Goal: Task Accomplishment & Management: Use online tool/utility

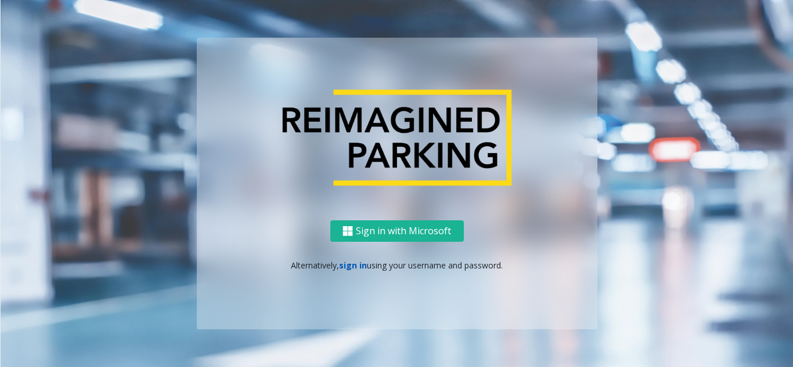
click at [357, 265] on link "sign in" at bounding box center [353, 265] width 28 height 11
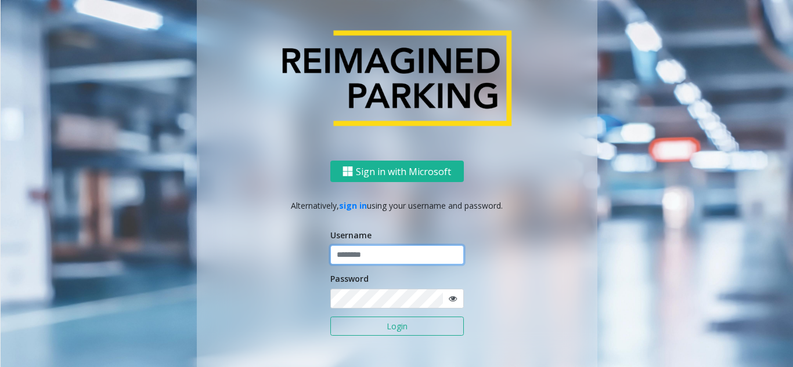
click at [376, 257] on input "text" at bounding box center [397, 256] width 134 height 20
type input "********"
click at [451, 301] on icon at bounding box center [453, 299] width 8 height 8
click at [418, 326] on button "Login" at bounding box center [397, 327] width 134 height 20
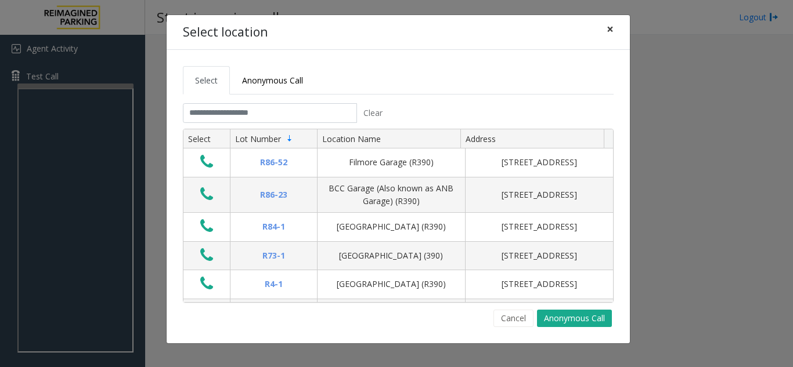
click at [605, 31] on button "×" at bounding box center [609, 29] width 23 height 28
click at [614, 32] on button "×" at bounding box center [609, 29] width 23 height 28
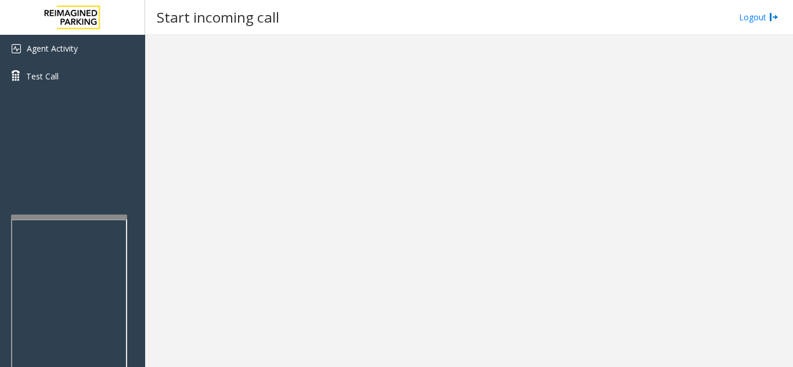
click at [74, 217] on div at bounding box center [69, 217] width 116 height 5
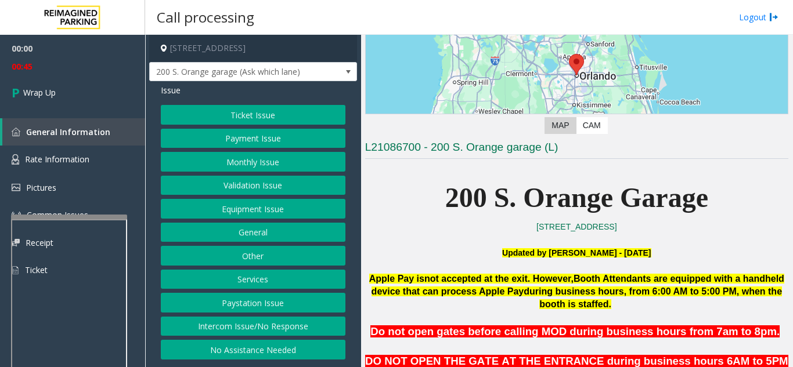
scroll to position [174, 0]
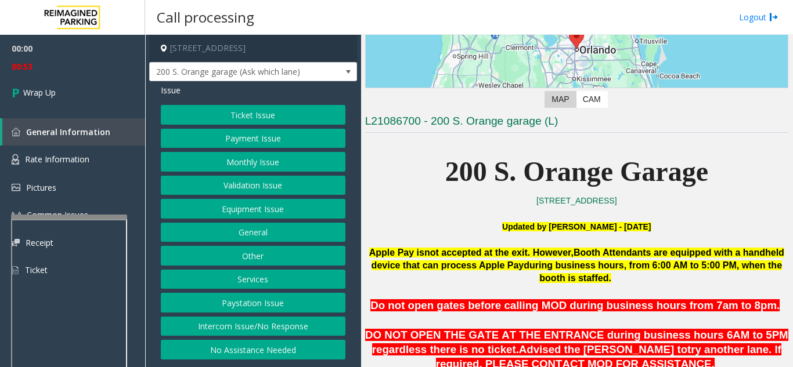
click at [247, 324] on button "Intercom Issue/No Response" at bounding box center [253, 327] width 185 height 20
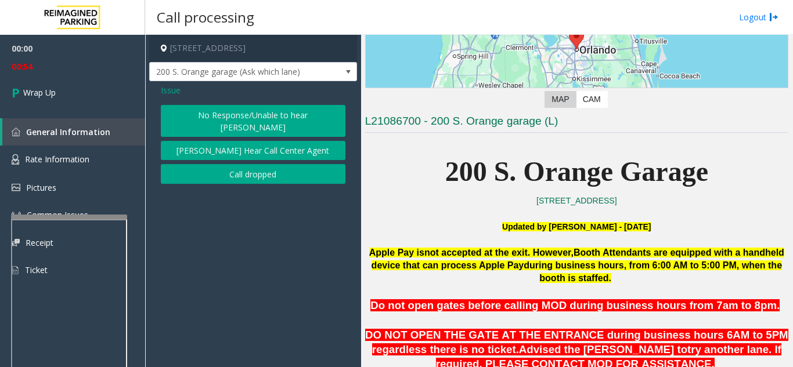
click at [234, 167] on button "Call dropped" at bounding box center [253, 174] width 185 height 20
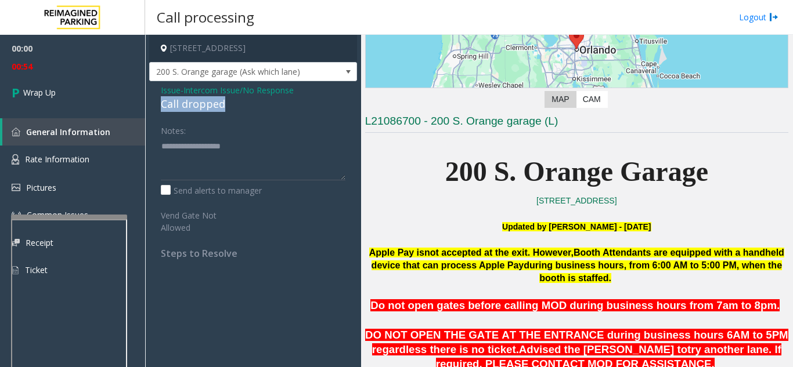
drag, startPoint x: 241, startPoint y: 109, endPoint x: 147, endPoint y: 103, distance: 94.2
click at [147, 103] on app-call-processing-form "25 West South Street, Orlando, FL 200 S. Orange garage (Ask which lane) Issue -…" at bounding box center [253, 201] width 216 height 333
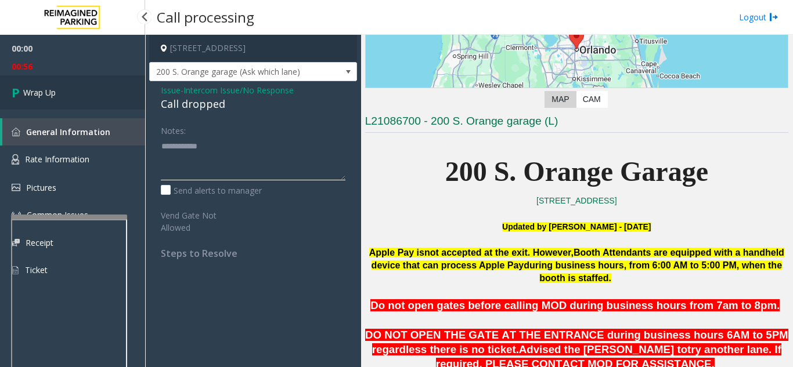
type textarea "**********"
click at [46, 99] on link "Wrap Up" at bounding box center [72, 92] width 145 height 34
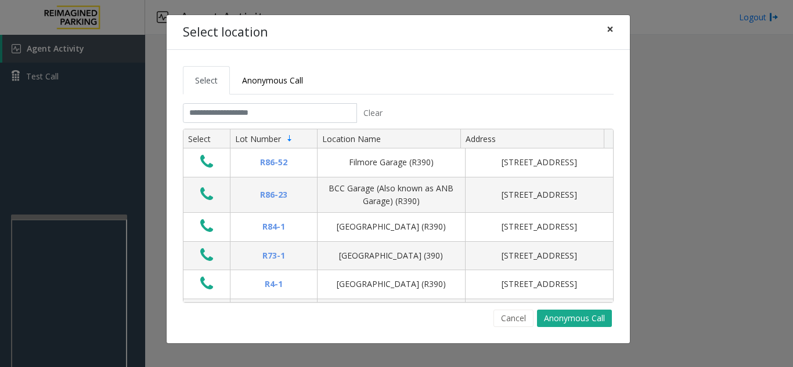
click at [612, 30] on span "×" at bounding box center [610, 29] width 7 height 16
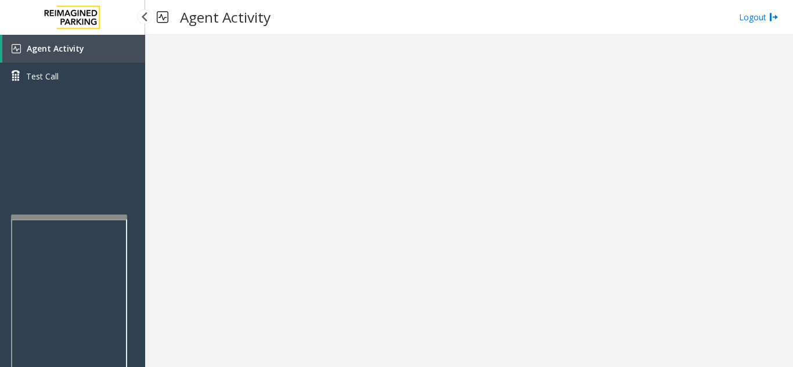
click at [120, 47] on link "Agent Activity" at bounding box center [73, 49] width 143 height 28
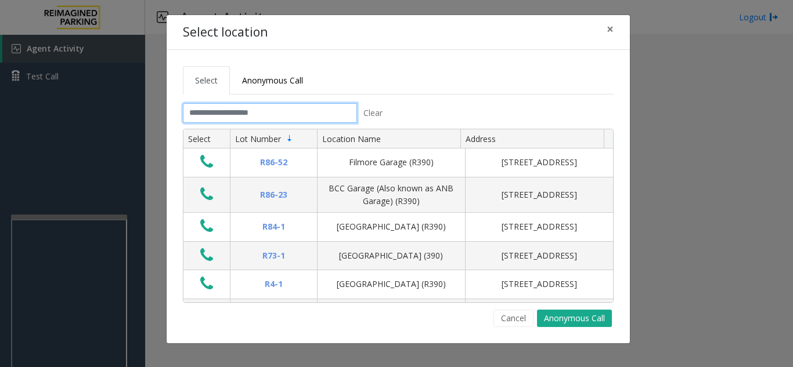
click at [250, 115] on input "text" at bounding box center [270, 113] width 174 height 20
click at [243, 120] on input "text" at bounding box center [270, 113] width 174 height 20
click at [234, 110] on input "text" at bounding box center [270, 113] width 174 height 20
click at [276, 114] on input "text" at bounding box center [270, 113] width 174 height 20
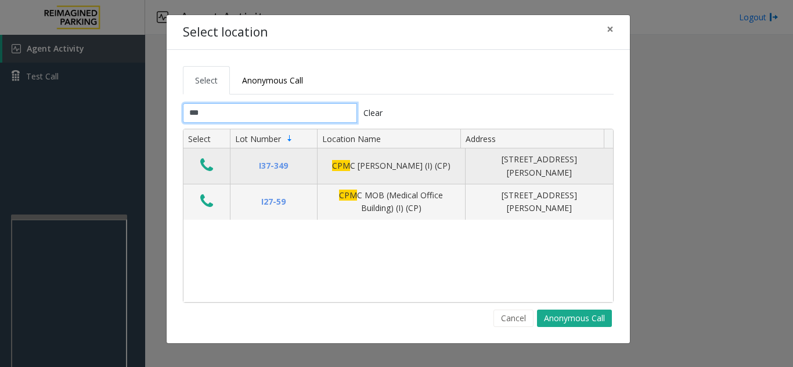
type input "***"
click at [210, 167] on icon "Data table" at bounding box center [206, 165] width 13 height 16
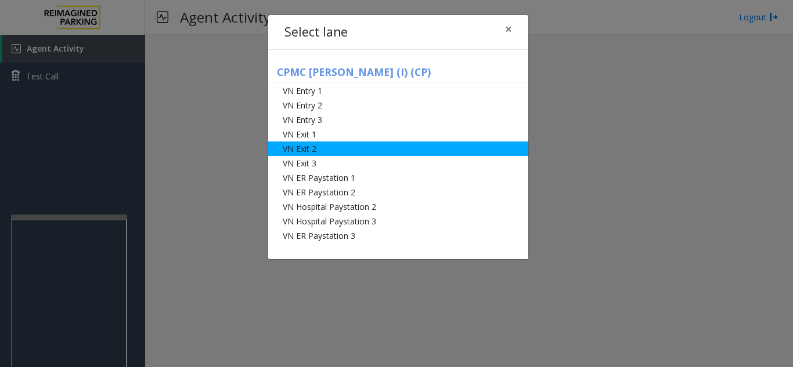
click at [334, 144] on li "VN Exit 2" at bounding box center [398, 149] width 260 height 15
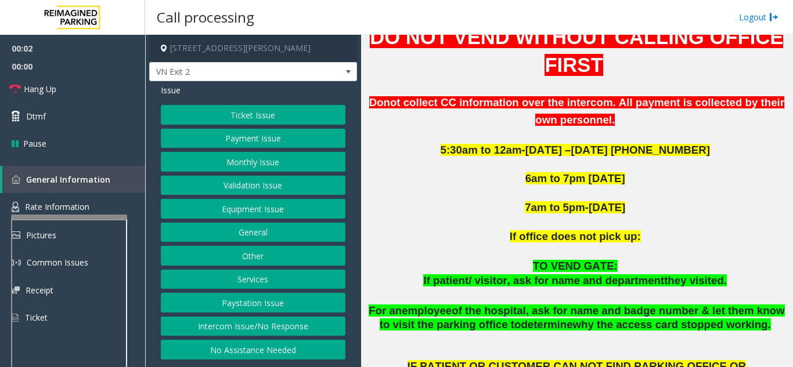
scroll to position [464, 0]
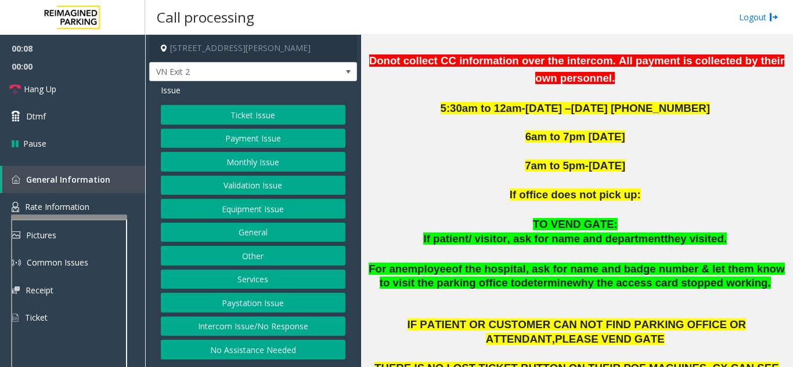
click at [258, 160] on button "Monthly Issue" at bounding box center [253, 162] width 185 height 20
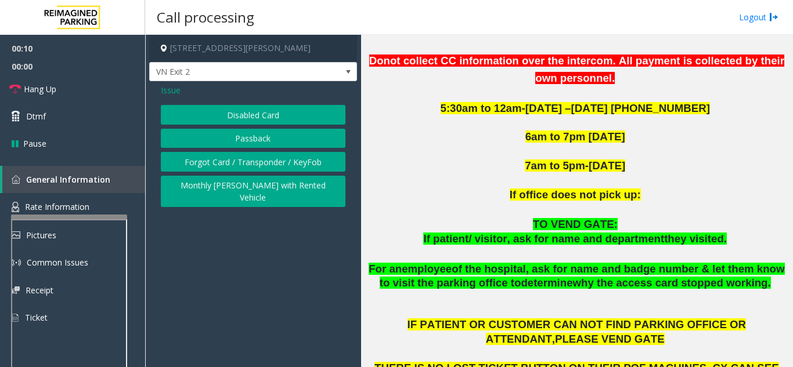
click at [252, 106] on button "Disabled Card" at bounding box center [253, 115] width 185 height 20
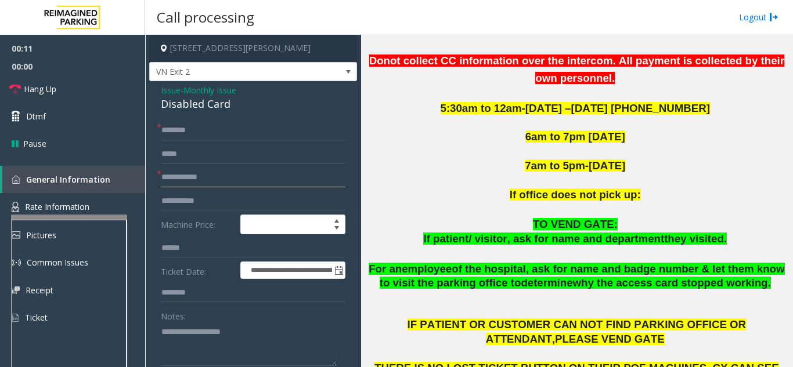
click at [240, 175] on input "text" at bounding box center [253, 178] width 185 height 20
type input "**********"
click at [232, 132] on input "text" at bounding box center [253, 131] width 185 height 20
drag, startPoint x: 186, startPoint y: 130, endPoint x: 157, endPoint y: 134, distance: 29.3
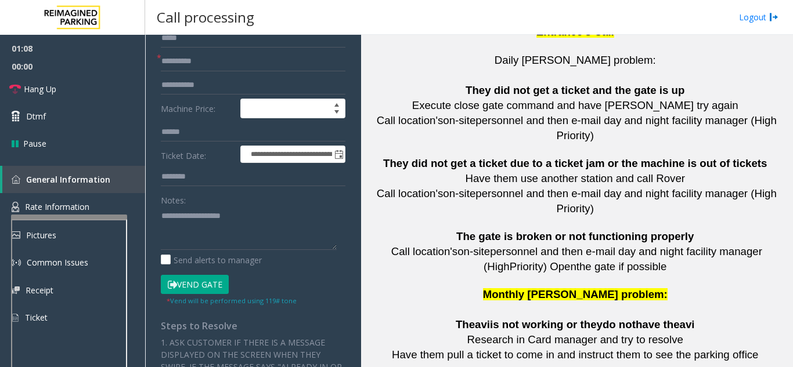
scroll to position [2829, 0]
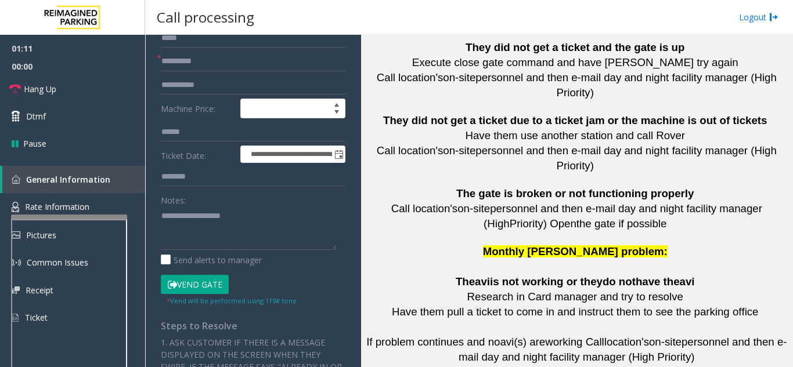
type input "**********"
drag, startPoint x: 536, startPoint y: 187, endPoint x: 482, endPoint y: 190, distance: 54.7
drag, startPoint x: 530, startPoint y: 279, endPoint x: 470, endPoint y: 282, distance: 59.9
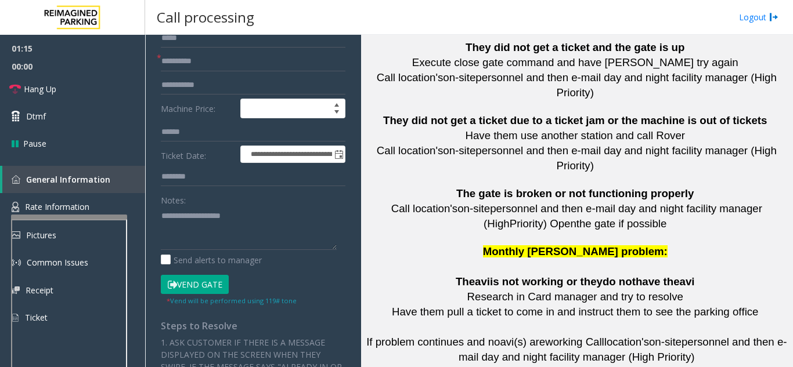
copy button "415.600.8994"
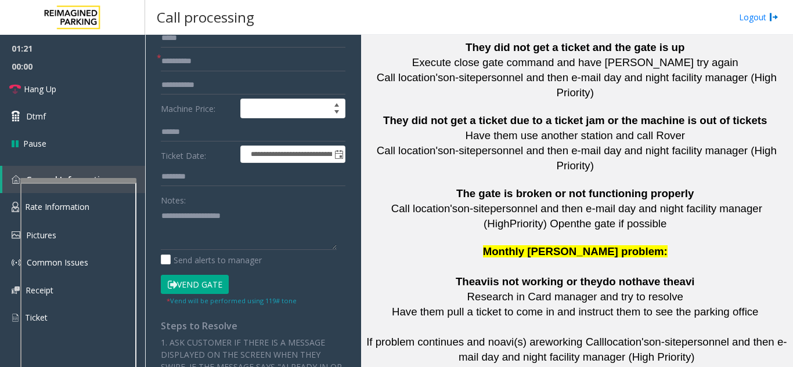
click at [74, 180] on div at bounding box center [78, 180] width 116 height 5
click at [203, 209] on textarea at bounding box center [249, 229] width 176 height 44
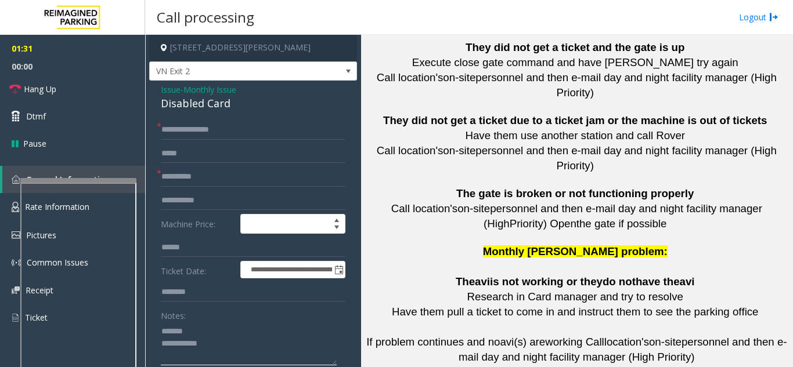
scroll to position [0, 0]
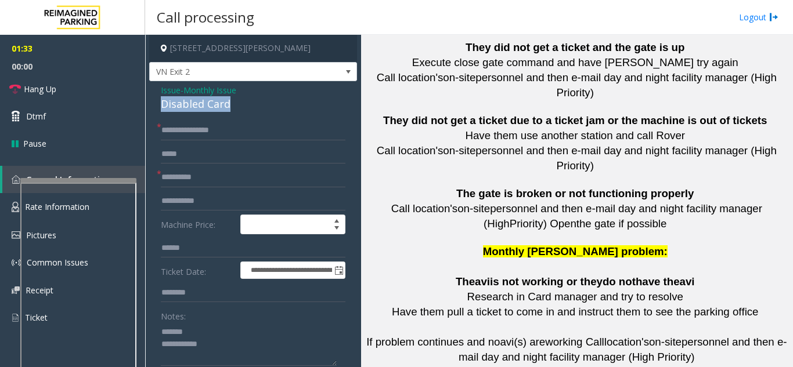
drag, startPoint x: 176, startPoint y: 104, endPoint x: 233, endPoint y: 104, distance: 56.9
click at [225, 347] on textarea at bounding box center [249, 345] width 176 height 44
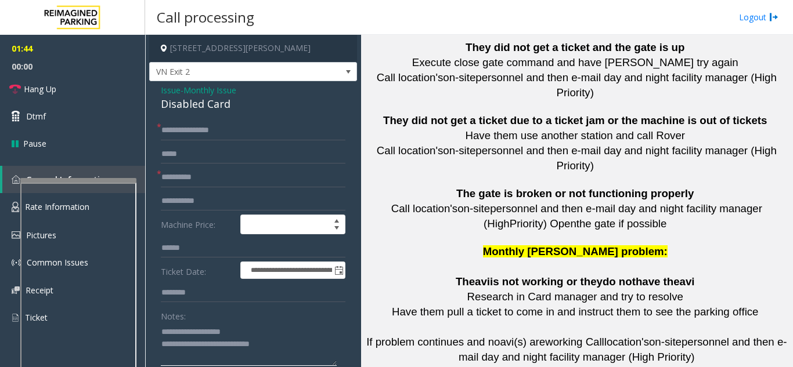
paste textarea "**********"
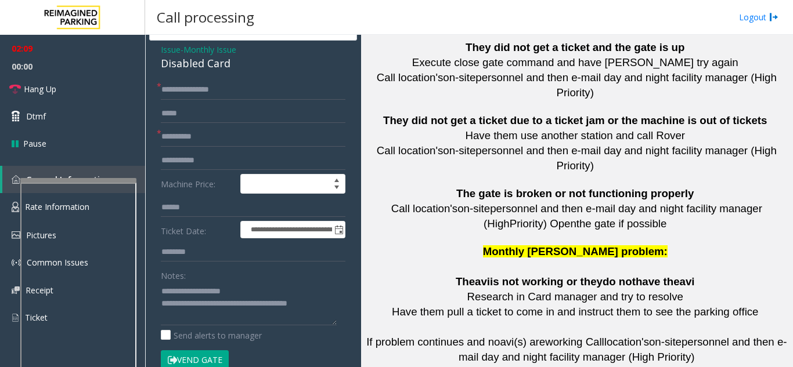
scroll to position [58, 0]
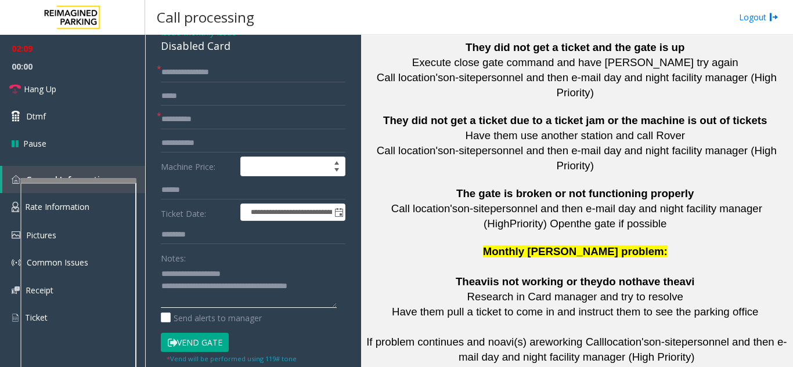
click at [331, 284] on textarea at bounding box center [249, 287] width 176 height 44
click at [202, 338] on button "Vend Gate" at bounding box center [195, 343] width 68 height 20
click at [321, 287] on textarea at bounding box center [249, 287] width 176 height 44
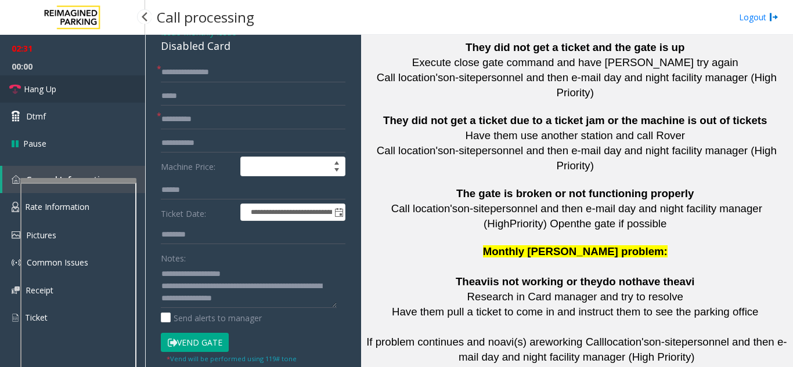
click at [41, 84] on span "Hang Up" at bounding box center [40, 89] width 33 height 12
click at [280, 301] on textarea at bounding box center [249, 287] width 176 height 44
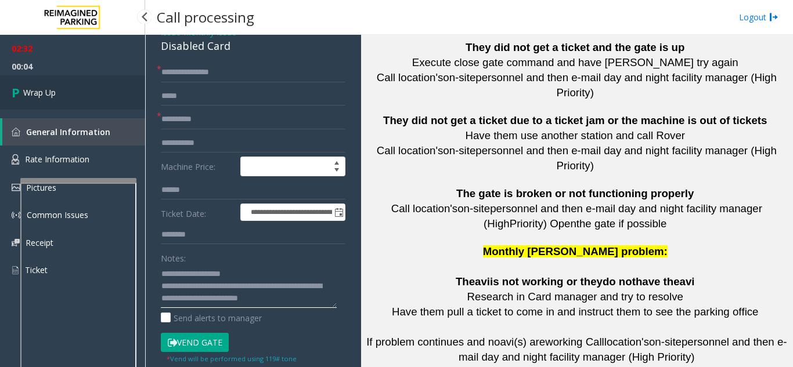
type textarea "**********"
click at [59, 99] on link "Wrap Up" at bounding box center [72, 92] width 145 height 34
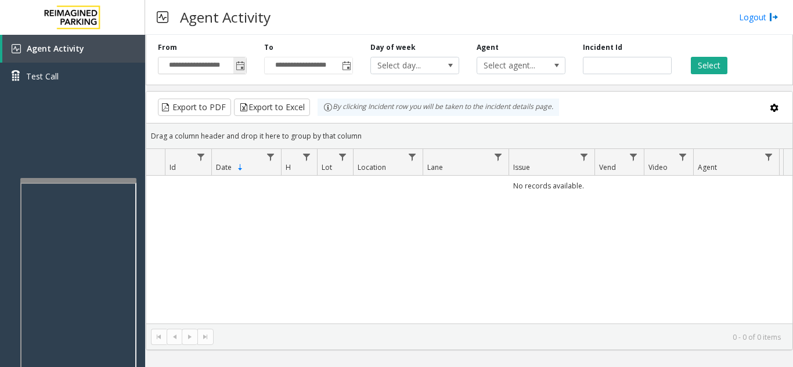
click at [236, 67] on span "Toggle popup" at bounding box center [240, 66] width 9 height 9
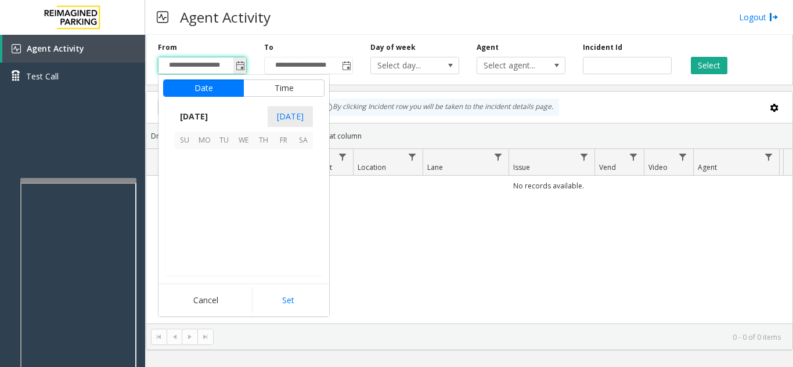
scroll to position [208190, 0]
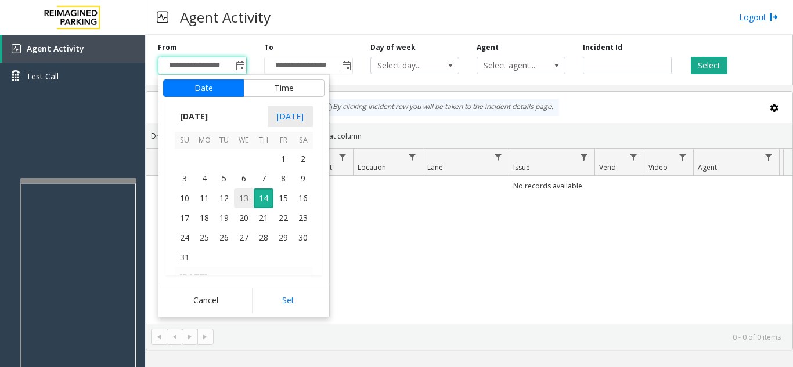
click at [242, 200] on span "13" at bounding box center [244, 199] width 20 height 20
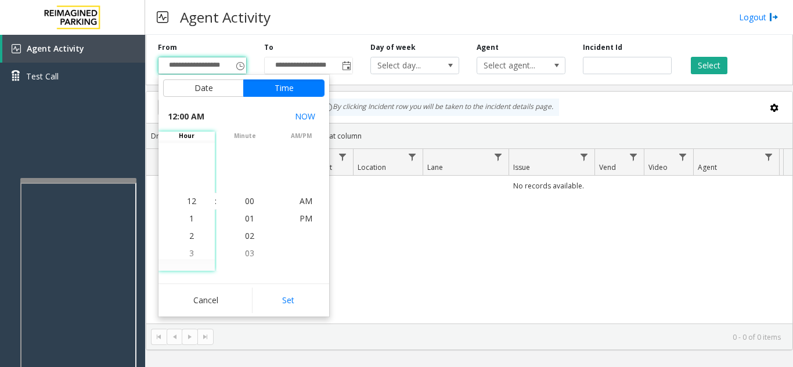
drag, startPoint x: 300, startPoint y: 311, endPoint x: 345, endPoint y: 269, distance: 62.4
click at [299, 311] on button "Set" at bounding box center [288, 301] width 73 height 26
type input "**********"
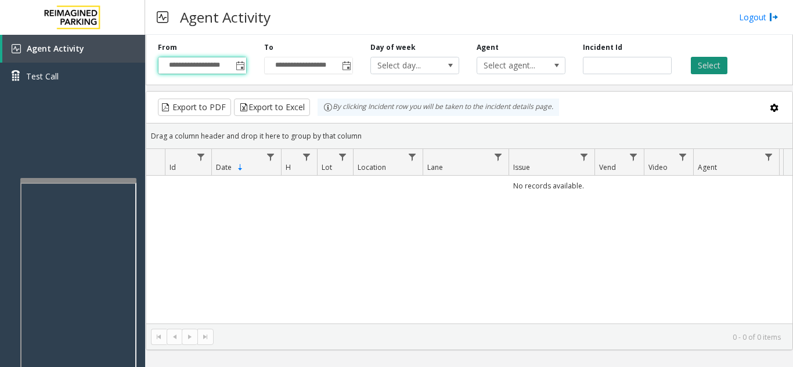
click at [716, 67] on button "Select" at bounding box center [709, 65] width 37 height 17
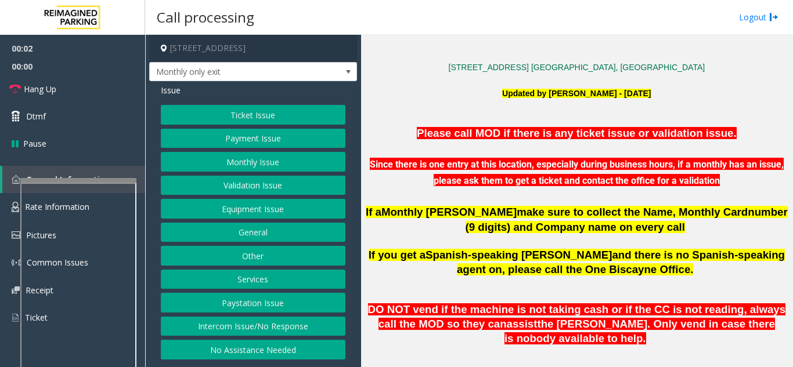
scroll to position [290, 0]
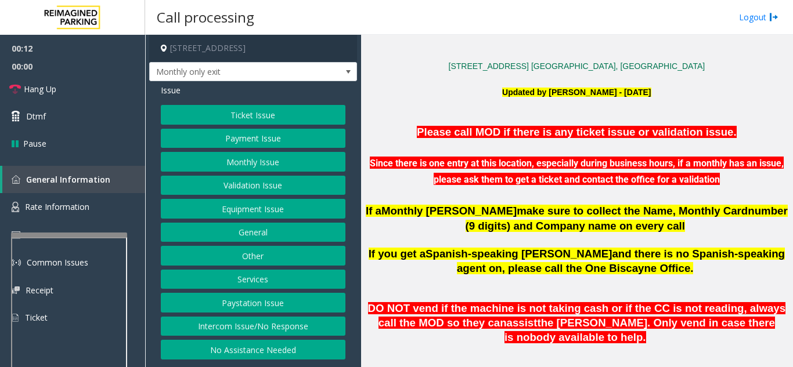
click at [63, 237] on div at bounding box center [69, 235] width 116 height 5
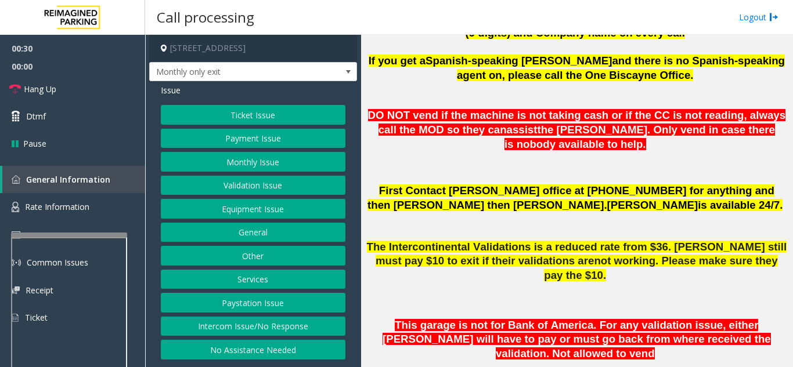
scroll to position [464, 0]
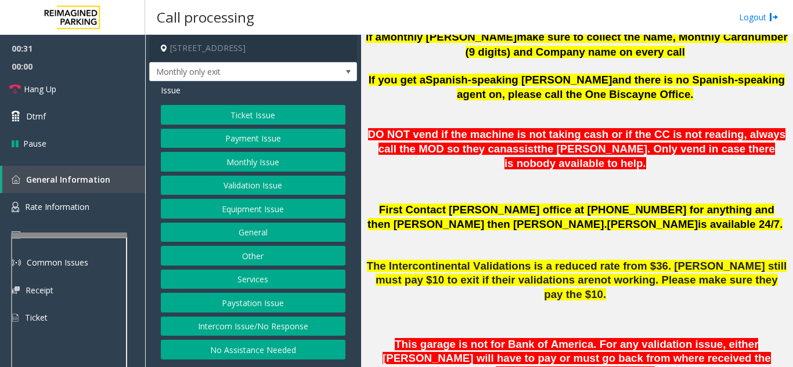
click at [261, 167] on button "Monthly Issue" at bounding box center [253, 162] width 185 height 20
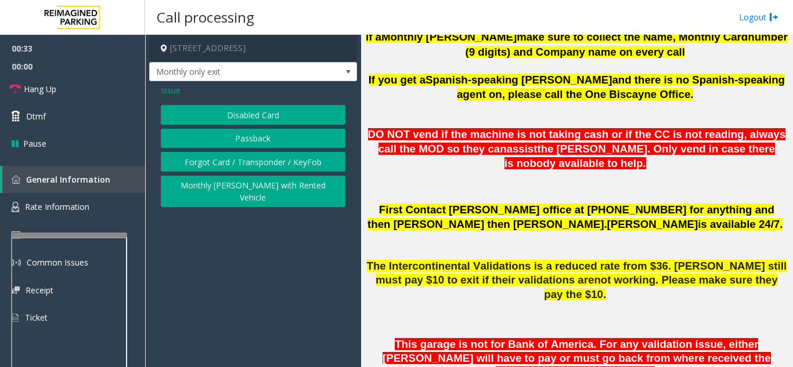
click at [255, 119] on button "Disabled Card" at bounding box center [253, 115] width 185 height 20
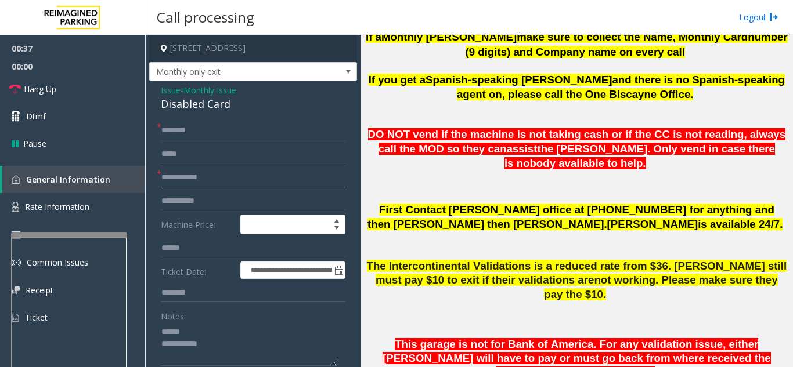
click at [217, 175] on input "text" at bounding box center [253, 178] width 185 height 20
click at [201, 174] on input "text" at bounding box center [253, 178] width 185 height 20
drag, startPoint x: 239, startPoint y: 103, endPoint x: 155, endPoint y: 103, distance: 83.6
type textarea "**********"
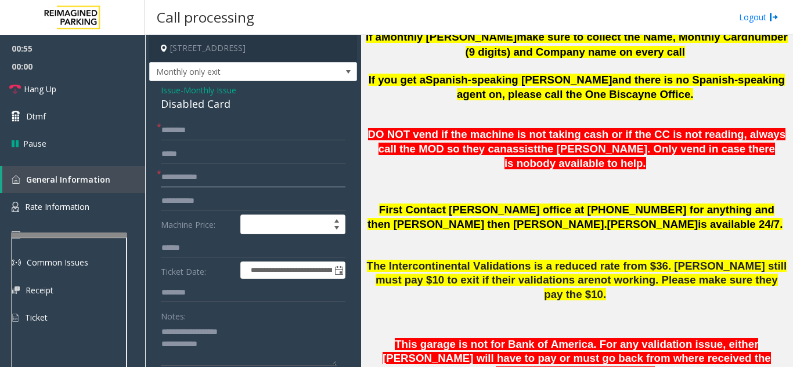
click at [181, 174] on input "text" at bounding box center [253, 178] width 185 height 20
type input "*********"
click at [227, 131] on input "text" at bounding box center [253, 131] width 185 height 20
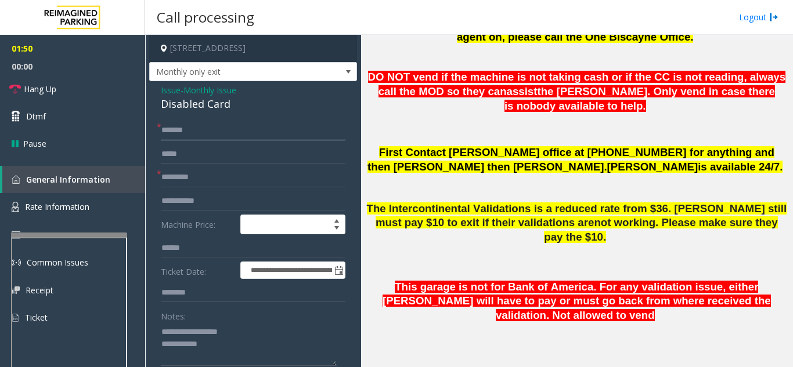
scroll to position [522, 0]
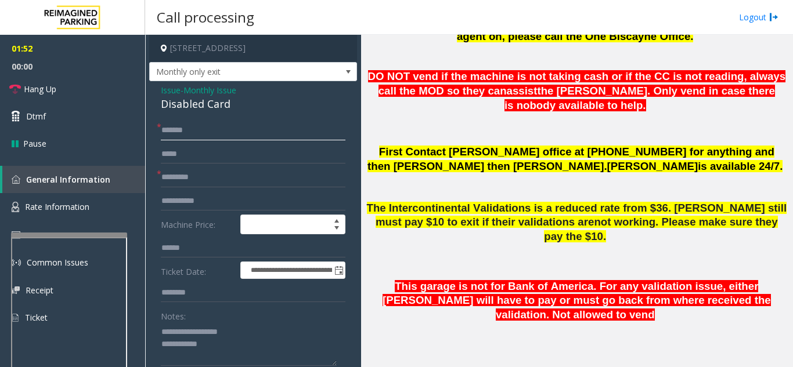
type input "*******"
click at [189, 294] on input "text" at bounding box center [253, 293] width 185 height 20
type input "****"
click at [249, 341] on textarea at bounding box center [249, 345] width 176 height 44
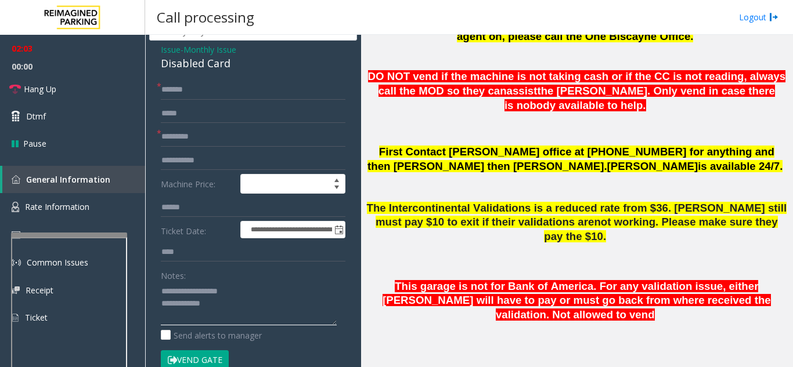
scroll to position [116, 0]
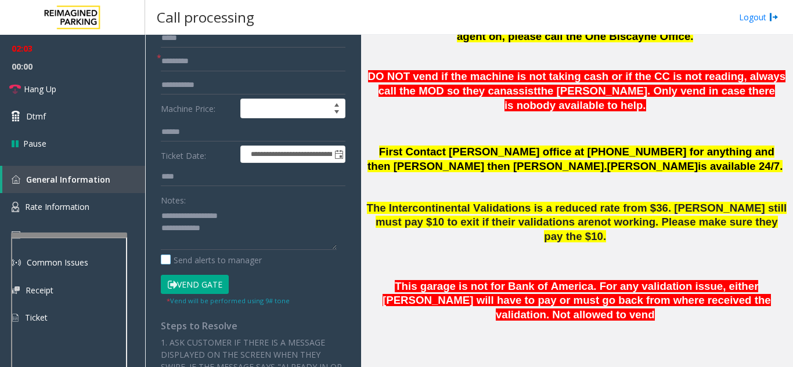
drag, startPoint x: 199, startPoint y: 281, endPoint x: 209, endPoint y: 263, distance: 20.5
click at [199, 280] on button "Vend Gate" at bounding box center [195, 285] width 68 height 20
click at [221, 231] on textarea at bounding box center [249, 229] width 176 height 44
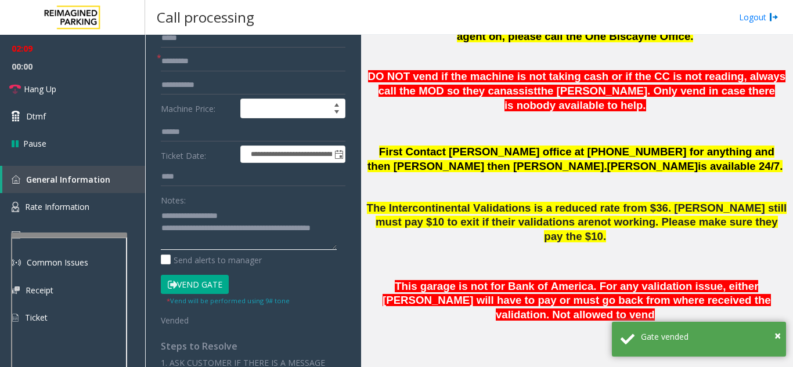
click at [252, 210] on textarea at bounding box center [249, 229] width 176 height 44
type textarea "**********"
click at [35, 91] on span "Hang Up" at bounding box center [40, 89] width 33 height 12
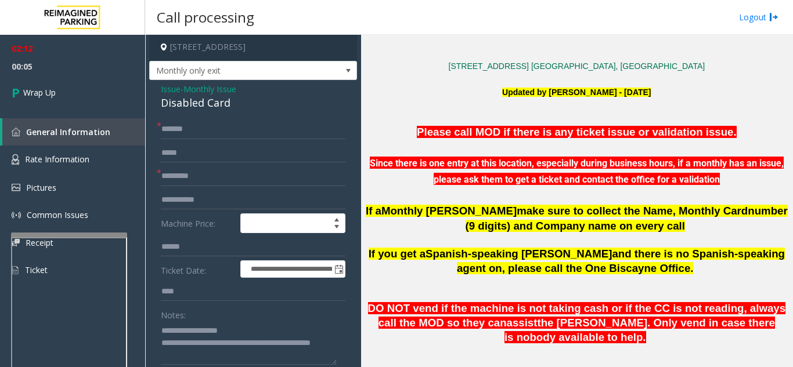
scroll to position [0, 0]
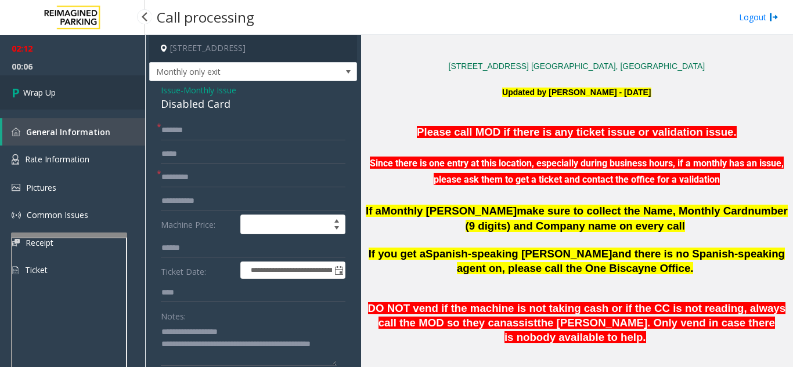
click at [78, 95] on link "Wrap Up" at bounding box center [72, 92] width 145 height 34
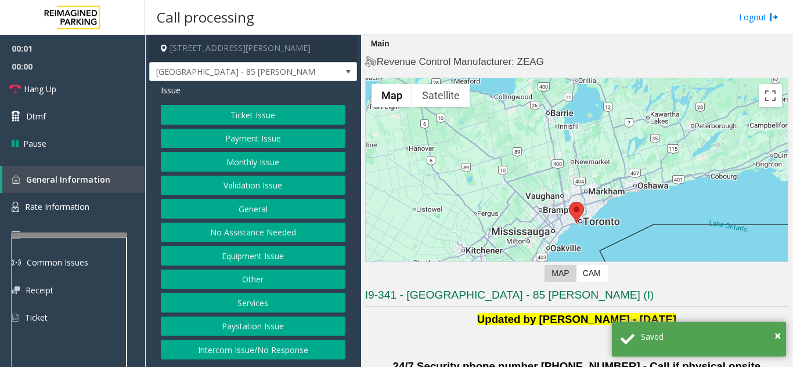
click at [262, 179] on button "Validation Issue" at bounding box center [253, 186] width 185 height 20
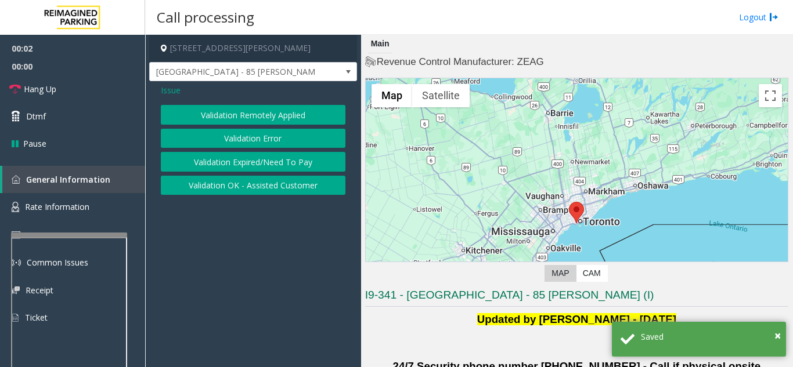
click at [262, 133] on button "Validation Error" at bounding box center [253, 139] width 185 height 20
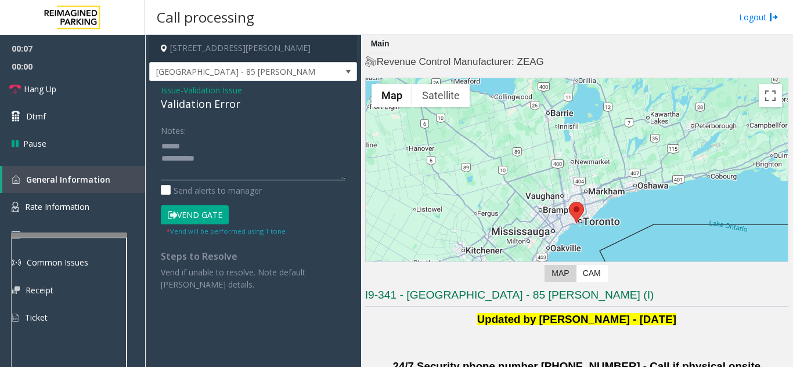
click at [207, 145] on textarea at bounding box center [253, 159] width 185 height 44
drag, startPoint x: 160, startPoint y: 107, endPoint x: 241, endPoint y: 106, distance: 81.8
click at [241, 106] on div "Issue - Validation Issue Validation Error Notes: Send alerts to manager Vend Ga…" at bounding box center [253, 191] width 208 height 221
click at [254, 157] on textarea at bounding box center [253, 159] width 185 height 44
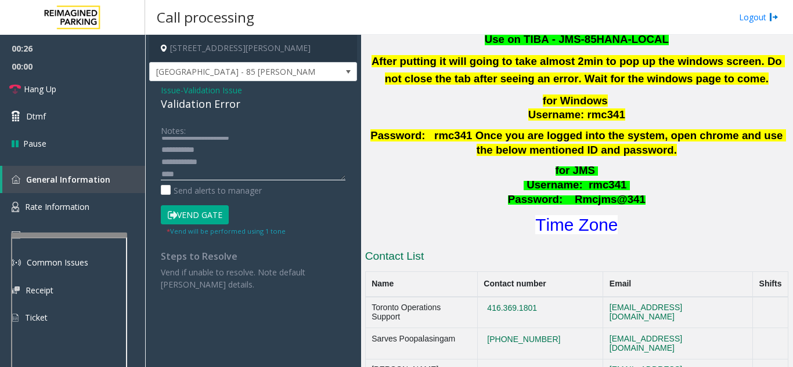
scroll to position [464, 0]
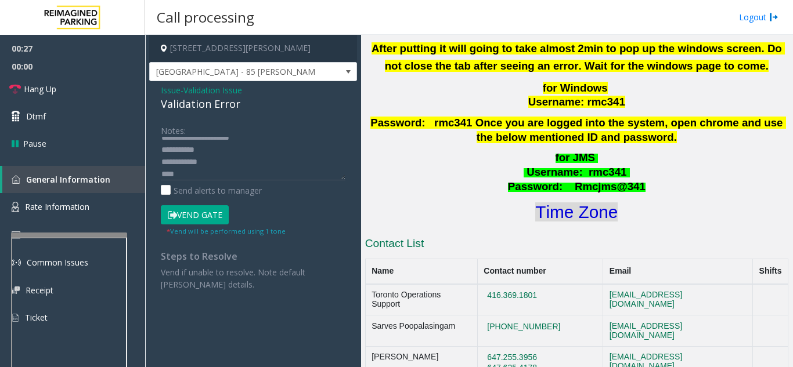
click at [583, 203] on font "Time Zone" at bounding box center [576, 212] width 82 height 19
click at [207, 173] on textarea at bounding box center [253, 159] width 185 height 44
click at [186, 229] on small "* Vend will be performed using 1 tone" at bounding box center [226, 231] width 119 height 9
click at [189, 222] on button "Vend Gate" at bounding box center [195, 215] width 68 height 20
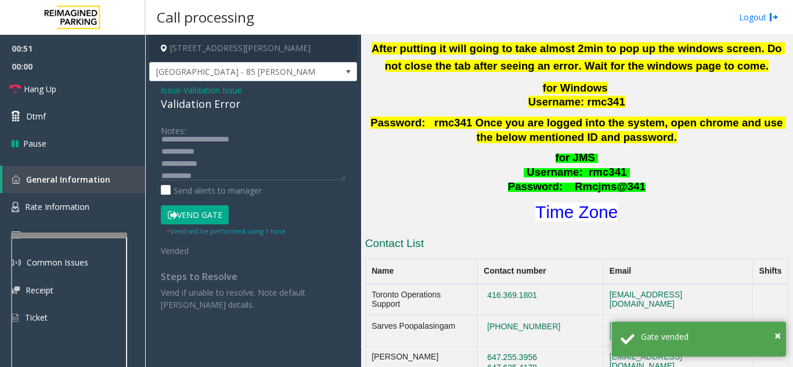
scroll to position [0, 0]
click at [269, 145] on textarea at bounding box center [253, 159] width 185 height 44
click at [249, 158] on textarea at bounding box center [253, 159] width 185 height 44
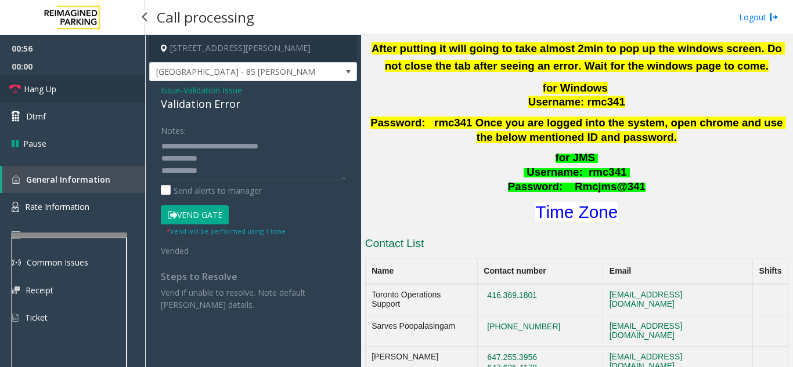
click at [95, 95] on link "Hang Up" at bounding box center [72, 88] width 145 height 27
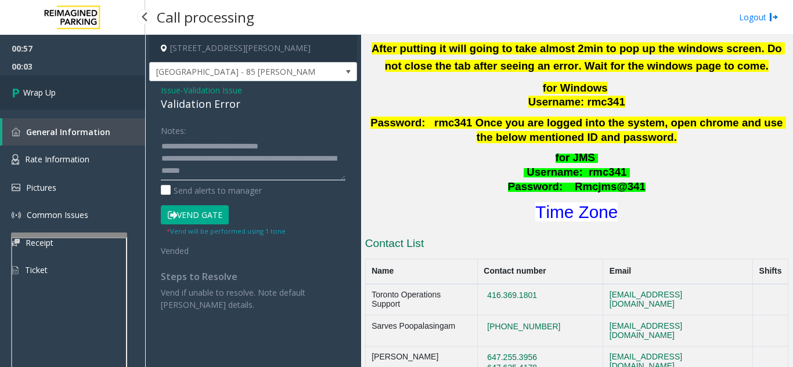
type textarea "**********"
click at [54, 93] on span "Wrap Up" at bounding box center [39, 92] width 33 height 12
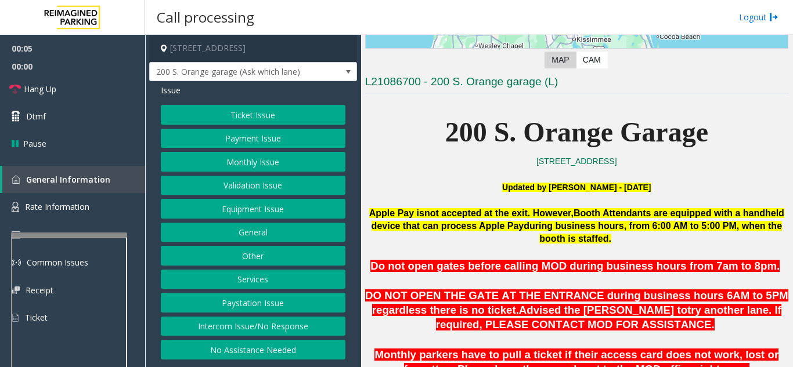
scroll to position [232, 0]
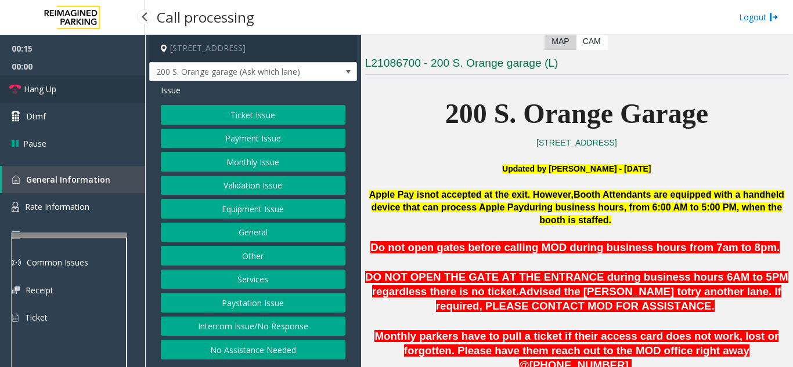
click at [55, 93] on span "Hang Up" at bounding box center [40, 89] width 33 height 12
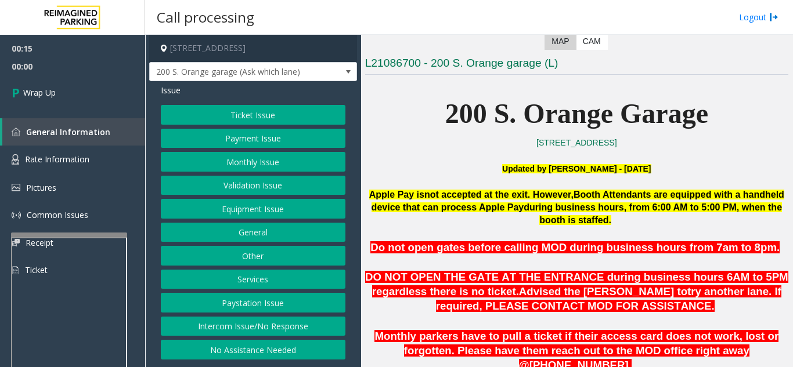
click at [228, 331] on button "Intercom Issue/No Response" at bounding box center [253, 327] width 185 height 20
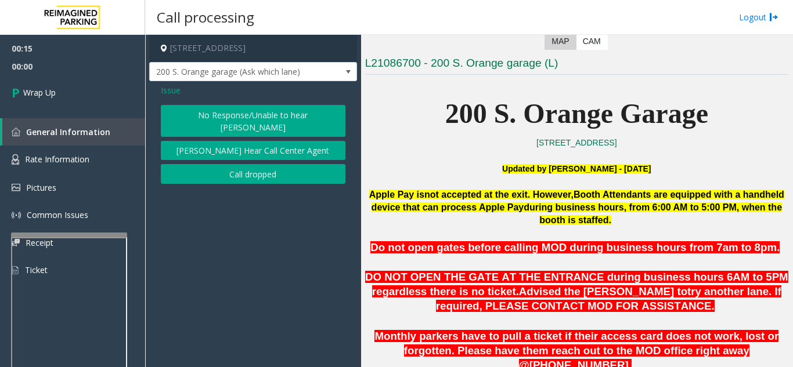
click at [208, 108] on button "No Response/Unable to hear [PERSON_NAME]" at bounding box center [253, 121] width 185 height 32
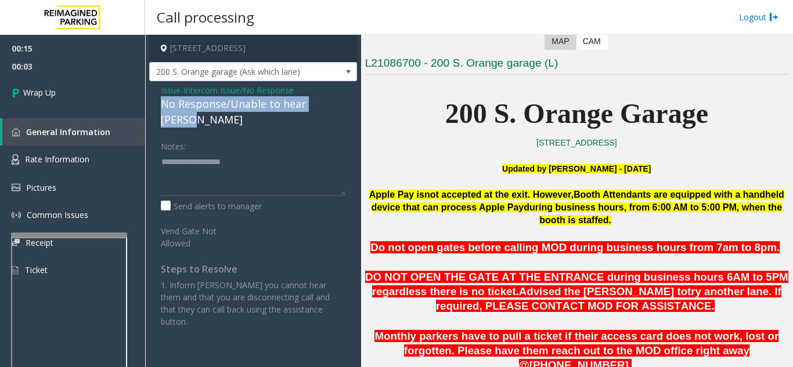
drag, startPoint x: 345, startPoint y: 104, endPoint x: 154, endPoint y: 103, distance: 191.0
click at [154, 103] on div "Issue - Intercom Issue/No Response No Response/Unable to hear [PERSON_NAME] Not…" at bounding box center [253, 210] width 208 height 258
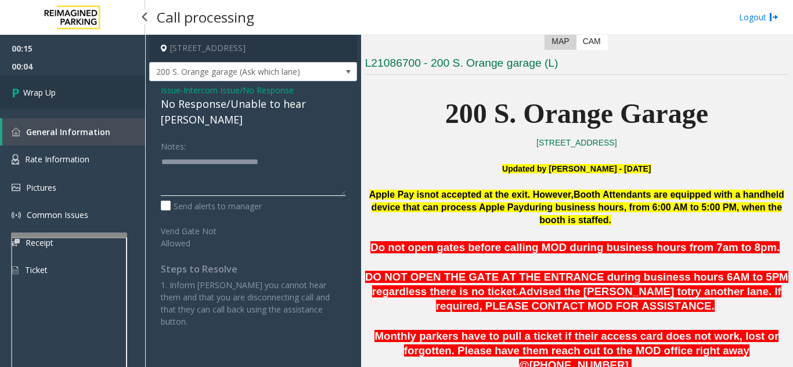
type textarea "**********"
click at [83, 100] on link "Wrap Up" at bounding box center [72, 92] width 145 height 34
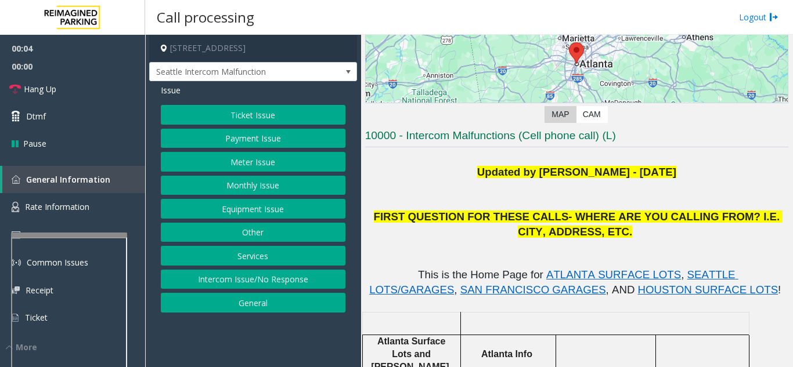
scroll to position [174, 0]
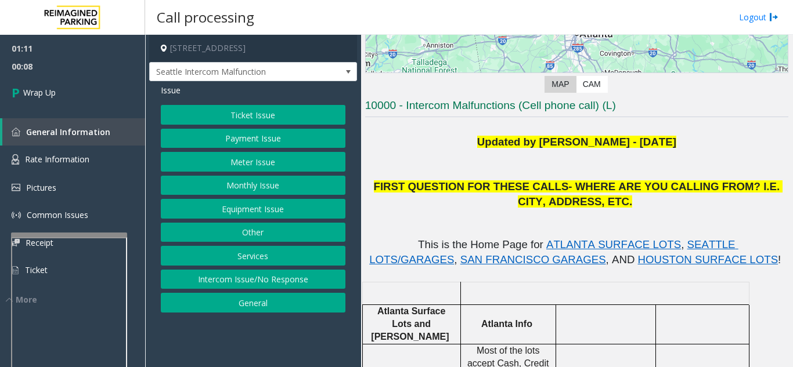
click at [252, 207] on button "Equipment Issue" at bounding box center [253, 209] width 185 height 20
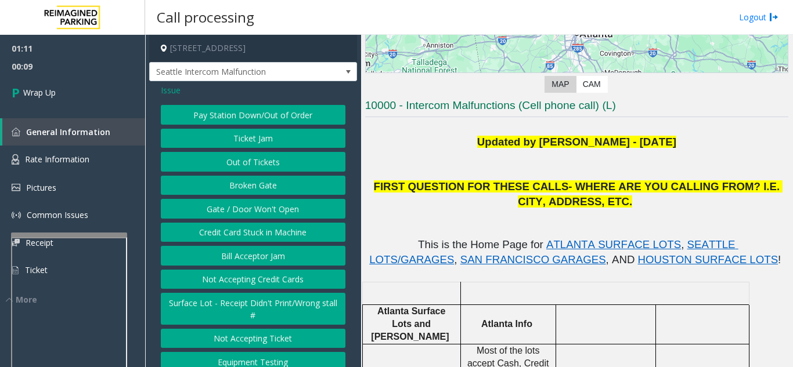
click at [255, 219] on button "Gate / Door Won't Open" at bounding box center [253, 209] width 185 height 20
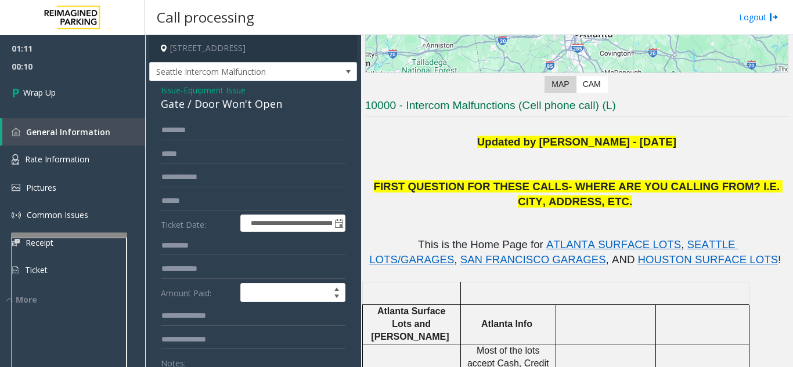
scroll to position [58, 0]
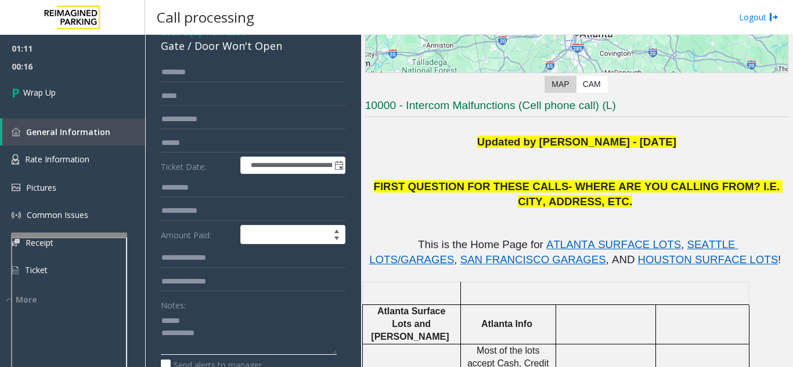
click at [208, 331] on textarea at bounding box center [249, 334] width 176 height 44
drag, startPoint x: 194, startPoint y: 55, endPoint x: 288, endPoint y: 60, distance: 94.1
click at [288, 54] on div "Gate / Door Won't Open" at bounding box center [253, 46] width 185 height 16
click at [262, 344] on textarea at bounding box center [249, 334] width 176 height 44
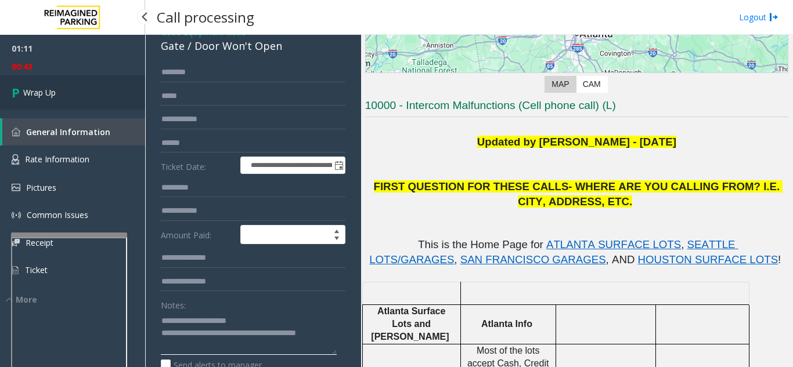
type textarea "**********"
click at [64, 98] on link "Wrap Up" at bounding box center [72, 92] width 145 height 34
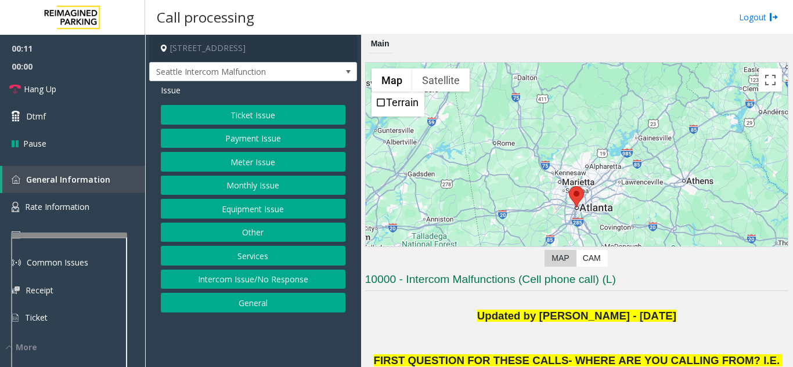
click at [223, 249] on button "Services" at bounding box center [253, 256] width 185 height 20
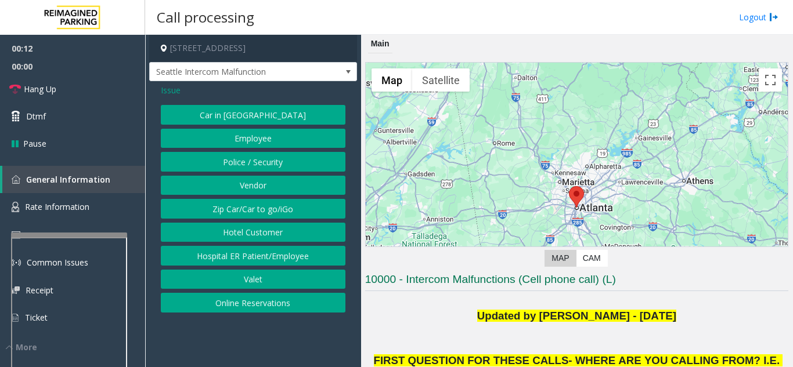
click at [252, 297] on button "Online Reservations" at bounding box center [253, 303] width 185 height 20
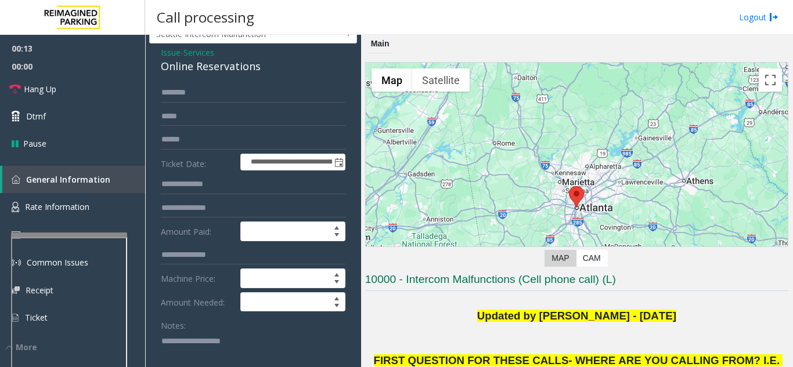
scroll to position [58, 0]
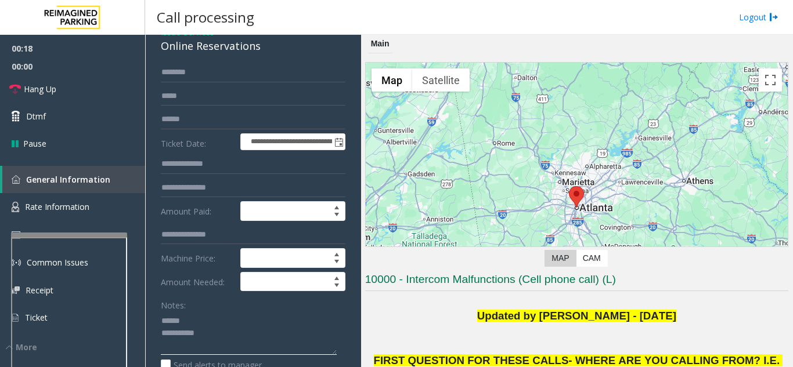
click at [206, 331] on textarea at bounding box center [249, 334] width 176 height 44
drag, startPoint x: 154, startPoint y: 57, endPoint x: 271, endPoint y: 59, distance: 116.7
click at [271, 59] on div "**********" at bounding box center [253, 372] width 208 height 698
click at [251, 338] on textarea at bounding box center [249, 334] width 176 height 44
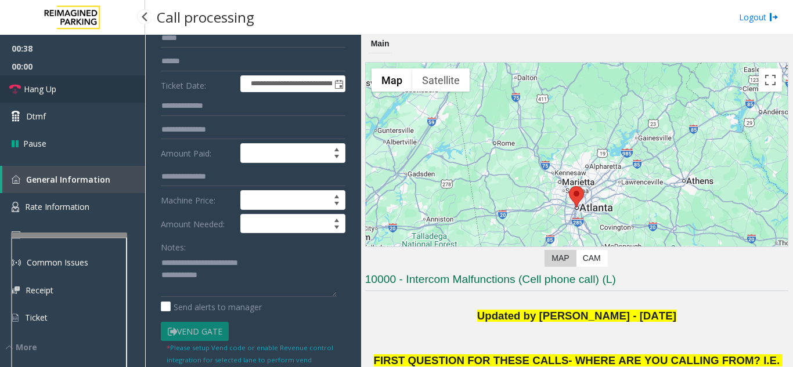
click at [81, 93] on link "Hang Up" at bounding box center [72, 88] width 145 height 27
click at [234, 293] on textarea at bounding box center [249, 276] width 176 height 44
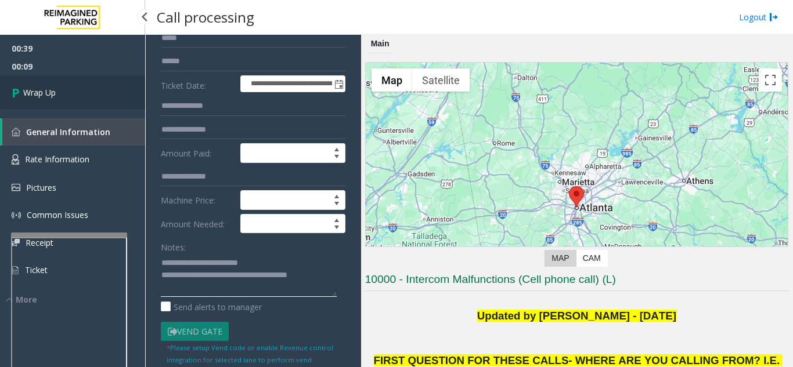
type textarea "**********"
click at [82, 104] on link "Wrap Up" at bounding box center [72, 92] width 145 height 34
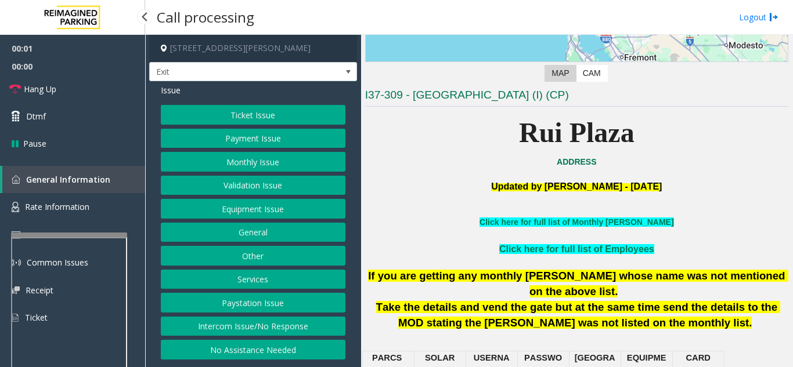
scroll to position [232, 0]
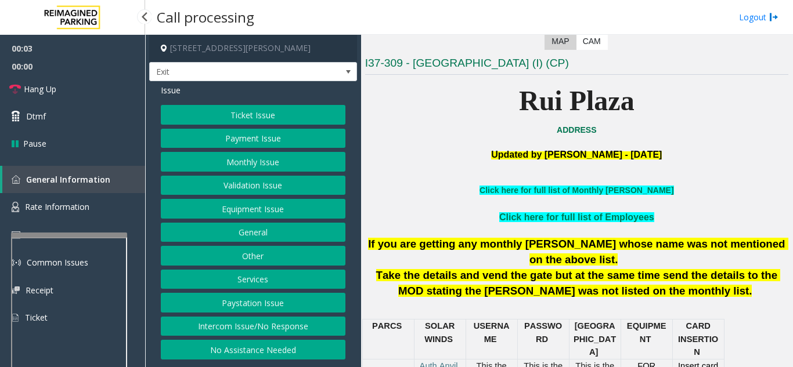
click at [271, 278] on button "Services" at bounding box center [253, 280] width 185 height 20
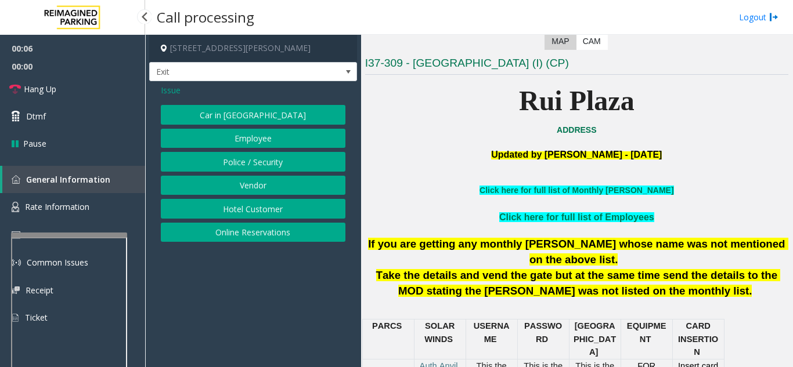
click at [169, 90] on span "Issue" at bounding box center [171, 90] width 20 height 12
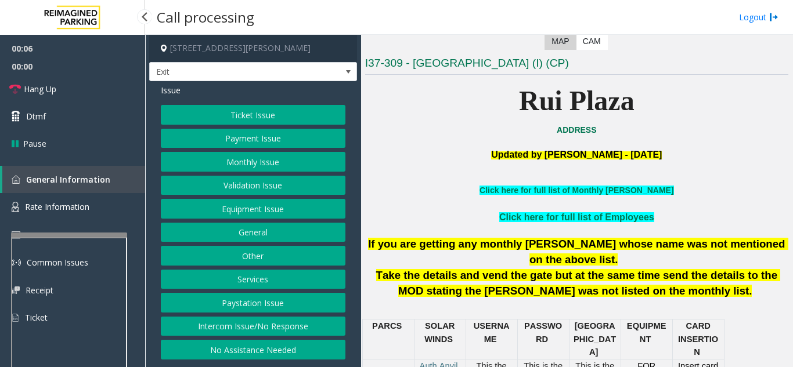
click at [246, 108] on button "Ticket Issue" at bounding box center [253, 115] width 185 height 20
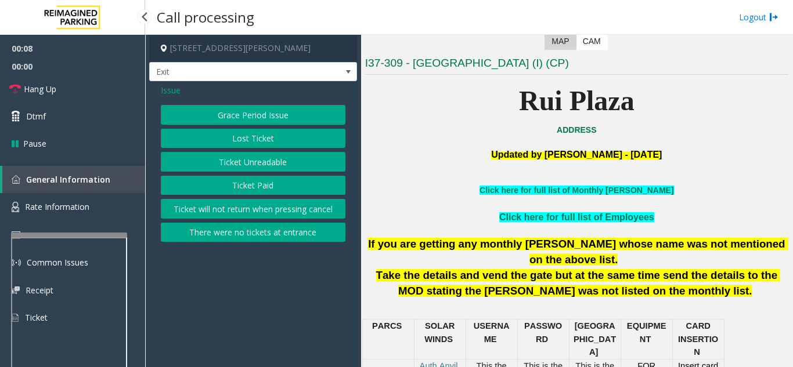
click at [258, 159] on button "Ticket Unreadable" at bounding box center [253, 162] width 185 height 20
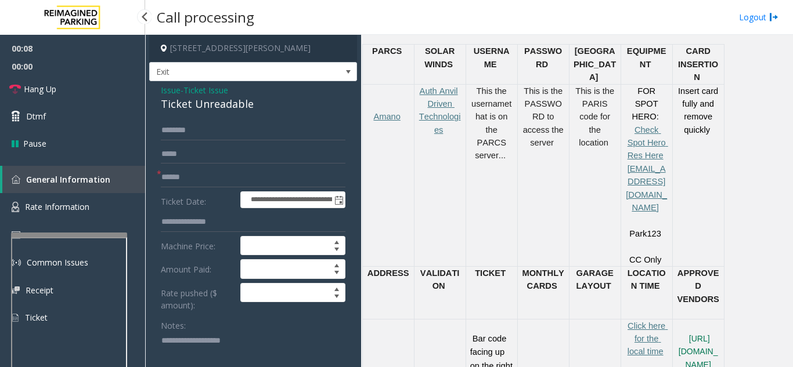
scroll to position [522, 0]
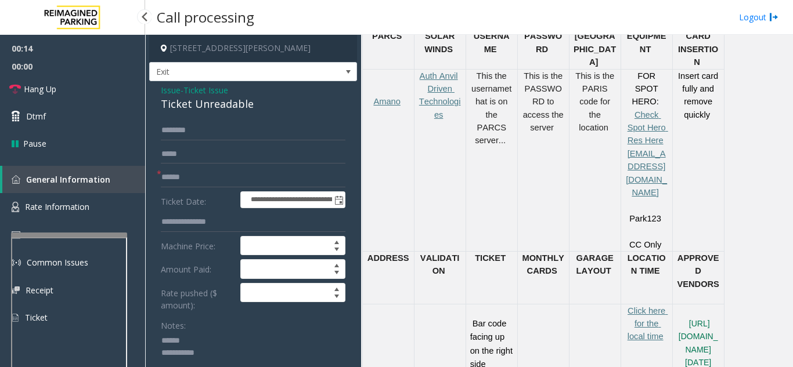
click at [208, 340] on textarea at bounding box center [249, 354] width 176 height 44
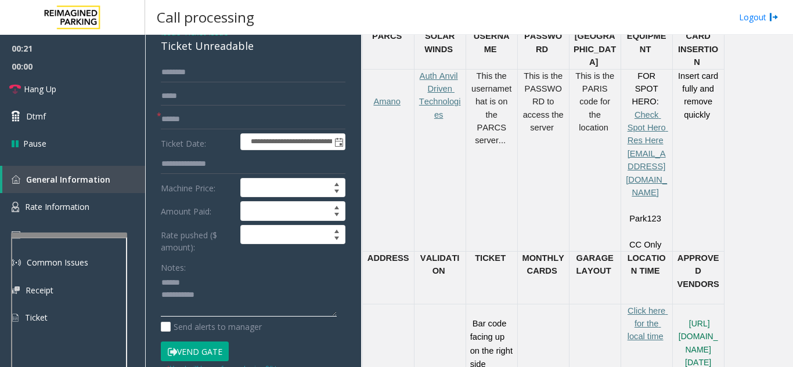
type textarea "**********"
click at [204, 111] on input "text" at bounding box center [253, 120] width 185 height 20
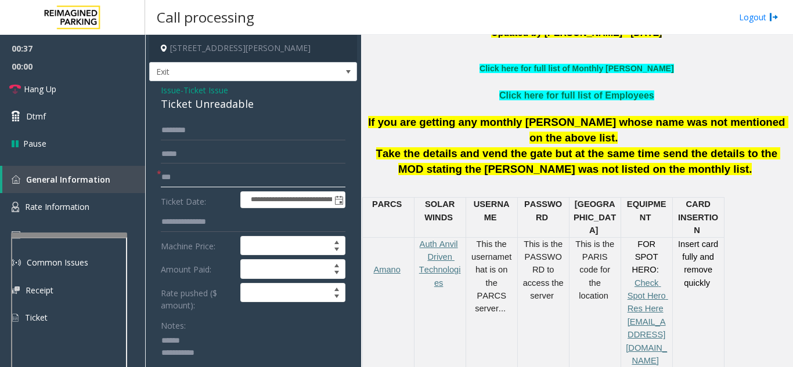
scroll to position [290, 0]
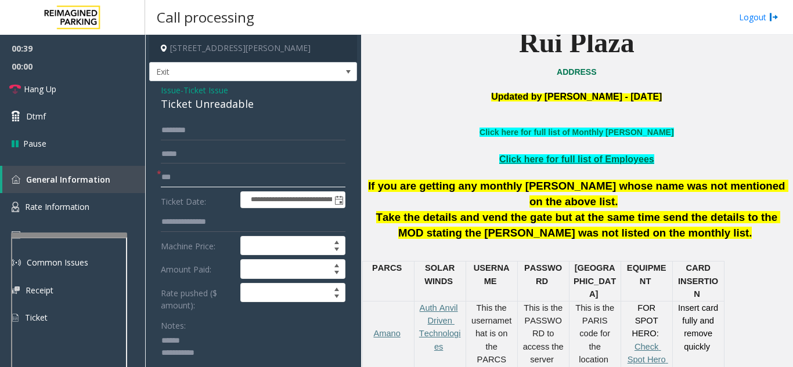
type input "***"
click at [602, 162] on link "Click here for full list of Employees" at bounding box center [576, 159] width 155 height 10
click at [171, 91] on span "Issue" at bounding box center [171, 90] width 20 height 12
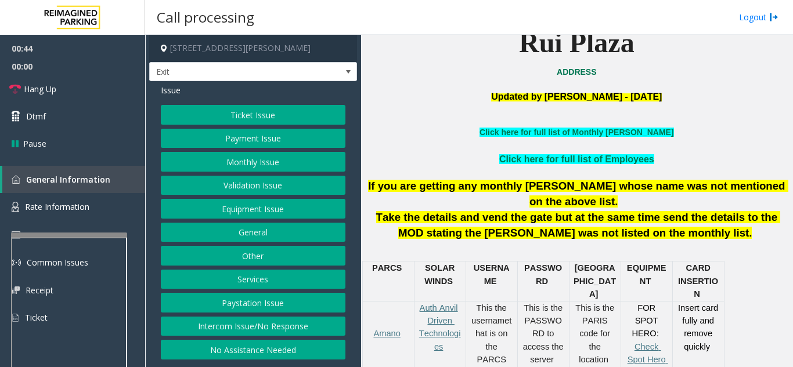
click at [252, 165] on button "Monthly Issue" at bounding box center [253, 162] width 185 height 20
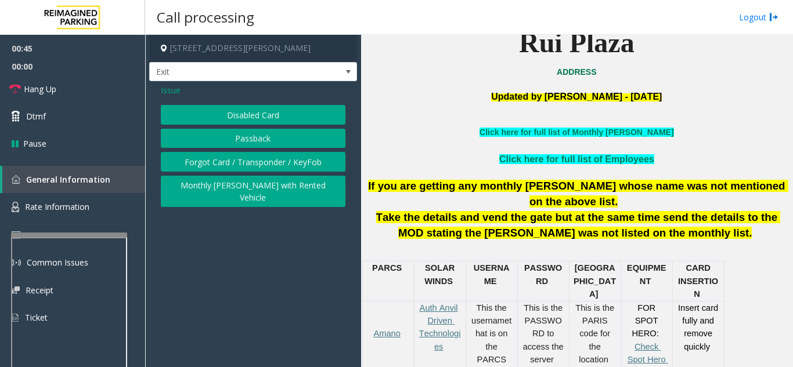
click at [246, 111] on button "Disabled Card" at bounding box center [253, 115] width 185 height 20
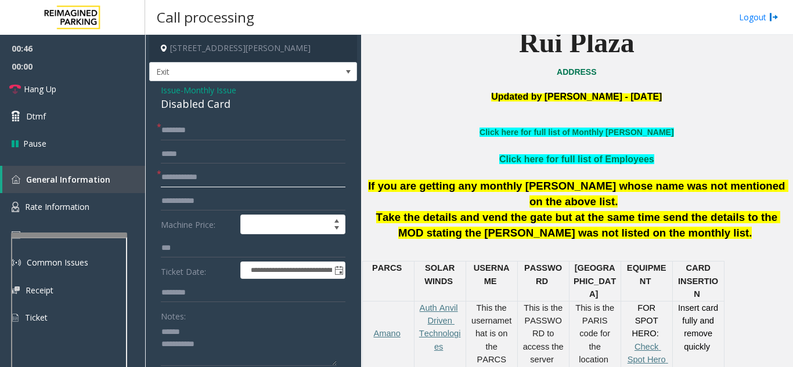
click at [216, 176] on input "text" at bounding box center [253, 178] width 185 height 20
type input "***"
drag, startPoint x: 206, startPoint y: 242, endPoint x: 158, endPoint y: 258, distance: 50.8
click at [555, 129] on link "Click here for full list of Monthly Parker" at bounding box center [576, 132] width 194 height 9
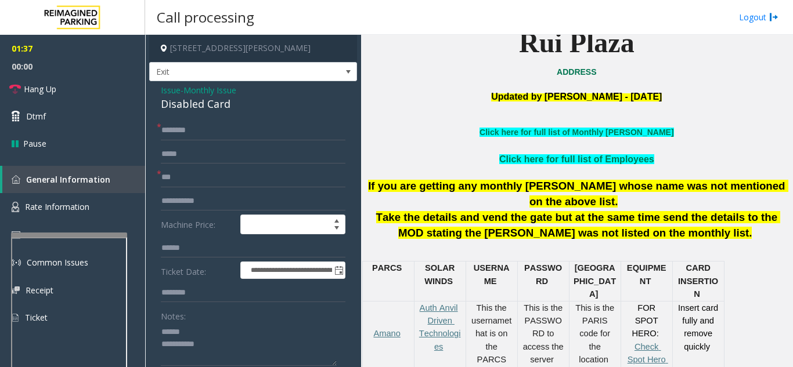
scroll to position [58, 0]
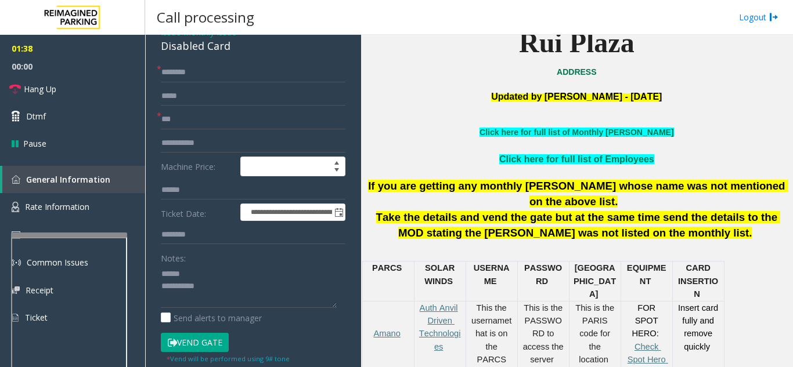
click at [200, 343] on button "Vend Gate" at bounding box center [195, 343] width 68 height 20
click at [215, 77] on input "text" at bounding box center [253, 73] width 185 height 20
paste input "**********"
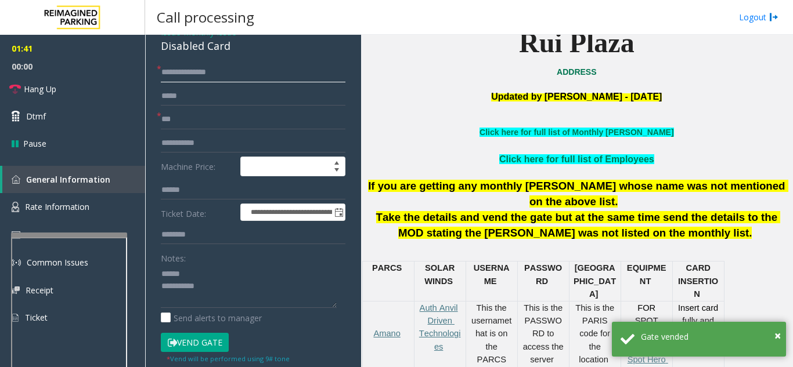
type input "**********"
click at [219, 273] on textarea at bounding box center [249, 287] width 176 height 44
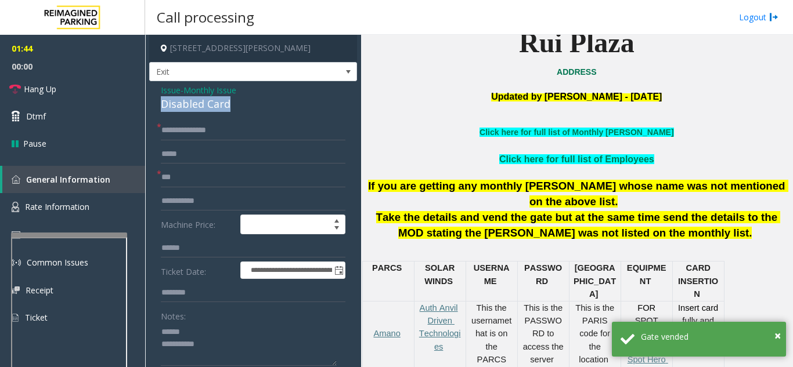
drag, startPoint x: 156, startPoint y: 109, endPoint x: 224, endPoint y: 105, distance: 68.6
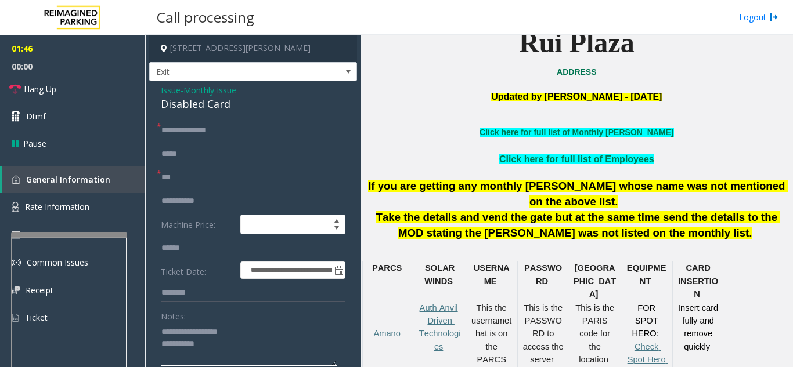
click at [234, 341] on textarea at bounding box center [249, 345] width 176 height 44
click at [71, 84] on link "Hang Up" at bounding box center [72, 88] width 145 height 27
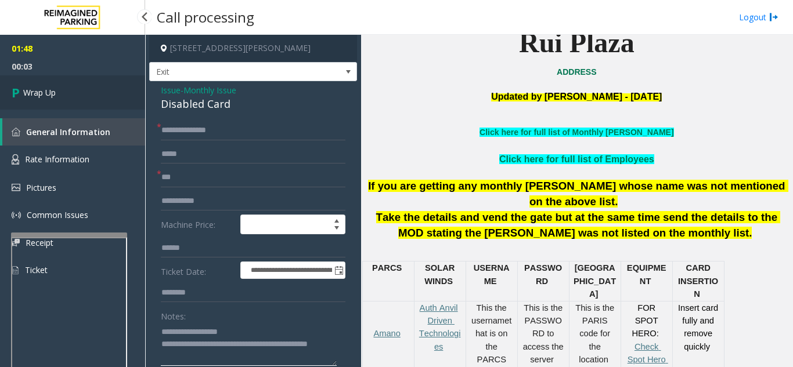
type textarea "**********"
click at [42, 82] on link "Wrap Up" at bounding box center [72, 92] width 145 height 34
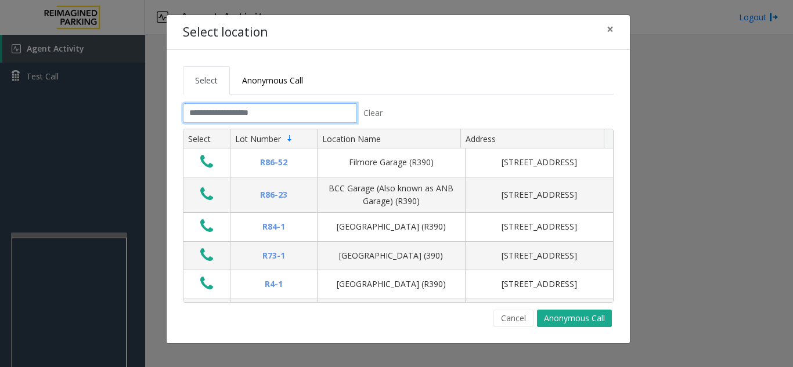
click at [218, 116] on input "text" at bounding box center [270, 113] width 174 height 20
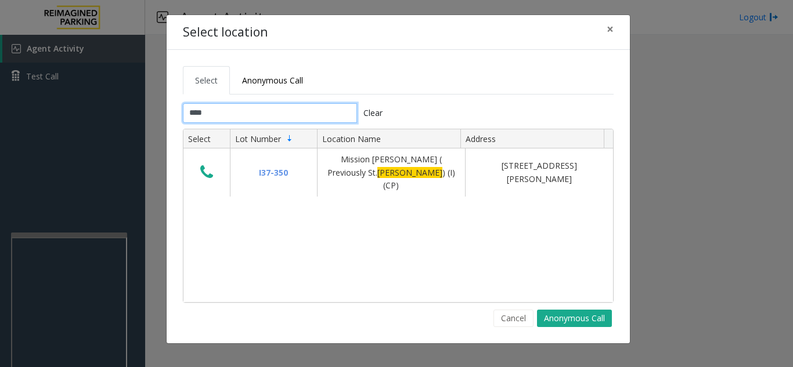
type input "****"
click at [609, 31] on span "×" at bounding box center [610, 29] width 7 height 16
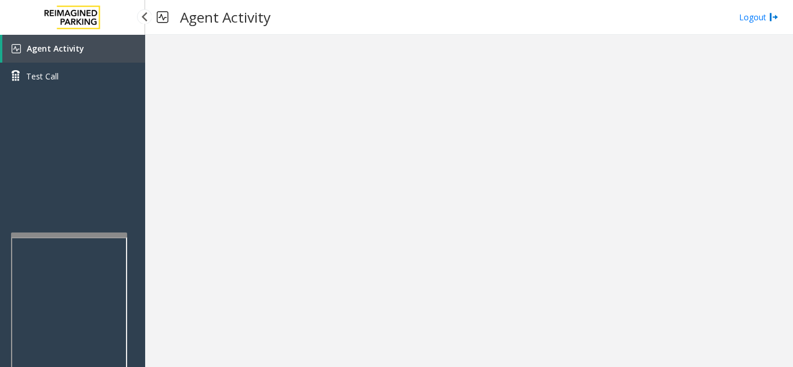
click at [77, 49] on span "Agent Activity" at bounding box center [55, 48] width 57 height 11
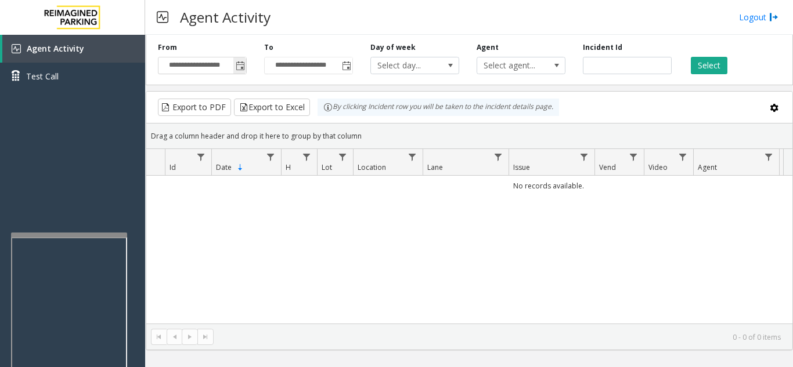
click at [240, 67] on span "Toggle popup" at bounding box center [240, 66] width 9 height 9
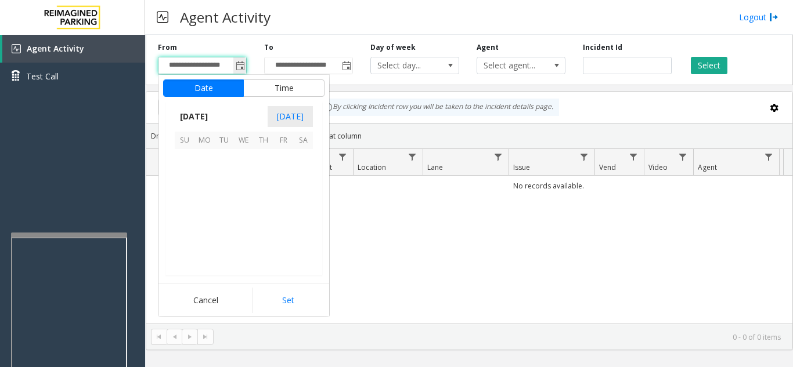
scroll to position [208190, 0]
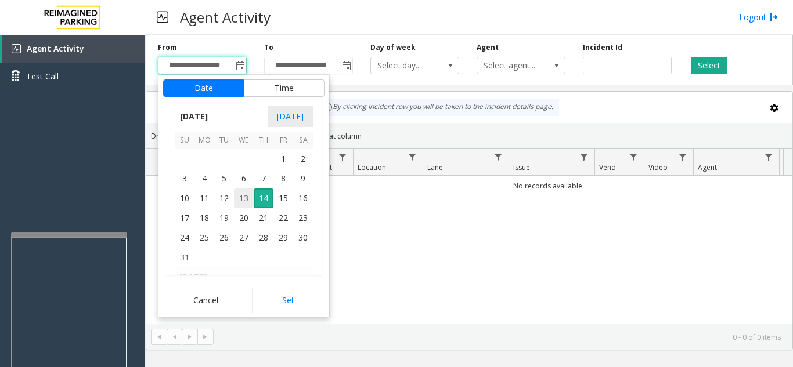
click at [241, 199] on span "13" at bounding box center [244, 199] width 20 height 20
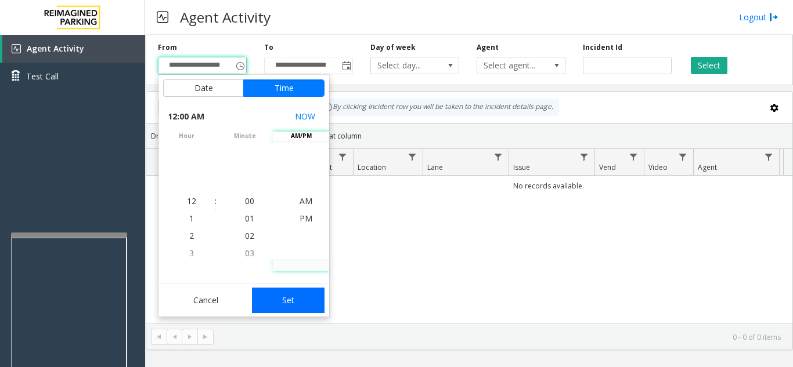
click at [288, 299] on button "Set" at bounding box center [288, 301] width 73 height 26
type input "**********"
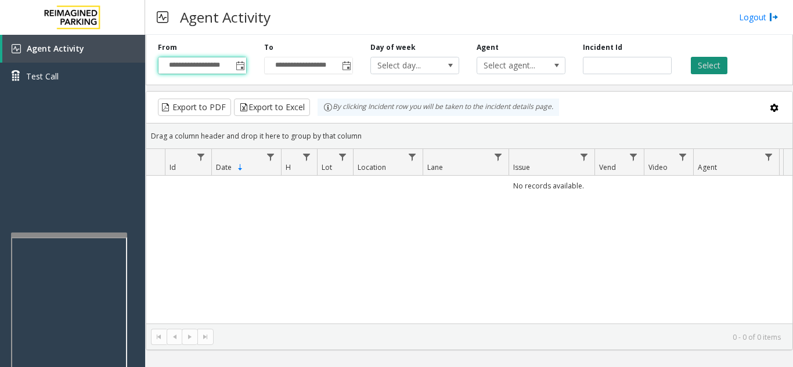
click at [718, 60] on button "Select" at bounding box center [709, 65] width 37 height 17
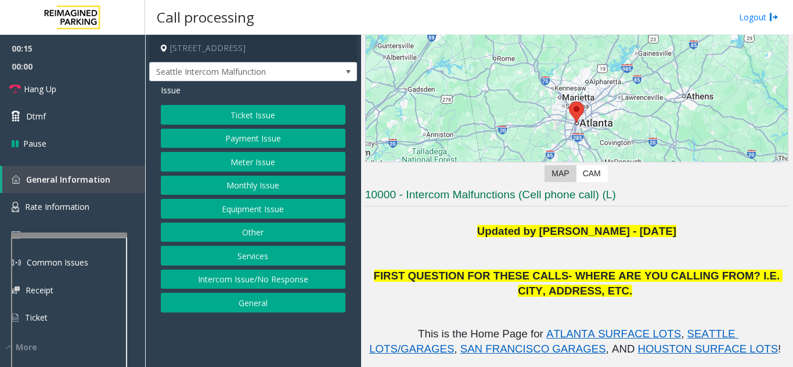
scroll to position [232, 0]
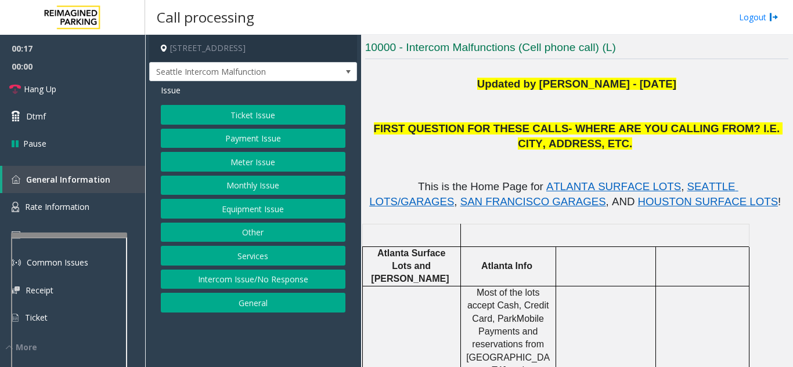
click at [231, 143] on button "Payment Issue" at bounding box center [253, 139] width 185 height 20
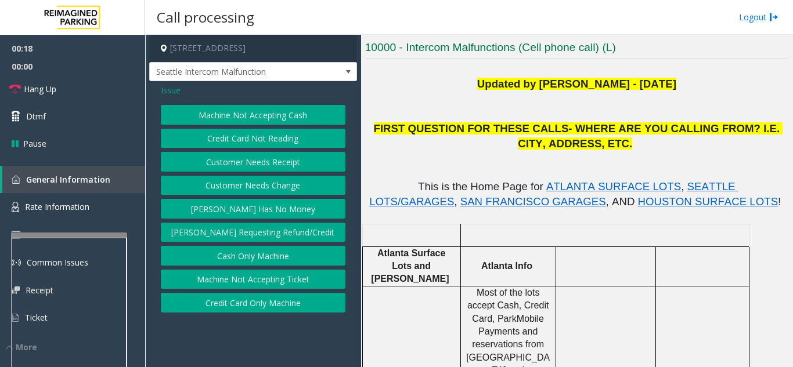
click at [245, 134] on button "Credit Card Not Reading" at bounding box center [253, 139] width 185 height 20
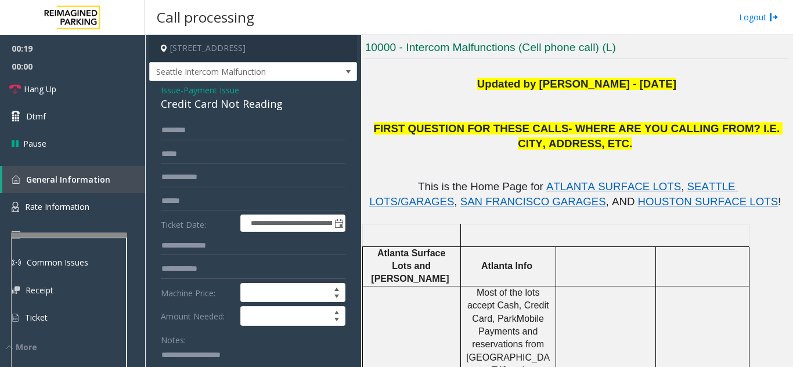
scroll to position [58, 0]
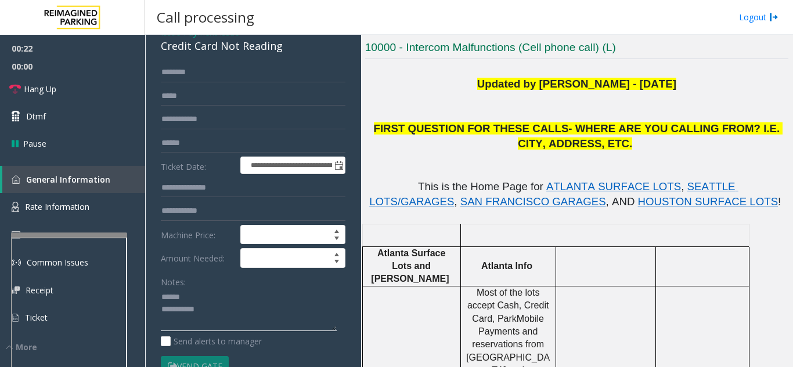
click at [206, 304] on textarea at bounding box center [249, 310] width 176 height 44
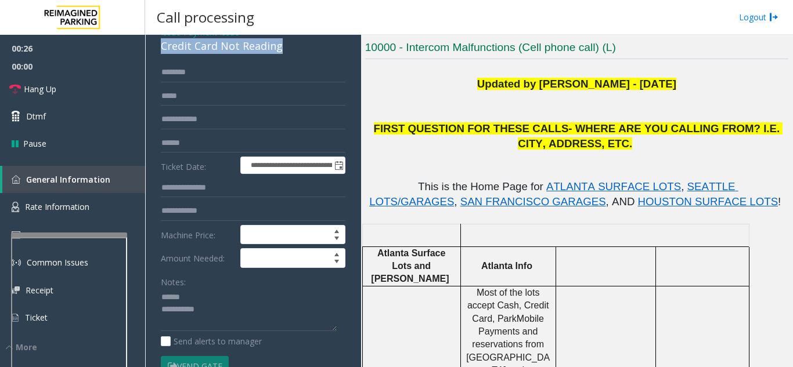
drag, startPoint x: 156, startPoint y: 56, endPoint x: 281, endPoint y: 57, distance: 124.8
click at [281, 57] on div "**********" at bounding box center [253, 305] width 208 height 565
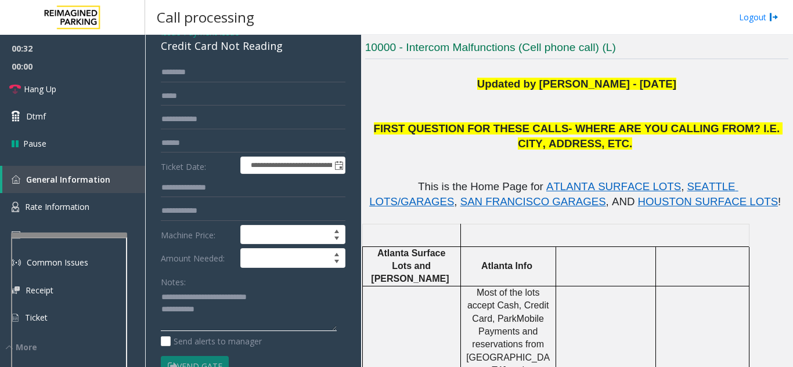
click at [254, 319] on textarea at bounding box center [249, 310] width 176 height 44
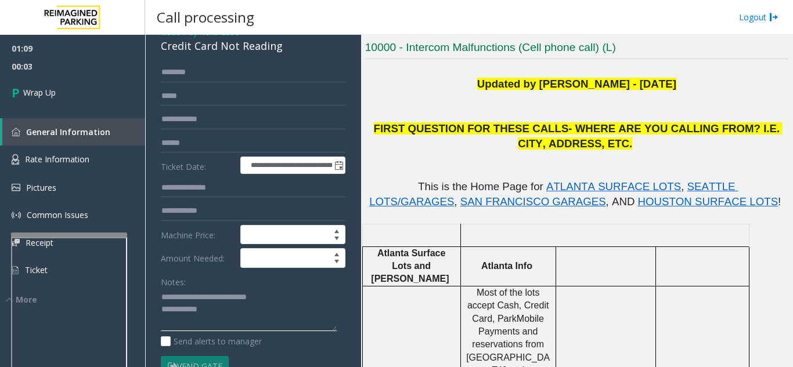
click at [240, 316] on textarea at bounding box center [249, 310] width 176 height 44
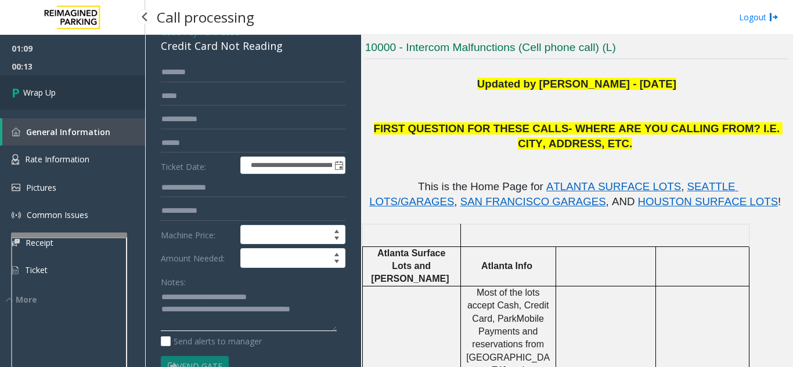
type textarea "**********"
click at [68, 96] on link "Wrap Up" at bounding box center [72, 92] width 145 height 34
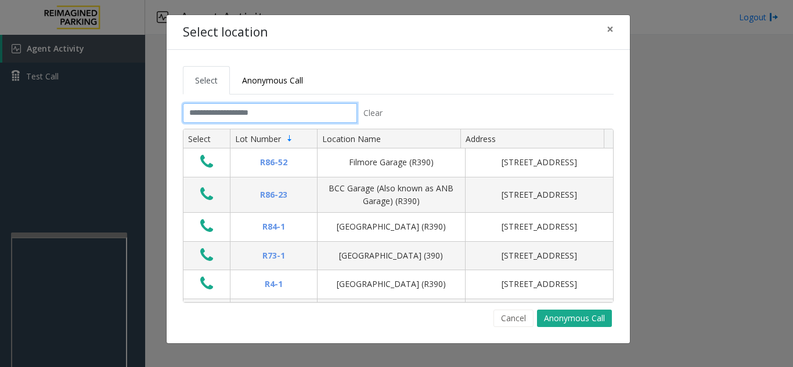
click at [225, 120] on input "text" at bounding box center [270, 113] width 174 height 20
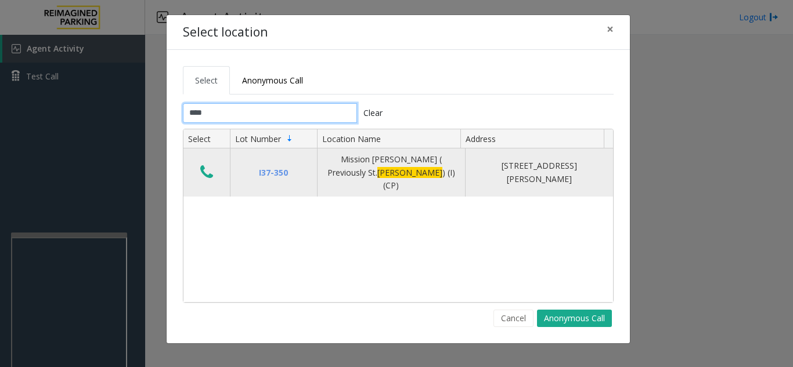
type input "****"
click at [205, 172] on icon "Data table" at bounding box center [206, 172] width 13 height 16
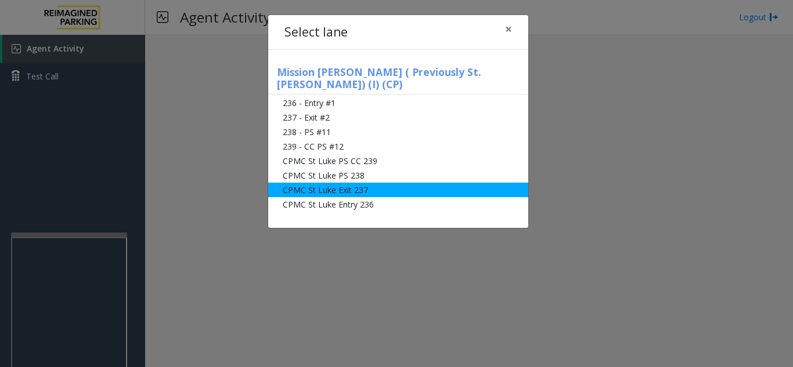
click at [391, 183] on li "CPMC St Luke Exit 237" at bounding box center [398, 190] width 260 height 15
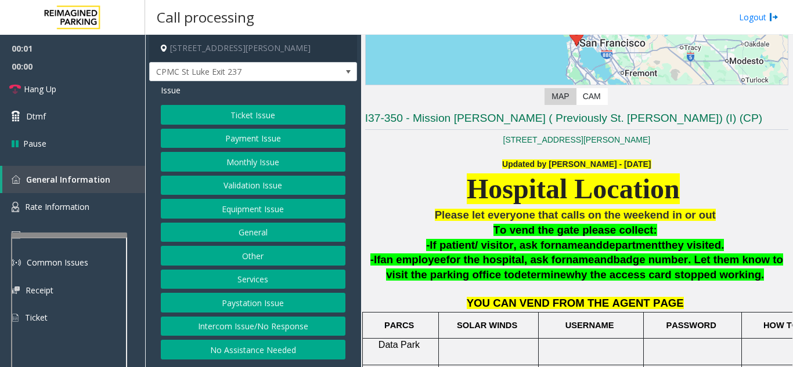
scroll to position [290, 0]
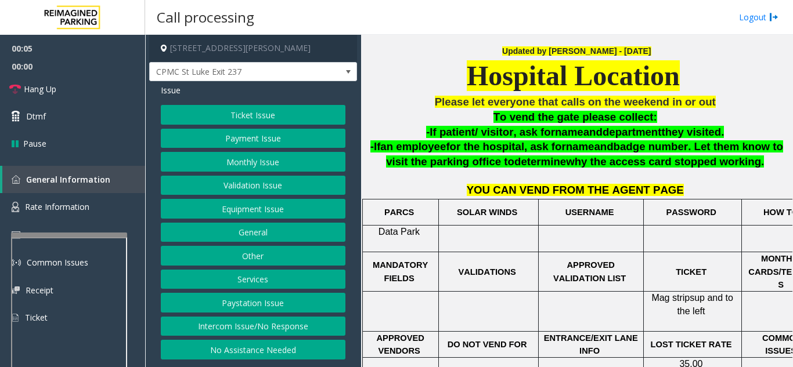
click at [244, 142] on button "Payment Issue" at bounding box center [253, 139] width 185 height 20
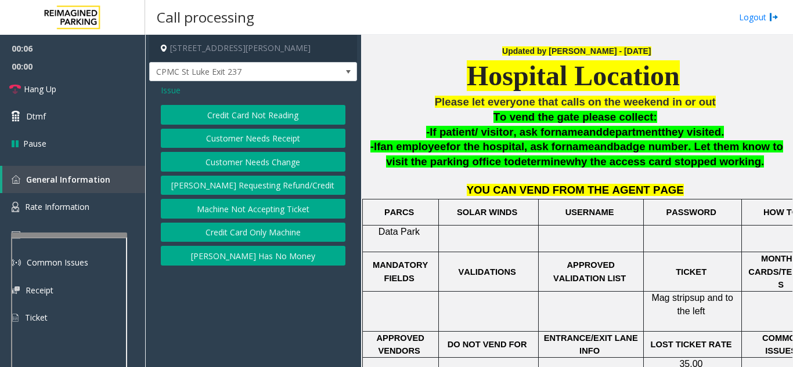
click at [251, 120] on button "Credit Card Not Reading" at bounding box center [253, 115] width 185 height 20
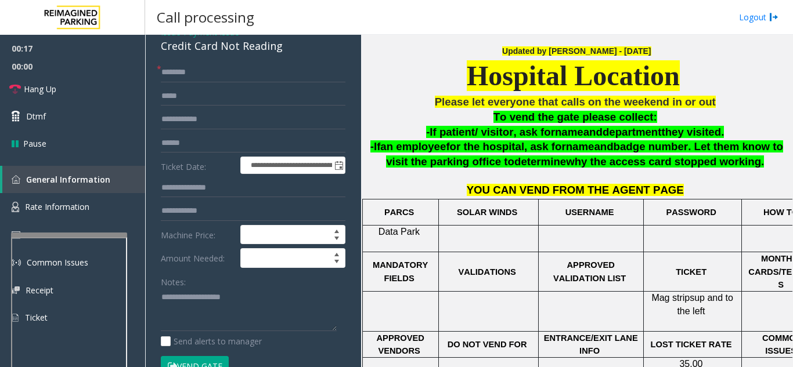
scroll to position [430, 0]
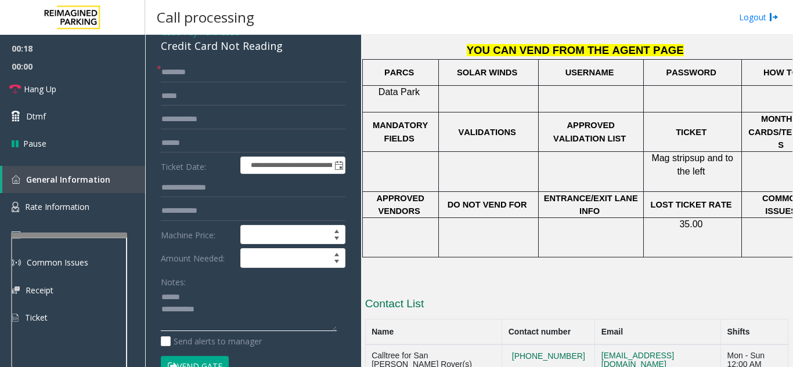
click at [215, 294] on textarea at bounding box center [249, 310] width 176 height 44
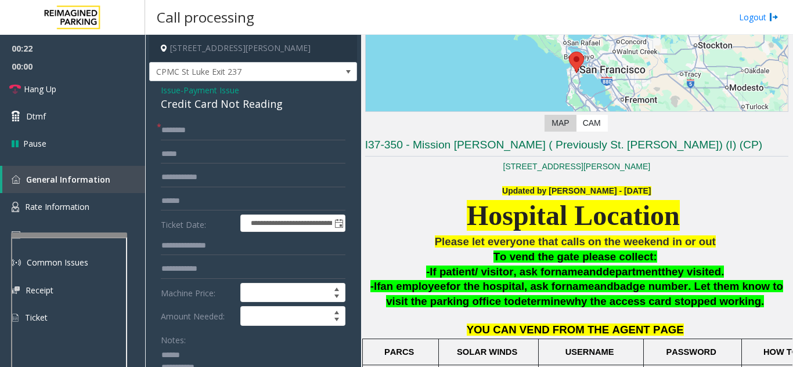
scroll to position [198, 0]
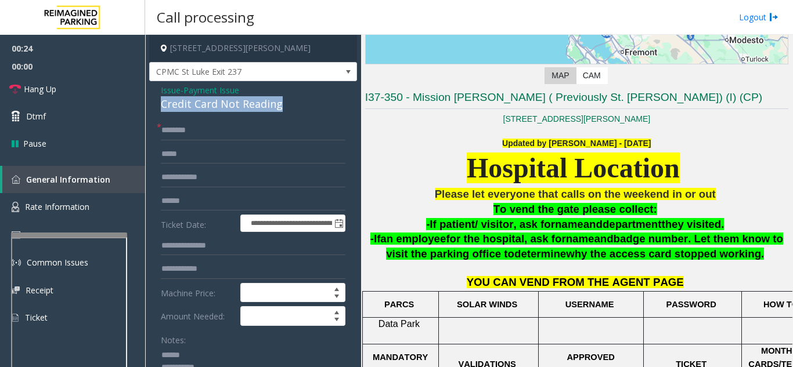
drag, startPoint x: 163, startPoint y: 103, endPoint x: 283, endPoint y: 108, distance: 119.7
click at [283, 108] on div "Credit Card Not Reading" at bounding box center [253, 104] width 185 height 16
type textarea "**********"
click at [194, 128] on input "text" at bounding box center [253, 131] width 185 height 20
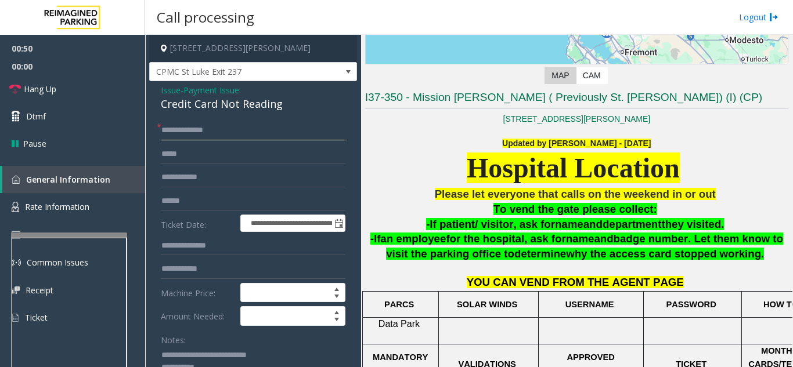
drag, startPoint x: 184, startPoint y: 131, endPoint x: 236, endPoint y: 130, distance: 52.3
click at [236, 130] on input "**********" at bounding box center [253, 131] width 185 height 20
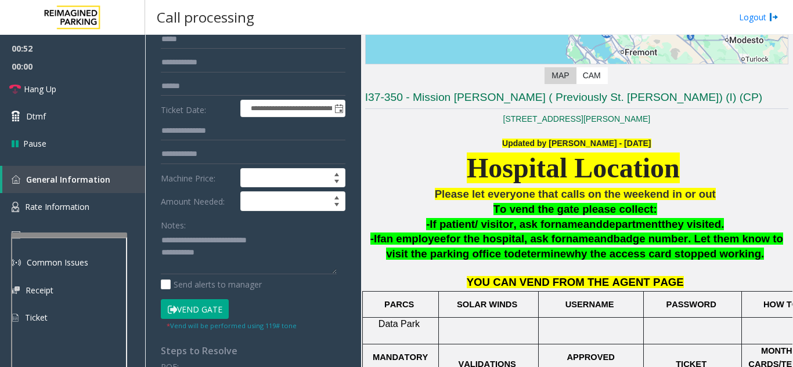
scroll to position [116, 0]
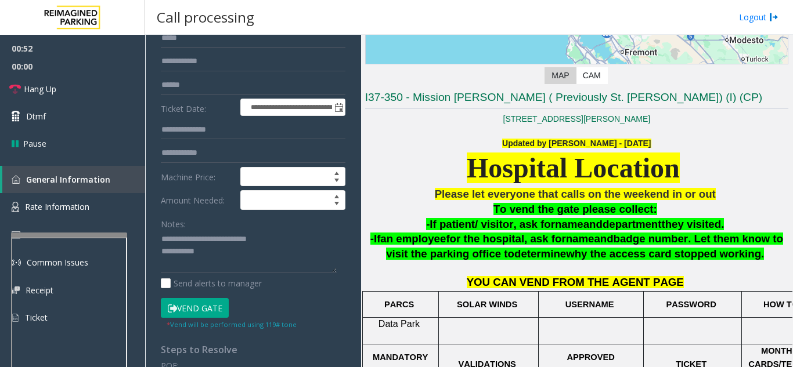
type input "*****"
click at [177, 308] on button "Vend Gate" at bounding box center [195, 308] width 68 height 20
click at [241, 256] on textarea at bounding box center [249, 252] width 176 height 44
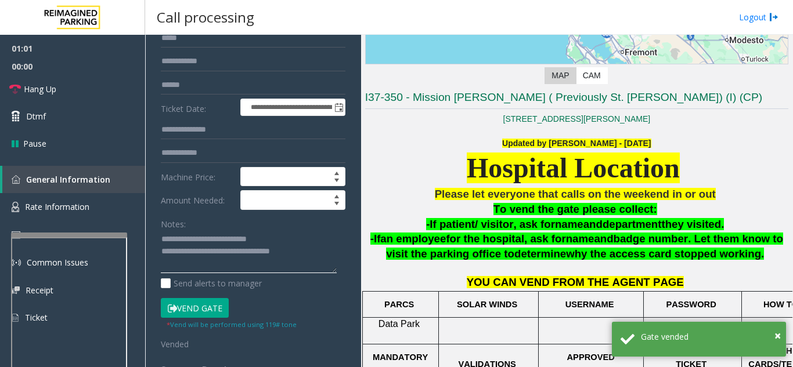
type textarea "**********"
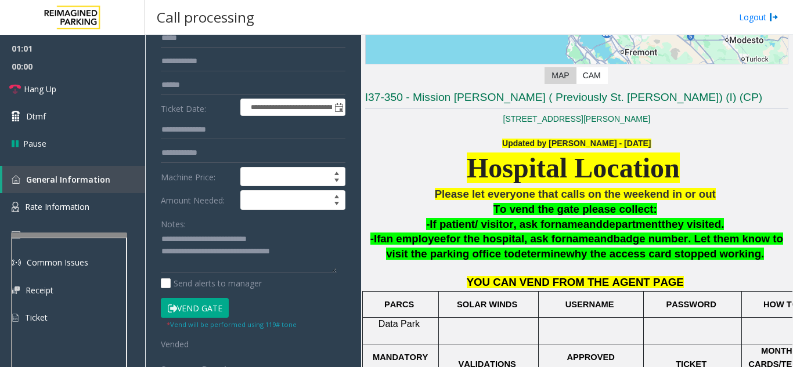
click at [215, 223] on div "Notes:" at bounding box center [253, 244] width 185 height 60
click at [97, 90] on link "Hang Up" at bounding box center [72, 88] width 145 height 27
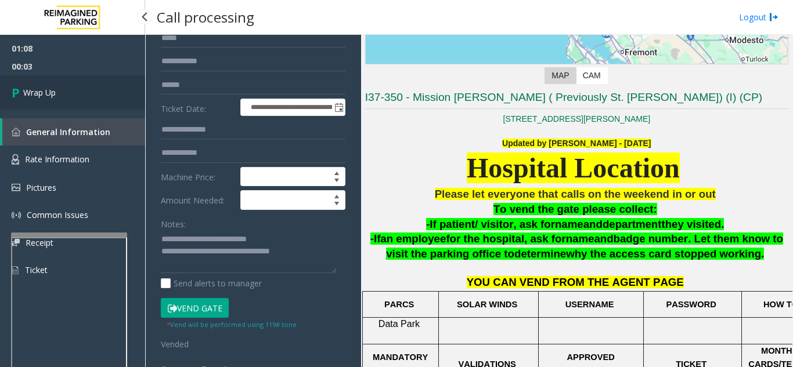
click at [82, 86] on link "Wrap Up" at bounding box center [72, 92] width 145 height 34
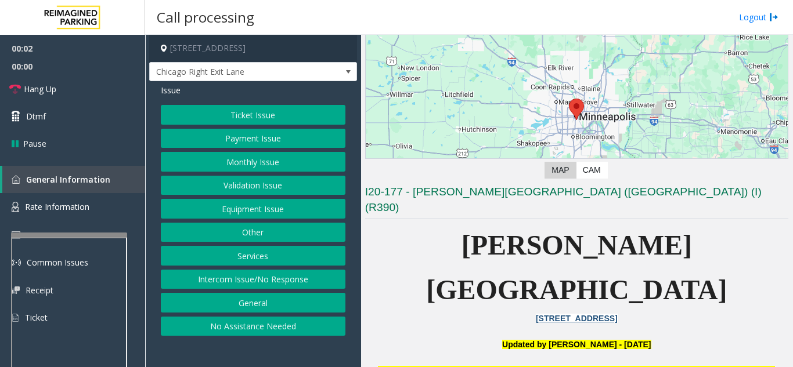
scroll to position [232, 0]
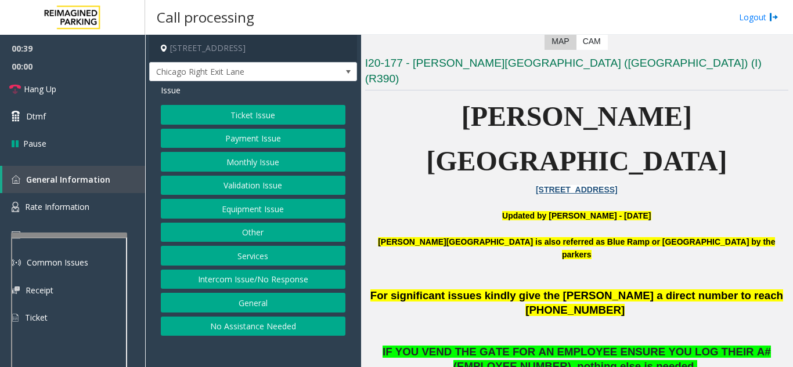
click at [265, 201] on button "Equipment Issue" at bounding box center [253, 209] width 185 height 20
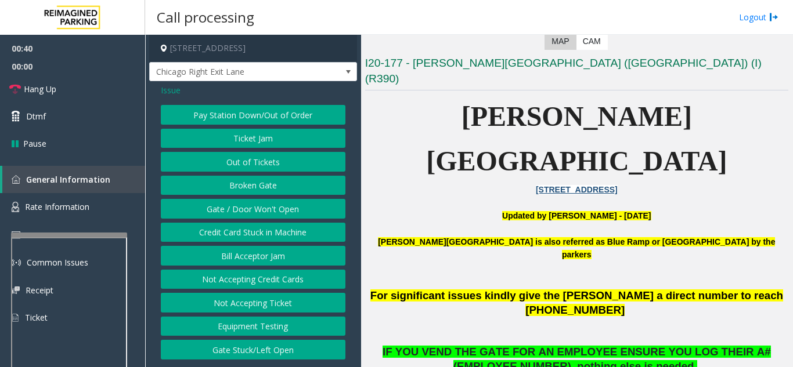
click at [261, 211] on button "Gate / Door Won't Open" at bounding box center [253, 209] width 185 height 20
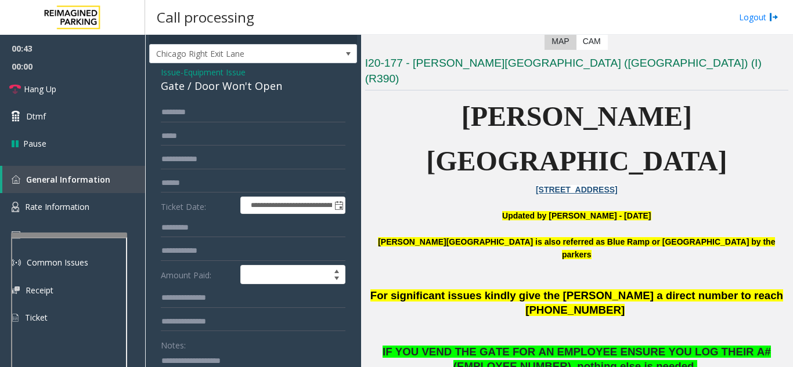
scroll to position [0, 0]
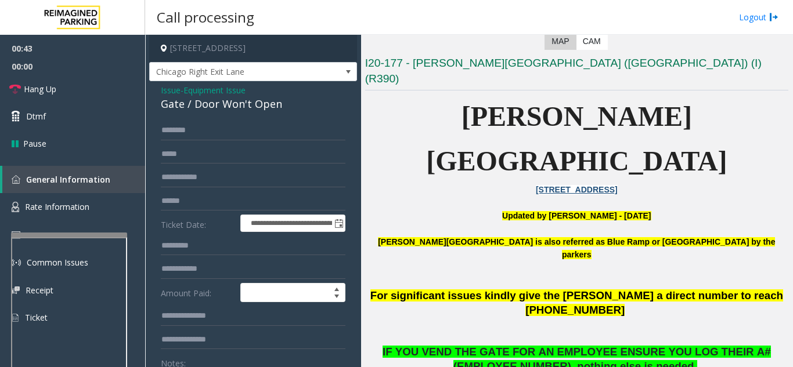
click at [168, 91] on span "Issue" at bounding box center [171, 90] width 20 height 12
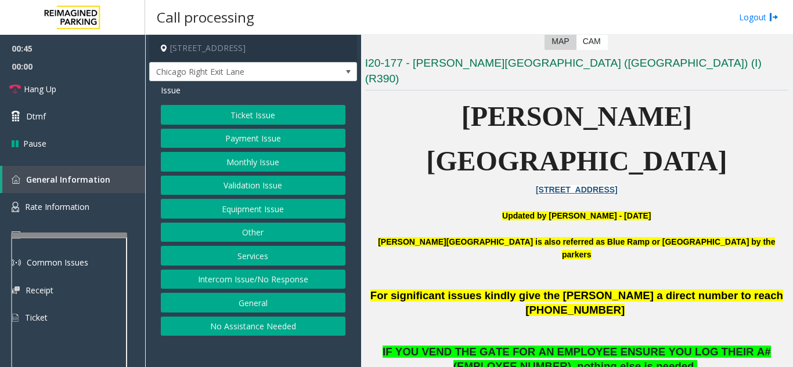
click at [246, 276] on button "Intercom Issue/No Response" at bounding box center [253, 280] width 185 height 20
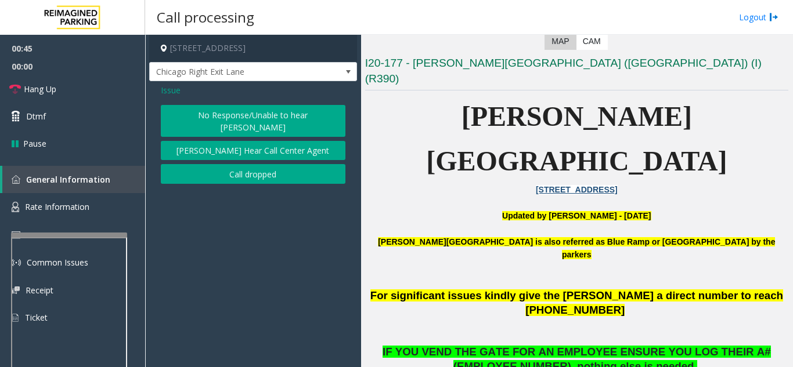
click at [214, 119] on button "No Response/Unable to hear [PERSON_NAME]" at bounding box center [253, 121] width 185 height 32
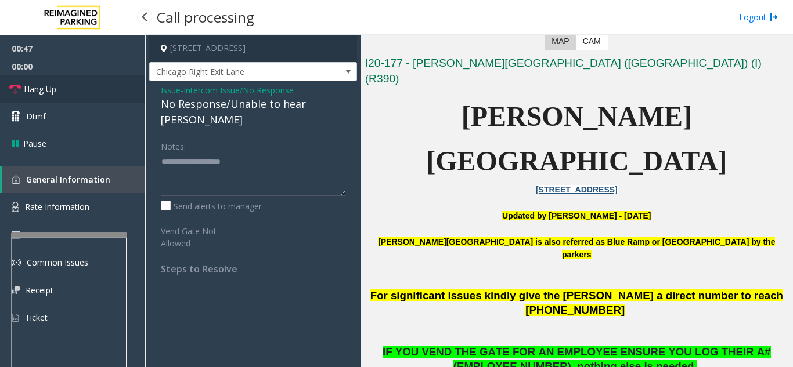
click at [72, 91] on link "Hang Up" at bounding box center [72, 88] width 145 height 27
click at [167, 96] on span "Issue" at bounding box center [171, 90] width 20 height 12
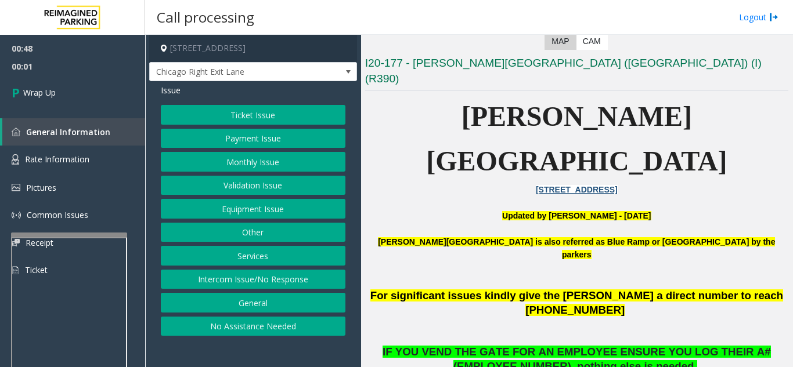
click at [236, 207] on button "Equipment Issue" at bounding box center [253, 209] width 185 height 20
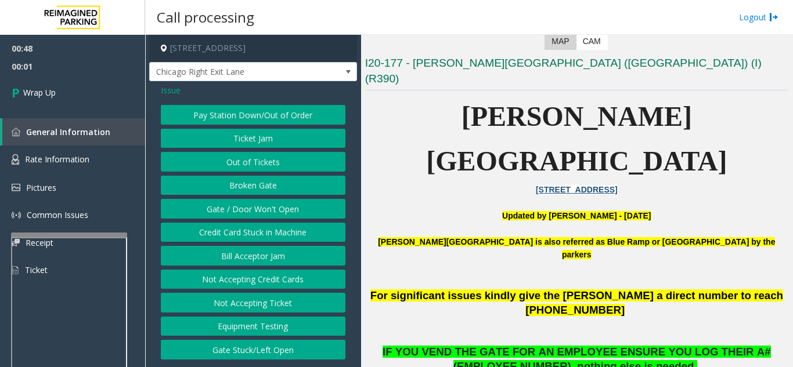
click at [236, 207] on button "Gate / Door Won't Open" at bounding box center [253, 209] width 185 height 20
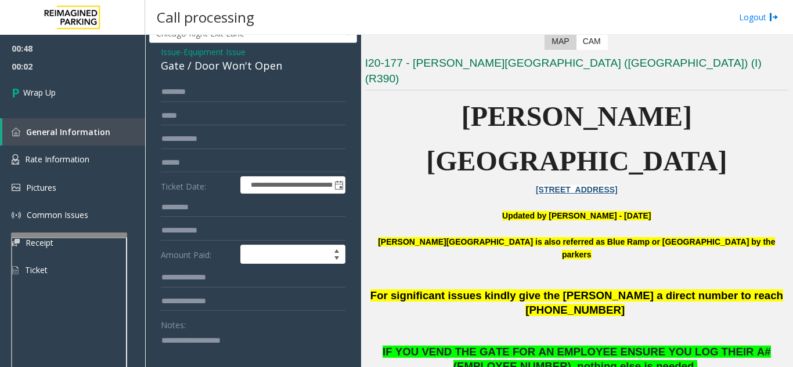
scroll to position [58, 0]
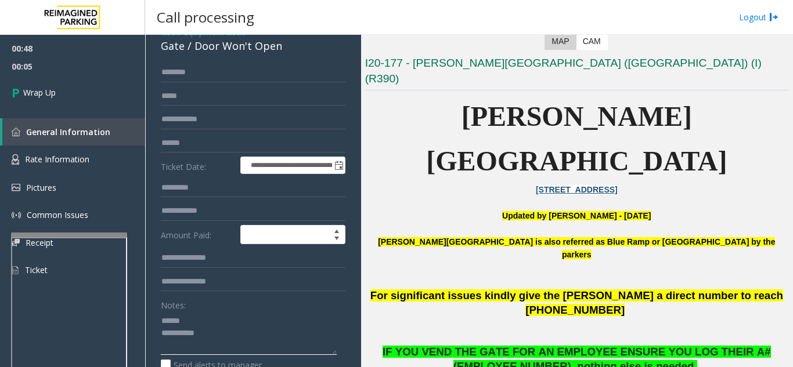
click at [205, 318] on textarea at bounding box center [249, 334] width 176 height 44
drag, startPoint x: 192, startPoint y: 49, endPoint x: 283, endPoint y: 51, distance: 90.6
click at [283, 51] on div "Gate / Door Won't Open" at bounding box center [253, 46] width 185 height 16
click at [251, 333] on textarea at bounding box center [249, 334] width 176 height 44
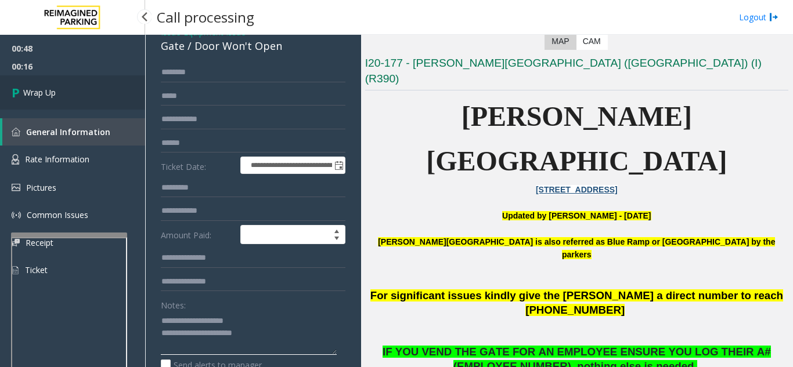
type textarea "**********"
click at [68, 96] on link "Wrap Up" at bounding box center [72, 92] width 145 height 34
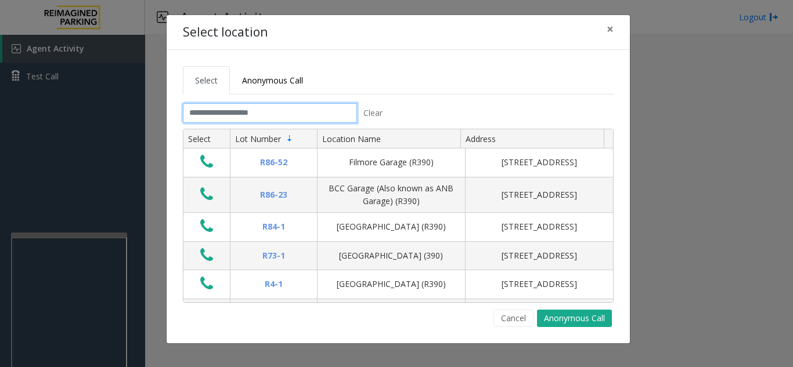
click at [297, 122] on input "text" at bounding box center [270, 113] width 174 height 20
click at [609, 22] on span "×" at bounding box center [610, 29] width 7 height 16
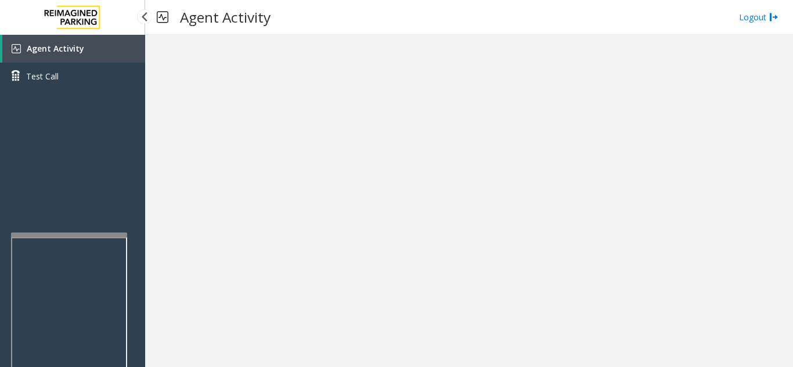
click at [64, 42] on link "Agent Activity" at bounding box center [73, 49] width 143 height 28
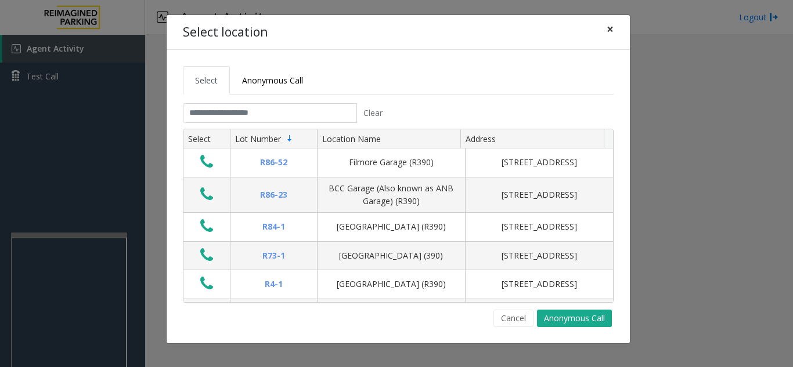
click at [607, 34] on span "×" at bounding box center [610, 29] width 7 height 16
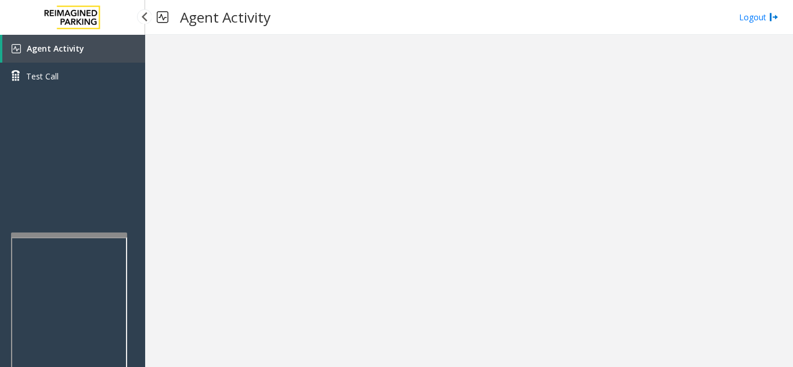
click at [93, 59] on link "Agent Activity" at bounding box center [73, 49] width 143 height 28
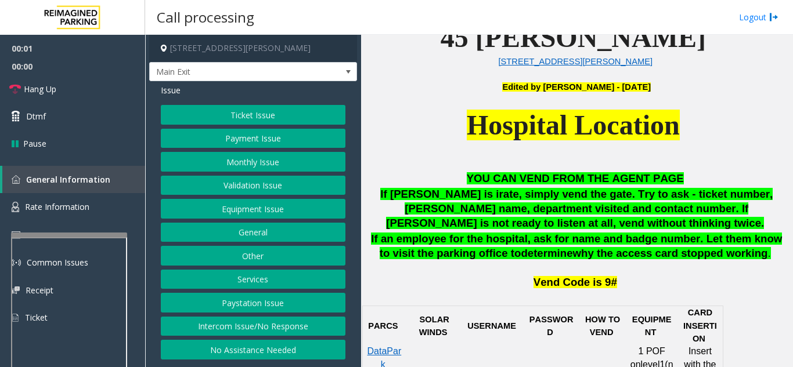
scroll to position [464, 0]
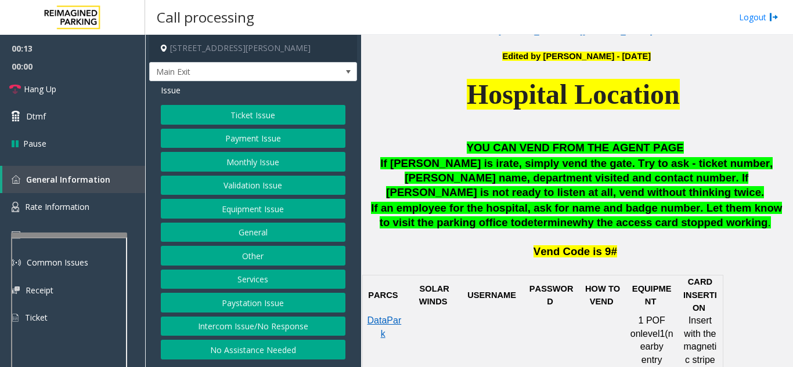
drag, startPoint x: 229, startPoint y: 323, endPoint x: 231, endPoint y: 317, distance: 6.1
click at [229, 323] on button "Intercom Issue/No Response" at bounding box center [253, 327] width 185 height 20
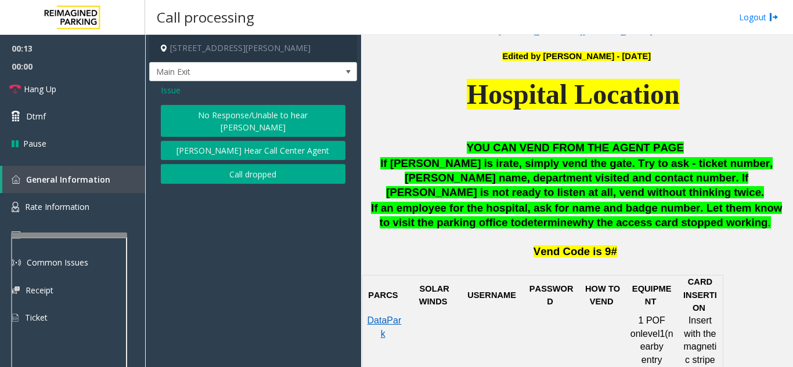
click at [254, 111] on button "No Response/Unable to hear [PERSON_NAME]" at bounding box center [253, 121] width 185 height 32
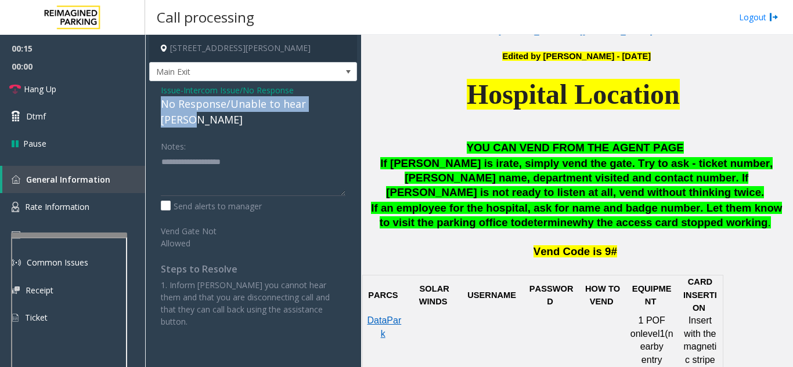
drag, startPoint x: 154, startPoint y: 100, endPoint x: 358, endPoint y: 106, distance: 203.8
click at [358, 106] on app-call-processing-form "45 Castro Street, San Francisco, CA Main Exit Issue - Intercom Issue/No Respons…" at bounding box center [253, 201] width 216 height 333
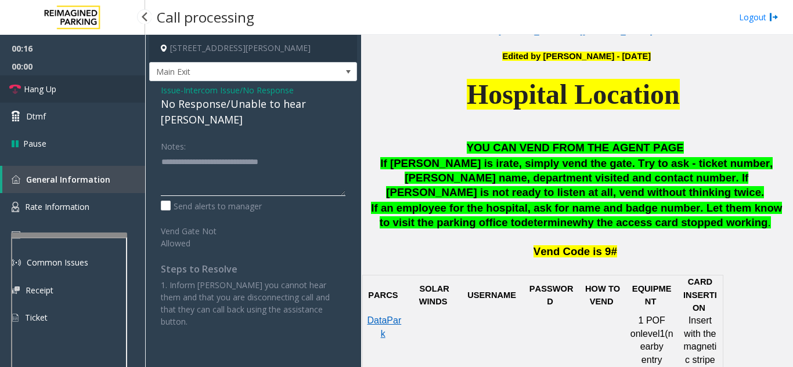
type textarea "**********"
click at [76, 86] on link "Hang Up" at bounding box center [72, 88] width 145 height 27
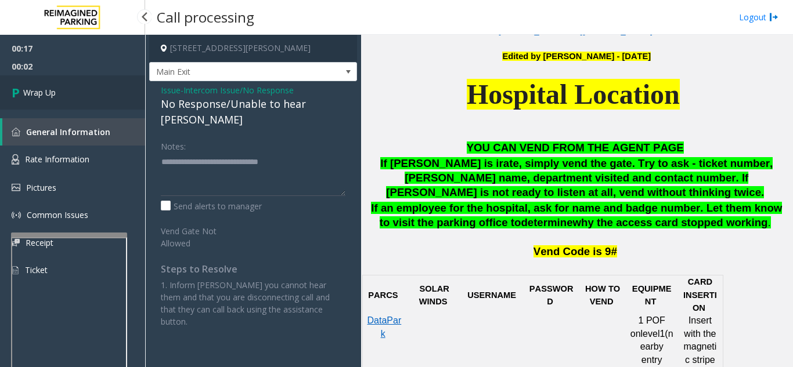
click at [100, 81] on link "Wrap Up" at bounding box center [72, 92] width 145 height 34
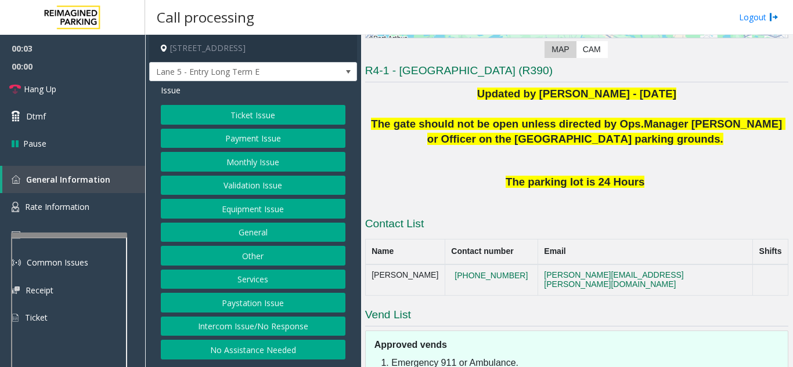
scroll to position [232, 0]
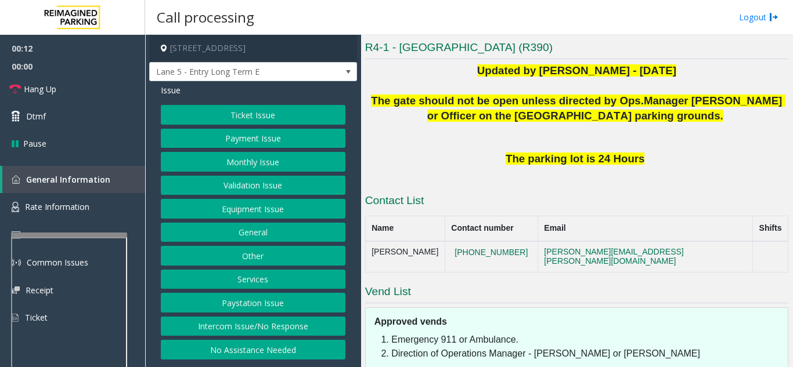
drag, startPoint x: 261, startPoint y: 326, endPoint x: 262, endPoint y: 318, distance: 8.2
click at [261, 326] on button "Intercom Issue/No Response" at bounding box center [253, 327] width 185 height 20
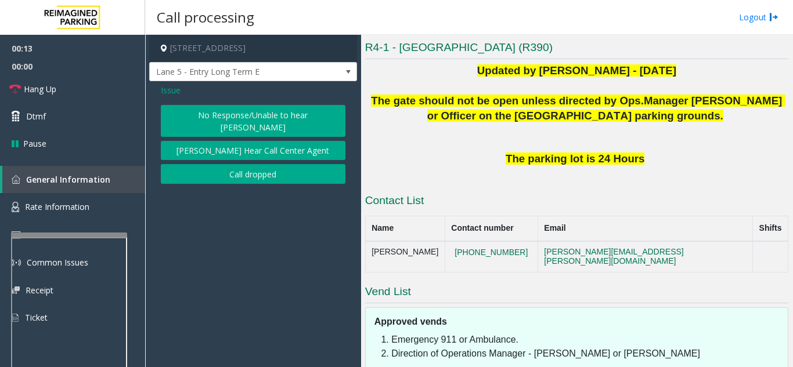
click at [232, 106] on button "No Response/Unable to hear [PERSON_NAME]" at bounding box center [253, 121] width 185 height 32
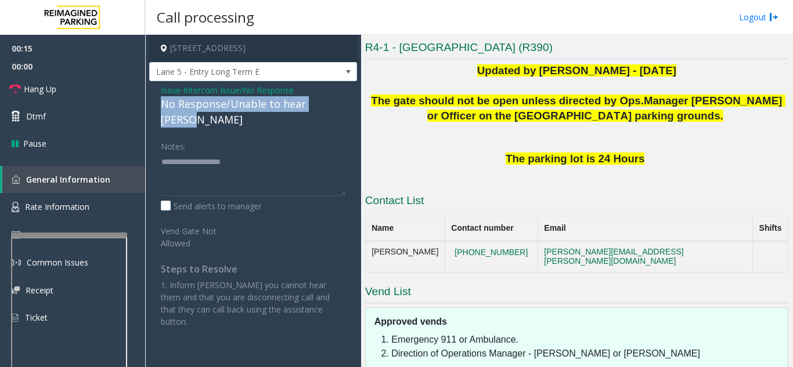
drag, startPoint x: 147, startPoint y: 103, endPoint x: 344, endPoint y: 106, distance: 196.2
click at [344, 106] on app-call-processing-form "200 Terminal Drive, Lafayette, LA Lane 5 - Entry Long Term E Issue - Intercom I…" at bounding box center [253, 201] width 216 height 333
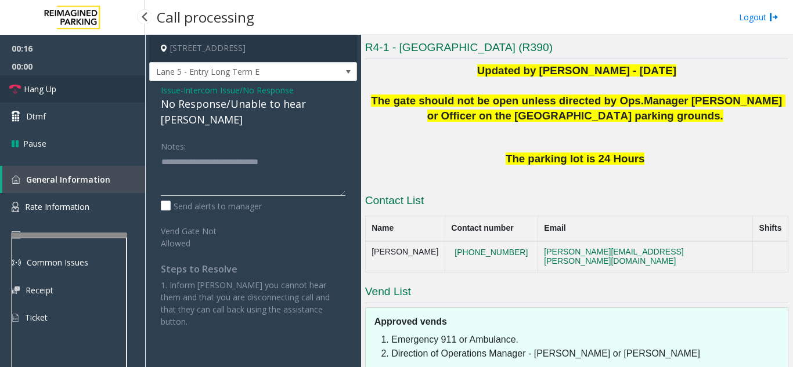
type textarea "**********"
click at [75, 85] on link "Hang Up" at bounding box center [72, 88] width 145 height 27
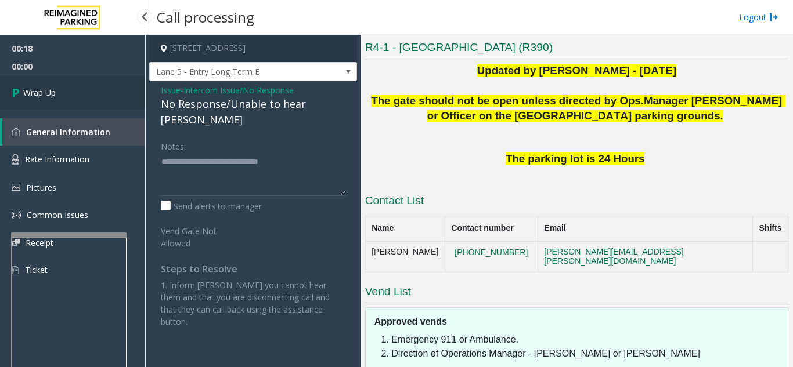
click at [112, 99] on link "Wrap Up" at bounding box center [72, 92] width 145 height 34
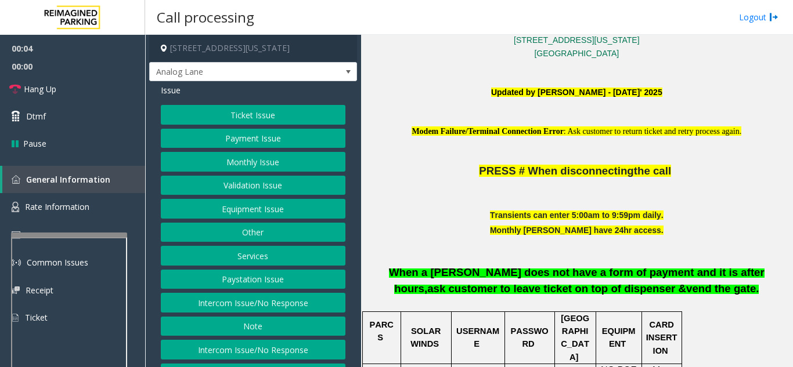
scroll to position [348, 0]
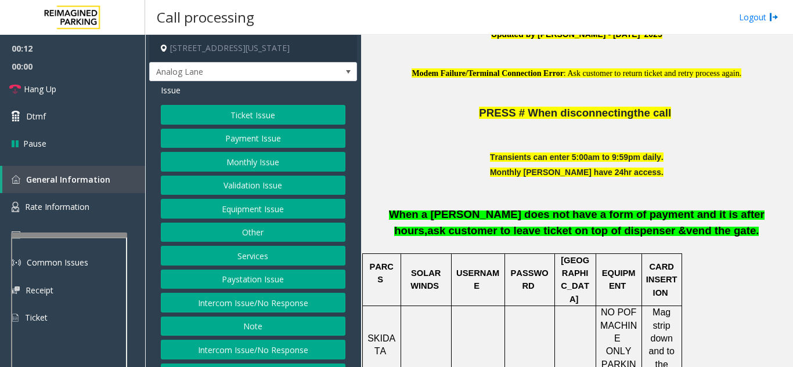
click at [231, 312] on button "Intercom Issue/No Response" at bounding box center [253, 303] width 185 height 20
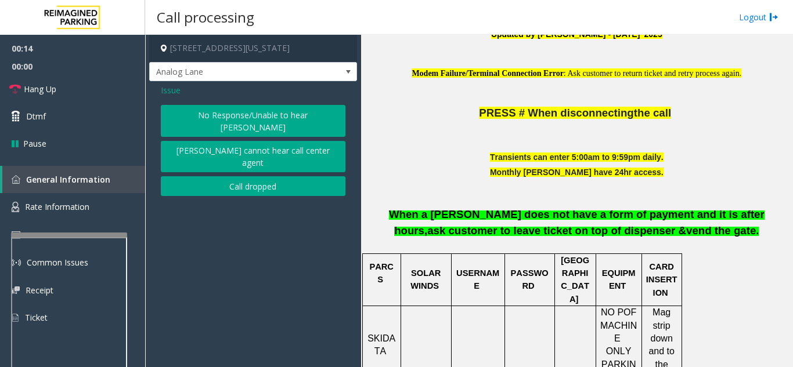
click at [214, 123] on button "No Response/Unable to hear [PERSON_NAME]" at bounding box center [253, 121] width 185 height 32
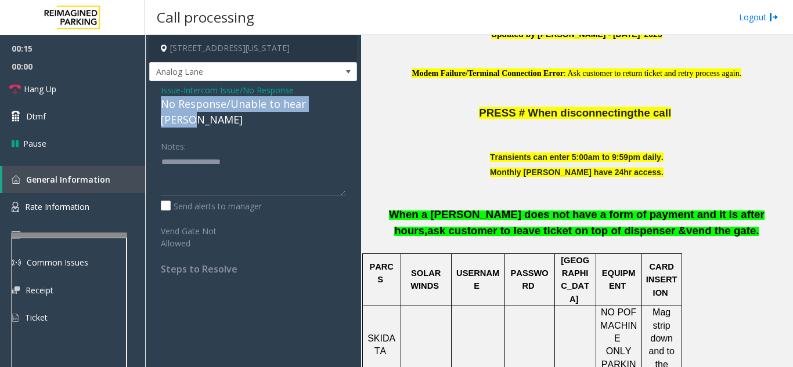
drag, startPoint x: 158, startPoint y: 106, endPoint x: 342, endPoint y: 98, distance: 184.2
click at [342, 98] on div "Issue - Intercom Issue/No Response No Response/Unable to hear [PERSON_NAME] Not…" at bounding box center [253, 183] width 208 height 205
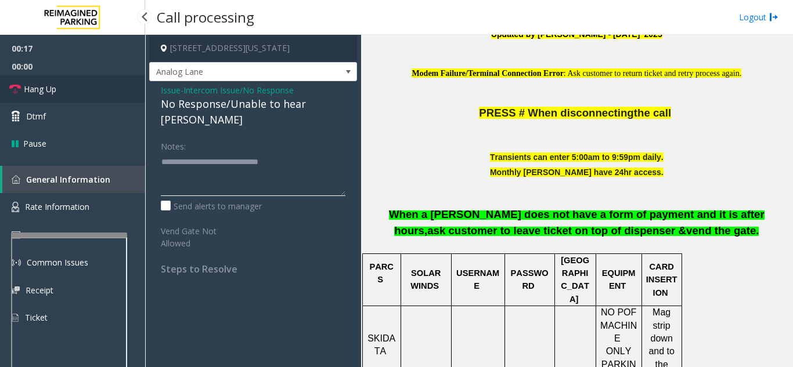
type textarea "**********"
click at [105, 98] on link "Hang Up" at bounding box center [72, 88] width 145 height 27
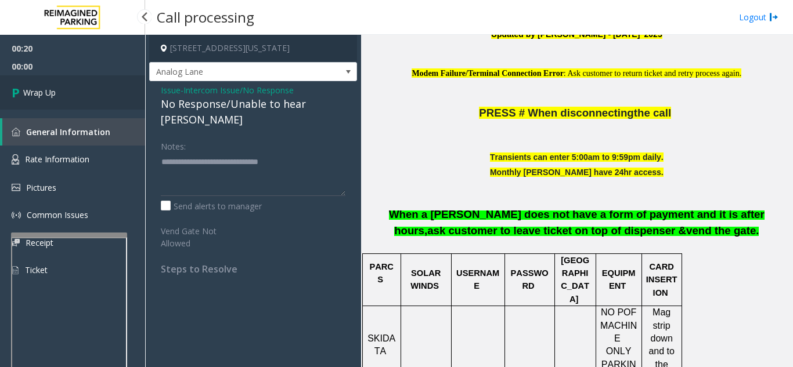
click at [105, 98] on link "Wrap Up" at bounding box center [72, 92] width 145 height 34
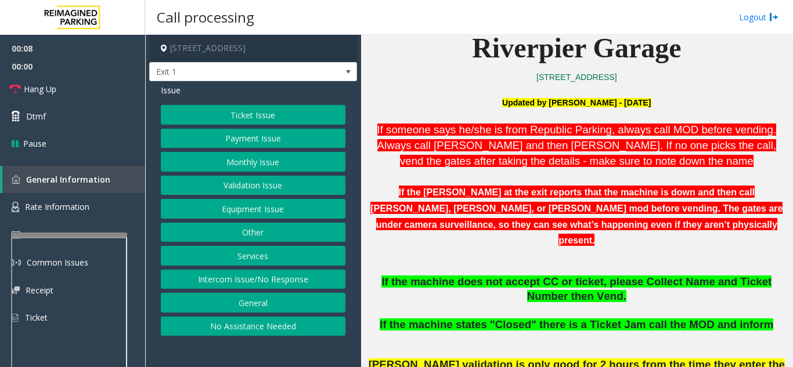
scroll to position [348, 0]
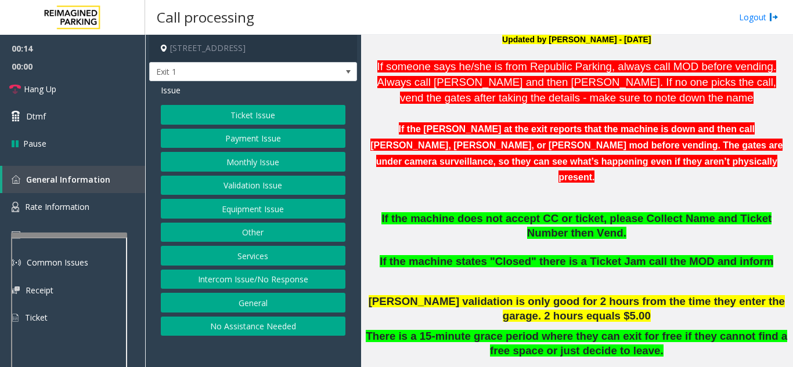
click at [244, 183] on button "Validation Issue" at bounding box center [253, 186] width 185 height 20
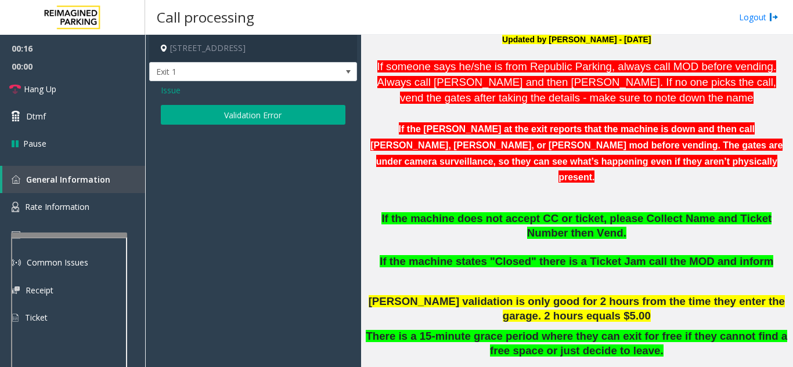
click at [229, 118] on button "Validation Error" at bounding box center [253, 115] width 185 height 20
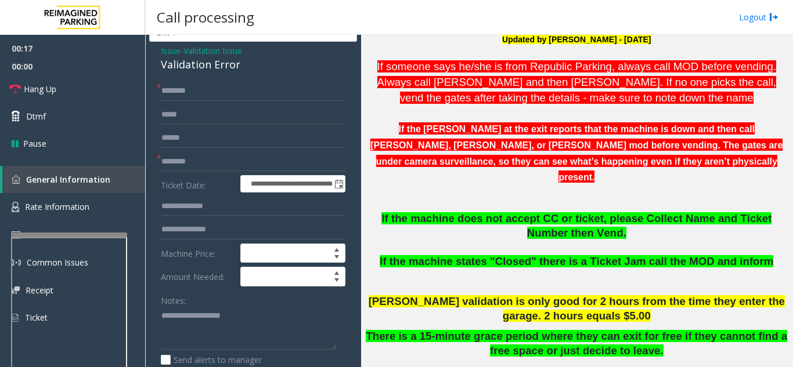
scroll to position [58, 0]
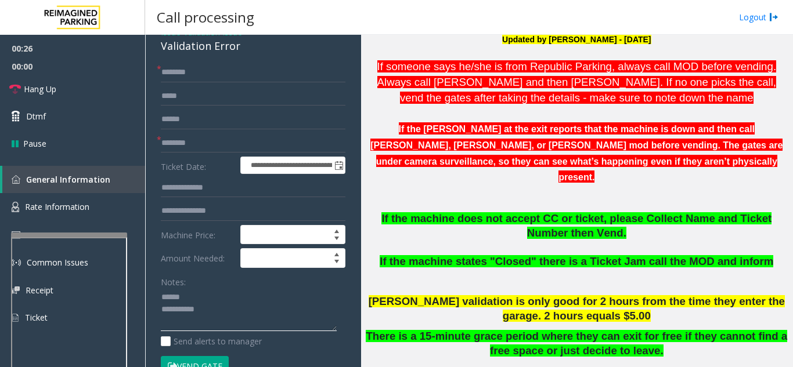
click at [220, 291] on textarea at bounding box center [249, 310] width 176 height 44
drag, startPoint x: 165, startPoint y: 48, endPoint x: 247, endPoint y: 54, distance: 81.5
click at [247, 54] on div "**********" at bounding box center [253, 311] width 208 height 577
type textarea "**********"
click at [206, 119] on input "text" at bounding box center [253, 120] width 185 height 20
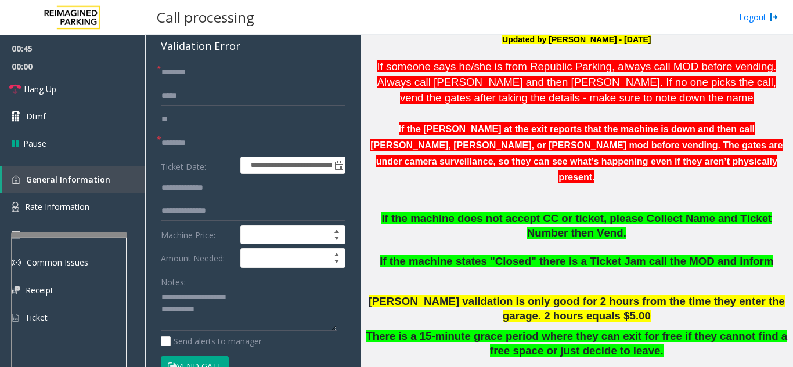
type input "*"
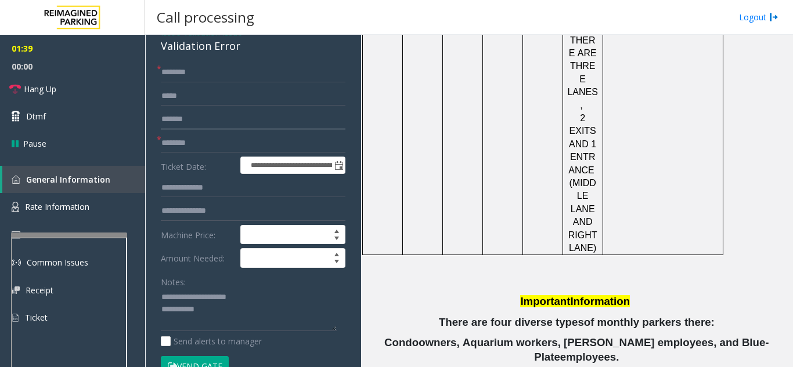
scroll to position [1696, 0]
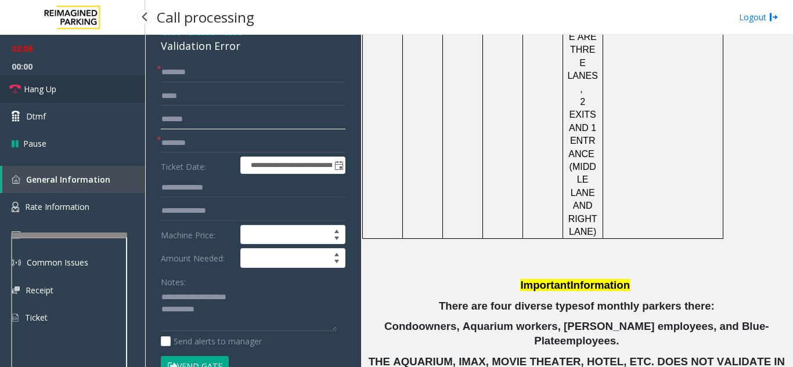
type input "*******"
click at [93, 95] on link "Hang Up" at bounding box center [72, 88] width 145 height 27
click at [215, 63] on input "text" at bounding box center [253, 73] width 185 height 20
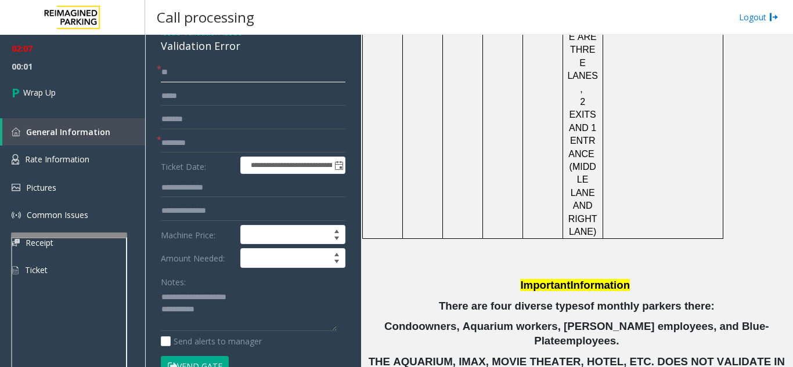
type input "**"
click at [193, 148] on input "text" at bounding box center [253, 144] width 185 height 20
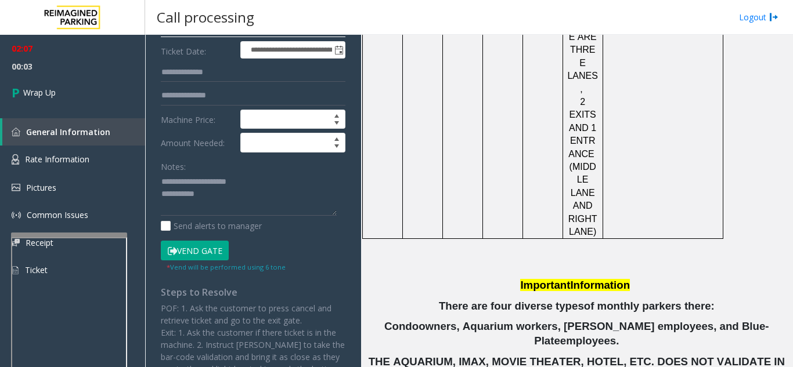
scroll to position [174, 0]
type input "**"
click at [242, 194] on textarea at bounding box center [249, 194] width 176 height 44
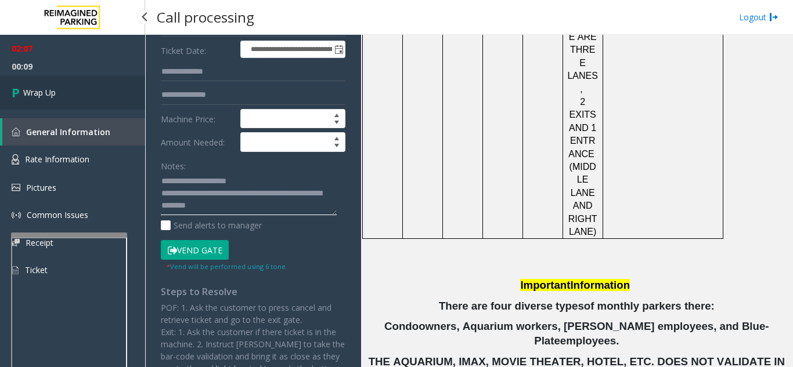
type textarea "**********"
click at [44, 100] on link "Wrap Up" at bounding box center [72, 92] width 145 height 34
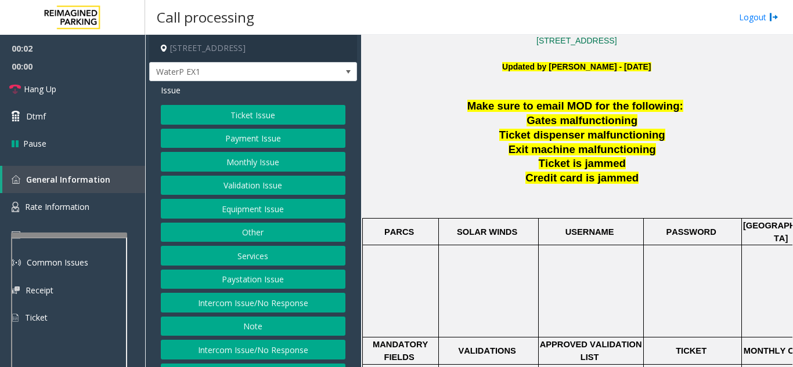
scroll to position [290, 0]
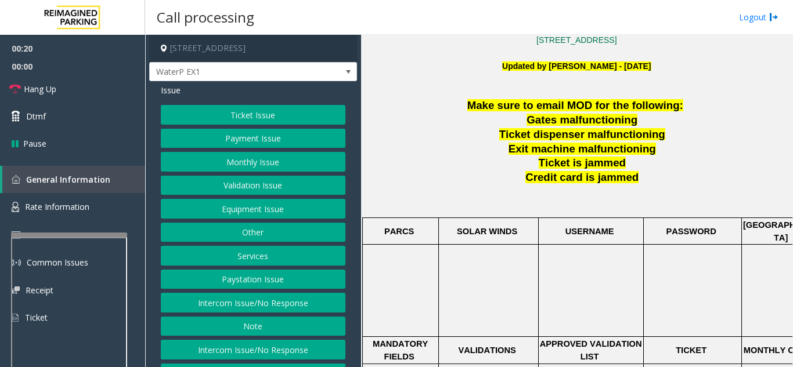
click at [260, 300] on button "Intercom Issue/No Response" at bounding box center [253, 303] width 185 height 20
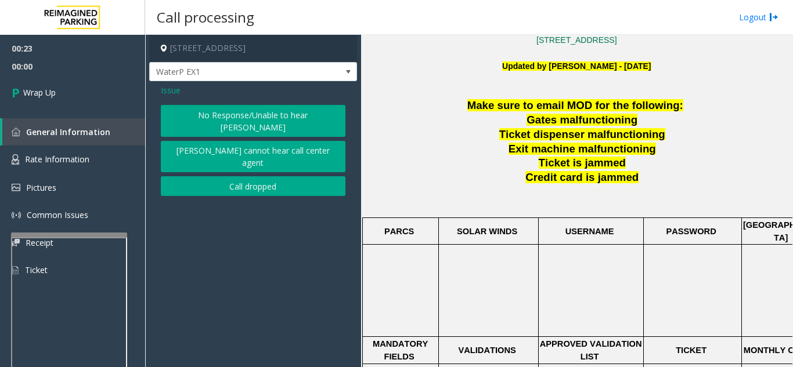
drag, startPoint x: 235, startPoint y: 117, endPoint x: 169, endPoint y: 113, distance: 65.7
click at [169, 113] on button "No Response/Unable to hear [PERSON_NAME]" at bounding box center [253, 121] width 185 height 32
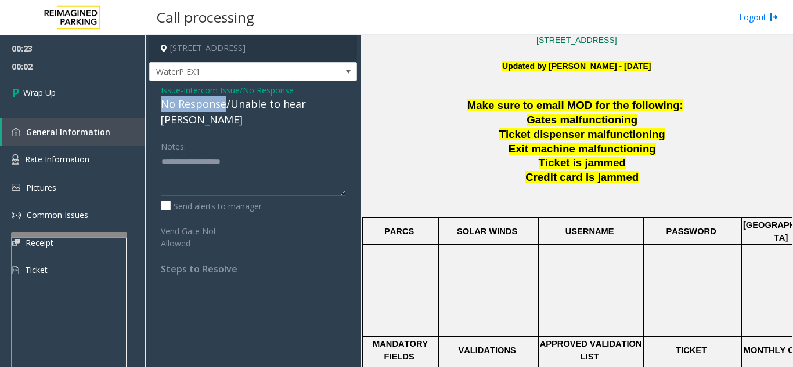
drag, startPoint x: 223, startPoint y: 100, endPoint x: 154, endPoint y: 107, distance: 68.8
click at [154, 107] on div "Issue - Intercom Issue/No Response No Response/Unable to hear [PERSON_NAME] Not…" at bounding box center [253, 183] width 208 height 205
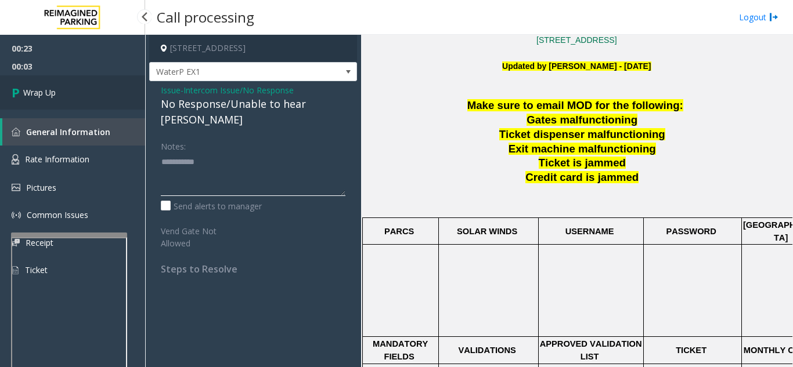
type textarea "**********"
click at [59, 100] on link "Wrap Up" at bounding box center [72, 92] width 145 height 34
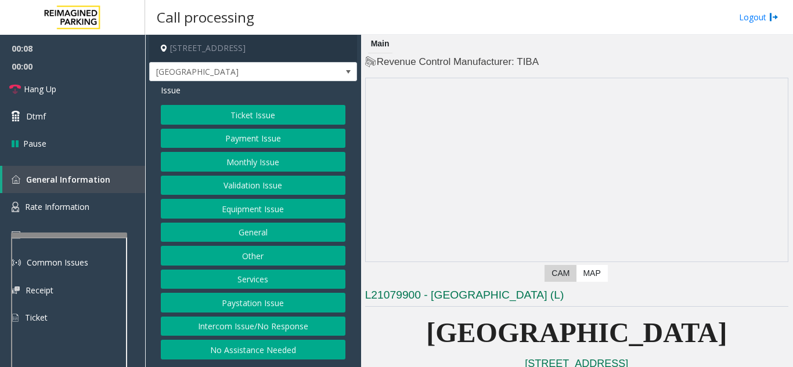
click at [246, 336] on button "Intercom Issue/No Response" at bounding box center [253, 327] width 185 height 20
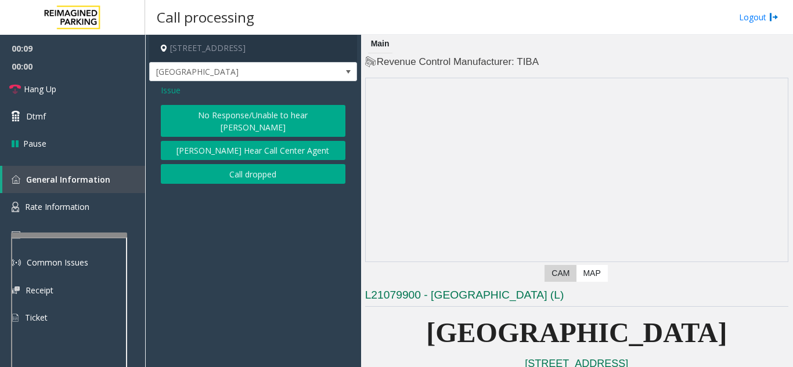
click at [189, 111] on button "No Response/Unable to hear [PERSON_NAME]" at bounding box center [253, 121] width 185 height 32
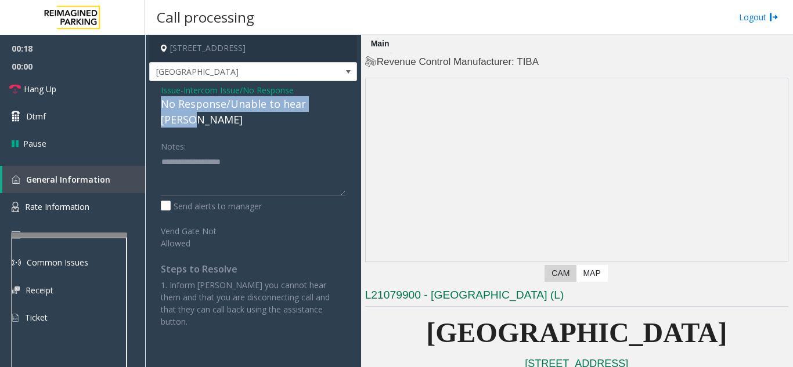
drag, startPoint x: 161, startPoint y: 105, endPoint x: 353, endPoint y: 108, distance: 192.7
click at [353, 108] on div "Issue - Intercom Issue/No Response No Response/Unable to hear [PERSON_NAME] Not…" at bounding box center [253, 210] width 208 height 258
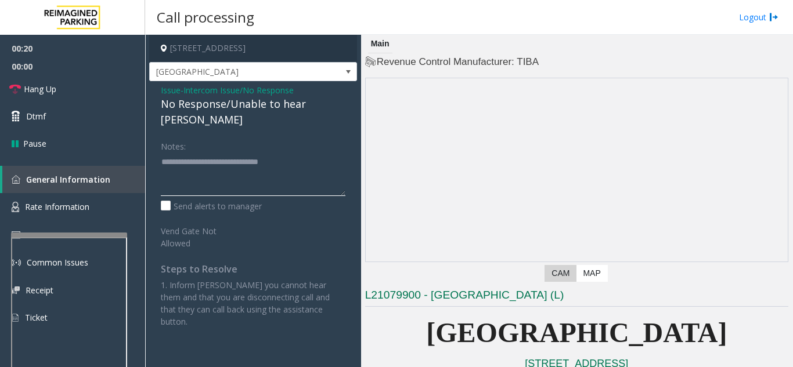
type textarea "**********"
click at [320, 136] on div "Notes:" at bounding box center [253, 166] width 185 height 60
click at [41, 88] on span "Hang Up" at bounding box center [40, 89] width 33 height 12
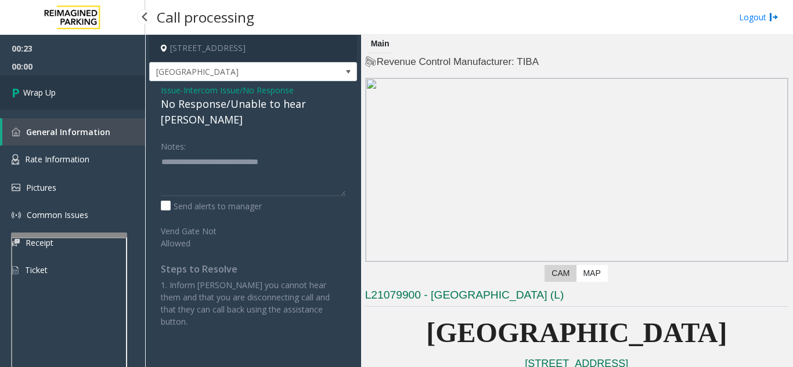
click at [56, 96] on span "Wrap Up" at bounding box center [39, 92] width 33 height 12
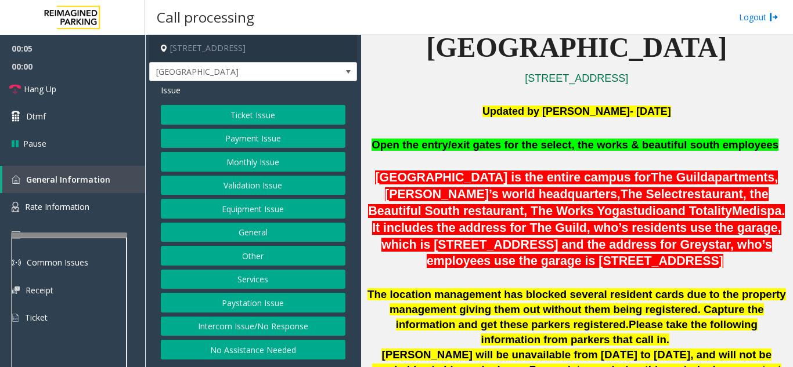
scroll to position [290, 0]
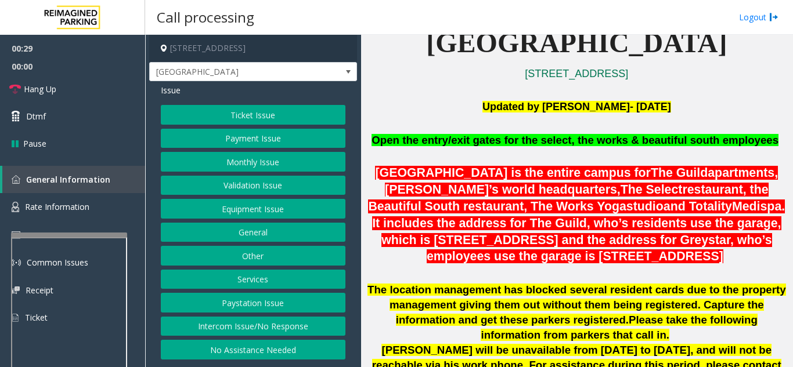
click at [262, 219] on div "Ticket Issue Payment Issue Monthly Issue Validation Issue Equipment Issue Gener…" at bounding box center [253, 232] width 185 height 255
click at [257, 212] on button "Equipment Issue" at bounding box center [253, 209] width 185 height 20
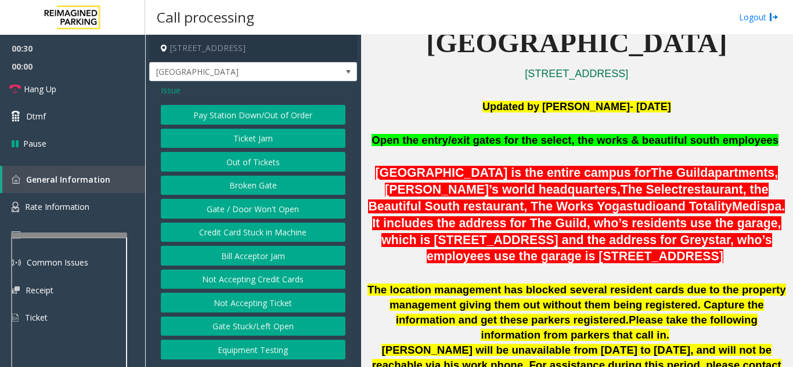
click at [257, 212] on button "Gate / Door Won't Open" at bounding box center [253, 209] width 185 height 20
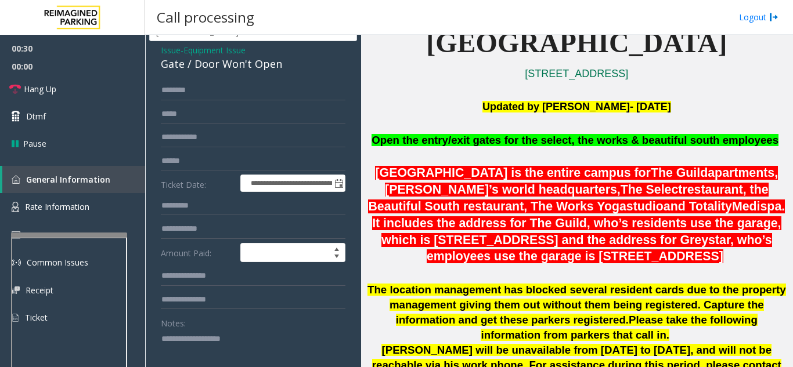
scroll to position [58, 0]
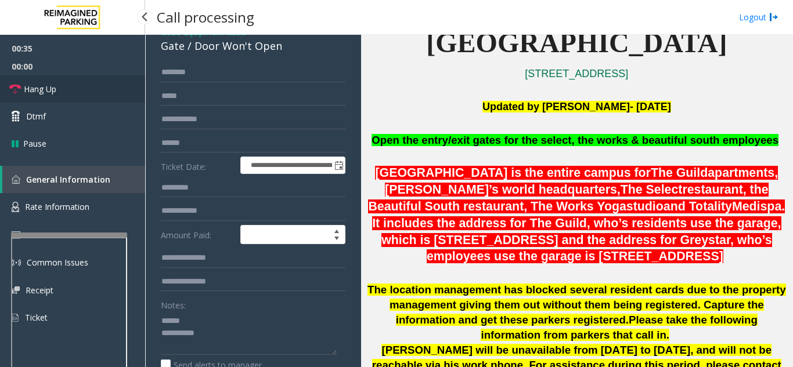
click at [88, 79] on link "Hang Up" at bounding box center [72, 88] width 145 height 27
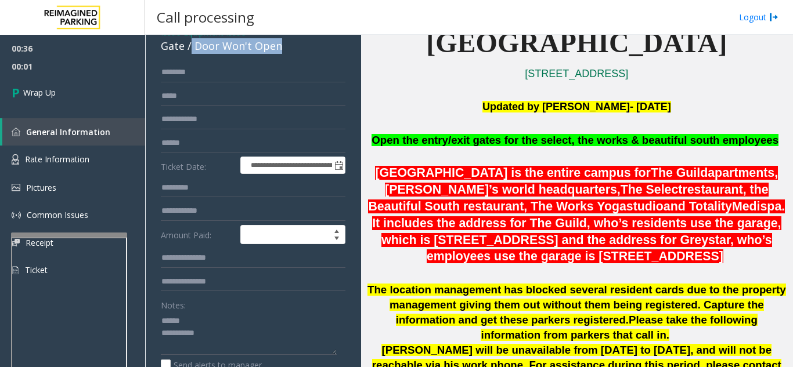
drag, startPoint x: 190, startPoint y: 47, endPoint x: 294, endPoint y: 50, distance: 104.5
click at [294, 50] on div "Gate / Door Won't Open" at bounding box center [253, 46] width 185 height 16
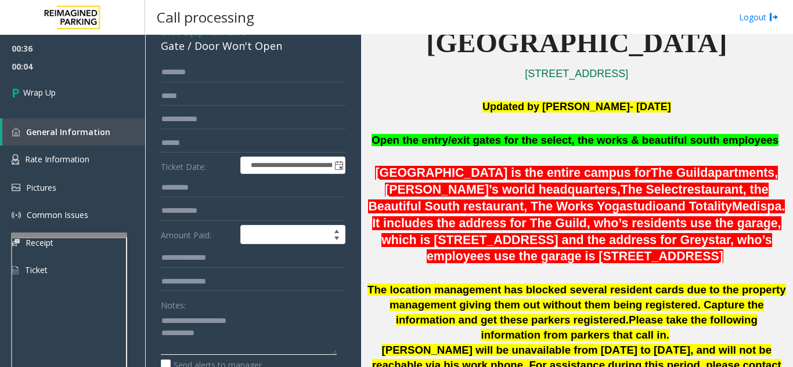
click at [247, 330] on textarea at bounding box center [249, 334] width 176 height 44
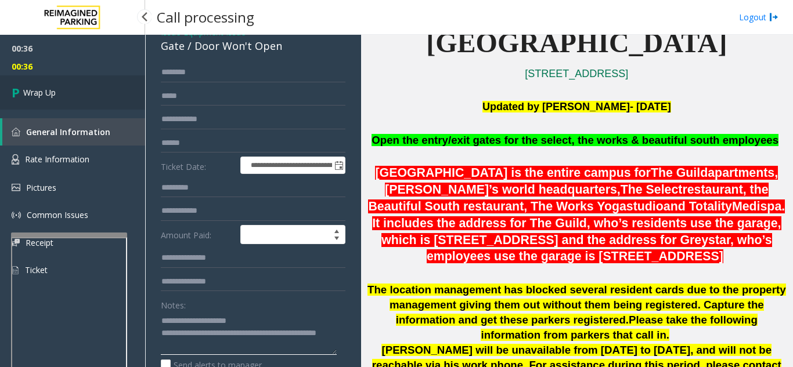
type textarea "**********"
click at [82, 108] on link "Wrap Up" at bounding box center [72, 92] width 145 height 34
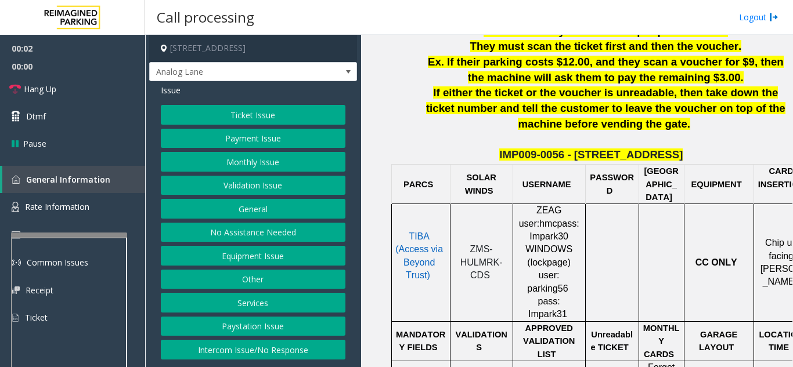
scroll to position [464, 0]
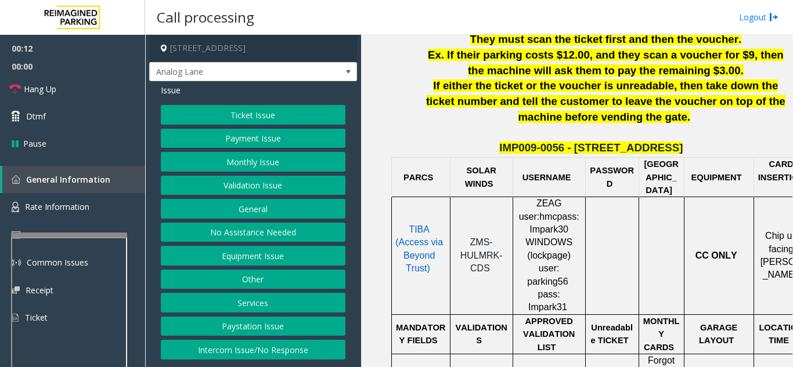
drag, startPoint x: 744, startPoint y: 139, endPoint x: 245, endPoint y: 341, distance: 538.0
click at [245, 341] on button "Intercom Issue/No Response" at bounding box center [253, 350] width 185 height 20
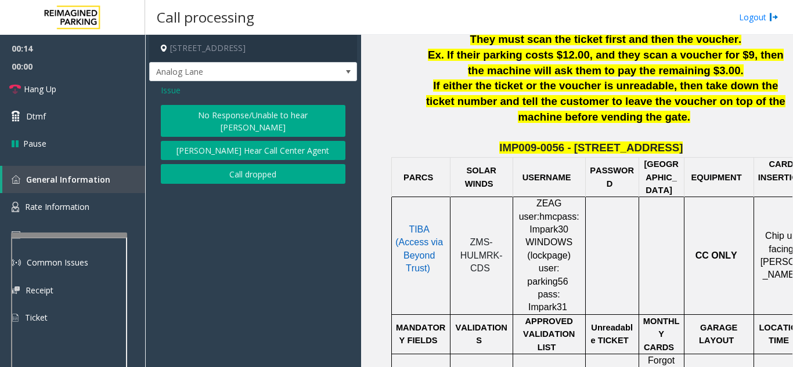
click at [219, 125] on div "No Response/Unable to hear parker Parker Cannot Hear Call Center Agent Call dro…" at bounding box center [253, 144] width 185 height 79
click at [78, 90] on link "Hang Up" at bounding box center [72, 88] width 145 height 27
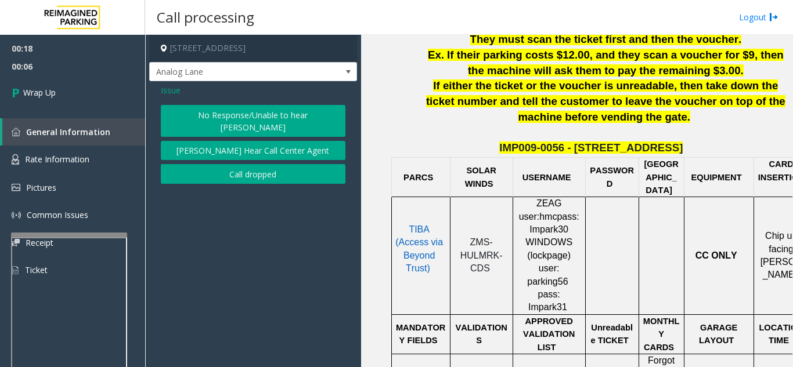
click at [223, 116] on button "No Response/Unable to hear [PERSON_NAME]" at bounding box center [253, 121] width 185 height 32
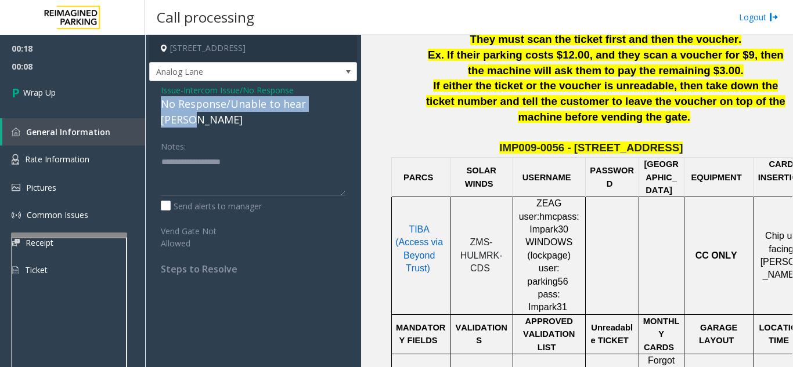
drag, startPoint x: 157, startPoint y: 104, endPoint x: 352, endPoint y: 106, distance: 195.0
click at [352, 106] on div "Issue - Intercom Issue/No Response No Response/Unable to hear [PERSON_NAME] Not…" at bounding box center [253, 183] width 208 height 205
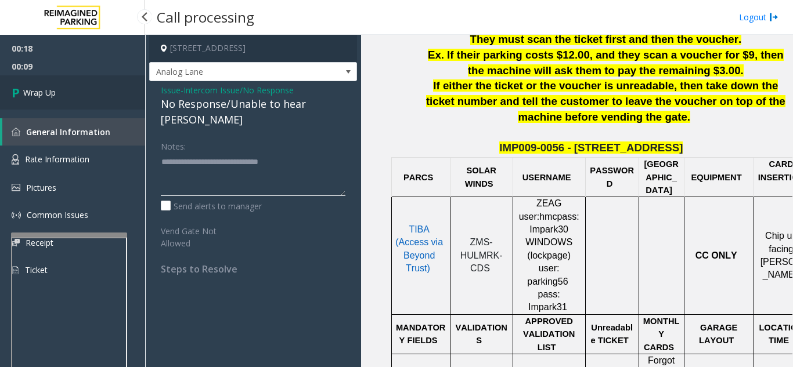
type textarea "**********"
click at [100, 78] on link "Wrap Up" at bounding box center [72, 92] width 145 height 34
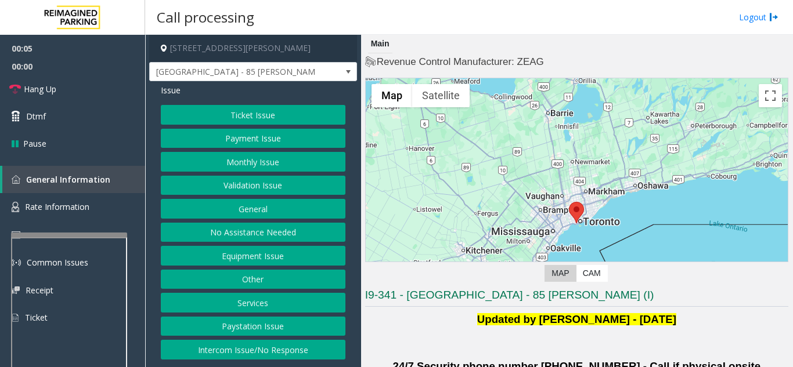
click at [277, 194] on button "Validation Issue" at bounding box center [253, 186] width 185 height 20
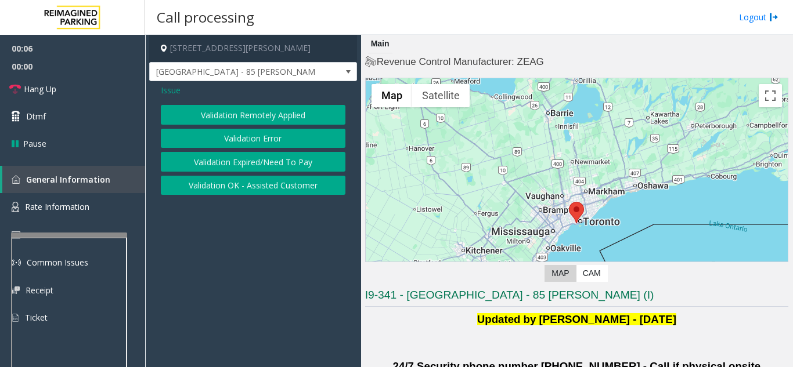
click at [258, 140] on button "Validation Error" at bounding box center [253, 139] width 185 height 20
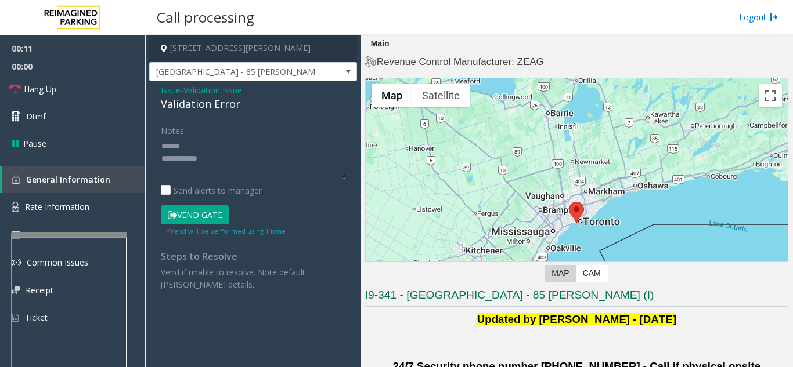
click at [192, 145] on textarea at bounding box center [253, 159] width 185 height 44
drag, startPoint x: 189, startPoint y: 107, endPoint x: 255, endPoint y: 106, distance: 66.8
click at [255, 106] on div "Issue - Validation Issue Validation Error Notes: Send alerts to manager Vend Ga…" at bounding box center [253, 191] width 208 height 221
click at [257, 160] on textarea at bounding box center [253, 159] width 185 height 44
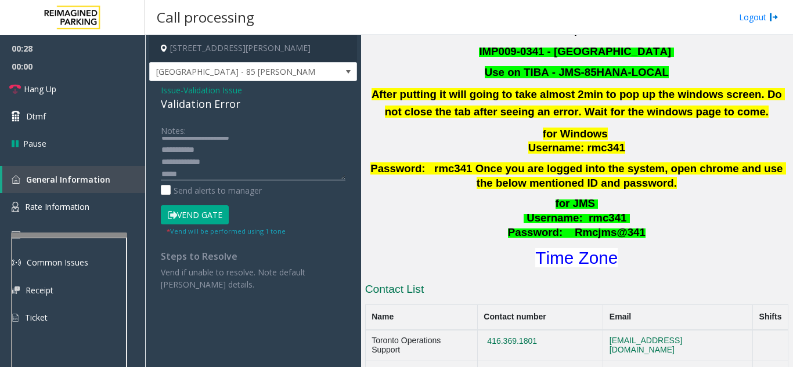
scroll to position [464, 0]
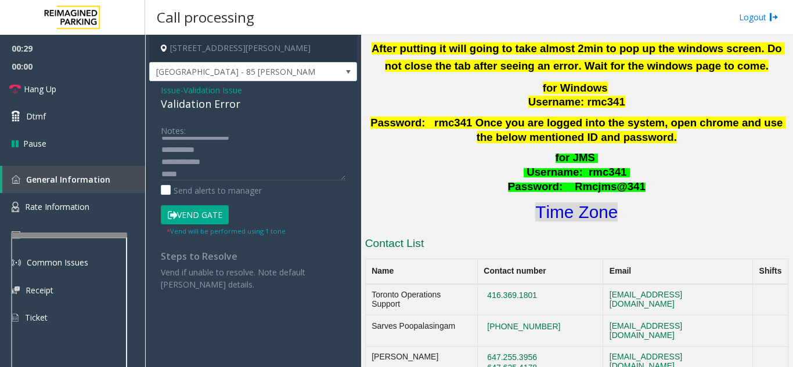
click at [561, 203] on font "Time Zone" at bounding box center [576, 212] width 82 height 19
click at [215, 175] on textarea at bounding box center [253, 159] width 185 height 44
click at [194, 163] on textarea at bounding box center [253, 159] width 185 height 44
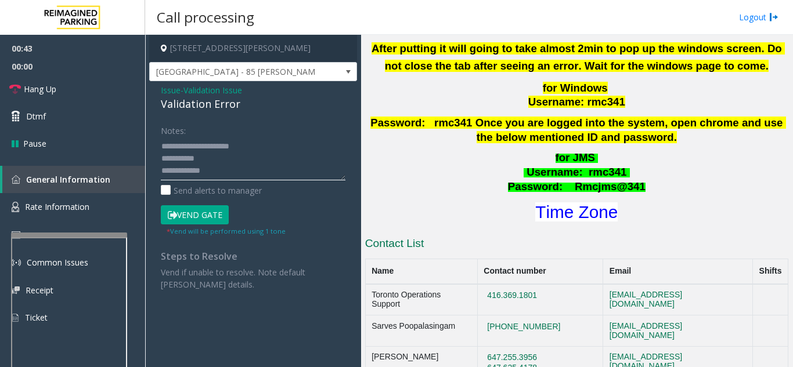
click at [260, 161] on textarea at bounding box center [253, 159] width 185 height 44
click at [276, 147] on textarea at bounding box center [253, 159] width 185 height 44
click at [240, 158] on textarea at bounding box center [253, 159] width 185 height 44
click at [197, 217] on button "Vend Gate" at bounding box center [195, 215] width 68 height 20
click at [235, 165] on textarea at bounding box center [253, 159] width 185 height 44
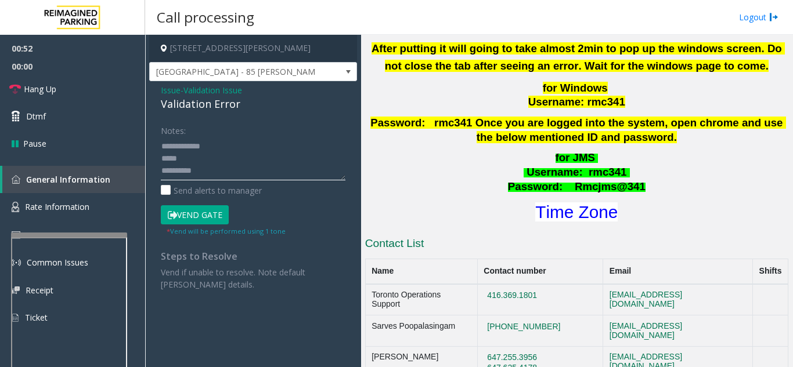
scroll to position [37, 0]
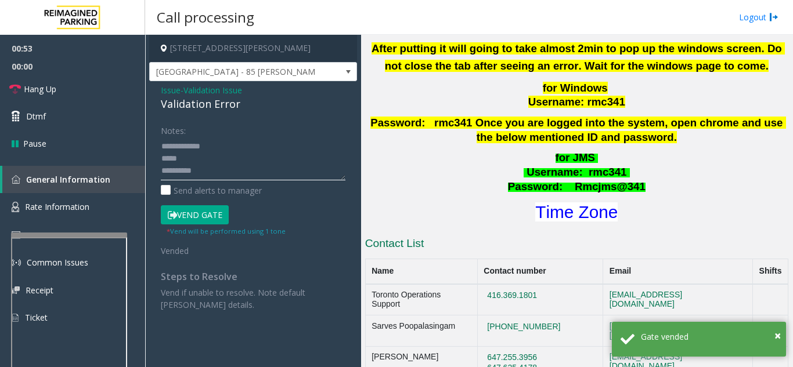
click at [220, 151] on textarea at bounding box center [253, 159] width 185 height 44
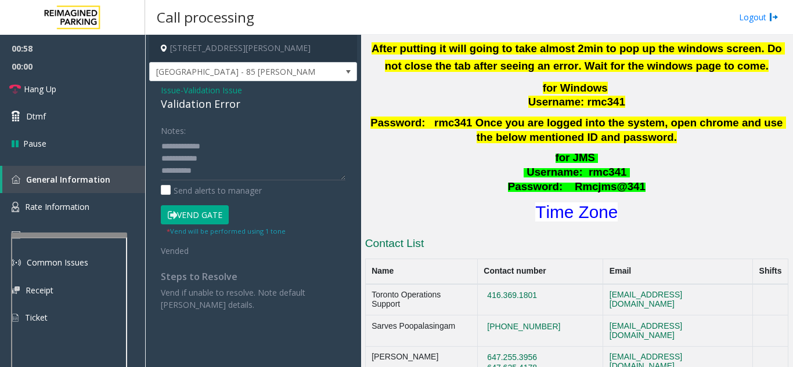
click at [186, 215] on button "Vend Gate" at bounding box center [195, 215] width 68 height 20
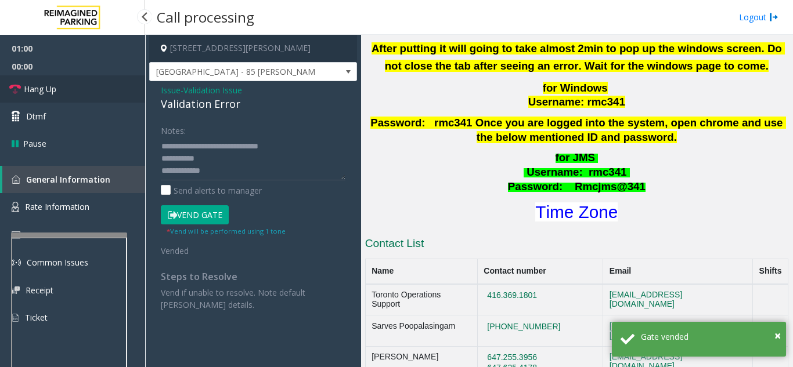
click at [84, 89] on link "Hang Up" at bounding box center [72, 88] width 145 height 27
click at [259, 158] on textarea at bounding box center [253, 159] width 185 height 44
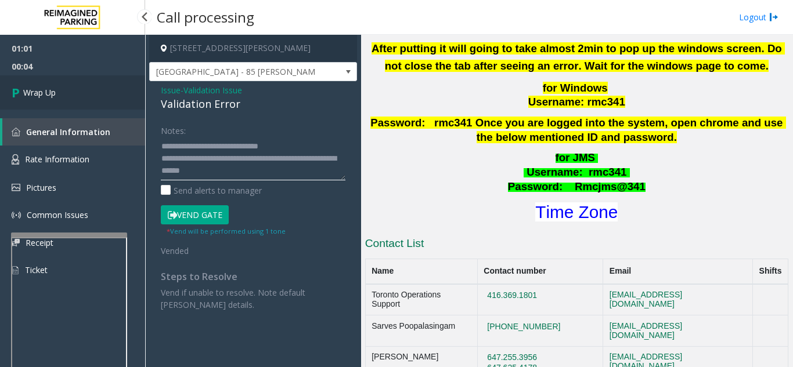
type textarea "**********"
click at [103, 100] on link "Wrap Up" at bounding box center [72, 92] width 145 height 34
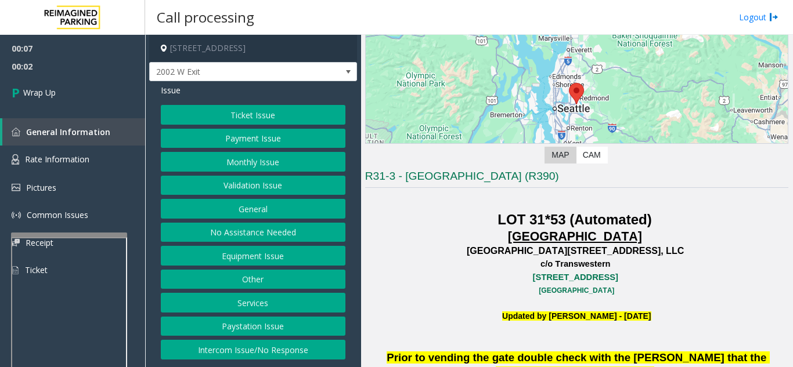
scroll to position [116, 0]
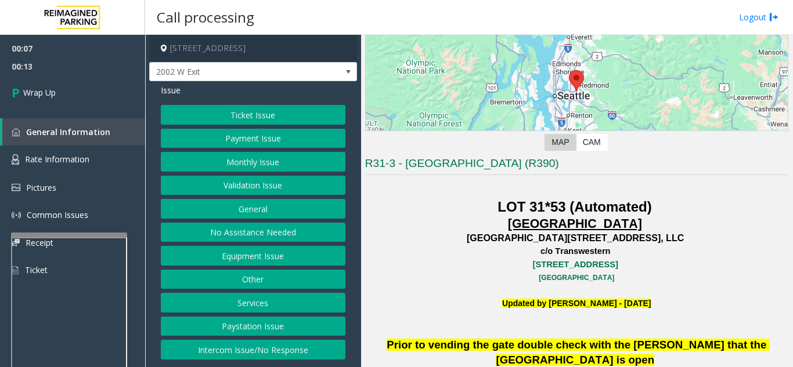
click at [280, 349] on button "Intercom Issue/No Response" at bounding box center [253, 350] width 185 height 20
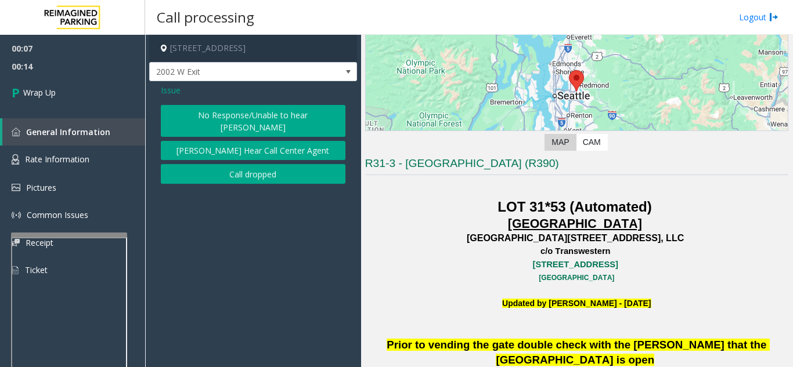
click at [244, 168] on button "Call dropped" at bounding box center [253, 174] width 185 height 20
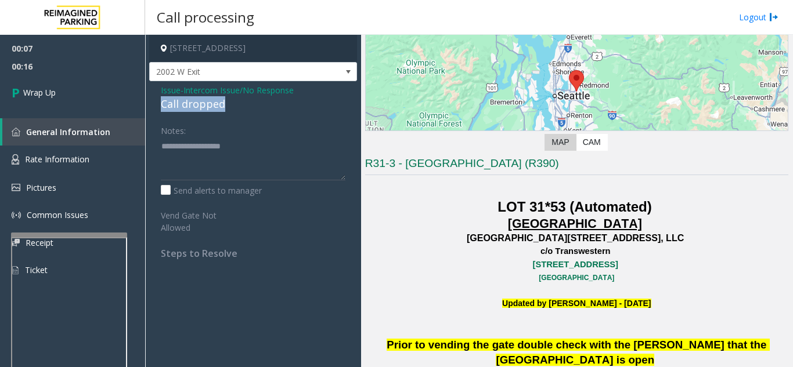
drag, startPoint x: 236, startPoint y: 109, endPoint x: 159, endPoint y: 107, distance: 76.6
click at [159, 107] on div "Issue - Intercom Issue/No Response Call dropped Notes: Send alerts to manager V…" at bounding box center [253, 176] width 208 height 190
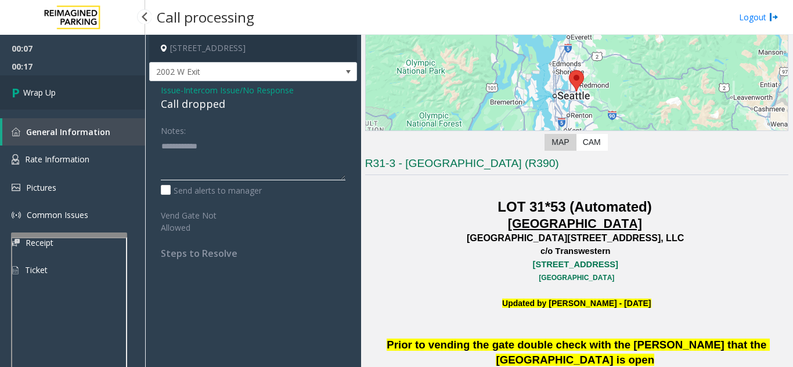
type textarea "**********"
click at [62, 98] on link "Wrap Up" at bounding box center [72, 92] width 145 height 34
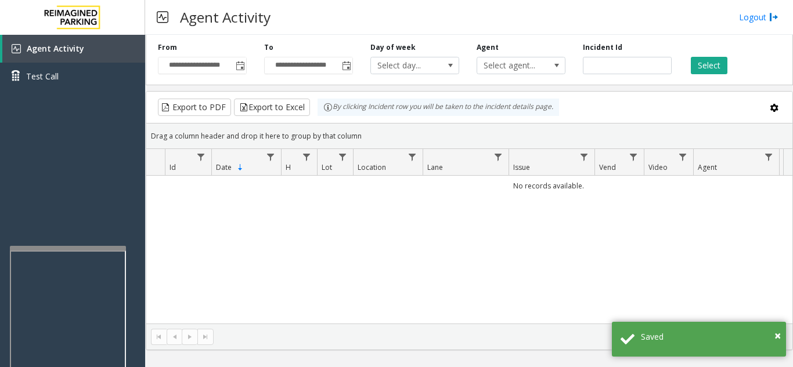
click at [69, 250] on div at bounding box center [68, 248] width 116 height 5
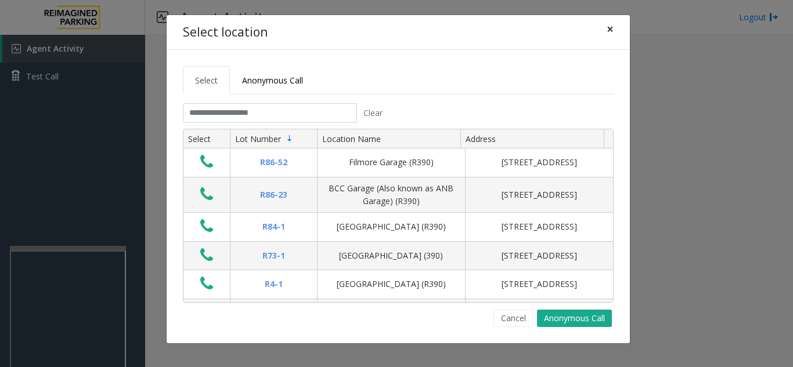
click at [609, 29] on span "×" at bounding box center [610, 29] width 7 height 16
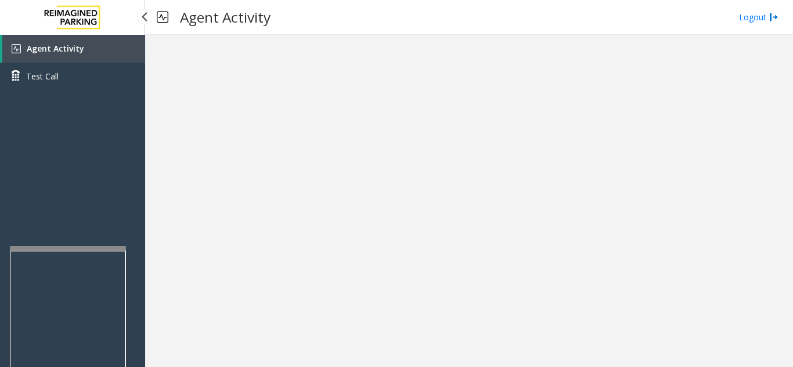
click at [105, 59] on link "Agent Activity" at bounding box center [73, 49] width 143 height 28
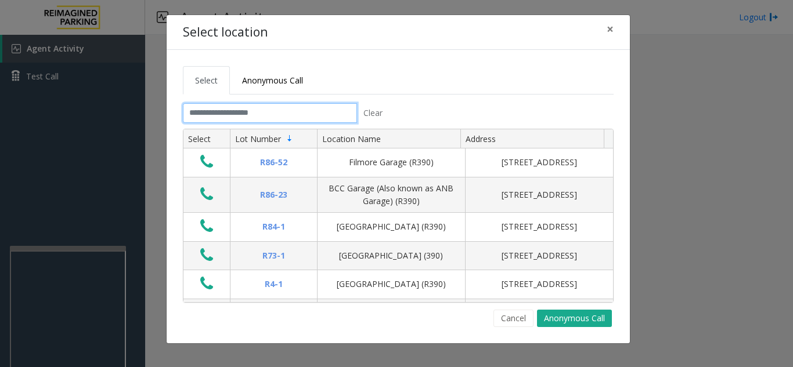
click at [214, 107] on input "text" at bounding box center [270, 113] width 174 height 20
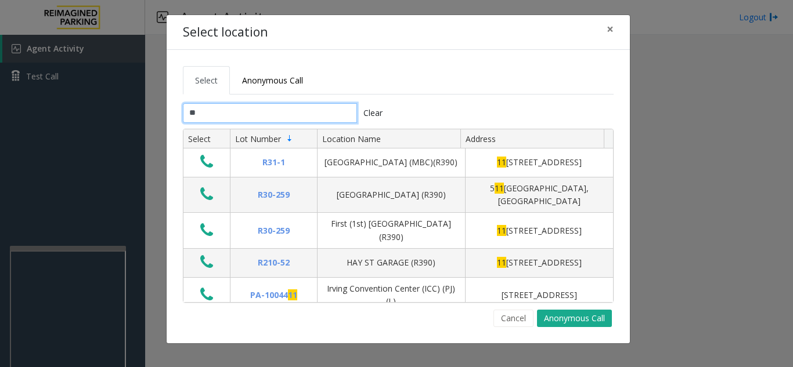
type input "*"
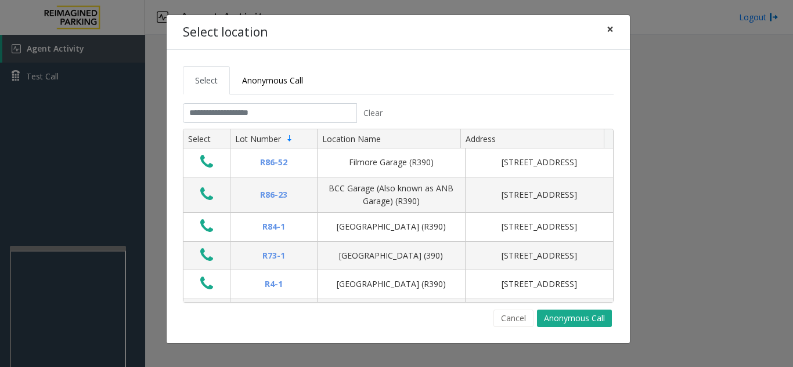
click at [612, 26] on span "×" at bounding box center [610, 29] width 7 height 16
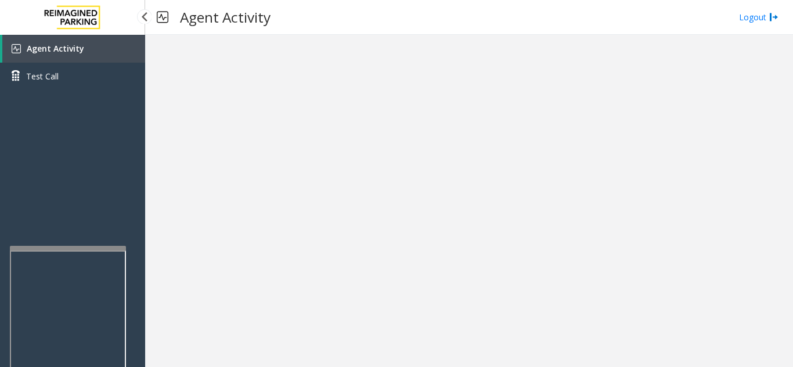
click at [84, 57] on link "Agent Activity" at bounding box center [73, 49] width 143 height 28
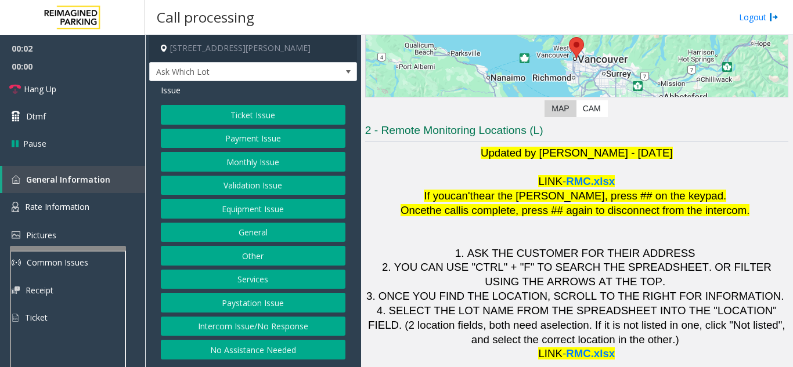
scroll to position [171, 0]
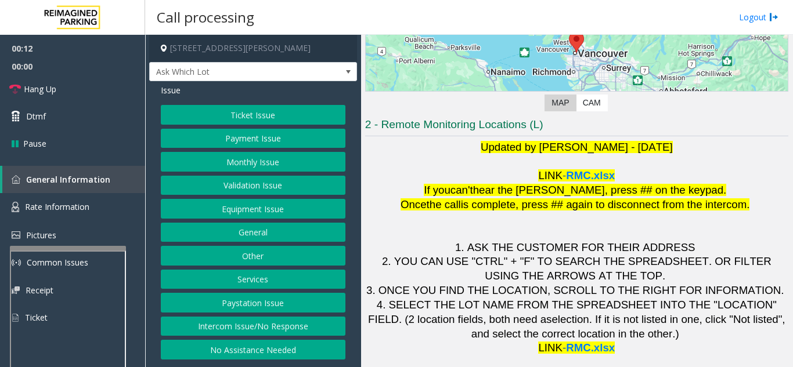
click at [247, 184] on button "Validation Issue" at bounding box center [253, 186] width 185 height 20
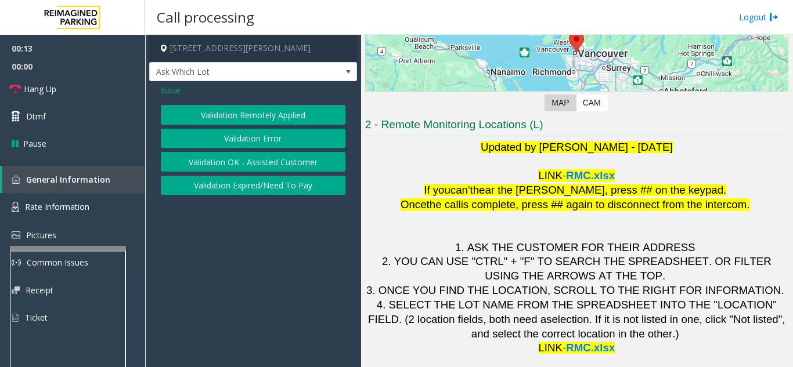
click at [243, 146] on button "Validation Error" at bounding box center [253, 139] width 185 height 20
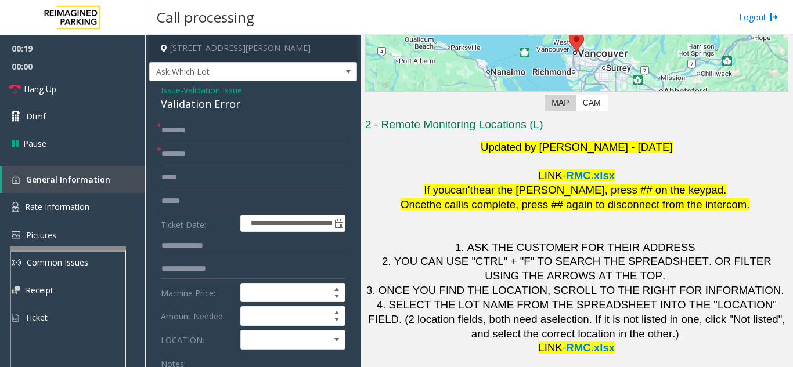
scroll to position [58, 0]
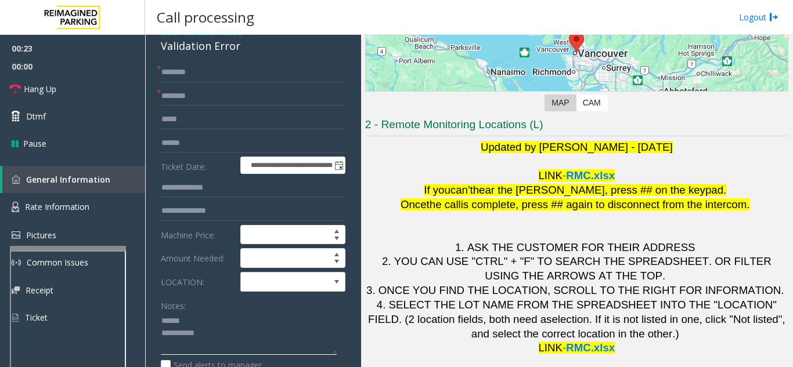
click at [207, 321] on textarea at bounding box center [249, 334] width 176 height 44
drag, startPoint x: 159, startPoint y: 42, endPoint x: 248, endPoint y: 49, distance: 89.0
click at [248, 49] on div "**********" at bounding box center [253, 372] width 208 height 698
click at [244, 340] on textarea at bounding box center [249, 334] width 176 height 44
type textarea "**********"
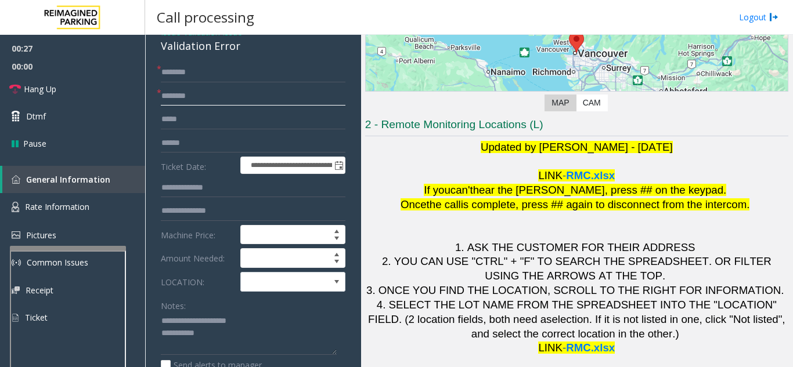
click at [174, 100] on input "text" at bounding box center [253, 96] width 185 height 20
type input "**"
click at [192, 73] on input "text" at bounding box center [253, 73] width 185 height 20
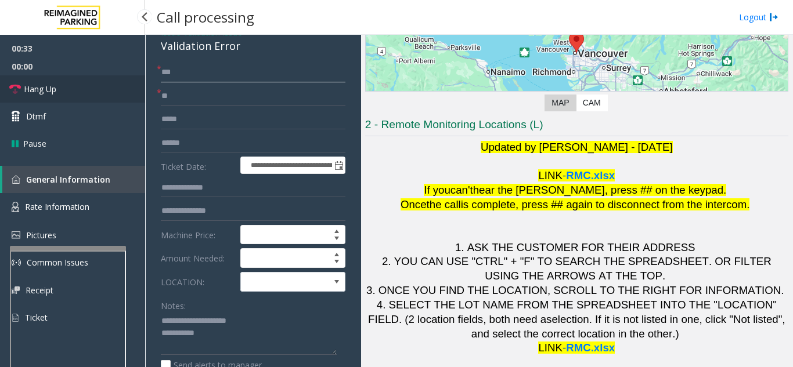
type input "**"
click at [47, 82] on link "Hang Up" at bounding box center [72, 88] width 145 height 27
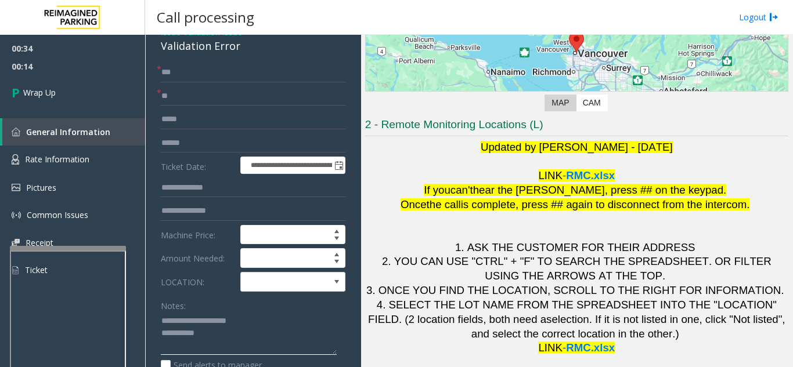
click at [286, 316] on textarea at bounding box center [249, 334] width 176 height 44
type textarea "**********"
click at [201, 97] on input "**" at bounding box center [253, 96] width 185 height 20
type input "*"
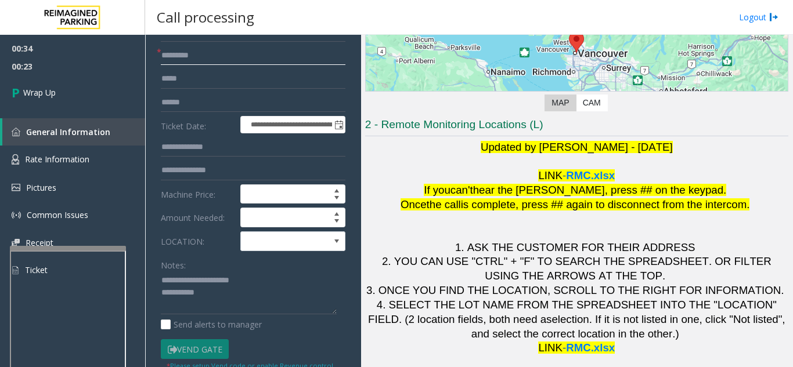
scroll to position [116, 0]
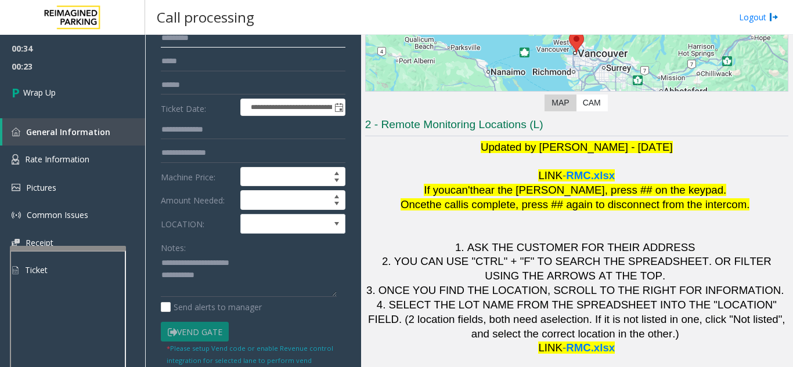
type input "********"
click at [254, 282] on textarea at bounding box center [249, 276] width 176 height 44
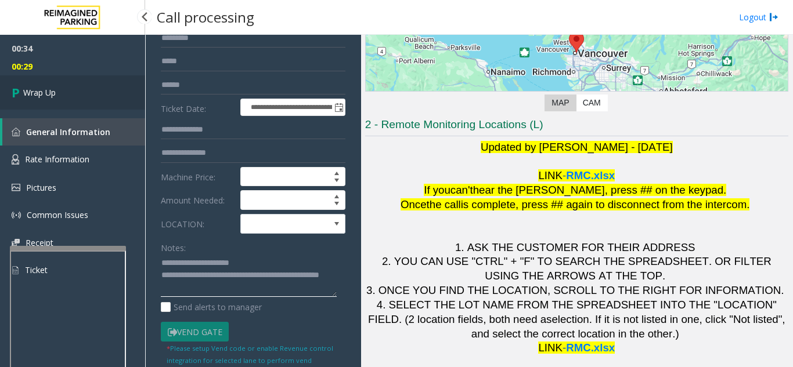
type textarea "**********"
click at [12, 99] on icon at bounding box center [18, 92] width 12 height 19
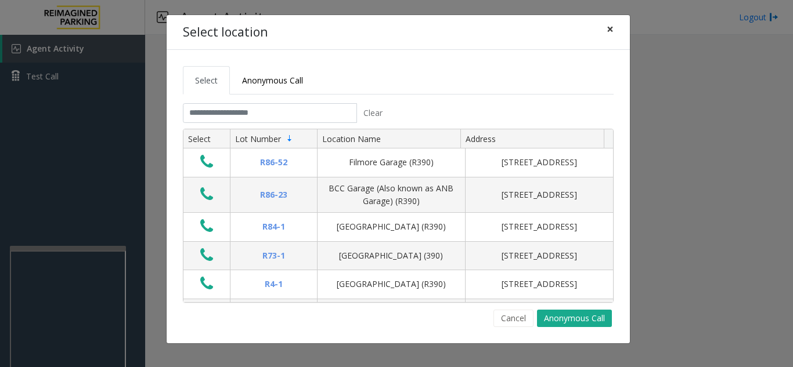
click at [613, 28] on span "×" at bounding box center [610, 29] width 7 height 16
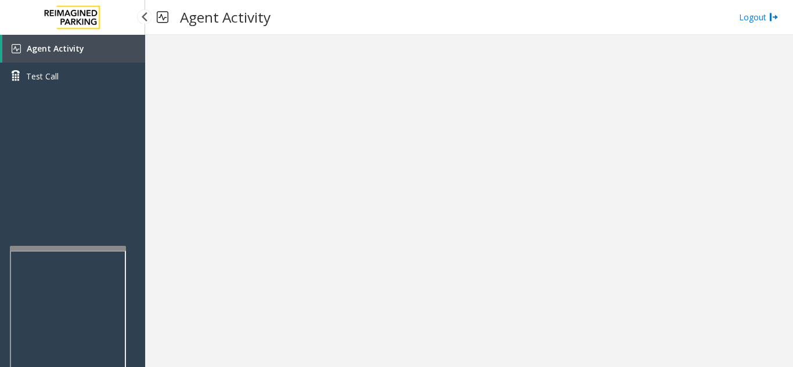
click at [66, 55] on link "Agent Activity" at bounding box center [73, 49] width 143 height 28
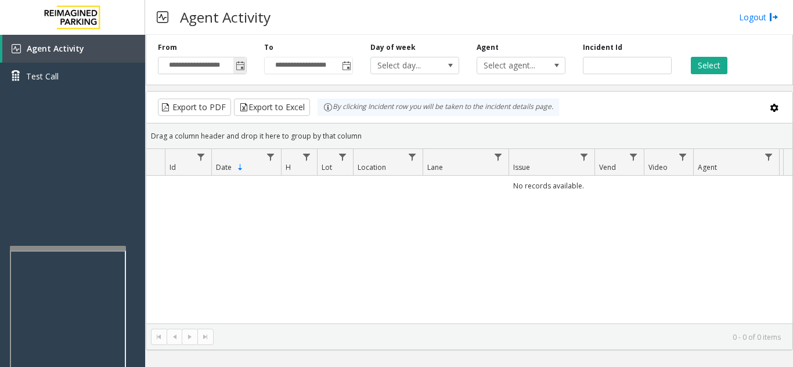
click at [240, 65] on span "Toggle popup" at bounding box center [240, 66] width 9 height 9
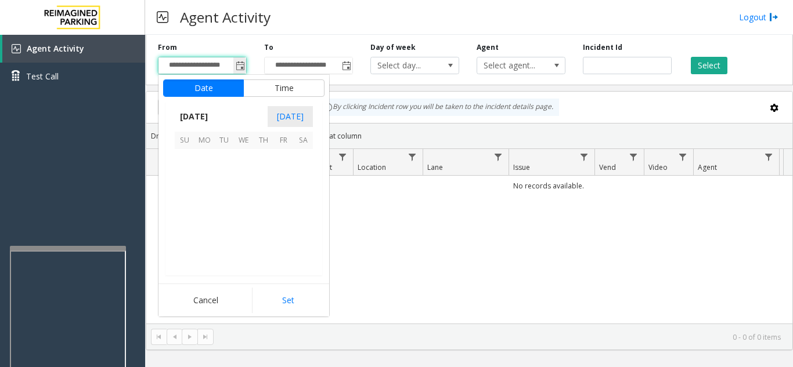
scroll to position [208190, 0]
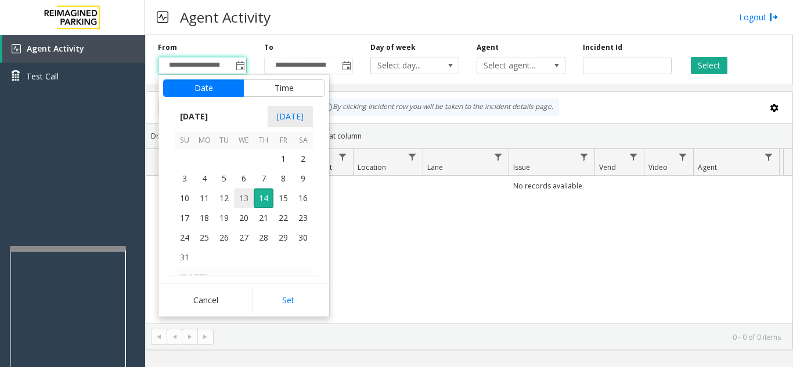
click at [244, 203] on span "13" at bounding box center [244, 199] width 20 height 20
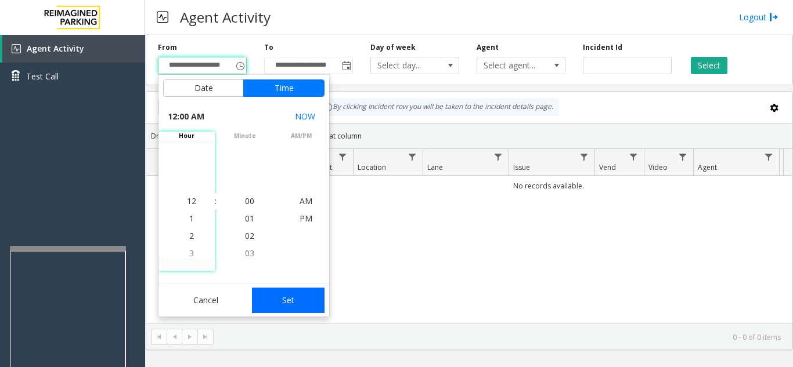
click at [278, 302] on button "Set" at bounding box center [288, 301] width 73 height 26
type input "**********"
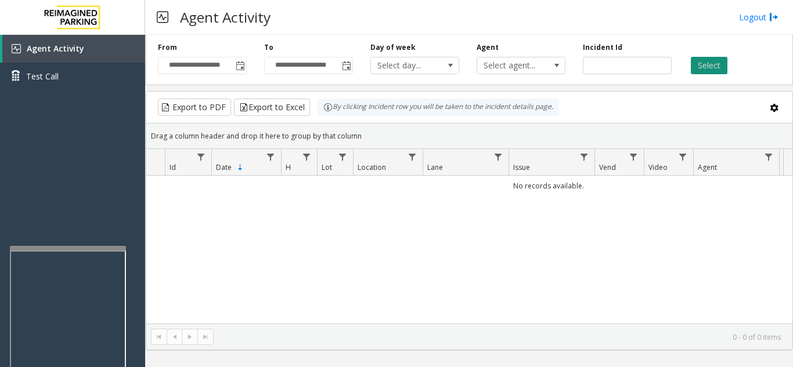
click at [692, 68] on button "Select" at bounding box center [709, 65] width 37 height 17
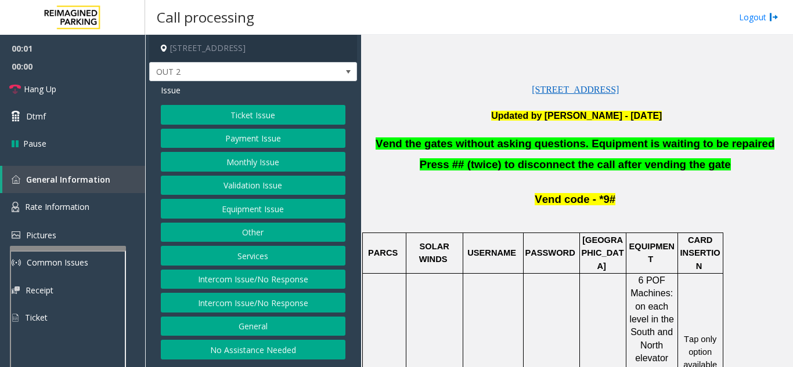
scroll to position [290, 0]
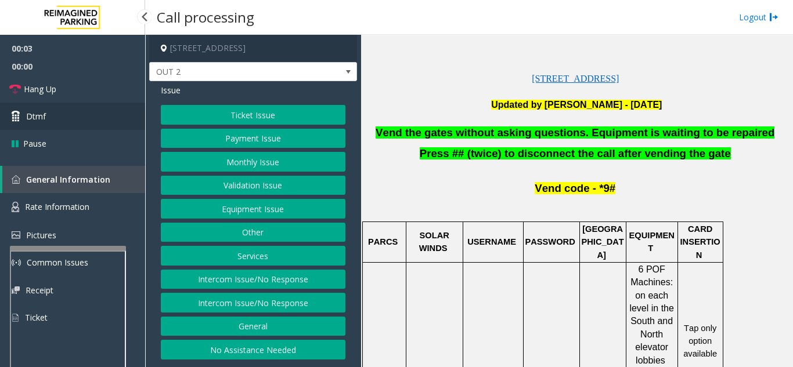
click at [65, 121] on link "Dtmf" at bounding box center [72, 116] width 145 height 27
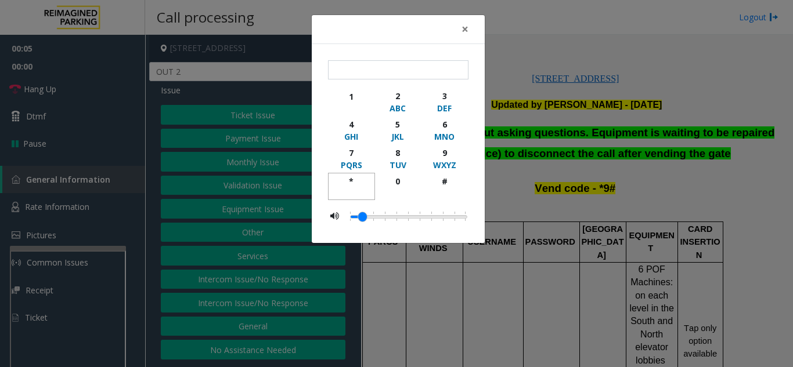
click at [355, 183] on div "*" at bounding box center [352, 181] width 32 height 12
click at [438, 158] on div "9" at bounding box center [444, 153] width 32 height 12
click at [441, 173] on button "#" at bounding box center [444, 186] width 47 height 27
type input "***"
click at [461, 29] on span "×" at bounding box center [464, 29] width 7 height 16
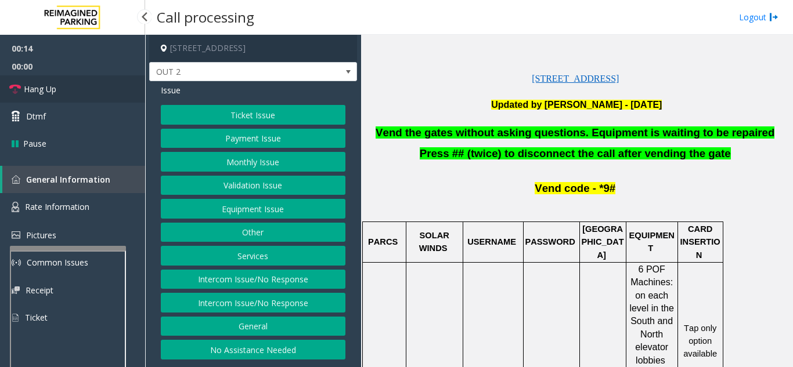
click at [93, 89] on link "Hang Up" at bounding box center [72, 88] width 145 height 27
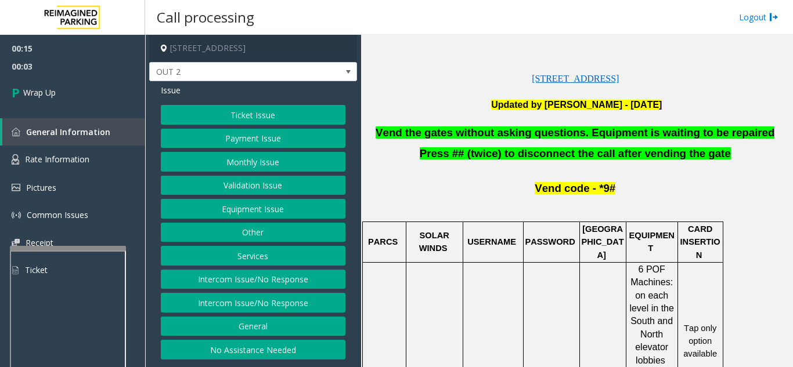
click at [240, 207] on button "Equipment Issue" at bounding box center [253, 209] width 185 height 20
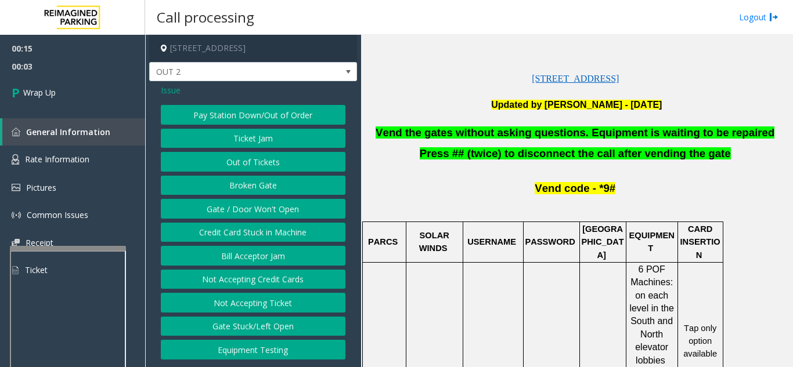
click at [240, 207] on button "Gate / Door Won't Open" at bounding box center [253, 209] width 185 height 20
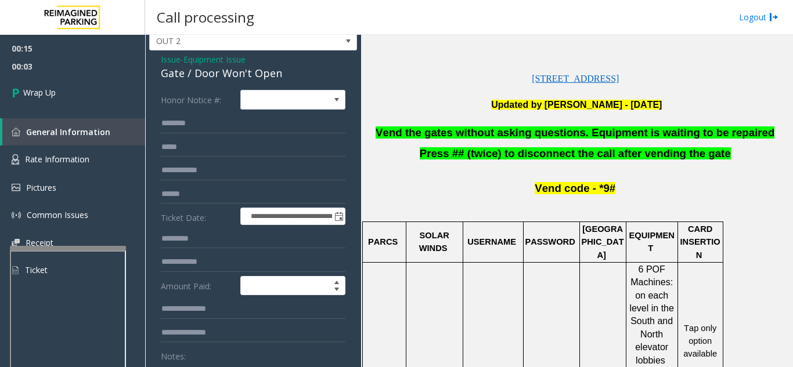
scroll to position [58, 0]
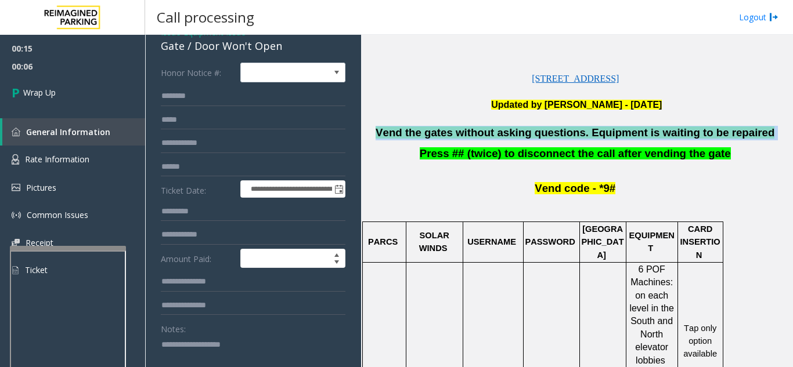
drag, startPoint x: 752, startPoint y: 137, endPoint x: 377, endPoint y: 126, distance: 375.1
click at [377, 126] on p "Vend the gates without asking questions. Equipment is waiting to be repaired" at bounding box center [576, 133] width 423 height 15
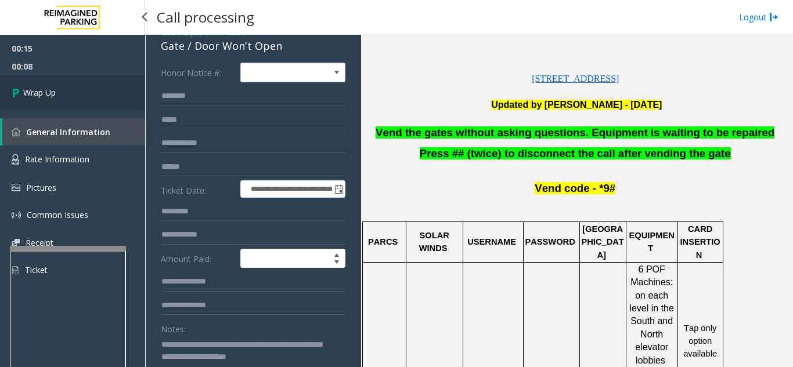
type textarea "**********"
click at [82, 86] on link "Wrap Up" at bounding box center [72, 92] width 145 height 34
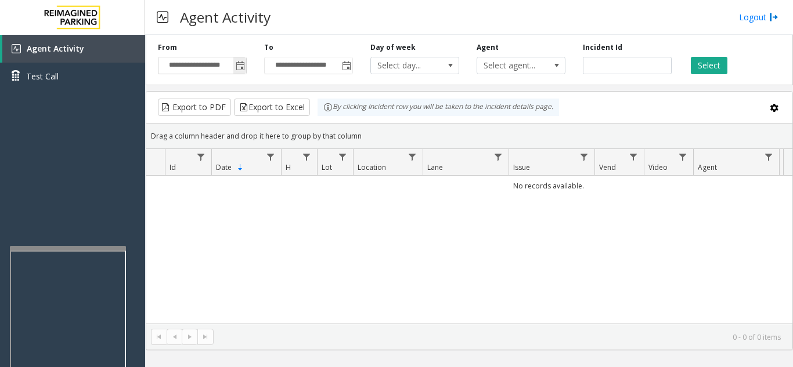
click at [240, 68] on span "Toggle popup" at bounding box center [240, 66] width 9 height 9
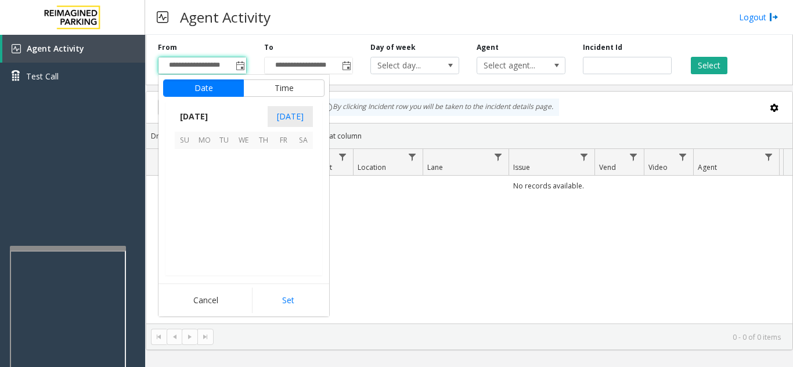
scroll to position [208190, 0]
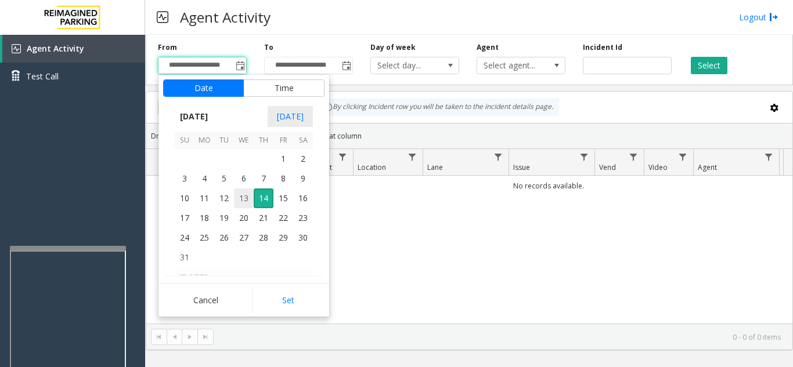
click at [247, 196] on span "13" at bounding box center [244, 199] width 20 height 20
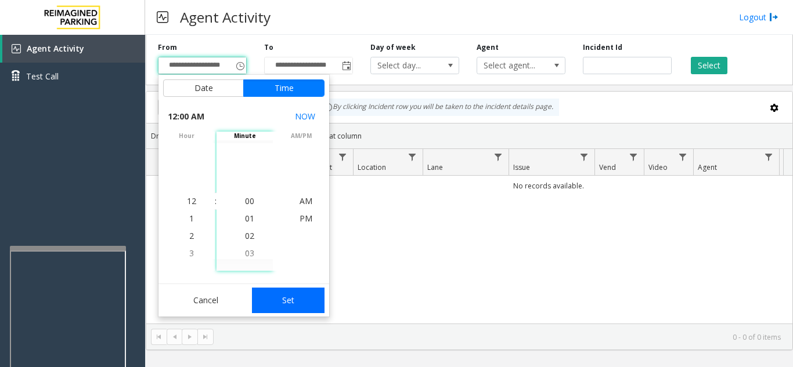
click at [279, 306] on button "Set" at bounding box center [288, 301] width 73 height 26
type input "**********"
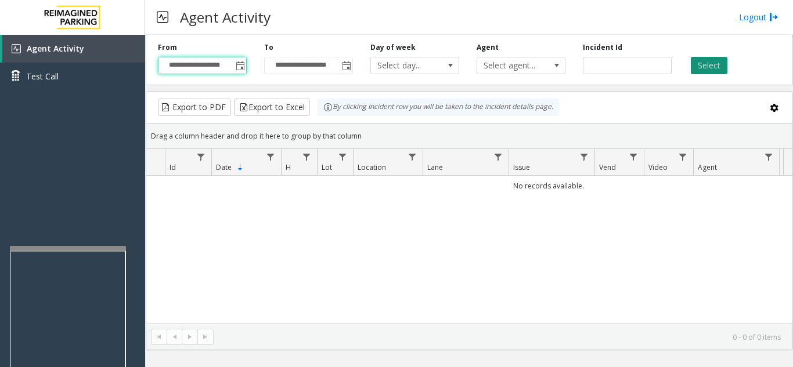
click at [712, 66] on button "Select" at bounding box center [709, 65] width 37 height 17
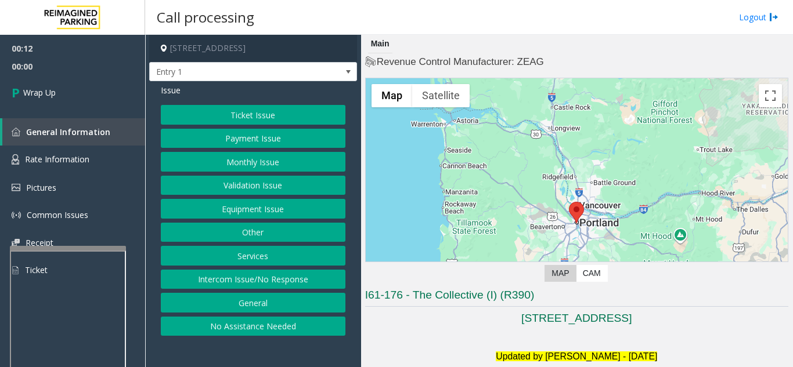
click at [248, 203] on button "Equipment Issue" at bounding box center [253, 209] width 185 height 20
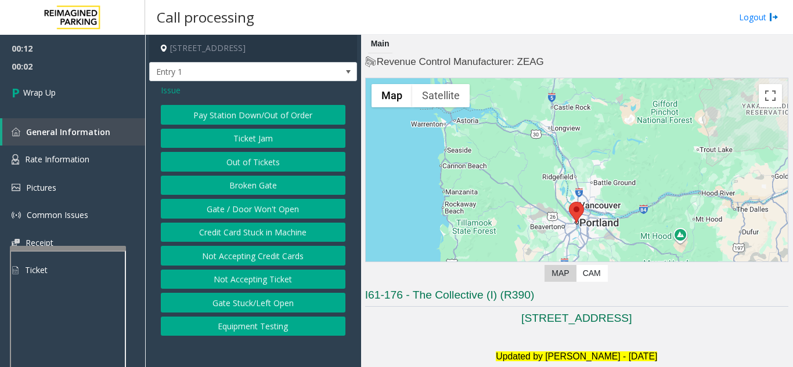
click at [247, 204] on button "Gate / Door Won't Open" at bounding box center [253, 209] width 185 height 20
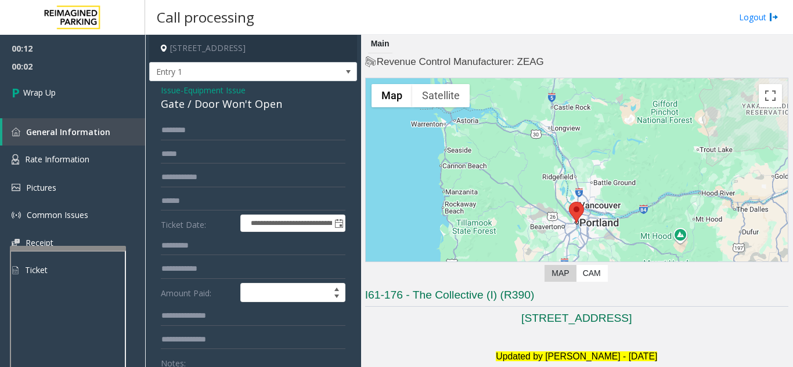
scroll to position [58, 0]
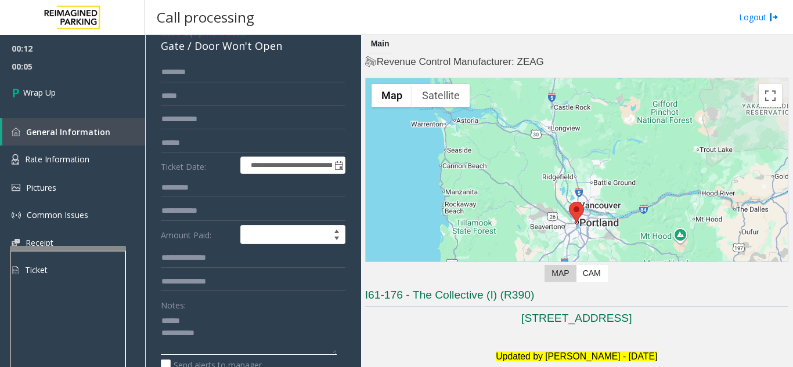
click at [223, 319] on textarea at bounding box center [249, 334] width 176 height 44
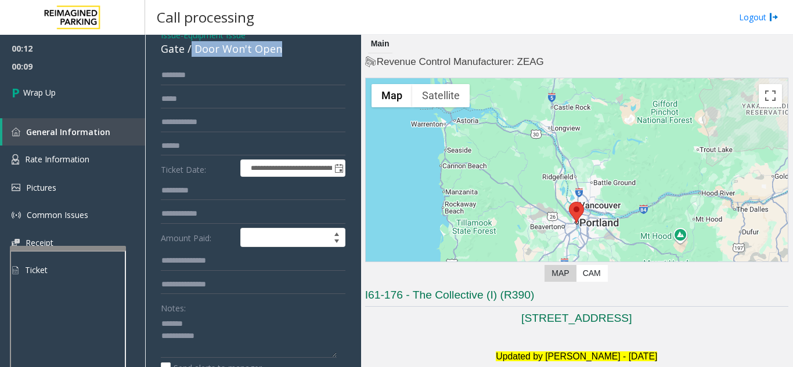
drag, startPoint x: 195, startPoint y: 45, endPoint x: 288, endPoint y: 53, distance: 93.8
click at [298, 50] on div "Gate / Door Won't Open" at bounding box center [253, 49] width 185 height 16
click at [257, 336] on textarea at bounding box center [249, 337] width 176 height 44
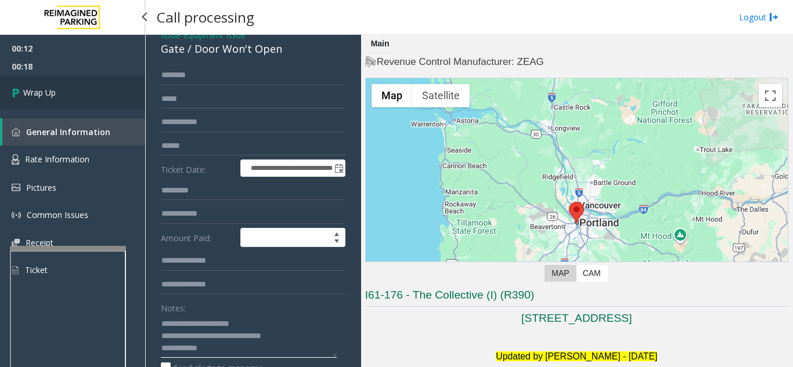
type textarea "**********"
click at [86, 88] on link "Wrap Up" at bounding box center [72, 92] width 145 height 34
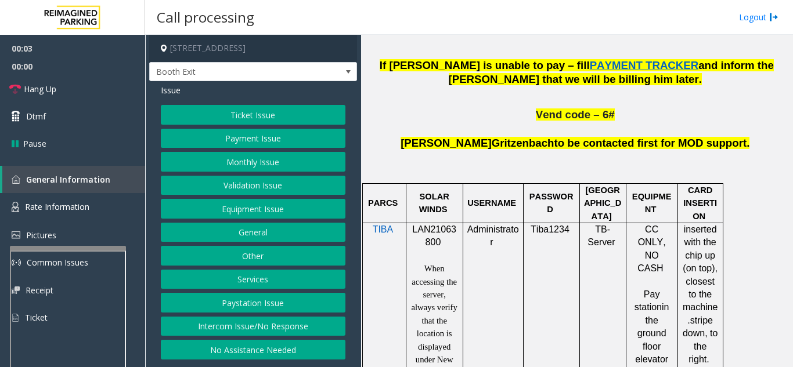
scroll to position [755, 0]
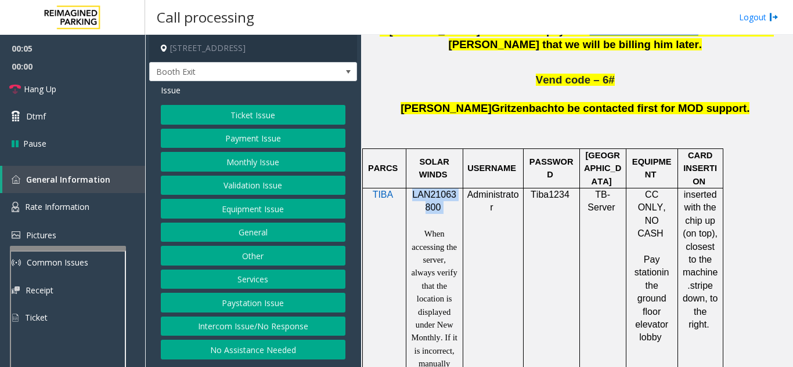
drag, startPoint x: 448, startPoint y: 151, endPoint x: 413, endPoint y: 135, distance: 38.2
click at [413, 189] on p "LAN21063800" at bounding box center [434, 202] width 48 height 26
click at [235, 161] on button "Monthly Issue" at bounding box center [253, 162] width 185 height 20
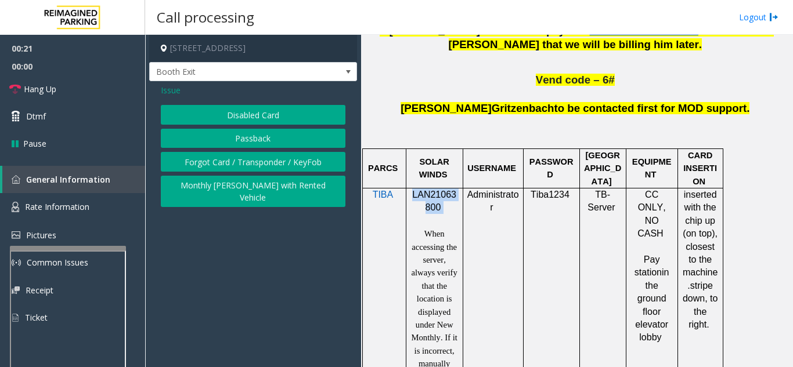
click at [240, 118] on button "Disabled Card" at bounding box center [253, 115] width 185 height 20
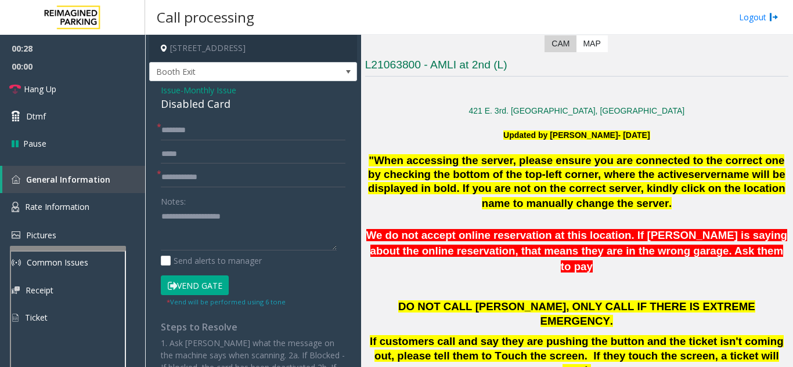
scroll to position [232, 0]
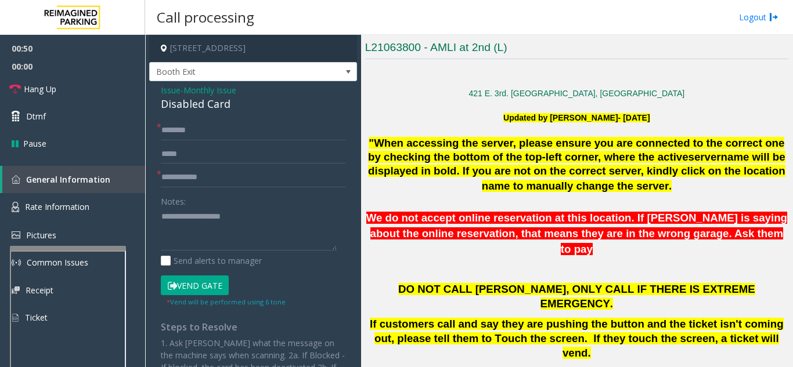
click at [165, 88] on span "Issue" at bounding box center [171, 90] width 20 height 12
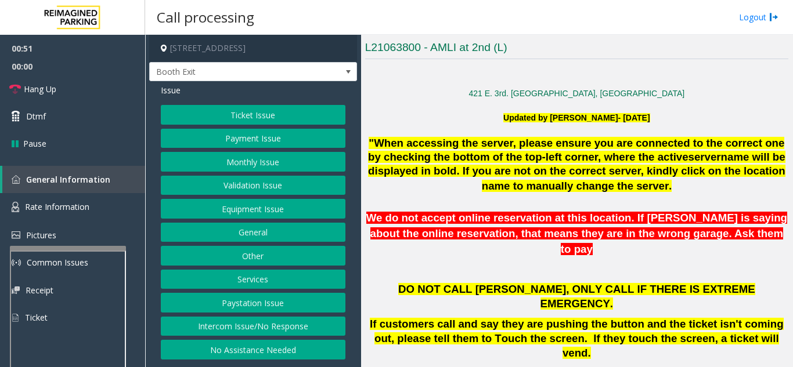
click at [240, 168] on button "Monthly Issue" at bounding box center [253, 162] width 185 height 20
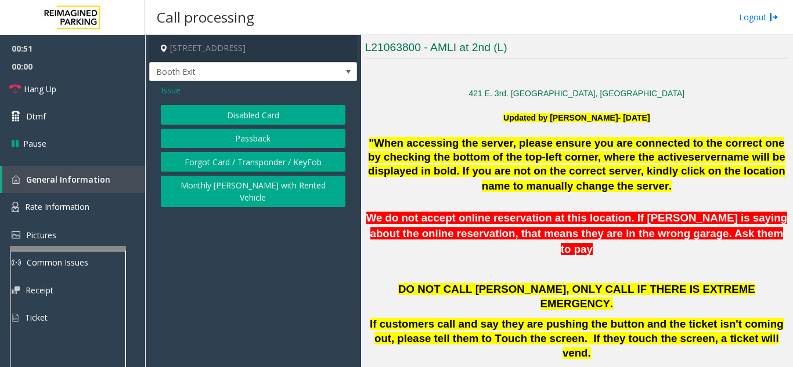
click at [237, 138] on button "Passback" at bounding box center [253, 139] width 185 height 20
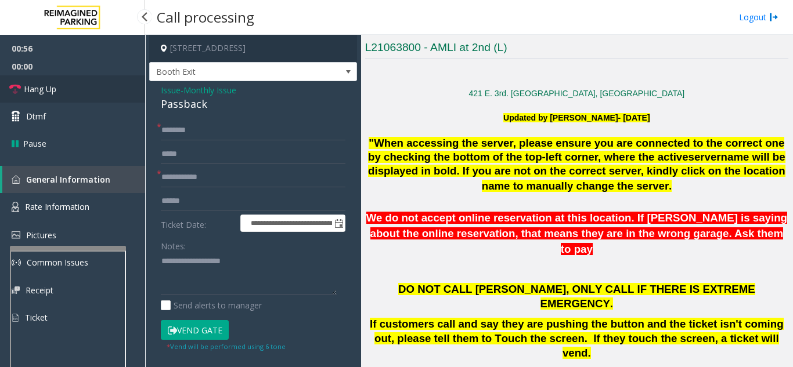
click at [49, 91] on span "Hang Up" at bounding box center [40, 89] width 33 height 12
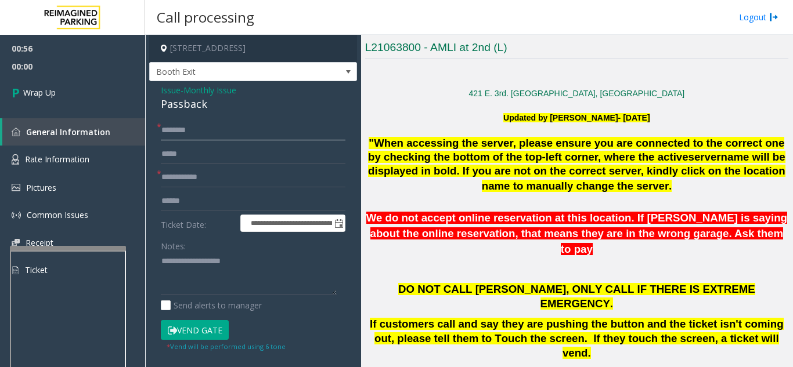
click at [269, 136] on input "text" at bounding box center [253, 131] width 185 height 20
click at [184, 123] on input "text" at bounding box center [253, 131] width 185 height 20
paste input "**********"
type input "**********"
click at [189, 176] on input "text" at bounding box center [253, 178] width 185 height 20
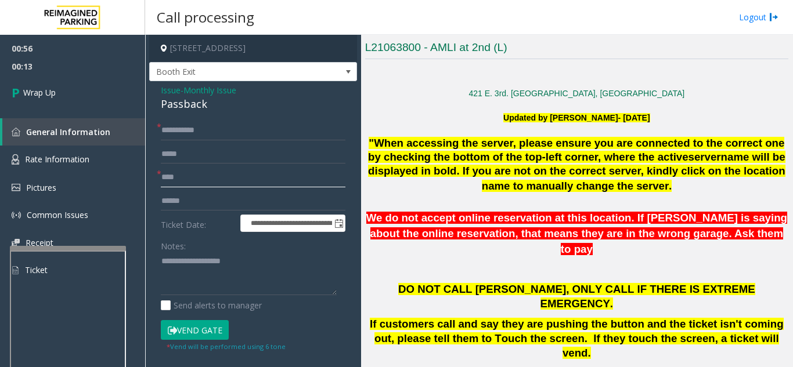
type input "****"
click at [190, 264] on textarea at bounding box center [249, 274] width 176 height 44
drag, startPoint x: 156, startPoint y: 103, endPoint x: 212, endPoint y: 103, distance: 56.3
click at [212, 103] on div "**********" at bounding box center [253, 310] width 208 height 459
click at [225, 268] on textarea at bounding box center [249, 274] width 176 height 44
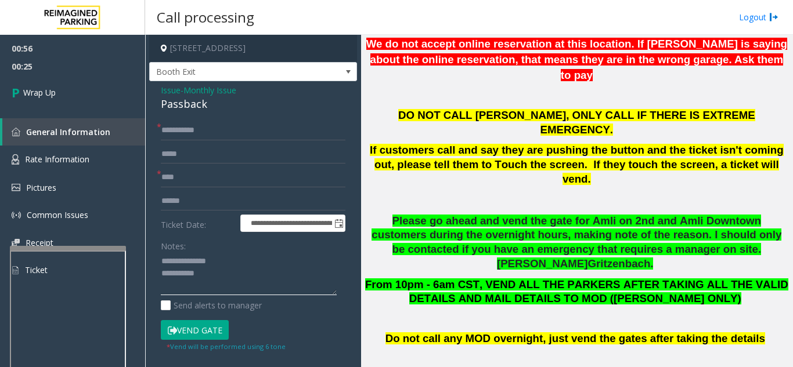
scroll to position [348, 0]
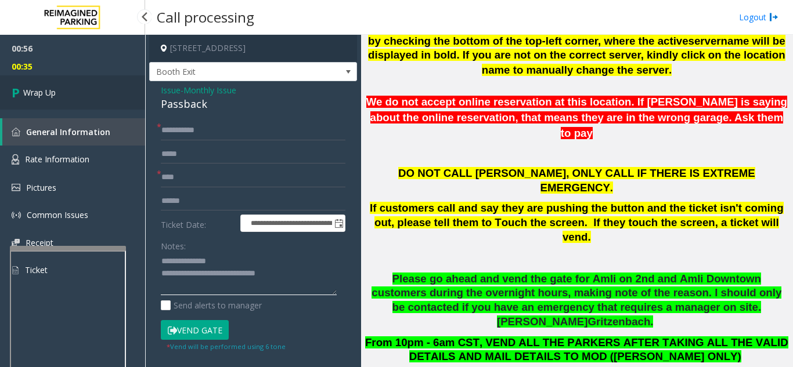
type textarea "**********"
click at [104, 104] on link "Wrap Up" at bounding box center [72, 92] width 145 height 34
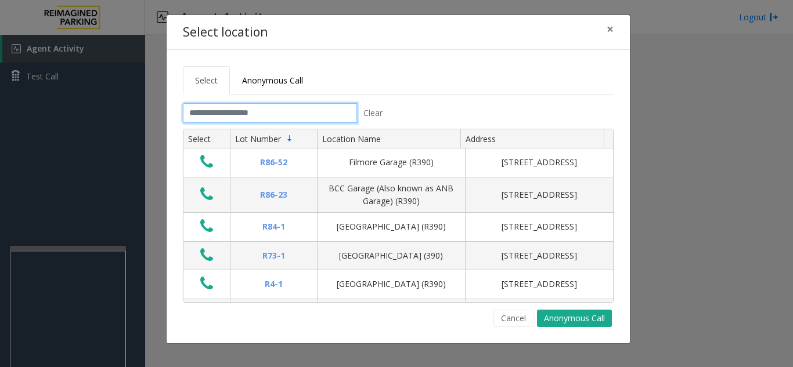
click at [222, 118] on input "text" at bounding box center [270, 113] width 174 height 20
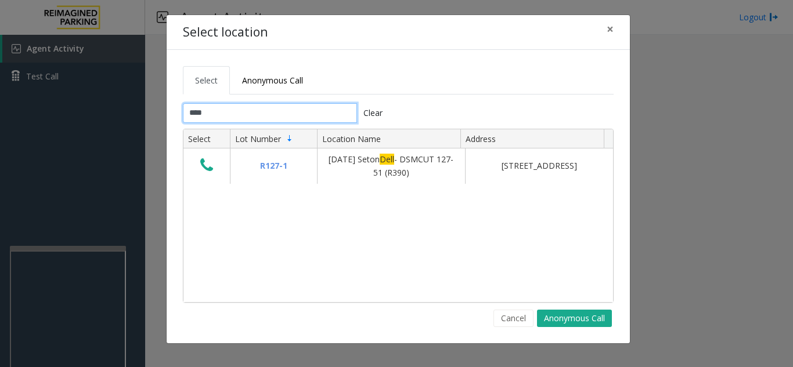
type input "****"
click at [611, 28] on span "×" at bounding box center [610, 29] width 7 height 16
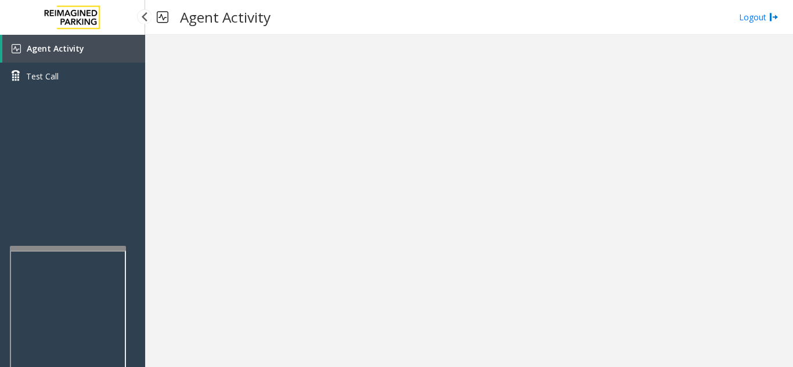
click at [81, 57] on link "Agent Activity" at bounding box center [73, 49] width 143 height 28
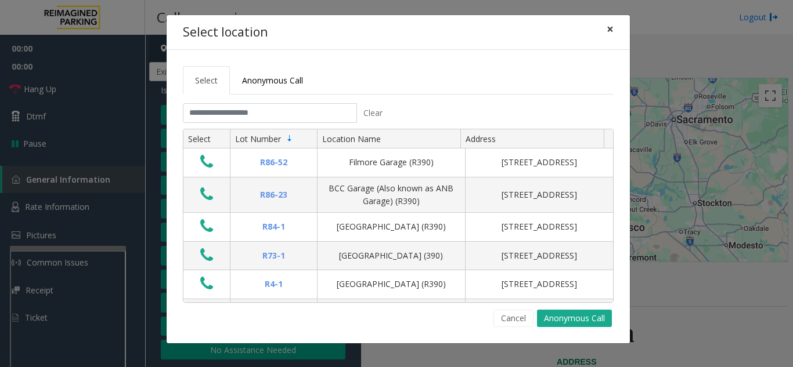
click at [608, 29] on span "×" at bounding box center [610, 29] width 7 height 16
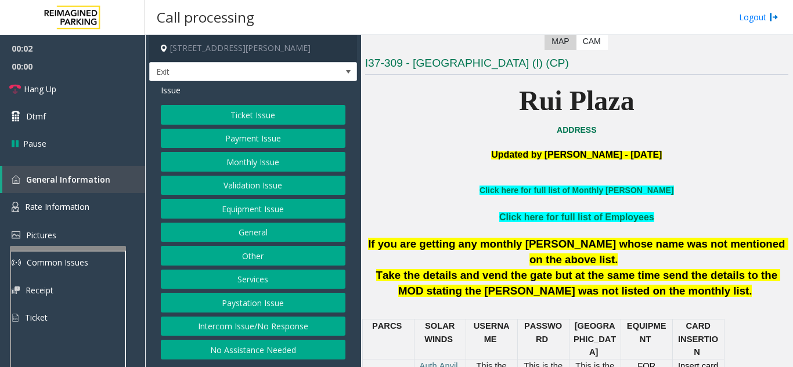
scroll to position [290, 0]
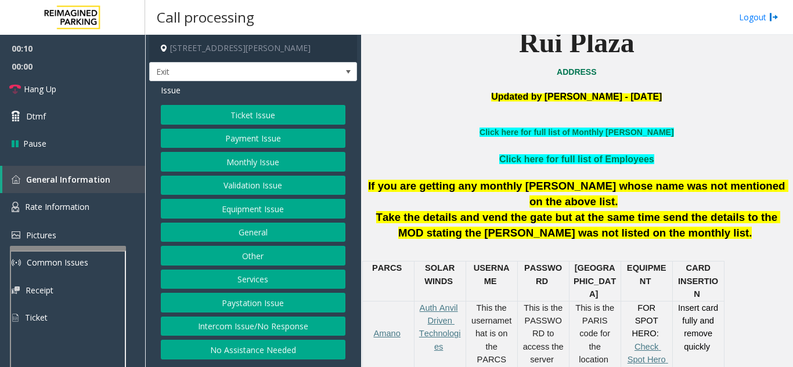
click at [273, 276] on button "Services" at bounding box center [253, 280] width 185 height 20
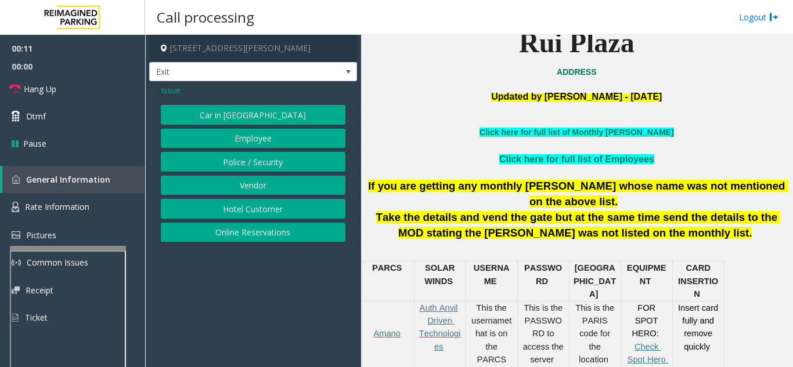
click at [267, 236] on button "Online Reservations" at bounding box center [253, 233] width 185 height 20
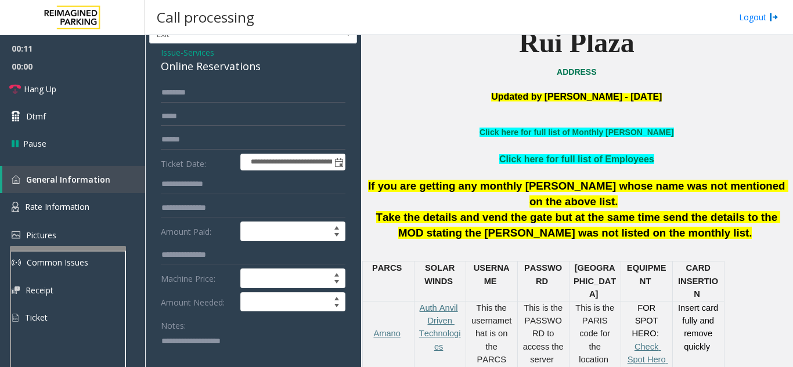
scroll to position [58, 0]
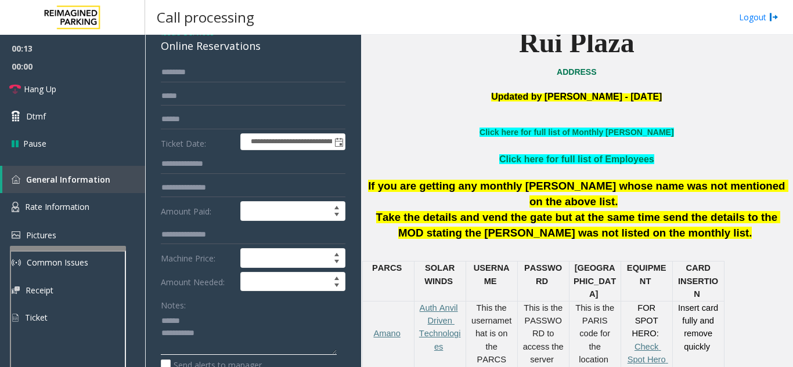
click at [196, 323] on textarea at bounding box center [249, 334] width 176 height 44
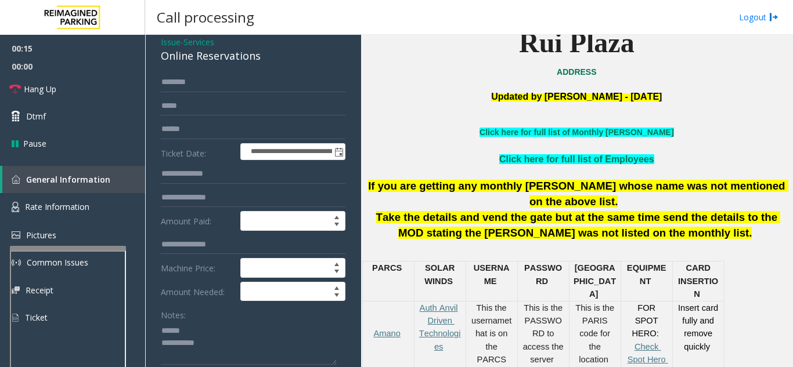
drag, startPoint x: 177, startPoint y: 50, endPoint x: 265, endPoint y: 44, distance: 88.5
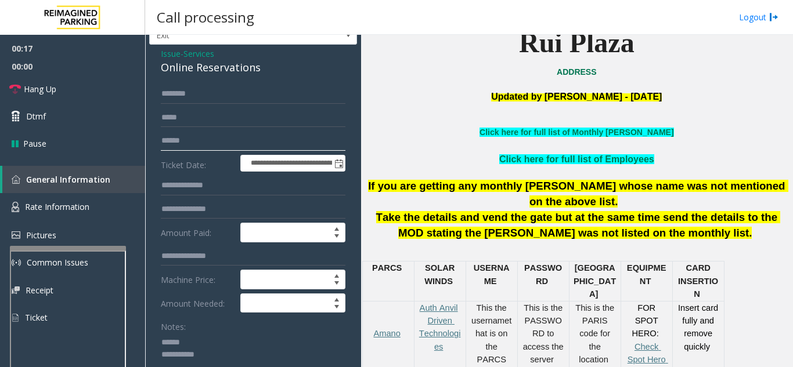
click at [219, 146] on input "text" at bounding box center [253, 141] width 185 height 20
drag, startPoint x: 266, startPoint y: 72, endPoint x: 161, endPoint y: 69, distance: 105.1
click at [161, 69] on div "Online Reservations" at bounding box center [253, 68] width 185 height 16
type textarea "**********"
click at [209, 141] on input "text" at bounding box center [253, 141] width 185 height 20
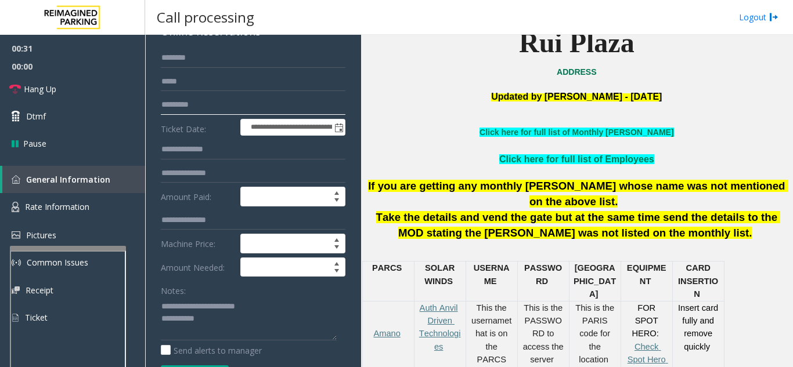
scroll to position [153, 0]
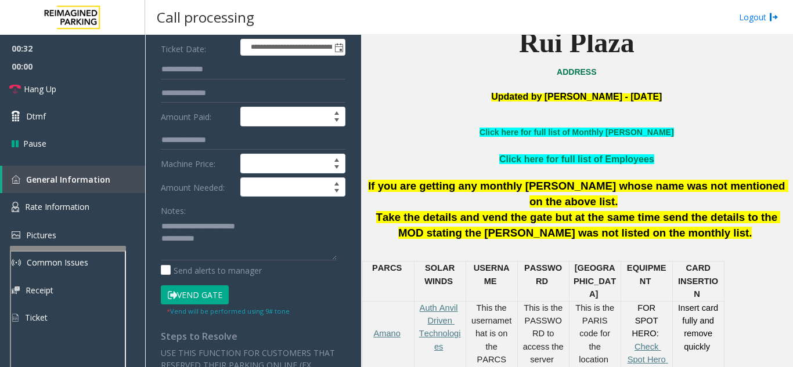
type input "*********"
click at [201, 297] on button "Vend Gate" at bounding box center [195, 296] width 68 height 20
click at [293, 230] on textarea at bounding box center [249, 239] width 176 height 44
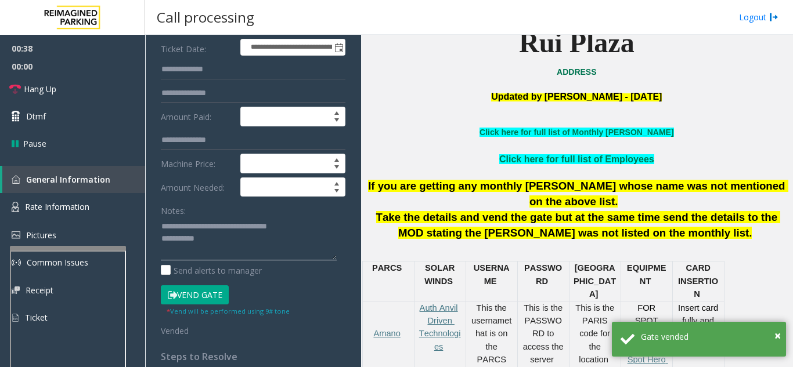
click at [246, 260] on textarea at bounding box center [249, 239] width 176 height 44
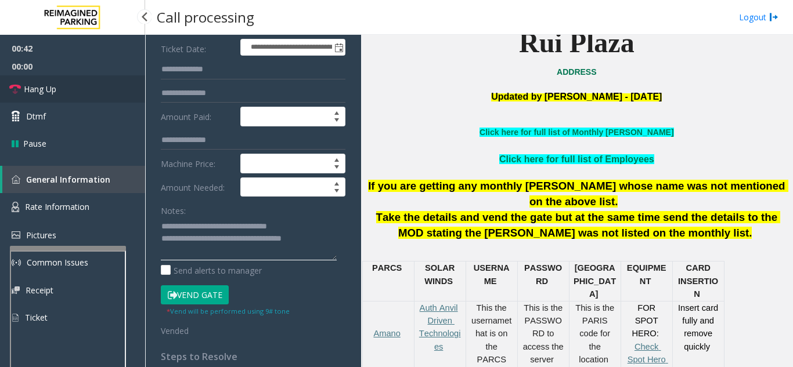
type textarea "**********"
click at [76, 91] on link "Hang Up" at bounding box center [72, 88] width 145 height 27
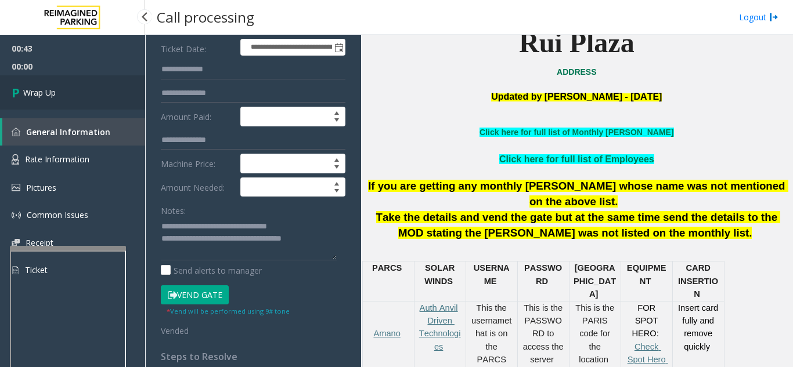
click at [67, 103] on link "Wrap Up" at bounding box center [72, 92] width 145 height 34
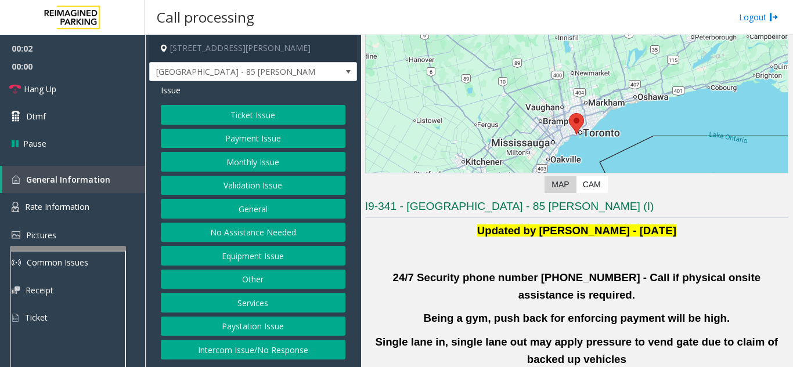
scroll to position [174, 0]
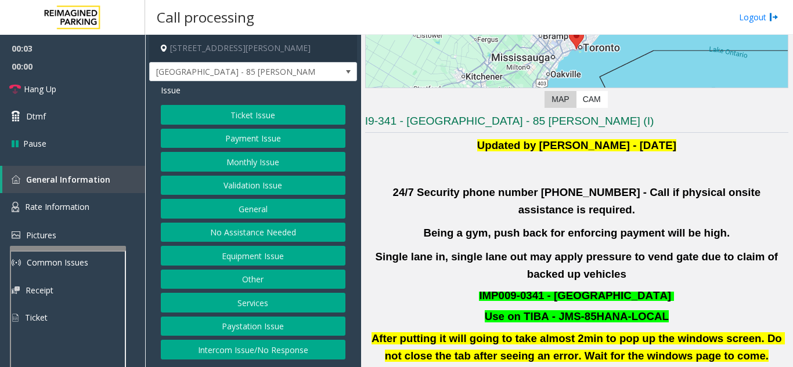
click at [207, 191] on button "Validation Issue" at bounding box center [253, 186] width 185 height 20
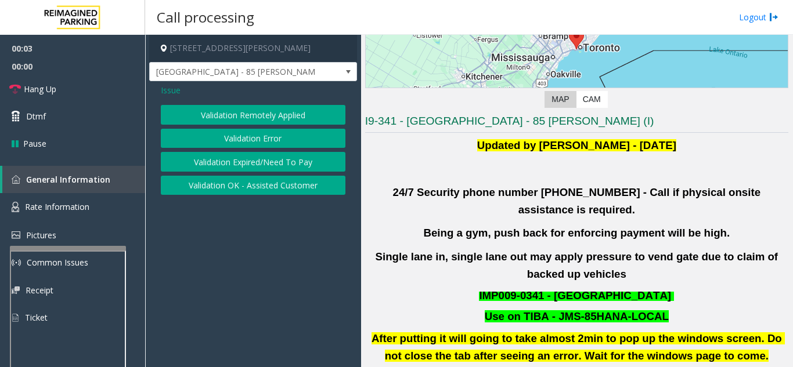
click at [219, 140] on button "Validation Error" at bounding box center [253, 139] width 185 height 20
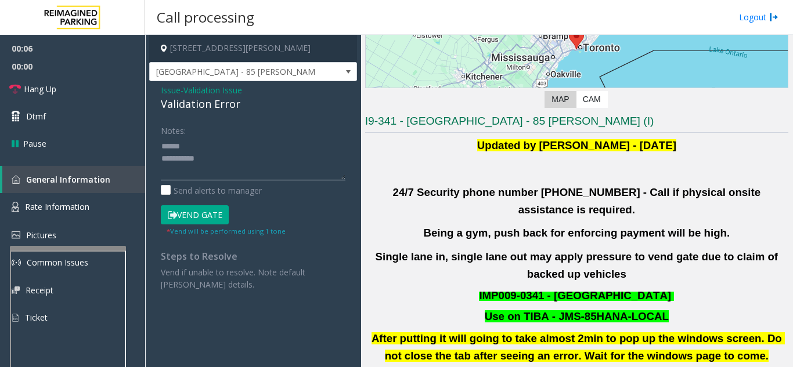
click at [207, 139] on textarea at bounding box center [253, 159] width 185 height 44
drag, startPoint x: 165, startPoint y: 103, endPoint x: 241, endPoint y: 109, distance: 76.3
click at [241, 109] on div "Issue - Validation Issue Validation Error Notes: Send alerts to manager Vend Ga…" at bounding box center [253, 191] width 208 height 221
click at [287, 149] on textarea at bounding box center [253, 159] width 185 height 44
click at [248, 164] on textarea at bounding box center [253, 159] width 185 height 44
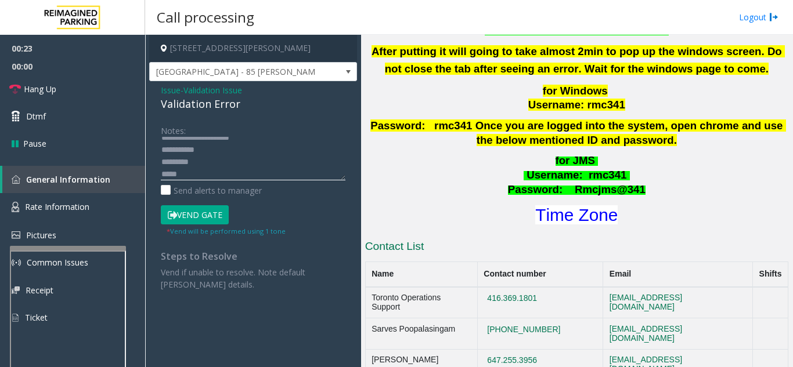
scroll to position [464, 0]
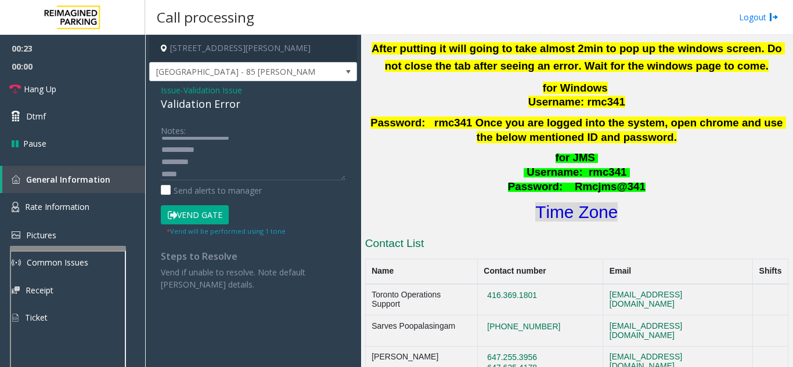
click at [573, 203] on font "Time Zone" at bounding box center [576, 212] width 82 height 19
click at [201, 174] on textarea at bounding box center [253, 159] width 185 height 44
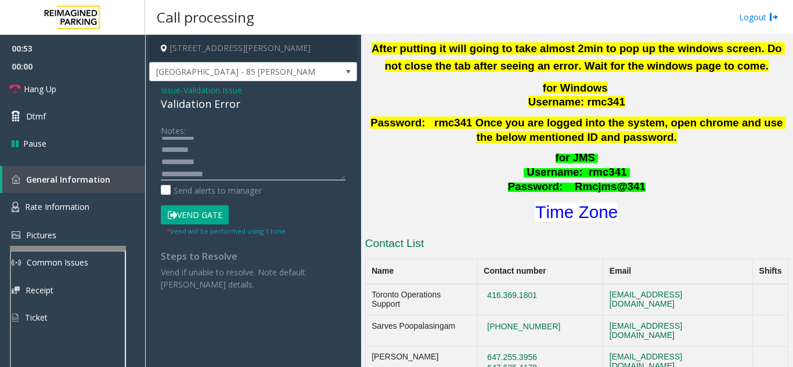
scroll to position [0, 0]
click at [265, 150] on textarea at bounding box center [253, 159] width 185 height 44
click at [190, 226] on div "* Vend will be performed using 1 tone" at bounding box center [226, 231] width 119 height 12
click at [200, 210] on button "Vend Gate" at bounding box center [195, 215] width 68 height 20
click at [257, 147] on textarea at bounding box center [253, 159] width 185 height 44
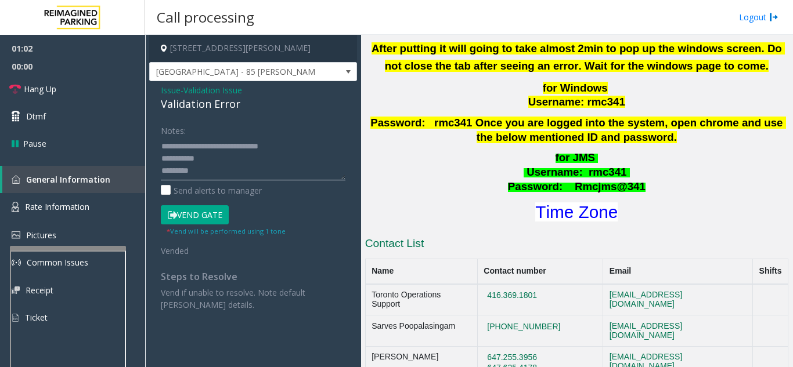
click at [224, 157] on textarea at bounding box center [253, 159] width 185 height 44
click at [69, 90] on link "Hang Up" at bounding box center [72, 88] width 145 height 27
click at [223, 159] on textarea at bounding box center [253, 159] width 185 height 44
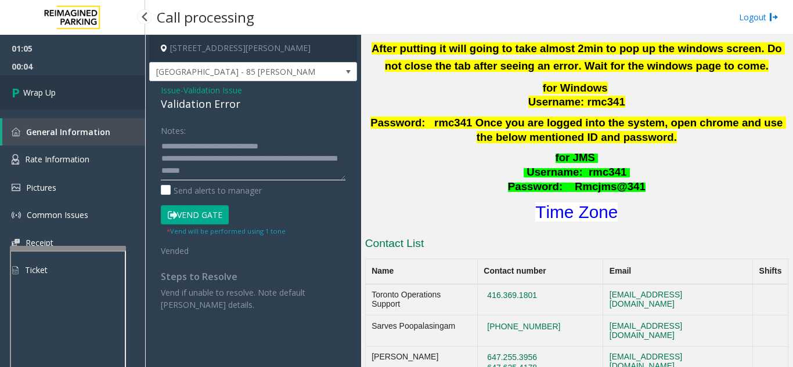
type textarea "**********"
click at [94, 101] on link "Wrap Up" at bounding box center [72, 92] width 145 height 34
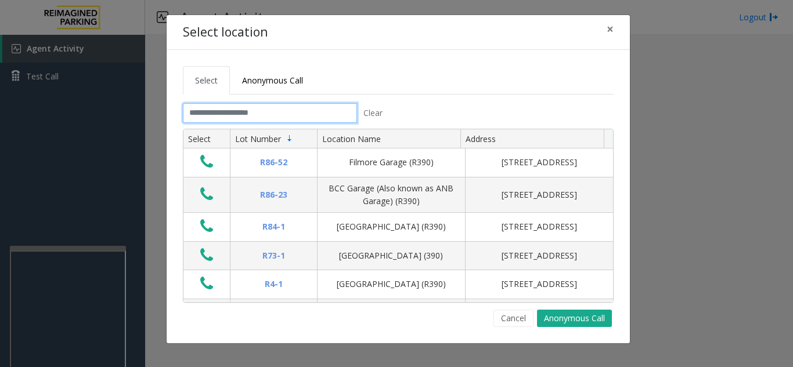
click at [278, 118] on input "text" at bounding box center [270, 113] width 174 height 20
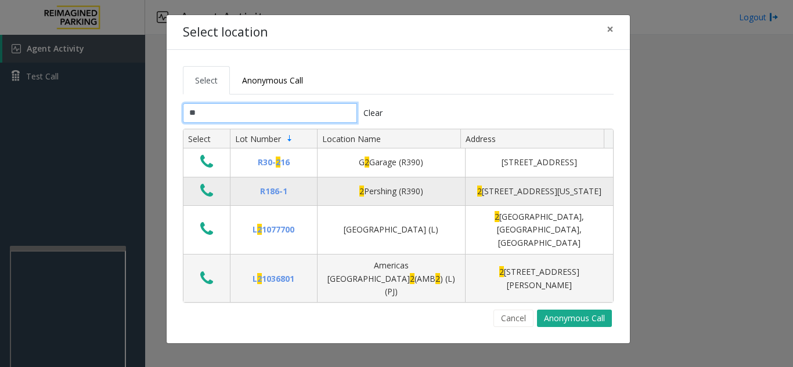
type input "*"
click at [222, 201] on td "Data table" at bounding box center [206, 192] width 46 height 28
click at [210, 199] on icon "Data table" at bounding box center [206, 191] width 13 height 16
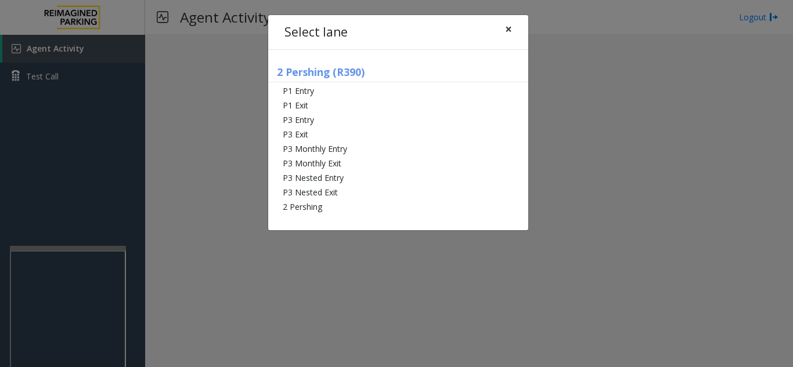
click at [507, 30] on span "×" at bounding box center [508, 29] width 7 height 16
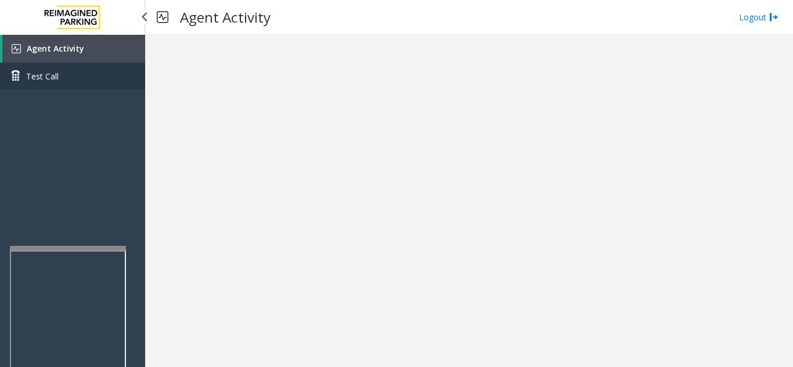
drag, startPoint x: 81, startPoint y: 59, endPoint x: 110, endPoint y: 77, distance: 34.9
click at [81, 59] on link "Agent Activity" at bounding box center [73, 49] width 143 height 28
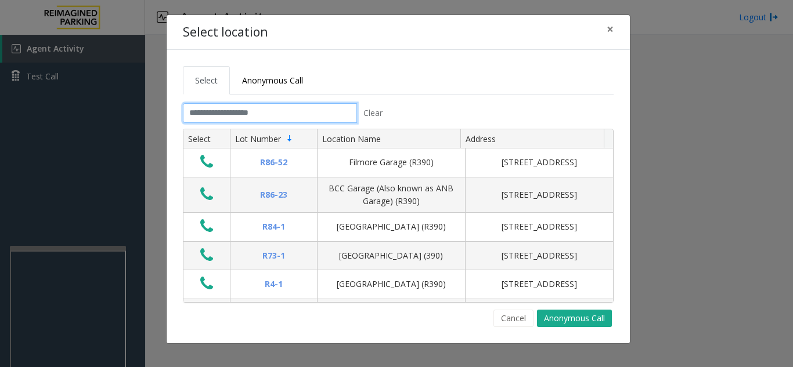
click at [233, 120] on input "text" at bounding box center [270, 113] width 174 height 20
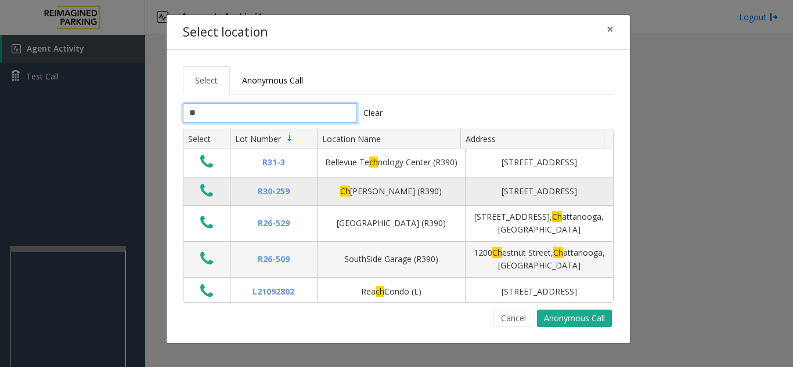
type input "**"
click at [207, 199] on icon "Data table" at bounding box center [206, 191] width 13 height 16
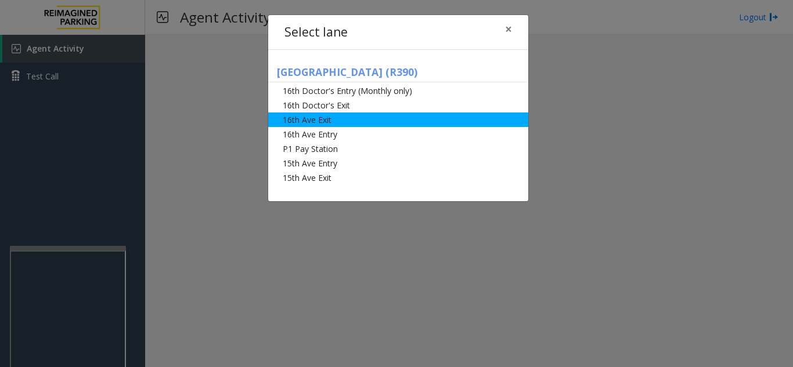
click at [363, 123] on li "16th Ave Exit" at bounding box center [398, 120] width 260 height 15
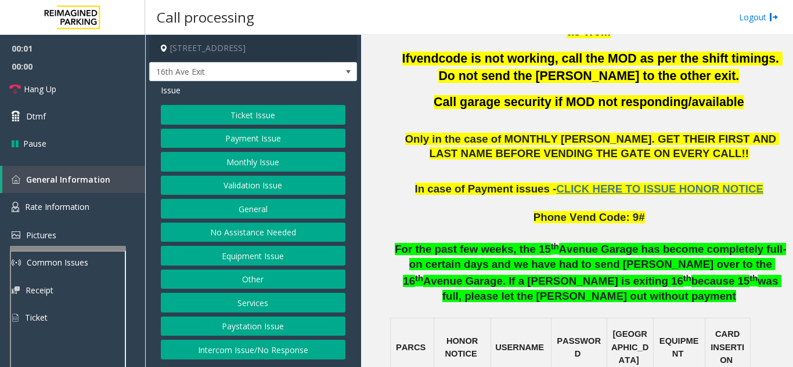
scroll to position [639, 0]
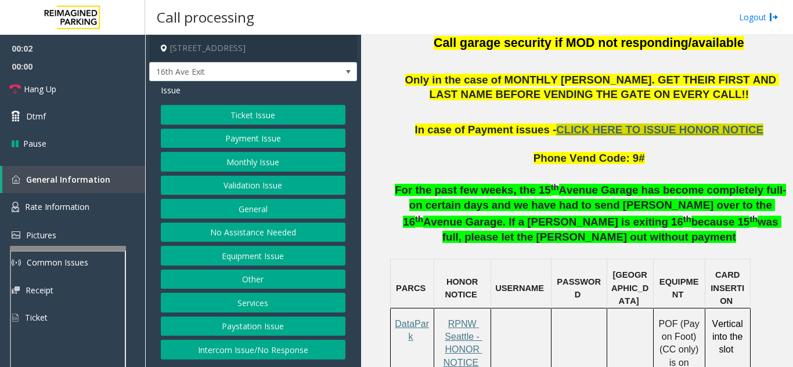
click at [639, 124] on span "CLICK HERE TO ISSUE HONOR NOTICE" at bounding box center [659, 130] width 207 height 12
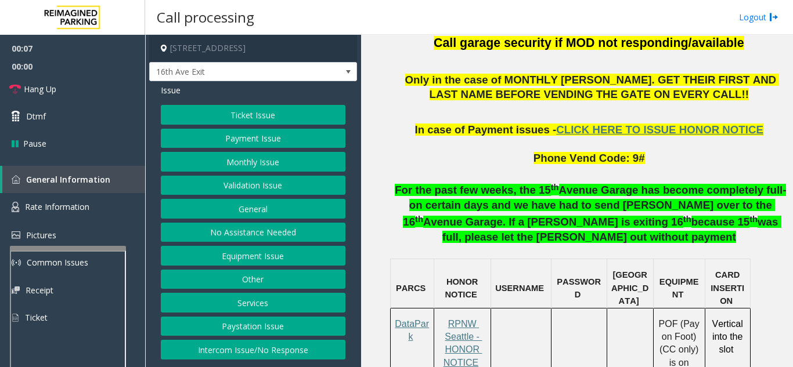
click at [235, 136] on button "Payment Issue" at bounding box center [253, 139] width 185 height 20
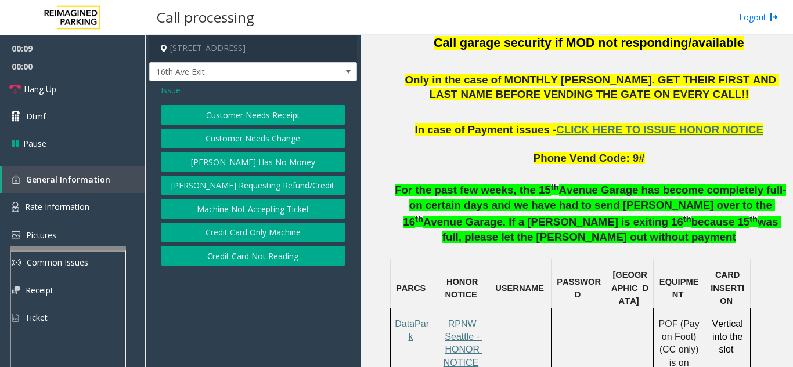
click at [243, 251] on button "Credit Card Not Reading" at bounding box center [253, 256] width 185 height 20
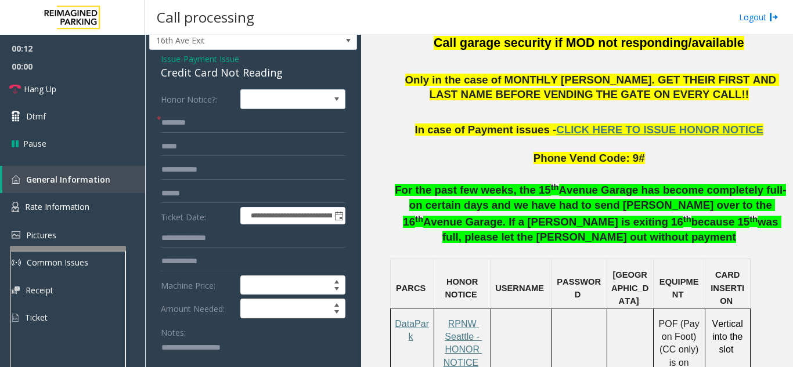
scroll to position [58, 0]
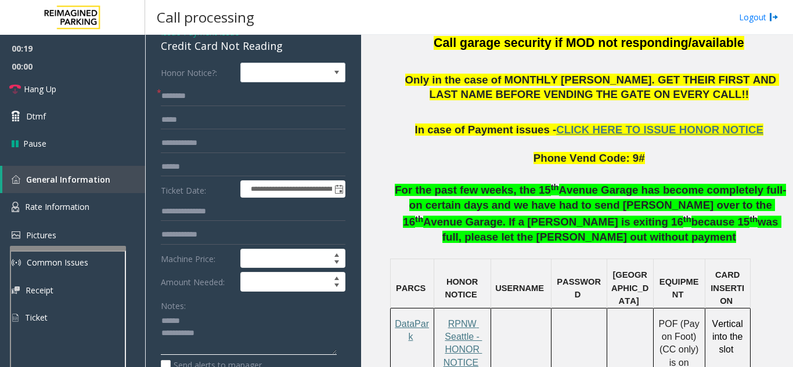
click at [196, 319] on textarea at bounding box center [249, 334] width 176 height 44
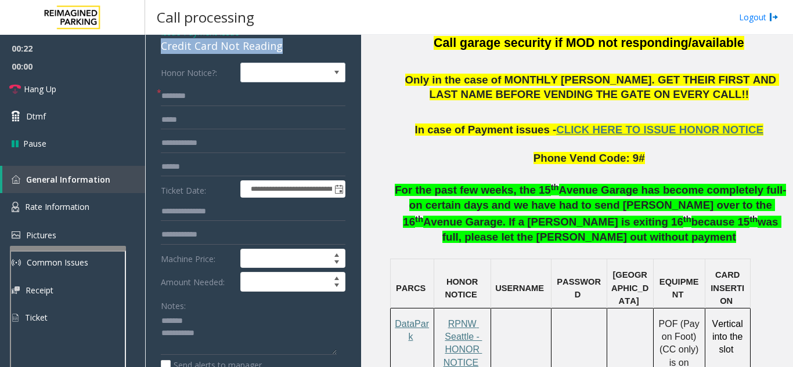
drag, startPoint x: 157, startPoint y: 44, endPoint x: 282, endPoint y: 49, distance: 124.9
click at [282, 49] on div "**********" at bounding box center [253, 335] width 208 height 625
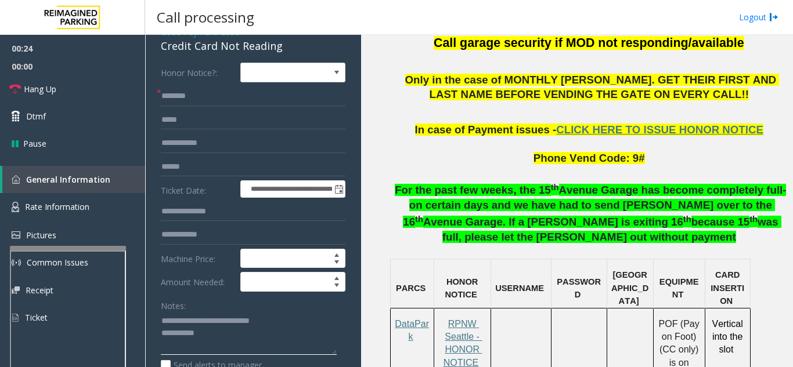
click at [271, 337] on textarea at bounding box center [249, 334] width 176 height 44
type textarea "**********"
click at [91, 210] on link "Rate Information" at bounding box center [72, 207] width 145 height 28
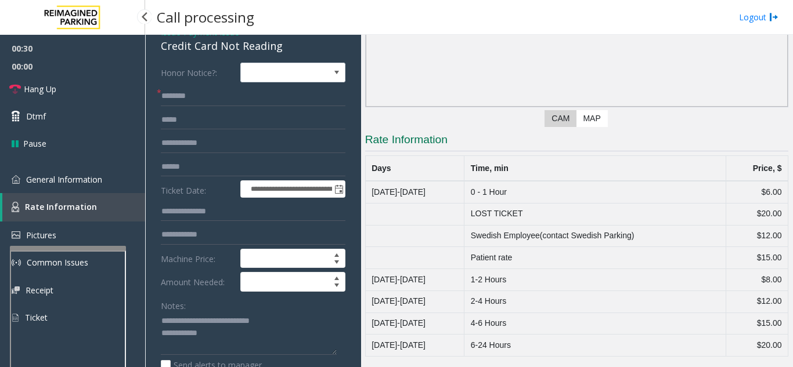
scroll to position [140, 0]
click at [84, 175] on span "General Information" at bounding box center [64, 179] width 76 height 11
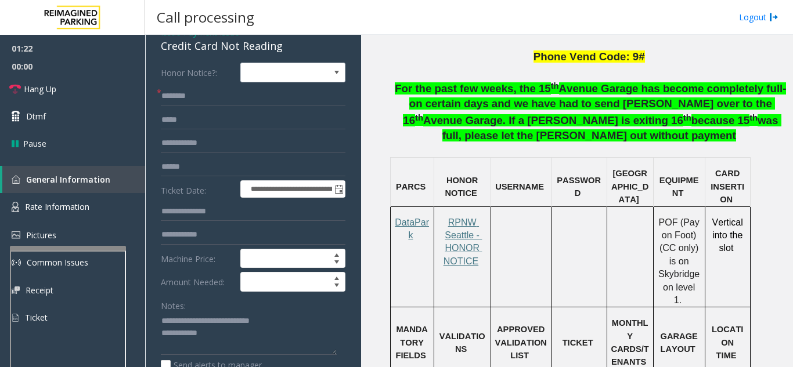
scroll to position [929, 0]
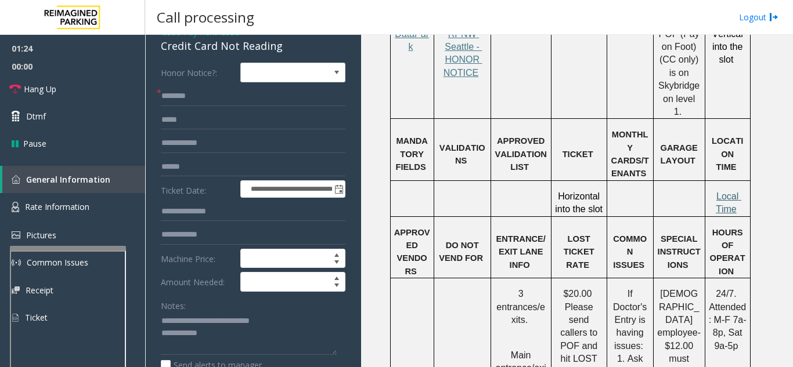
click at [724, 192] on span "Local Time" at bounding box center [729, 203] width 26 height 23
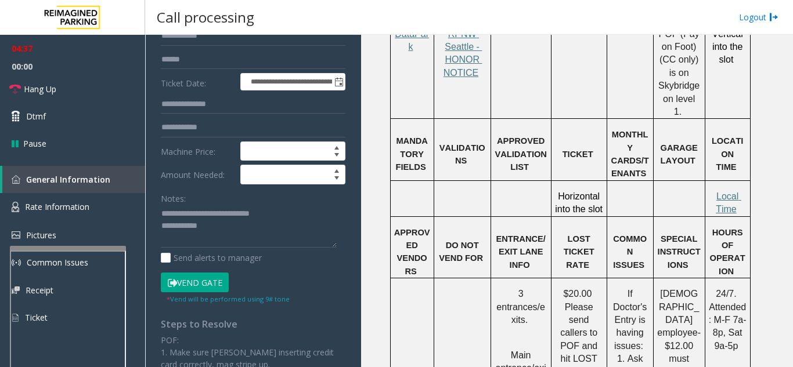
scroll to position [174, 0]
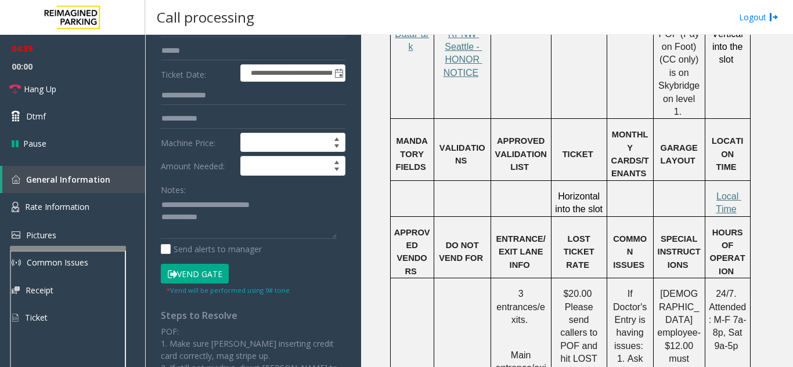
click at [208, 273] on button "Vend Gate" at bounding box center [195, 274] width 68 height 20
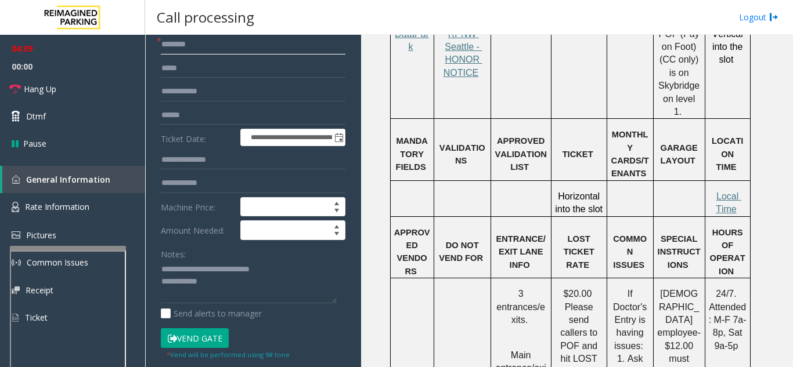
scroll to position [52, 0]
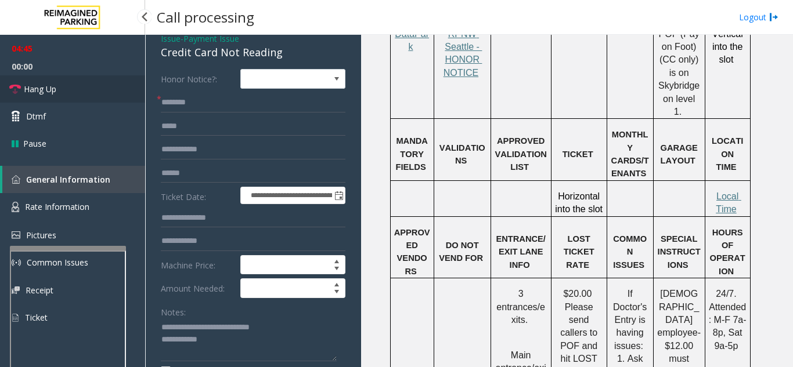
click at [94, 86] on link "Hang Up" at bounding box center [72, 88] width 145 height 27
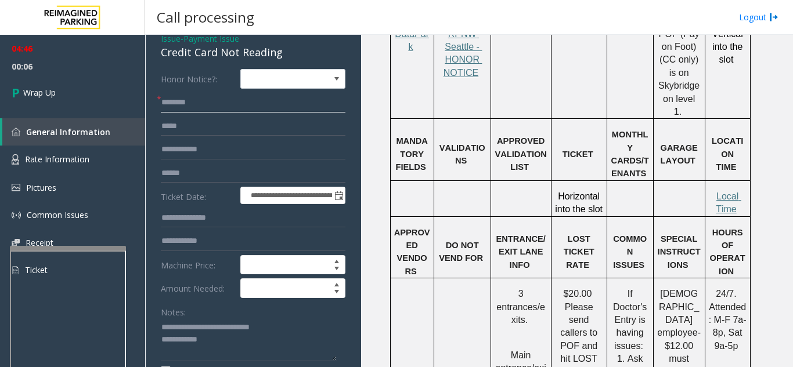
click at [211, 94] on input "text" at bounding box center [253, 103] width 185 height 20
type input "****"
click at [210, 334] on textarea at bounding box center [249, 341] width 176 height 44
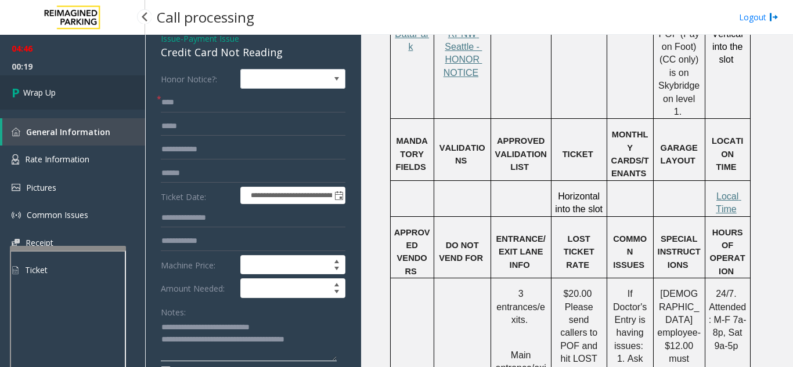
type textarea "**********"
click at [46, 97] on span "Wrap Up" at bounding box center [39, 92] width 33 height 12
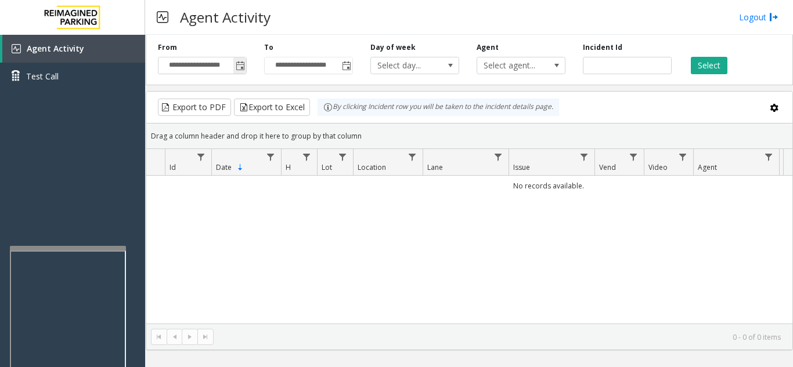
click at [244, 68] on span "Toggle popup" at bounding box center [240, 66] width 9 height 9
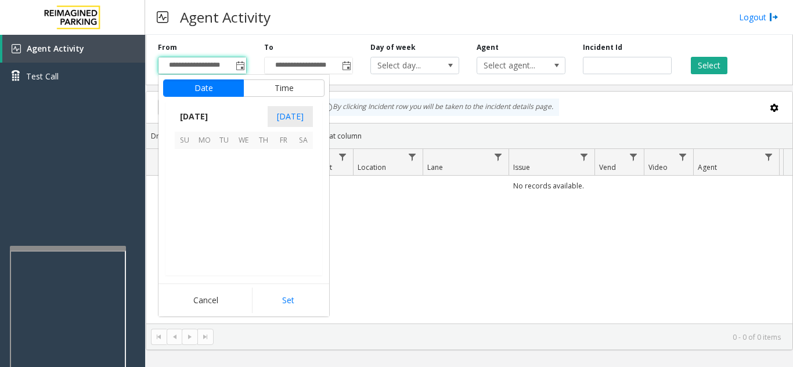
scroll to position [208190, 0]
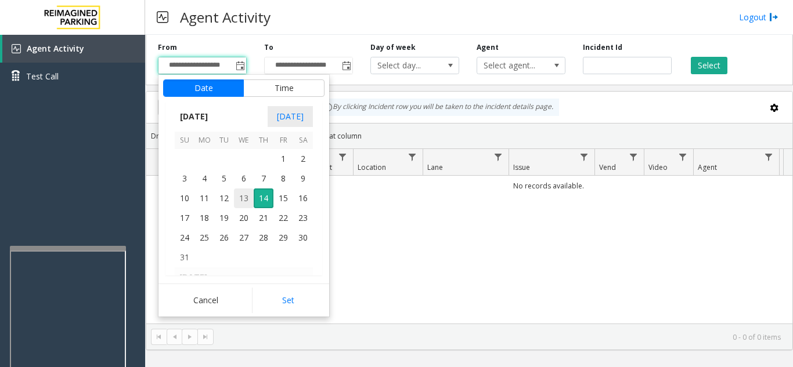
click at [248, 197] on span "13" at bounding box center [244, 199] width 20 height 20
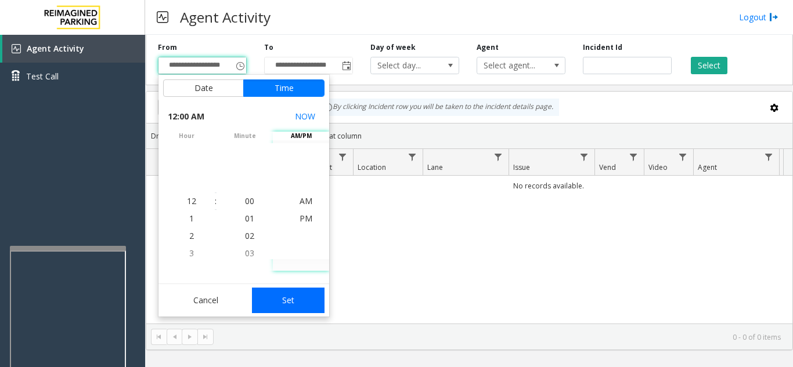
click at [276, 303] on button "Set" at bounding box center [288, 301] width 73 height 26
type input "**********"
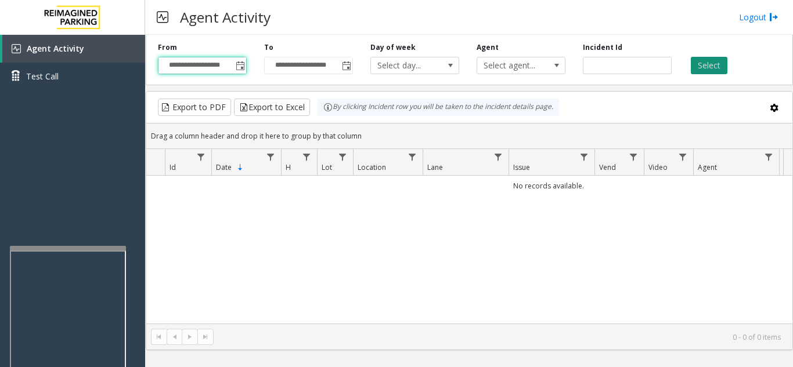
click at [702, 64] on button "Select" at bounding box center [709, 65] width 37 height 17
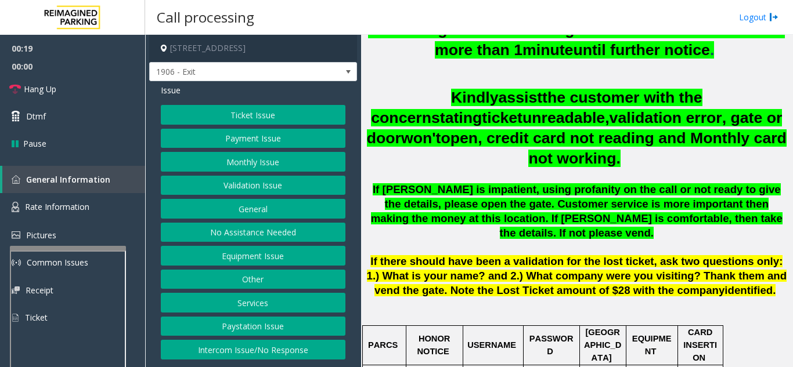
scroll to position [464, 0]
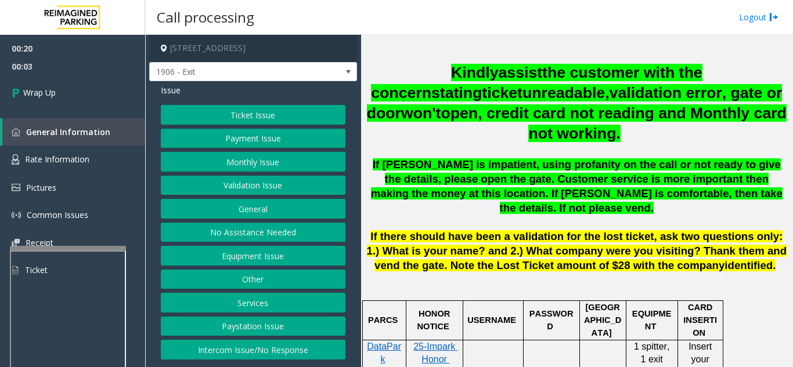
click at [269, 189] on button "Validation Issue" at bounding box center [253, 186] width 185 height 20
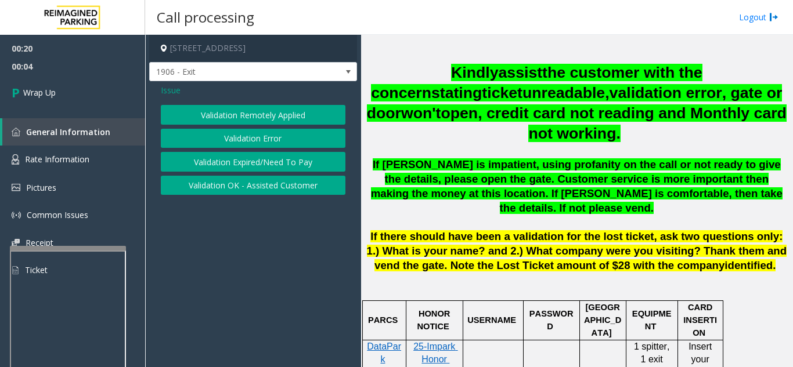
click at [266, 144] on button "Validation Error" at bounding box center [253, 139] width 185 height 20
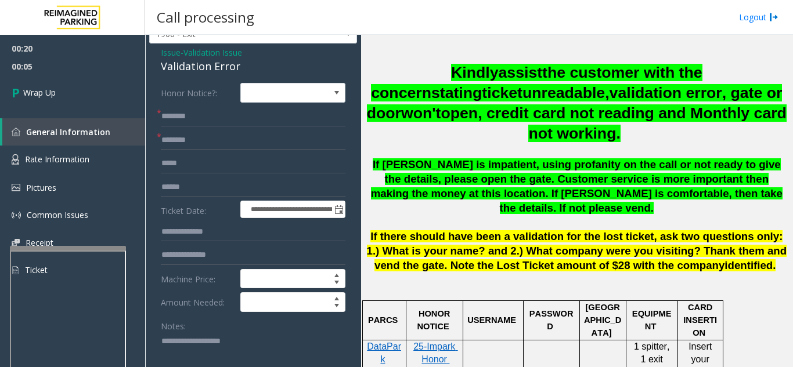
scroll to position [58, 0]
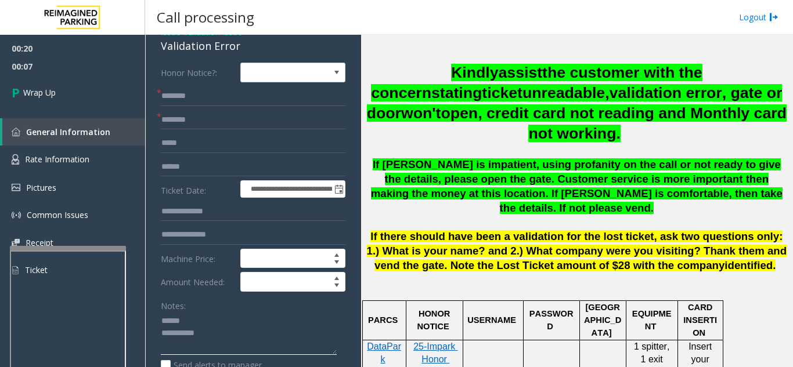
click at [199, 320] on textarea at bounding box center [249, 334] width 176 height 44
drag, startPoint x: 153, startPoint y: 49, endPoint x: 239, endPoint y: 51, distance: 85.4
click at [239, 51] on div "**********" at bounding box center [253, 372] width 208 height 698
type textarea "**********"
click at [210, 120] on input "text" at bounding box center [253, 120] width 185 height 20
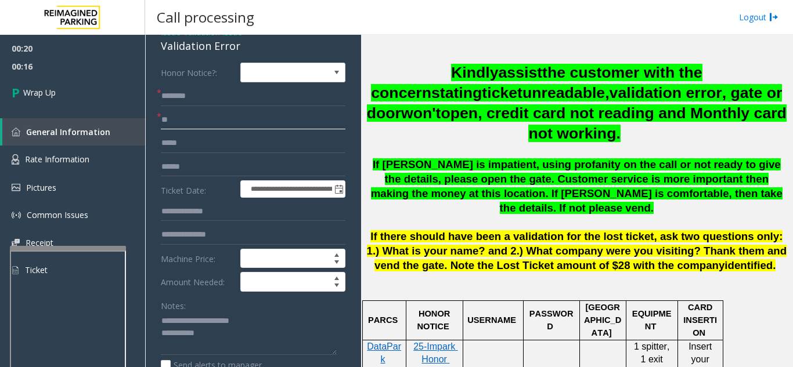
type input "**"
click at [204, 98] on input "text" at bounding box center [253, 96] width 185 height 20
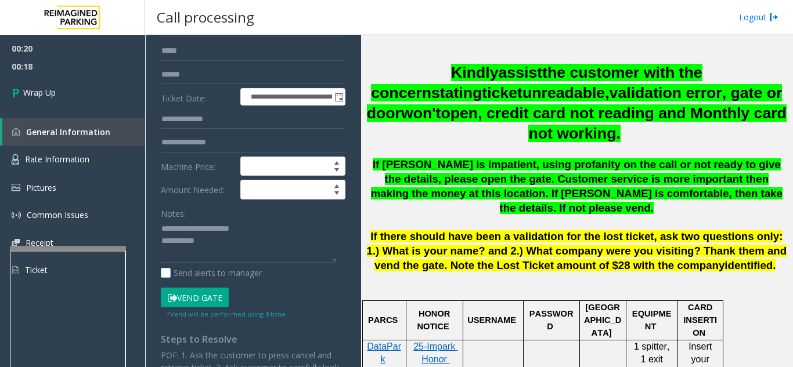
scroll to position [174, 0]
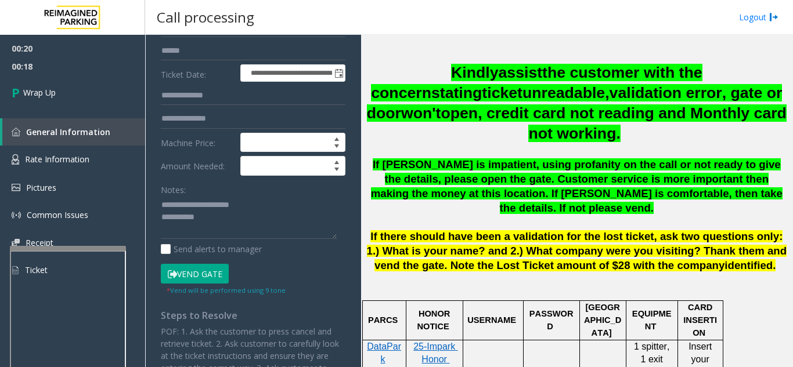
type input "**"
click at [243, 213] on textarea at bounding box center [249, 218] width 176 height 44
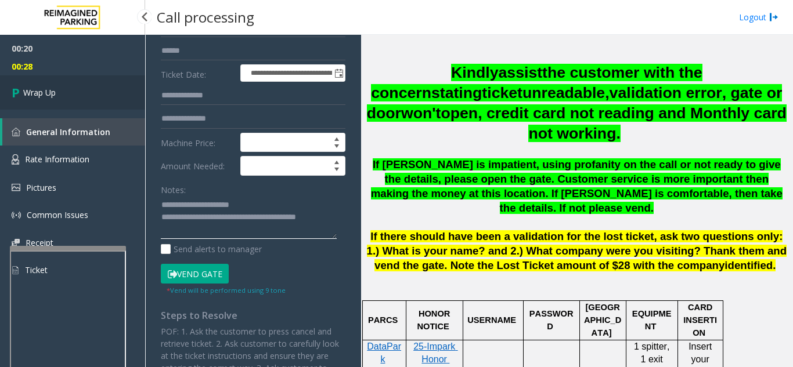
type textarea "**********"
click at [95, 105] on link "Wrap Up" at bounding box center [72, 92] width 145 height 34
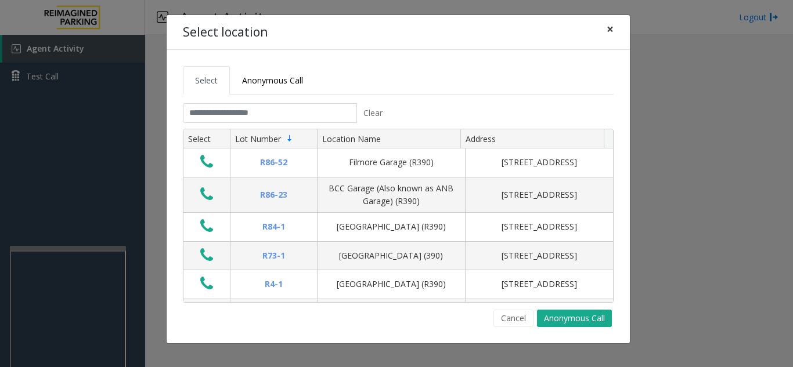
click at [609, 31] on span "×" at bounding box center [610, 29] width 7 height 16
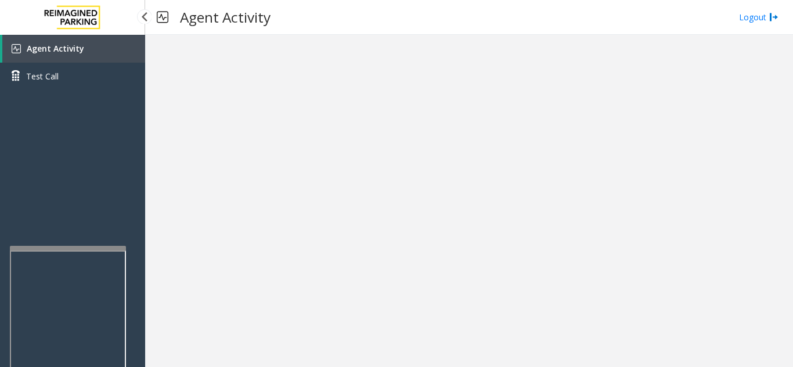
click at [96, 48] on link "Agent Activity" at bounding box center [73, 49] width 143 height 28
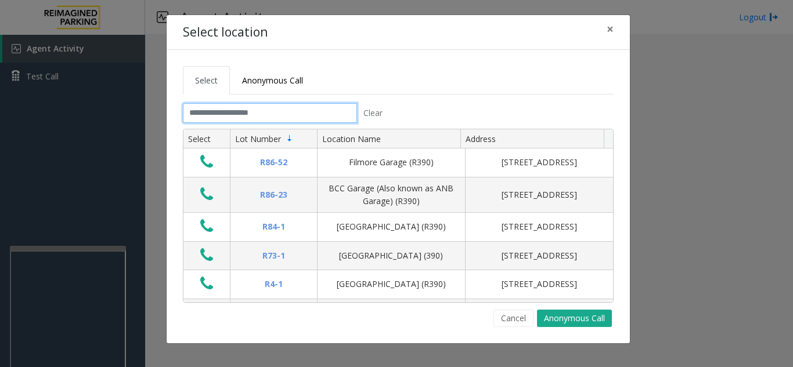
click at [251, 106] on input "text" at bounding box center [270, 113] width 174 height 20
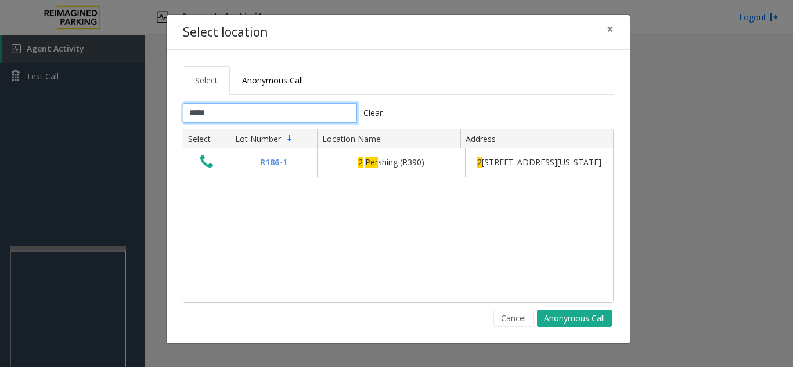
type input "*****"
click at [610, 23] on span "×" at bounding box center [610, 29] width 7 height 16
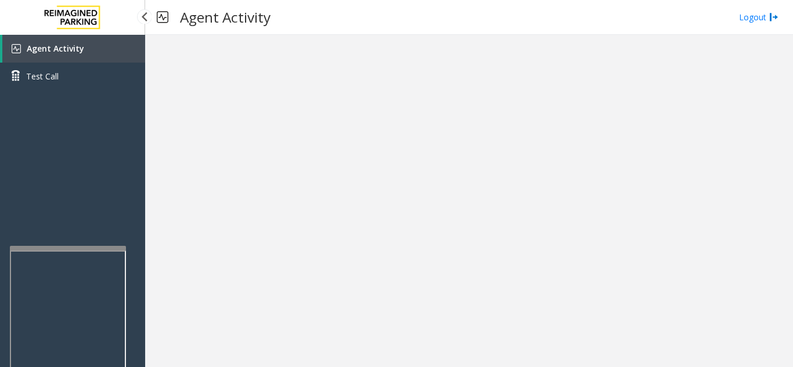
click at [96, 54] on link "Agent Activity" at bounding box center [73, 49] width 143 height 28
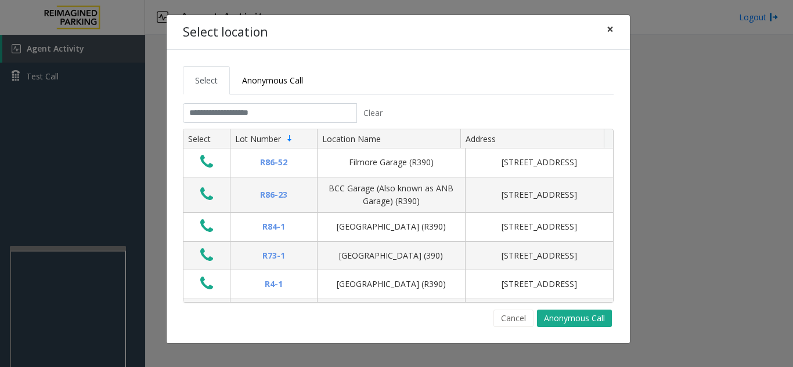
click at [610, 31] on span "×" at bounding box center [610, 29] width 7 height 16
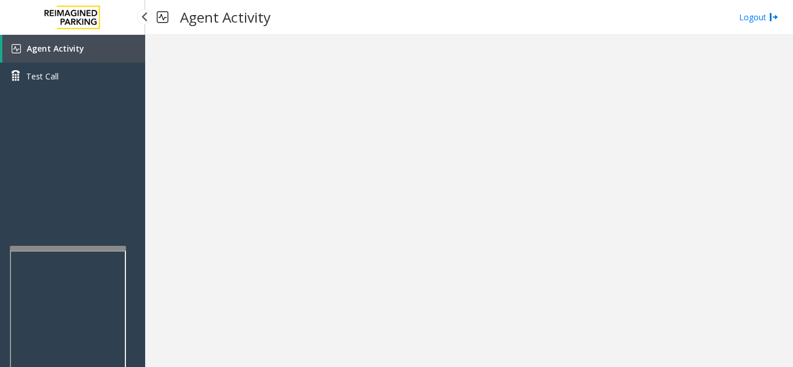
drag, startPoint x: 134, startPoint y: 50, endPoint x: 135, endPoint y: 57, distance: 7.6
click at [134, 50] on link "Agent Activity" at bounding box center [73, 49] width 143 height 28
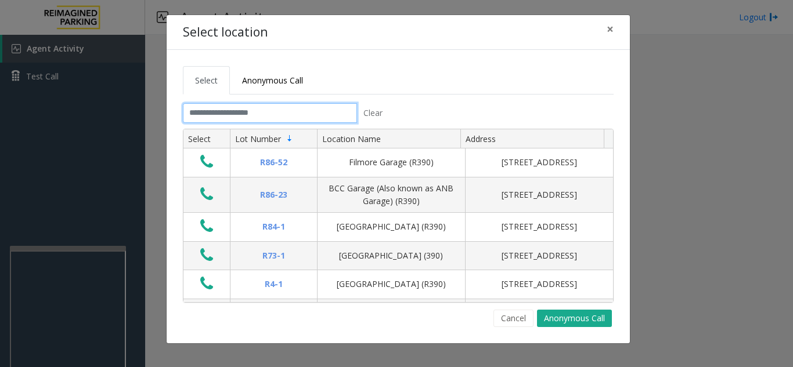
click at [275, 110] on input "text" at bounding box center [270, 113] width 174 height 20
click at [608, 32] on span "×" at bounding box center [610, 29] width 7 height 16
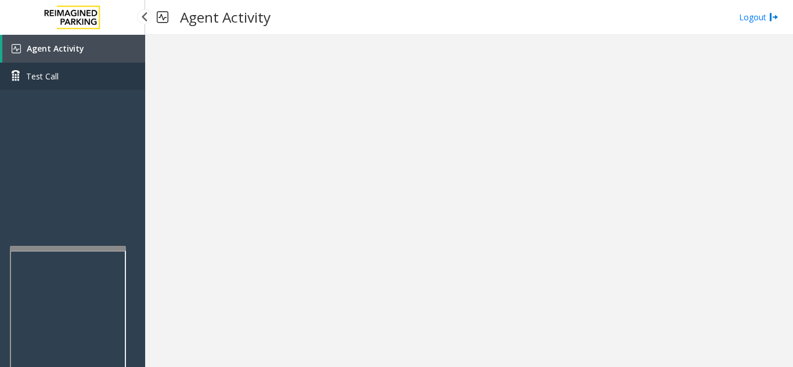
drag, startPoint x: 66, startPoint y: 45, endPoint x: 81, endPoint y: 66, distance: 25.8
click at [66, 45] on span "Agent Activity" at bounding box center [55, 48] width 57 height 11
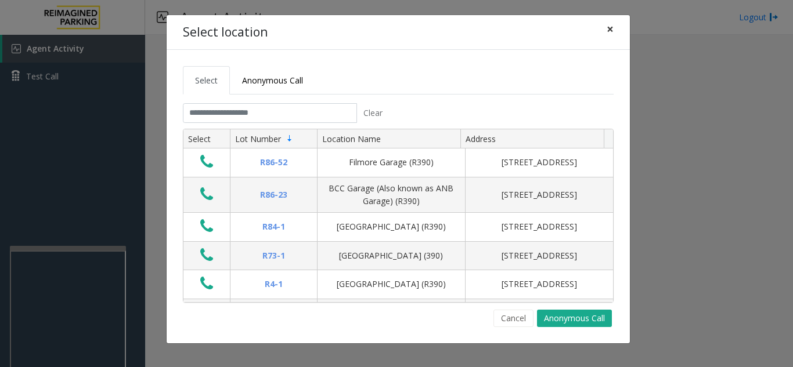
click at [610, 29] on span "×" at bounding box center [610, 29] width 7 height 16
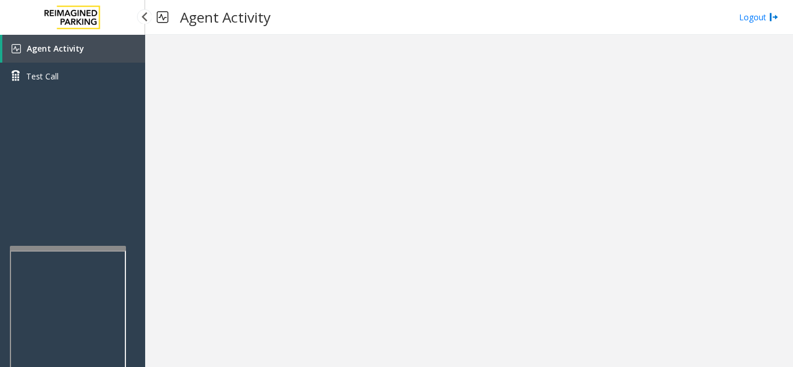
click at [91, 49] on link "Agent Activity" at bounding box center [73, 49] width 143 height 28
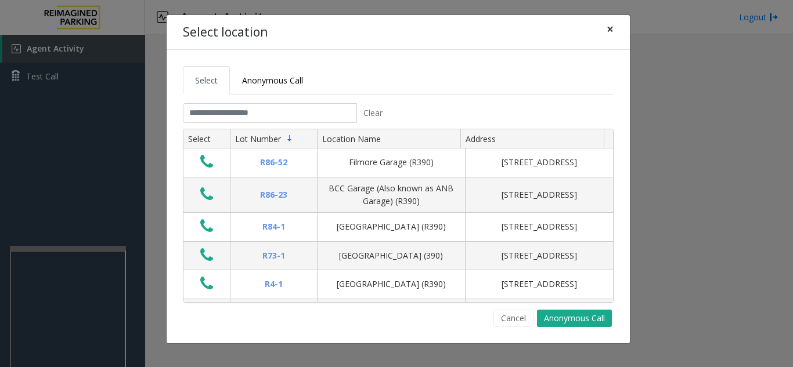
click at [618, 31] on button "×" at bounding box center [609, 29] width 23 height 28
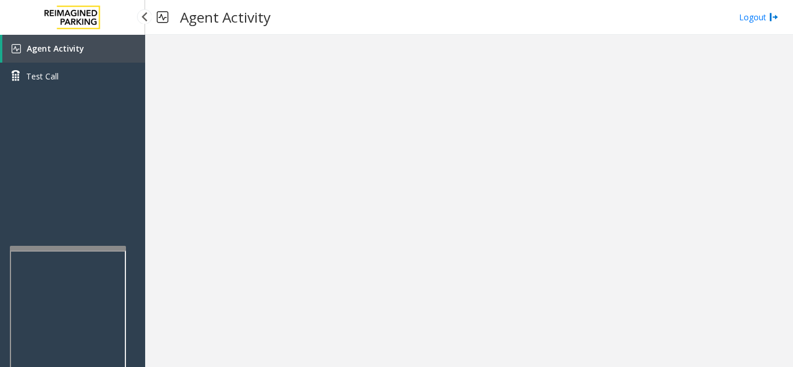
click at [64, 57] on link "Agent Activity" at bounding box center [73, 49] width 143 height 28
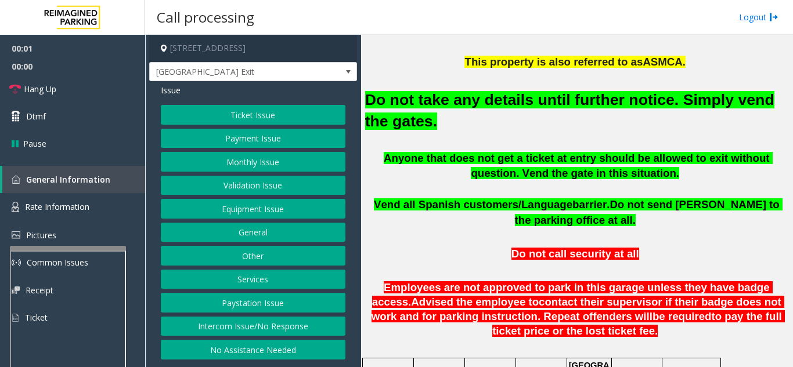
scroll to position [406, 0]
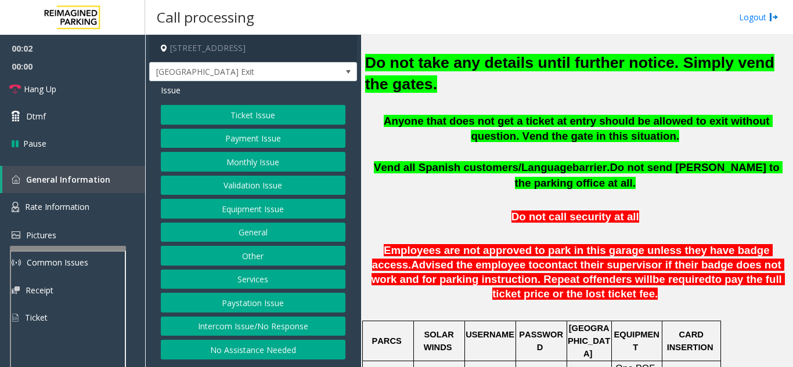
click at [269, 205] on button "Equipment Issue" at bounding box center [253, 209] width 185 height 20
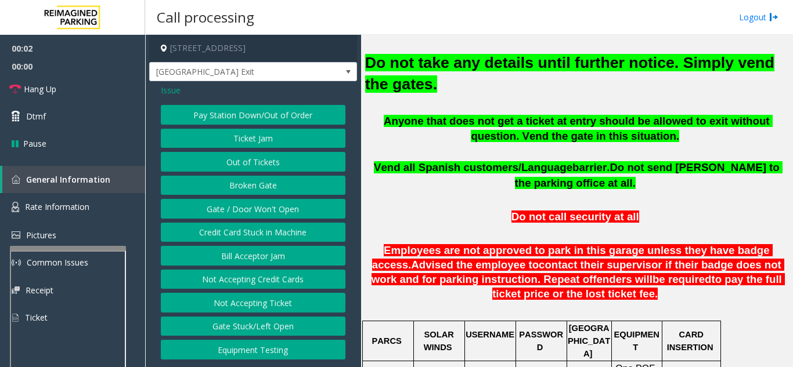
click at [269, 205] on button "Gate / Door Won't Open" at bounding box center [253, 209] width 185 height 20
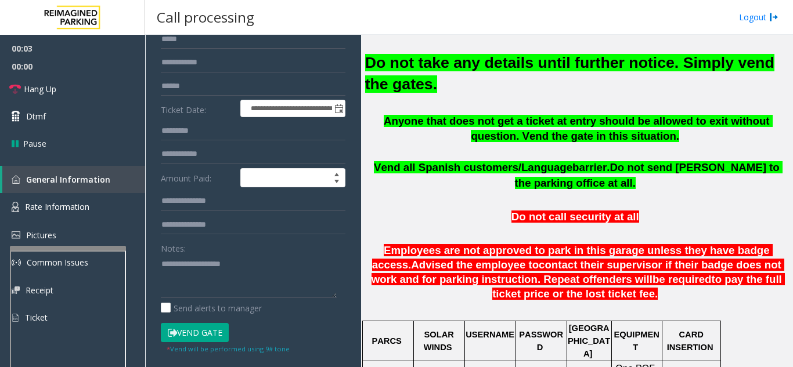
scroll to position [116, 0]
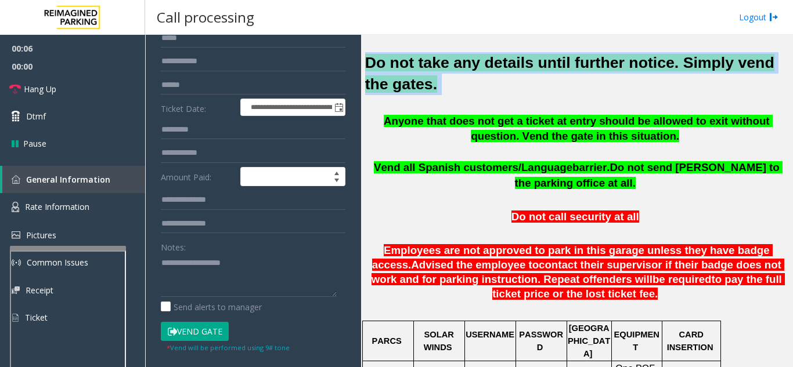
drag, startPoint x: 409, startPoint y: 91, endPoint x: 365, endPoint y: 62, distance: 52.8
click at [365, 62] on h2 "Do not take any details until further notice. Simply vend the gates." at bounding box center [576, 73] width 423 height 43
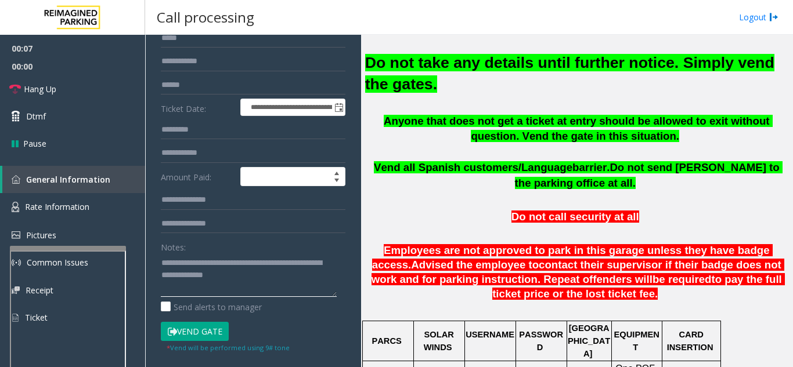
type textarea "**********"
click at [185, 330] on button "Vend Gate" at bounding box center [195, 332] width 68 height 20
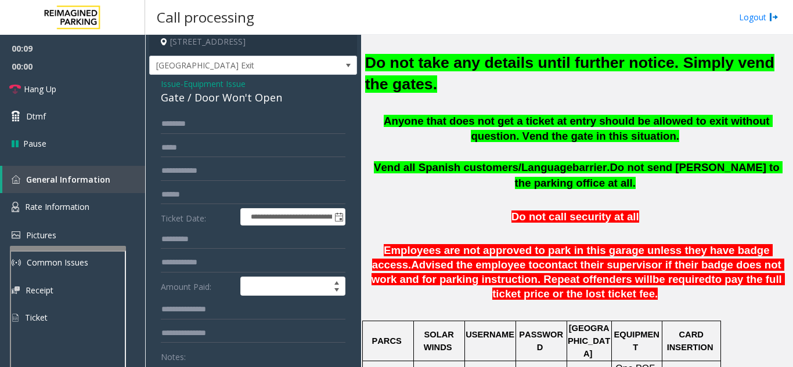
scroll to position [0, 0]
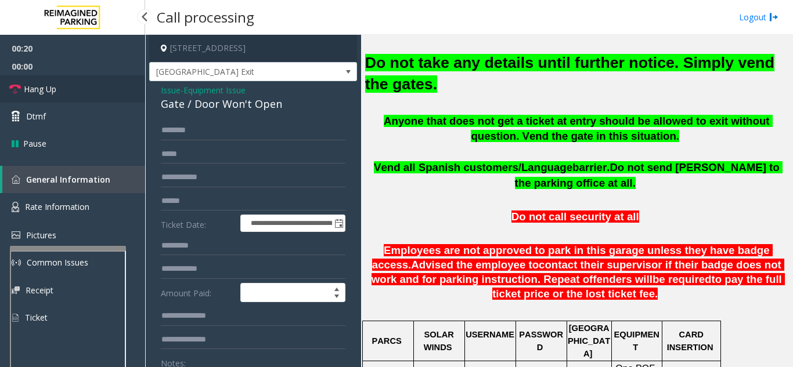
click at [106, 90] on link "Hang Up" at bounding box center [72, 88] width 145 height 27
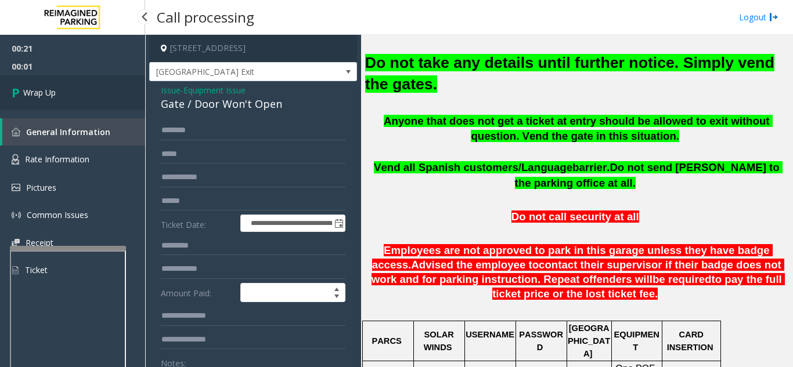
click at [110, 96] on link "Wrap Up" at bounding box center [72, 92] width 145 height 34
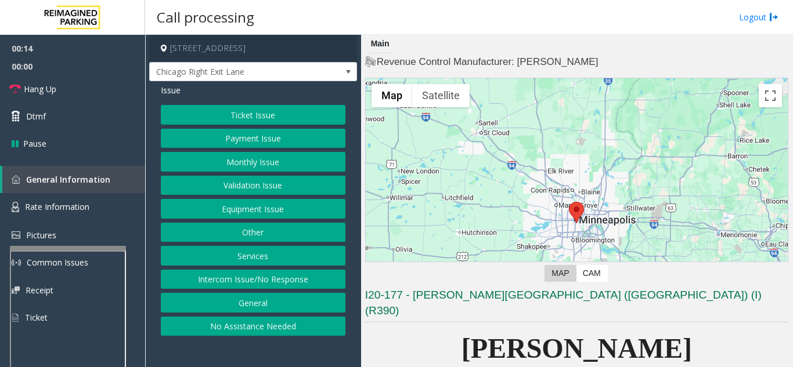
click at [196, 282] on button "Intercom Issue/No Response" at bounding box center [253, 280] width 185 height 20
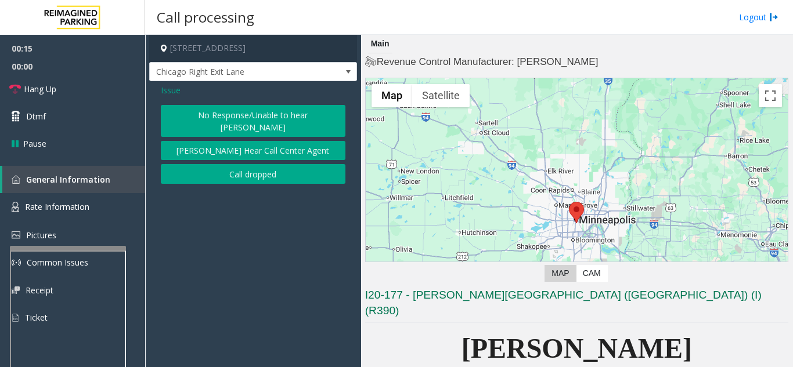
click at [184, 121] on button "No Response/Unable to hear [PERSON_NAME]" at bounding box center [253, 121] width 185 height 32
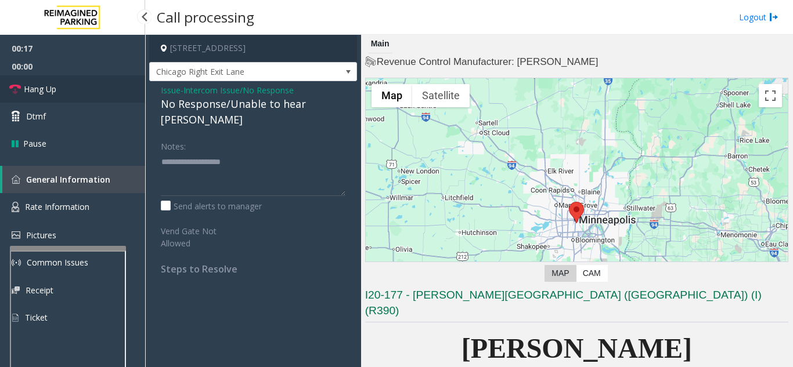
click at [90, 91] on link "Hang Up" at bounding box center [72, 88] width 145 height 27
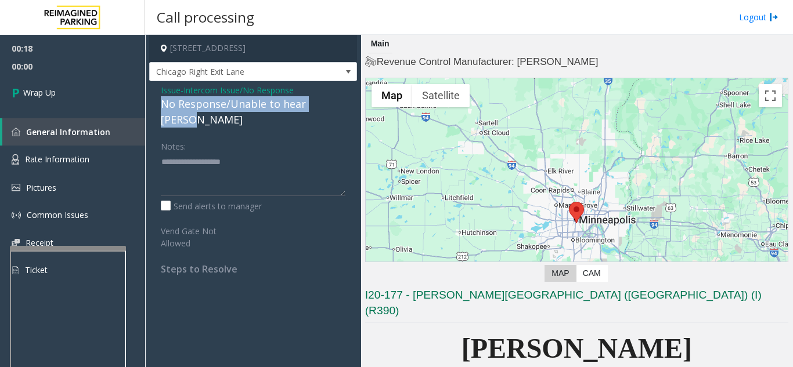
drag, startPoint x: 158, startPoint y: 104, endPoint x: 355, endPoint y: 105, distance: 196.8
click at [355, 105] on div "Issue - Intercom Issue/No Response No Response/Unable to hear [PERSON_NAME] Not…" at bounding box center [253, 183] width 208 height 205
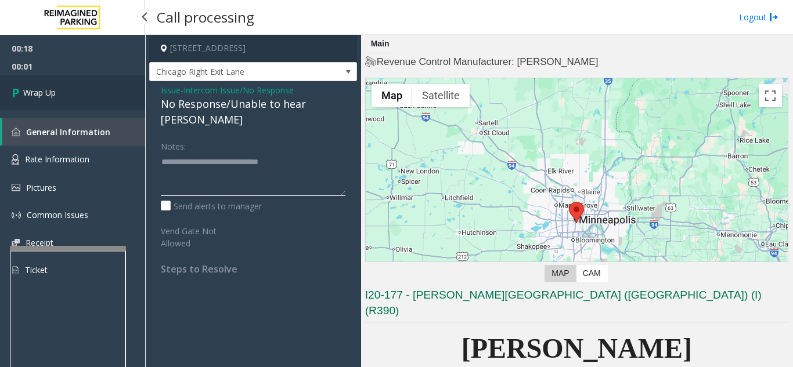
type textarea "**********"
click at [86, 92] on link "Wrap Up" at bounding box center [72, 92] width 145 height 34
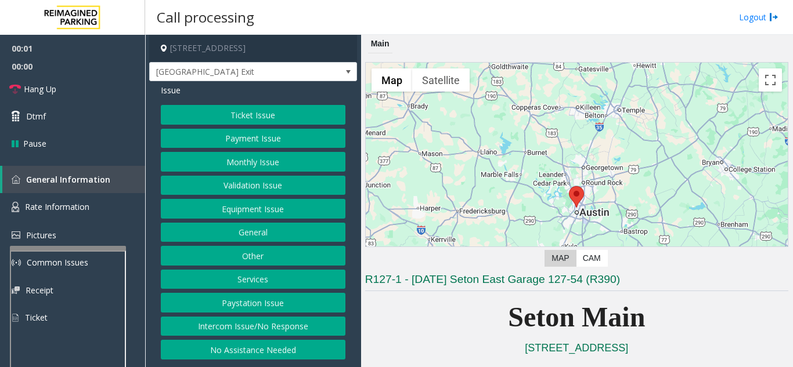
scroll to position [232, 0]
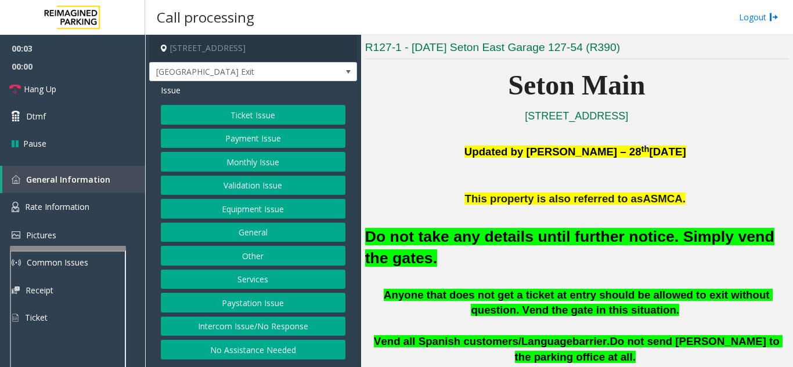
click at [265, 217] on button "Equipment Issue" at bounding box center [253, 209] width 185 height 20
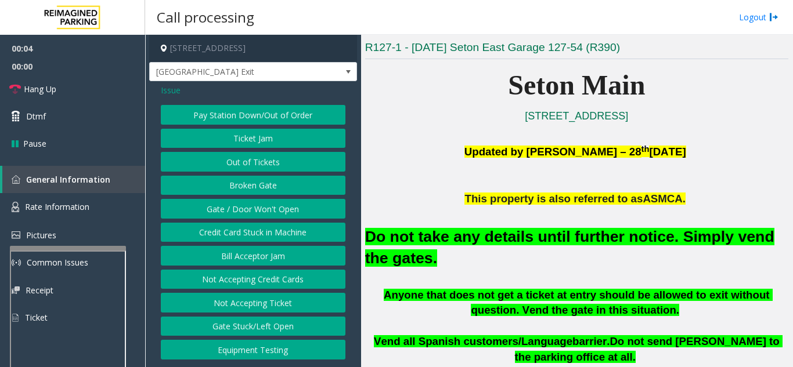
click at [265, 215] on button "Gate / Door Won't Open" at bounding box center [253, 209] width 185 height 20
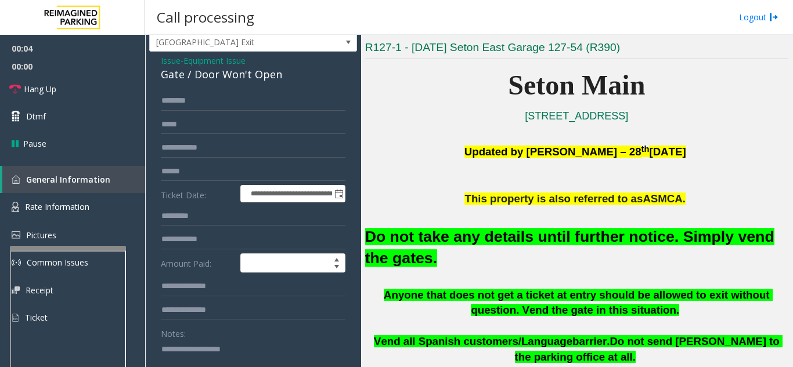
scroll to position [58, 0]
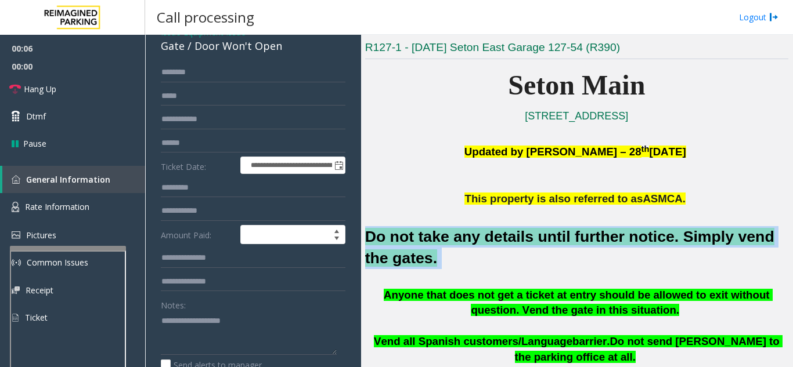
drag, startPoint x: 405, startPoint y: 262, endPoint x: 366, endPoint y: 242, distance: 43.1
click at [366, 242] on h2 "Do not take any details until further notice. Simply vend the gates." at bounding box center [576, 247] width 423 height 43
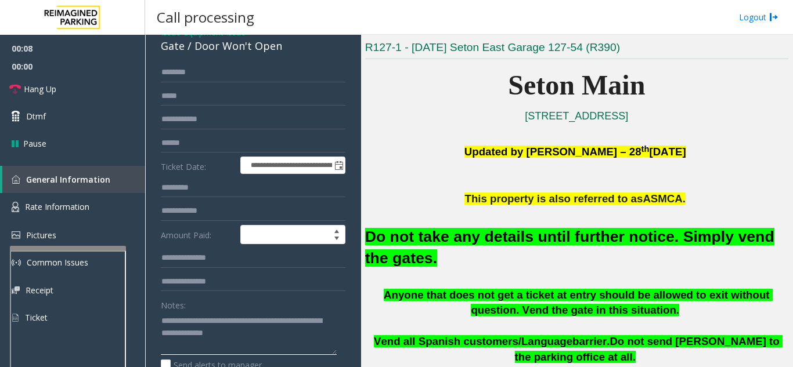
click at [269, 331] on textarea at bounding box center [249, 334] width 176 height 44
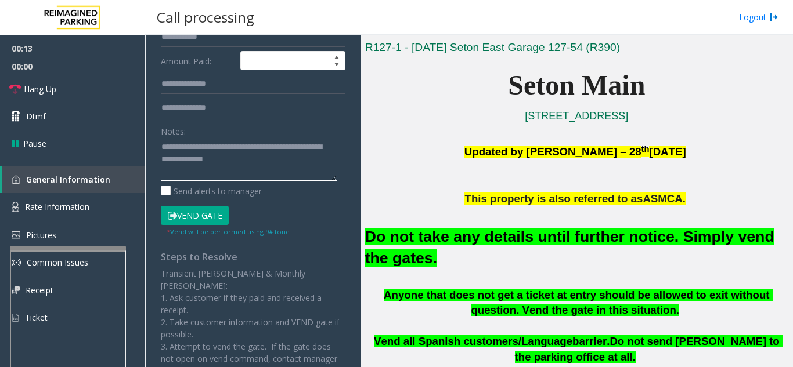
type textarea "**********"
click at [183, 215] on button "Vend Gate" at bounding box center [195, 216] width 68 height 20
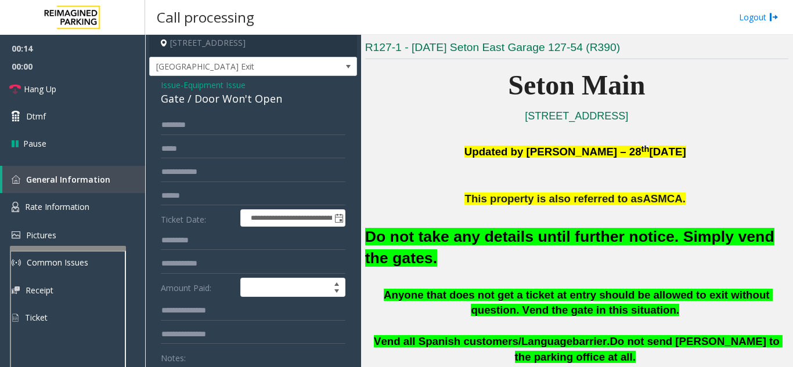
scroll to position [0, 0]
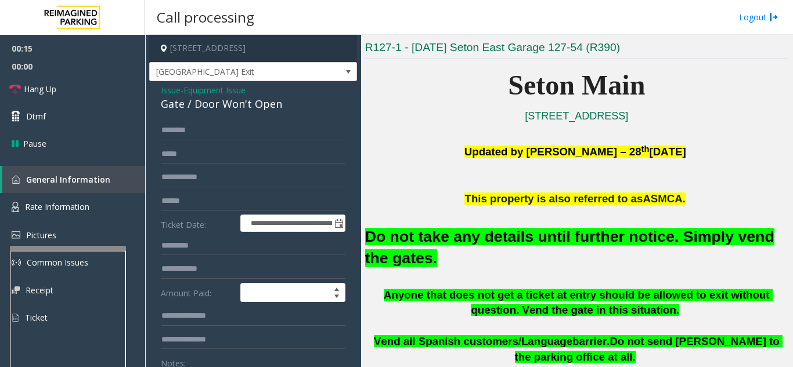
click at [171, 85] on span "Issue" at bounding box center [171, 90] width 20 height 12
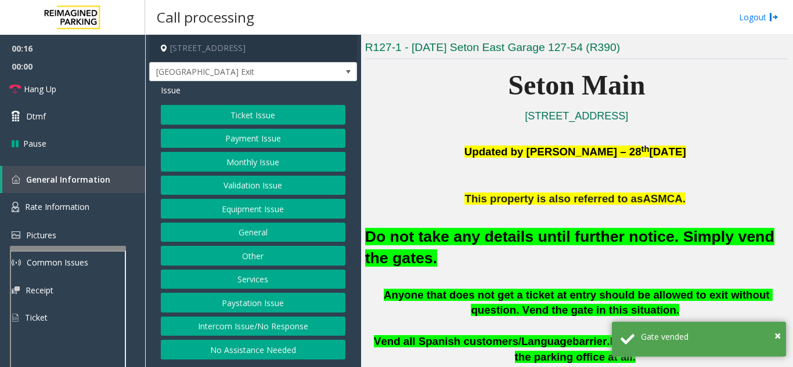
click at [235, 185] on button "Validation Issue" at bounding box center [253, 186] width 185 height 20
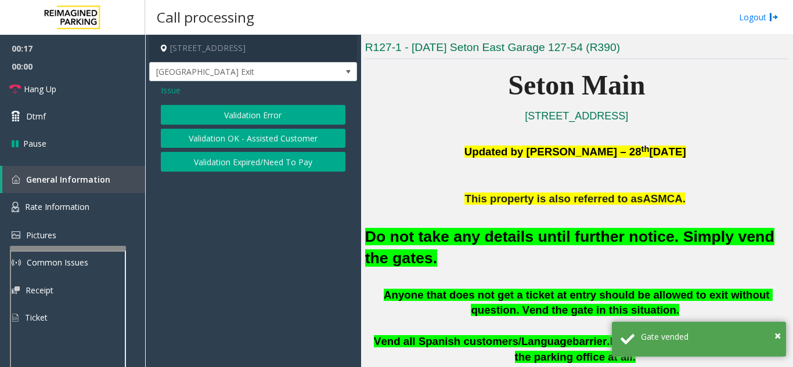
click at [232, 121] on button "Validation Error" at bounding box center [253, 115] width 185 height 20
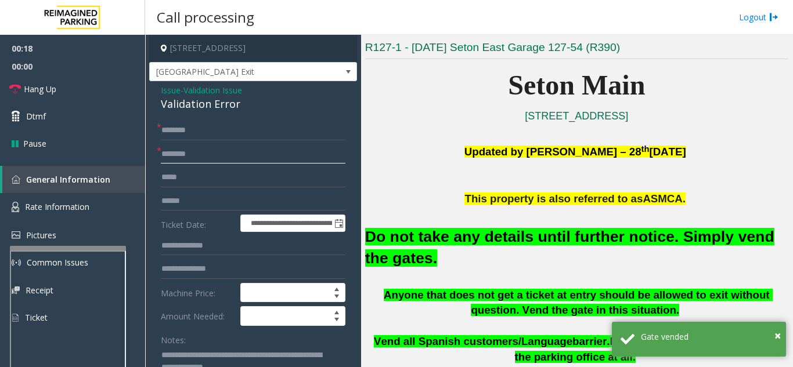
click at [217, 163] on input "text" at bounding box center [253, 155] width 185 height 20
type input "*"
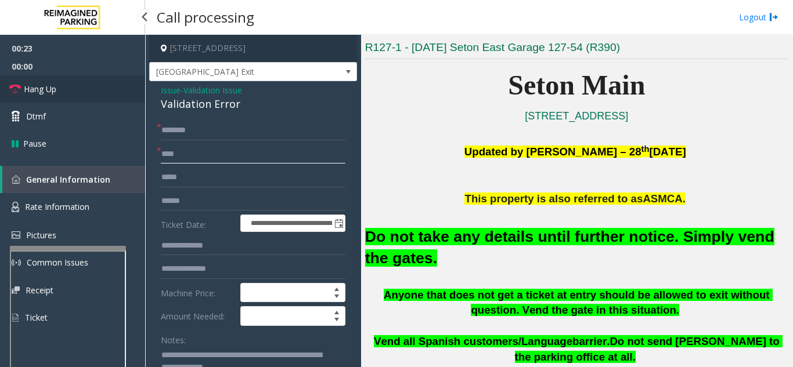
type input "***"
click at [29, 80] on link "Hang Up" at bounding box center [72, 88] width 145 height 27
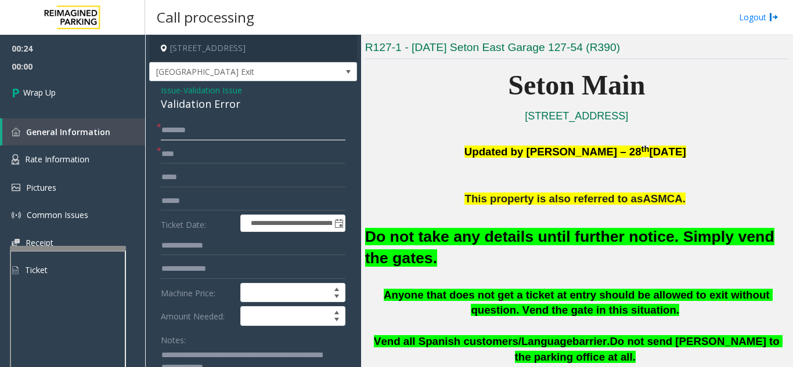
click at [218, 128] on input "text" at bounding box center [253, 131] width 185 height 20
type input "**"
click at [74, 100] on link "Wrap Up" at bounding box center [72, 92] width 145 height 34
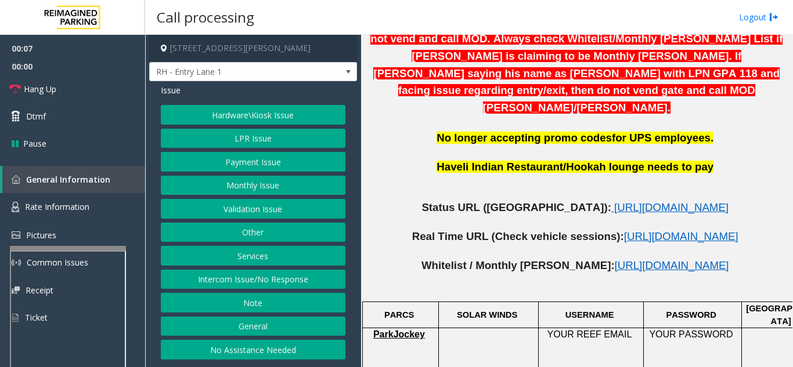
scroll to position [580, 0]
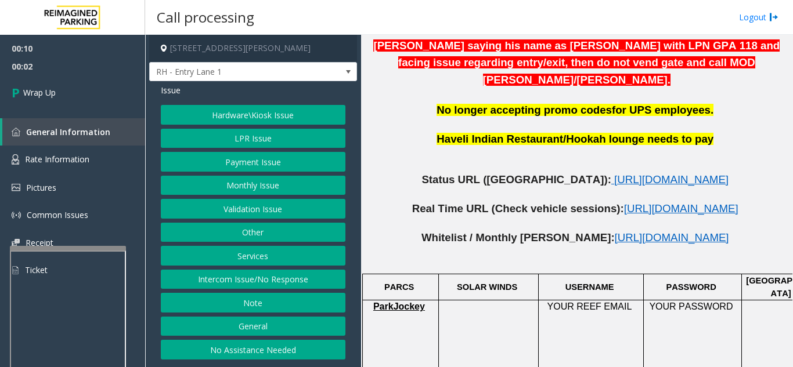
click at [264, 208] on button "Validation Issue" at bounding box center [253, 209] width 185 height 20
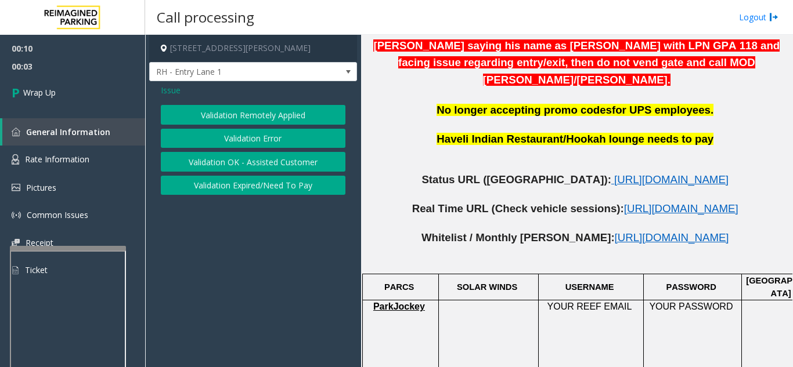
click at [181, 92] on div "Issue" at bounding box center [253, 90] width 185 height 12
click at [174, 89] on span "Issue" at bounding box center [171, 90] width 20 height 12
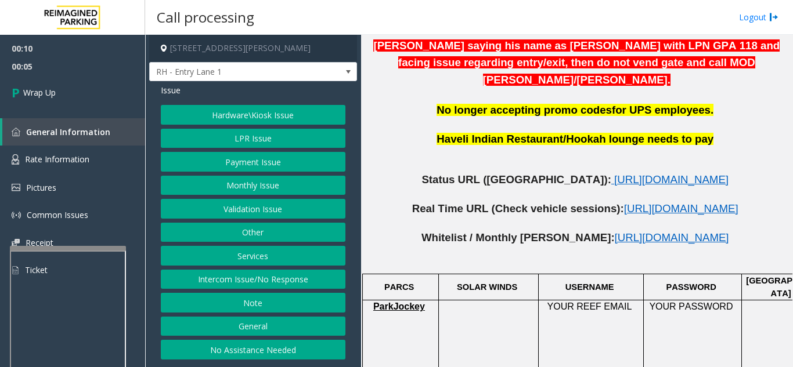
click at [246, 144] on button "LPR Issue" at bounding box center [253, 139] width 185 height 20
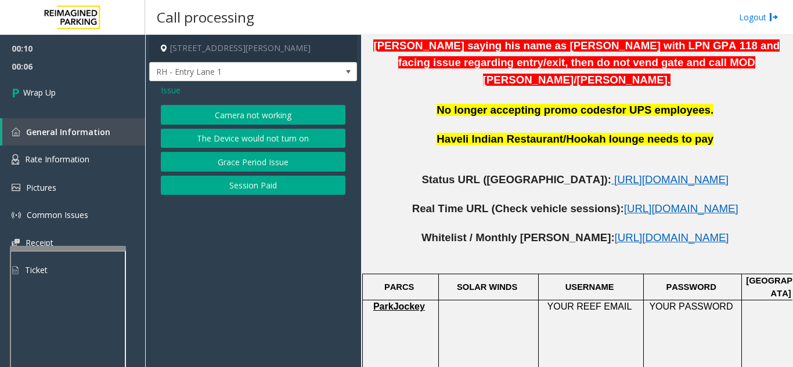
click at [253, 117] on button "Camera not working" at bounding box center [253, 115] width 185 height 20
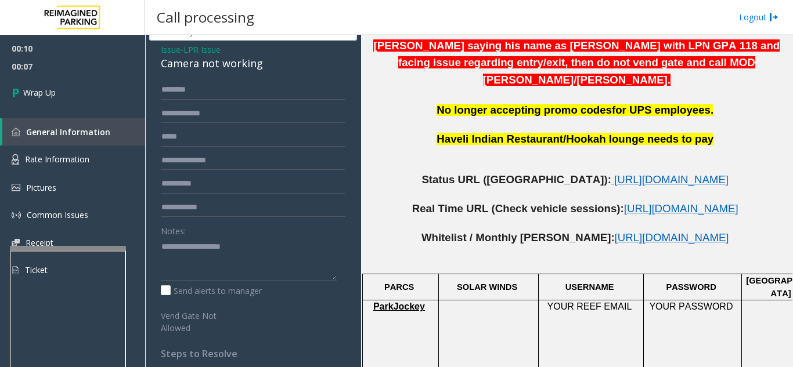
scroll to position [58, 0]
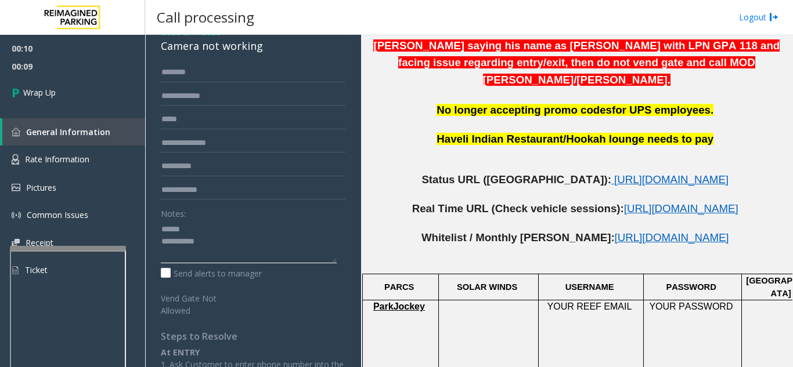
click at [200, 228] on textarea at bounding box center [249, 242] width 176 height 44
drag, startPoint x: 160, startPoint y: 49, endPoint x: 261, endPoint y: 48, distance: 100.4
click at [261, 48] on div "Issue - LPR Issue Camera not working Notes: Send alerts to manager Vend Gate No…" at bounding box center [253, 257] width 208 height 469
click at [259, 224] on textarea at bounding box center [249, 242] width 176 height 44
drag, startPoint x: 268, startPoint y: 49, endPoint x: 161, endPoint y: 50, distance: 106.8
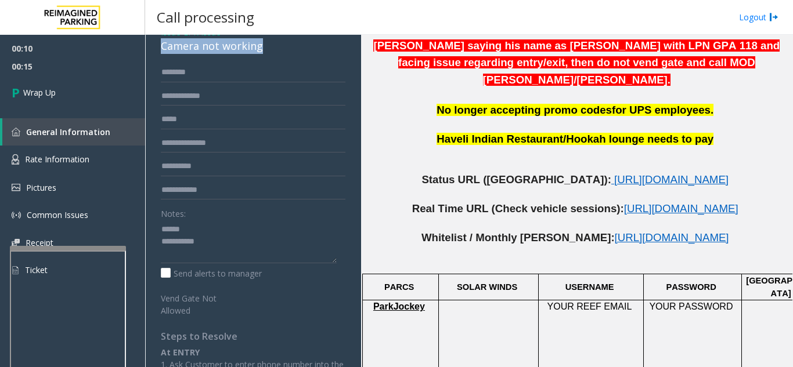
click at [161, 50] on div "Camera not working" at bounding box center [253, 46] width 185 height 16
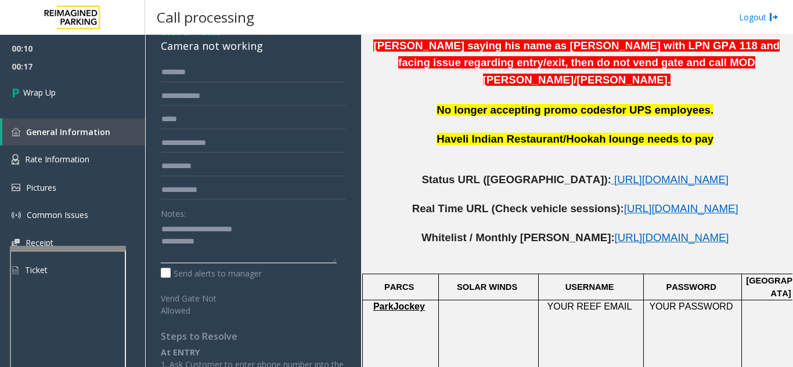
click at [210, 240] on textarea at bounding box center [249, 242] width 176 height 44
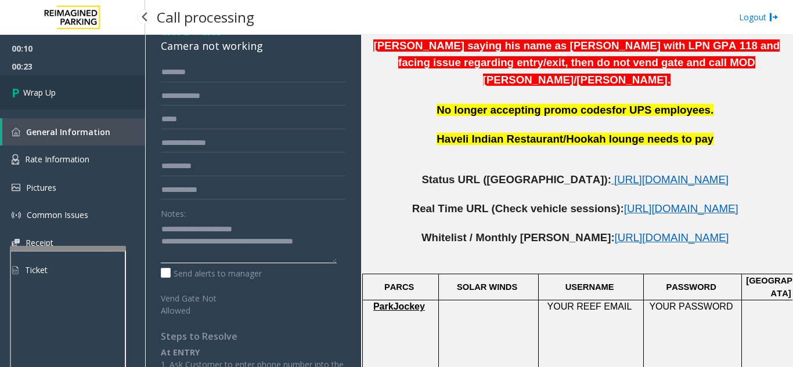
type textarea "**********"
click at [45, 89] on span "Wrap Up" at bounding box center [39, 92] width 33 height 12
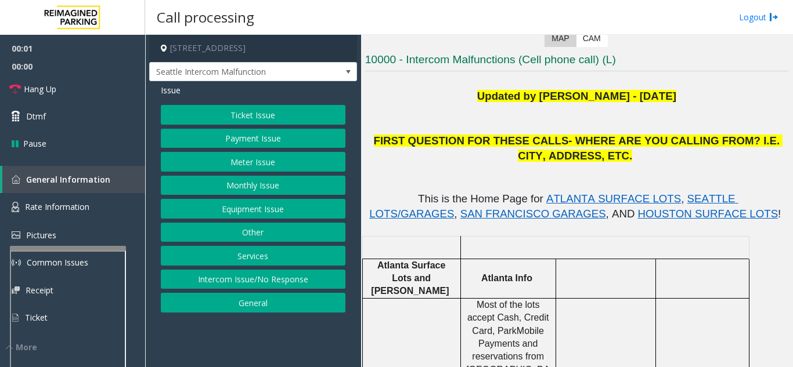
scroll to position [232, 0]
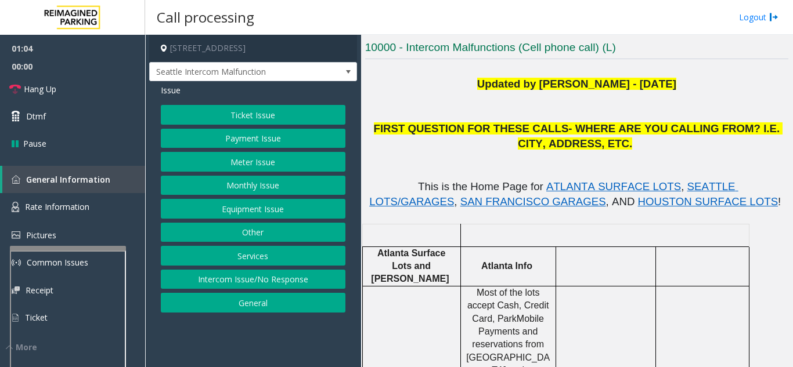
click at [273, 143] on button "Payment Issue" at bounding box center [253, 139] width 185 height 20
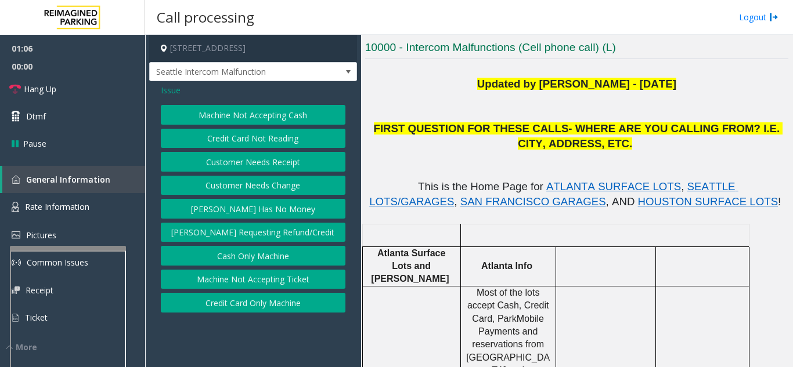
click at [276, 146] on button "Credit Card Not Reading" at bounding box center [253, 139] width 185 height 20
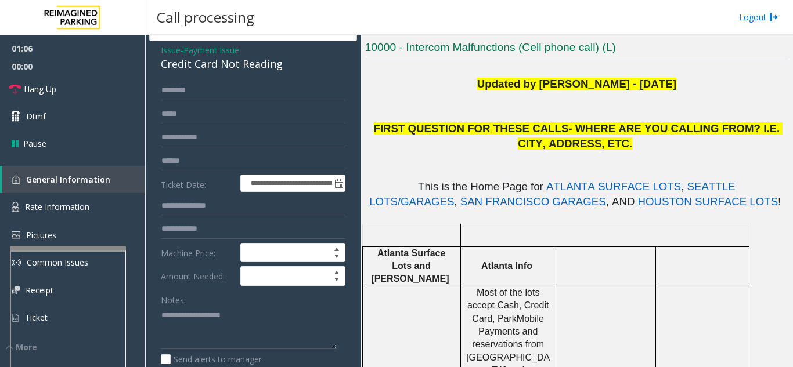
scroll to position [58, 0]
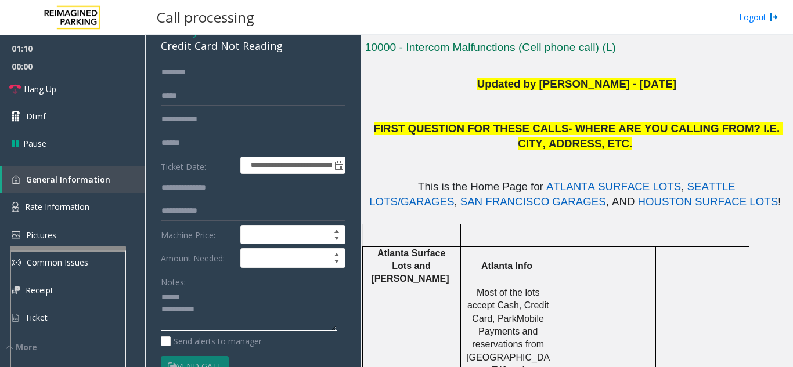
click at [196, 304] on textarea at bounding box center [249, 310] width 176 height 44
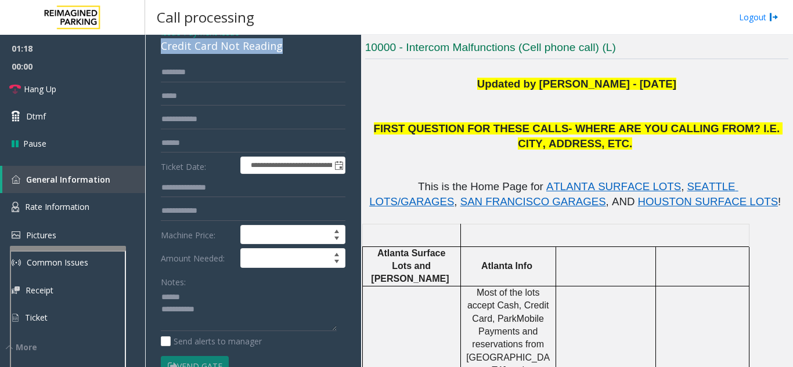
drag, startPoint x: 179, startPoint y: 56, endPoint x: 295, endPoint y: 61, distance: 116.2
click at [295, 61] on div "**********" at bounding box center [253, 305] width 208 height 565
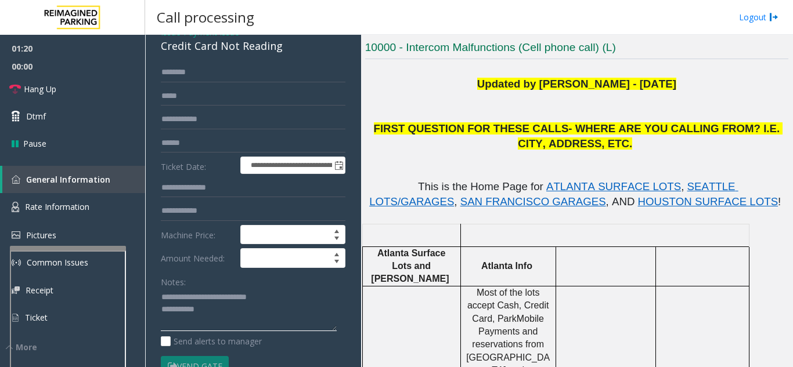
click at [260, 319] on textarea at bounding box center [249, 310] width 176 height 44
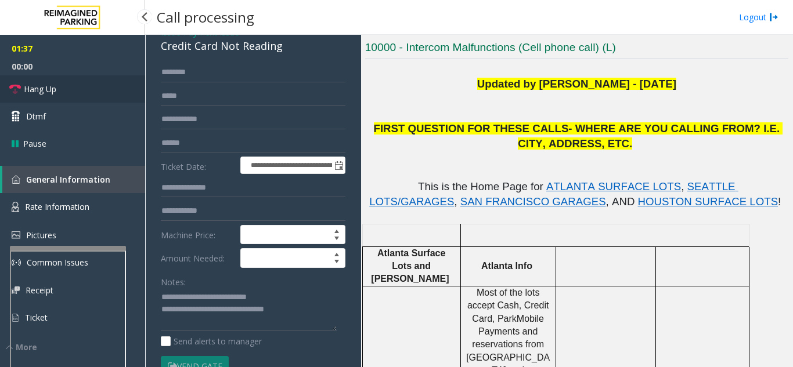
click at [49, 91] on span "Hang Up" at bounding box center [40, 89] width 33 height 12
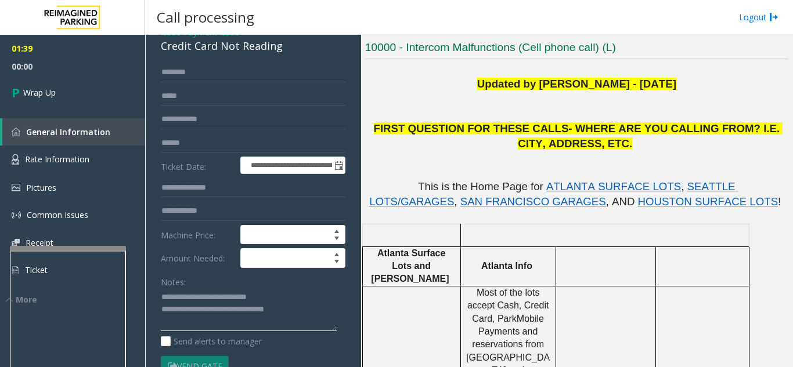
click at [240, 324] on textarea at bounding box center [249, 310] width 176 height 44
click at [306, 320] on textarea at bounding box center [249, 310] width 176 height 44
type textarea "**********"
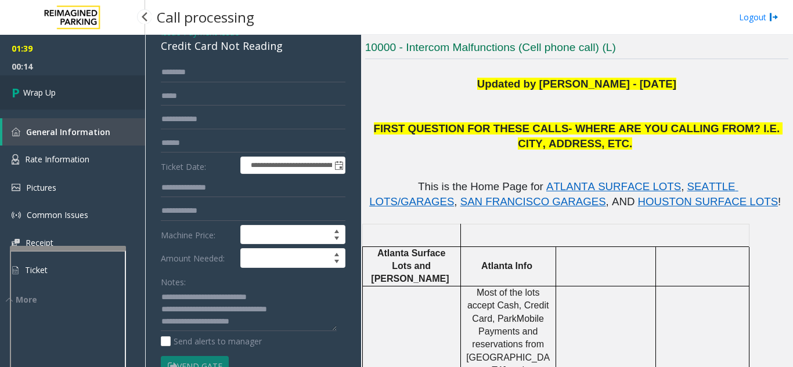
click at [55, 90] on span "Wrap Up" at bounding box center [39, 92] width 33 height 12
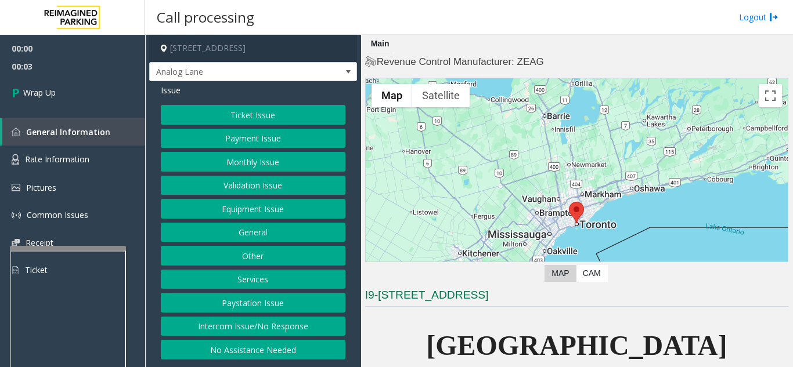
click at [294, 322] on button "Intercom Issue/No Response" at bounding box center [253, 327] width 185 height 20
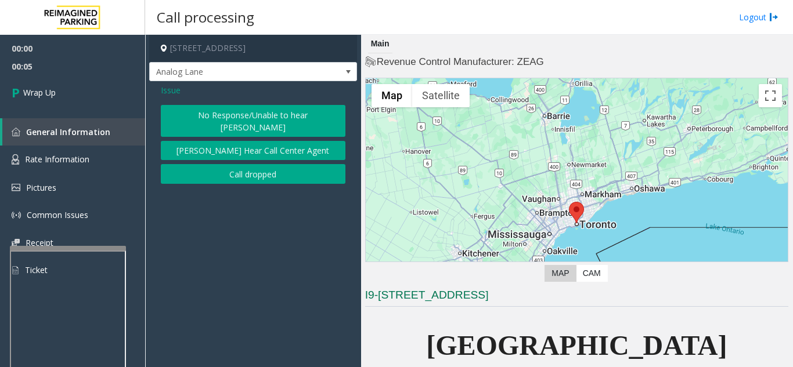
click at [257, 172] on div "Issue No Response/Unable to hear [PERSON_NAME] Cannot Hear Call Center Agent Ca…" at bounding box center [253, 135] width 208 height 109
click at [239, 167] on button "Call dropped" at bounding box center [253, 174] width 185 height 20
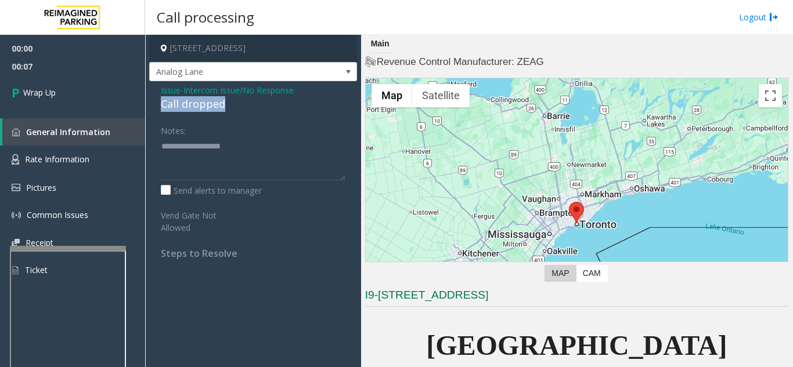
drag, startPoint x: 225, startPoint y: 103, endPoint x: 153, endPoint y: 106, distance: 72.0
click at [153, 106] on div "Issue - Intercom Issue/No Response Call dropped Notes: Send alerts to manager V…" at bounding box center [253, 176] width 208 height 190
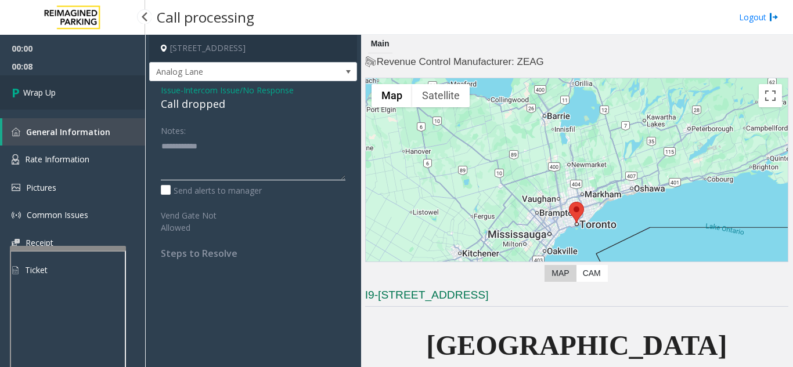
type textarea "**********"
click at [112, 103] on link "Wrap Up" at bounding box center [72, 92] width 145 height 34
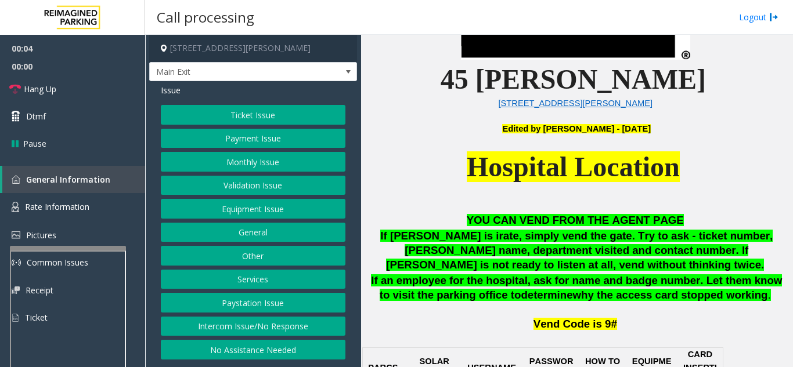
scroll to position [406, 0]
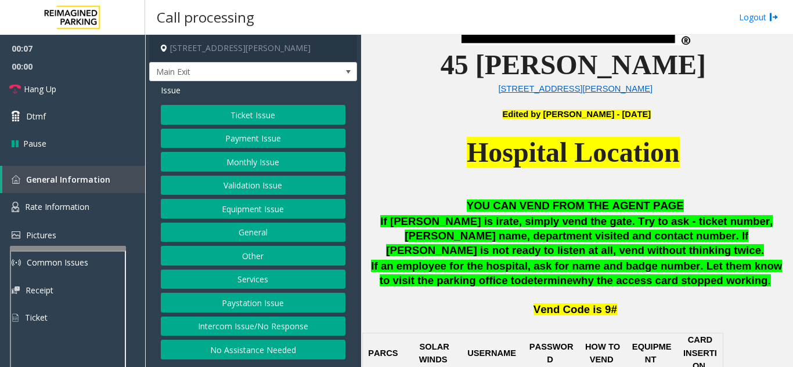
click at [268, 188] on button "Validation Issue" at bounding box center [253, 186] width 185 height 20
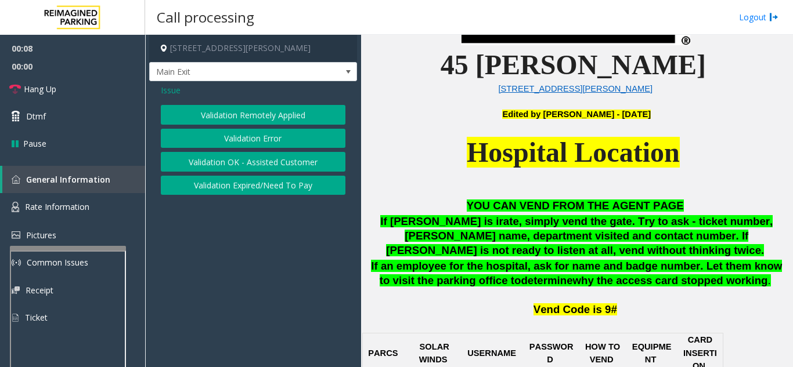
click at [273, 144] on button "Validation Error" at bounding box center [253, 139] width 185 height 20
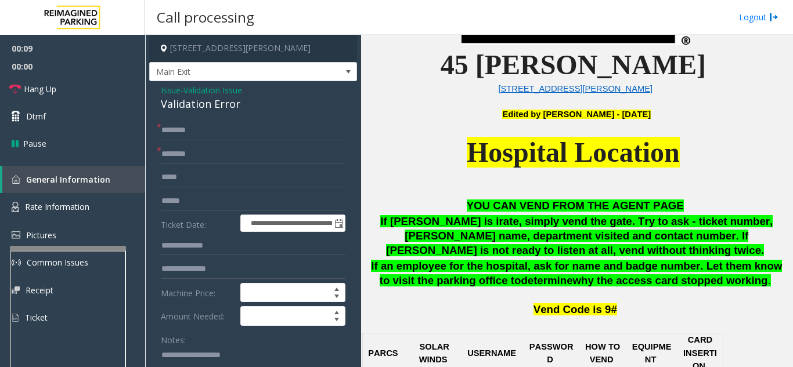
scroll to position [58, 0]
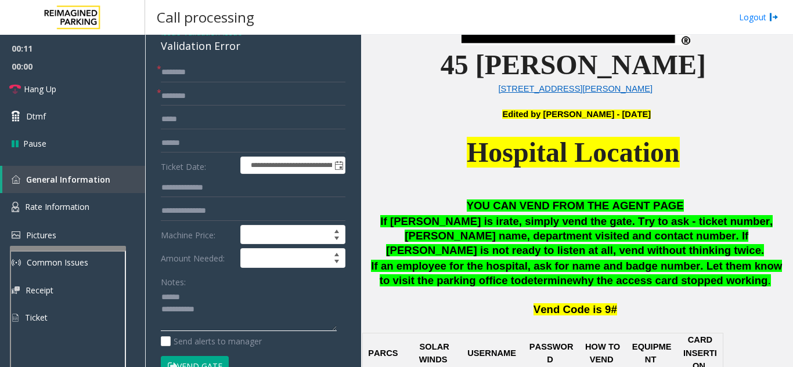
click at [193, 294] on textarea at bounding box center [249, 310] width 176 height 44
drag, startPoint x: 161, startPoint y: 48, endPoint x: 254, endPoint y: 52, distance: 93.6
click at [254, 52] on div "Validation Error" at bounding box center [253, 46] width 185 height 16
click at [223, 294] on textarea at bounding box center [249, 310] width 176 height 44
click at [225, 306] on textarea at bounding box center [249, 310] width 176 height 44
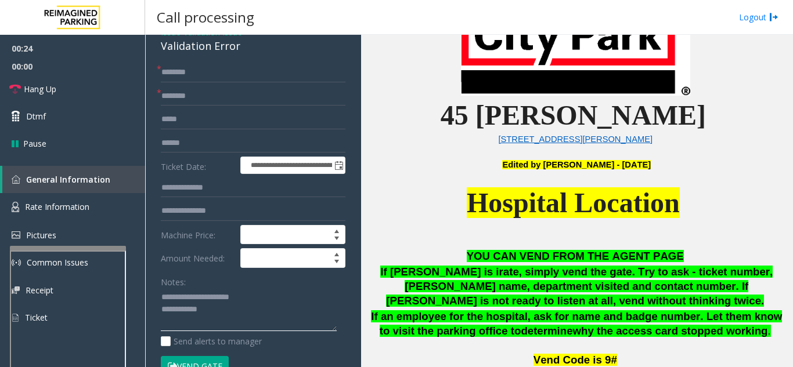
scroll to position [348, 0]
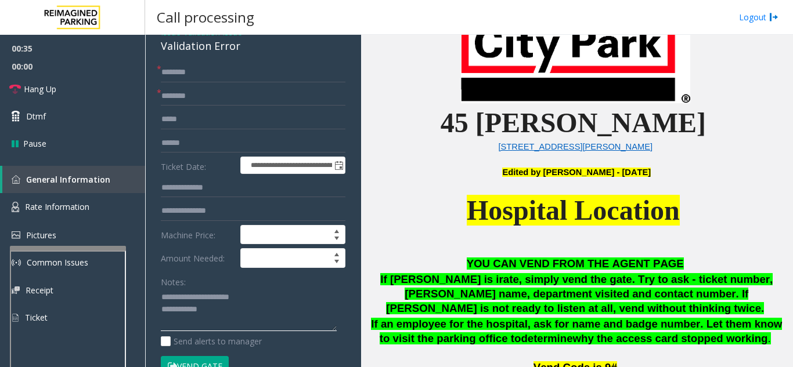
type textarea "**********"
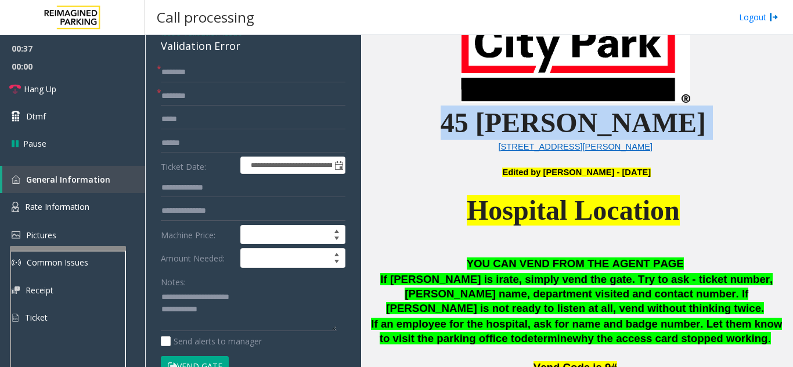
drag, startPoint x: 632, startPoint y: 128, endPoint x: 517, endPoint y: 136, distance: 115.2
click at [517, 136] on p "45 [PERSON_NAME]" at bounding box center [576, 123] width 423 height 34
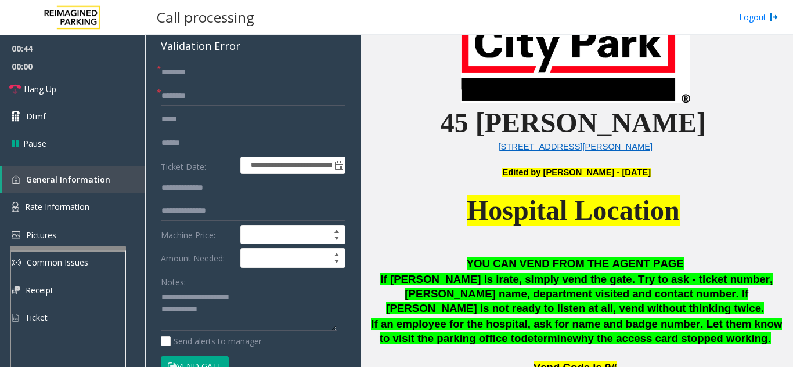
click at [460, 147] on p "[STREET_ADDRESS][PERSON_NAME]" at bounding box center [576, 146] width 423 height 13
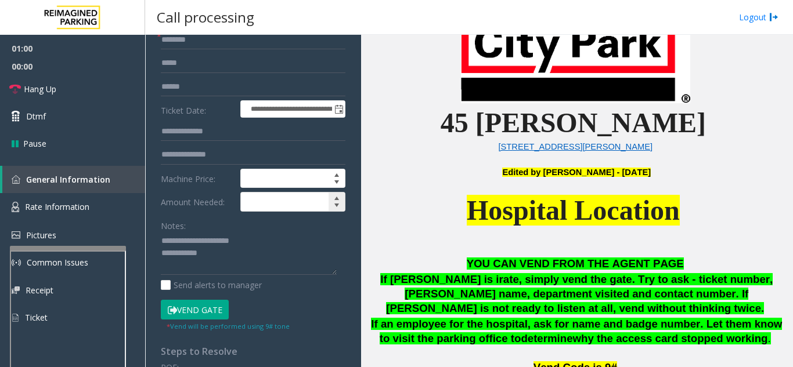
scroll to position [0, 0]
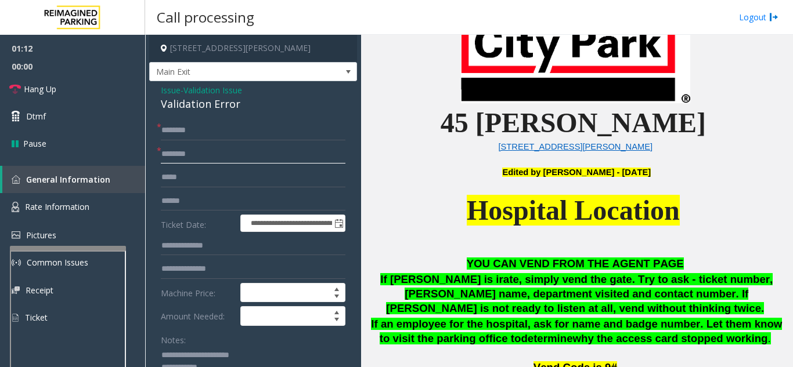
click at [223, 151] on input "text" at bounding box center [253, 155] width 185 height 20
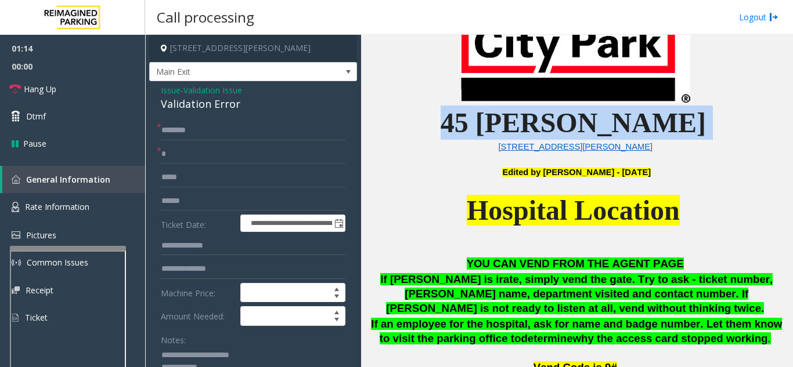
drag, startPoint x: 636, startPoint y: 129, endPoint x: 518, endPoint y: 132, distance: 117.9
click at [518, 132] on p "45 [PERSON_NAME]" at bounding box center [576, 123] width 423 height 34
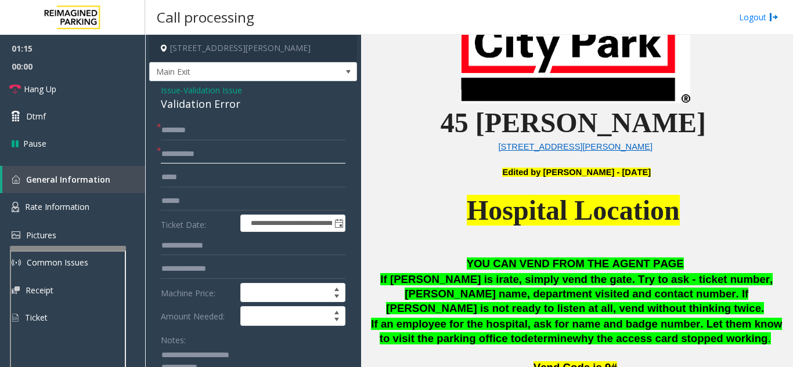
type input "*********"
click at [235, 129] on input "text" at bounding box center [253, 131] width 185 height 20
type input "*********"
click at [194, 201] on input "text" at bounding box center [253, 202] width 185 height 20
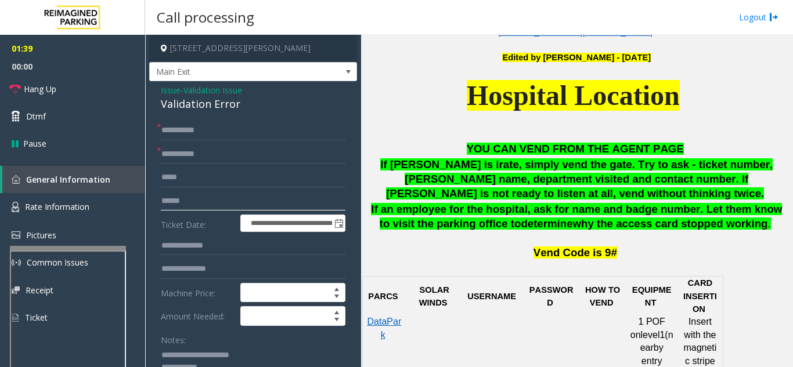
scroll to position [464, 0]
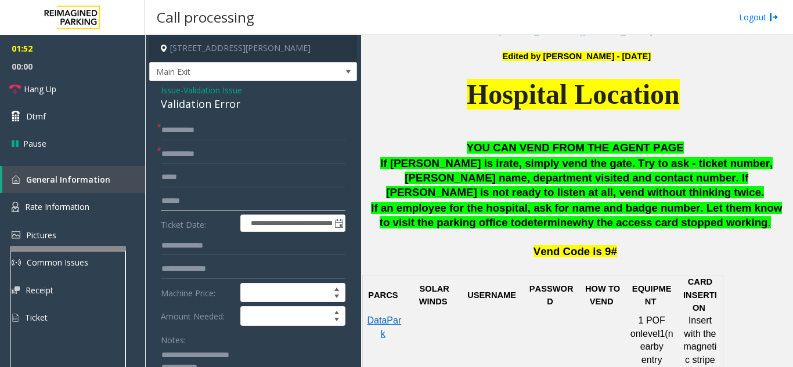
type input "******"
click at [187, 250] on input "text" at bounding box center [253, 246] width 185 height 20
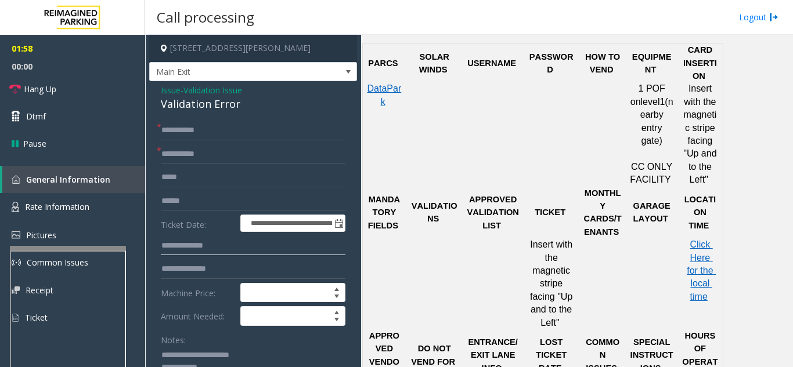
scroll to position [58, 0]
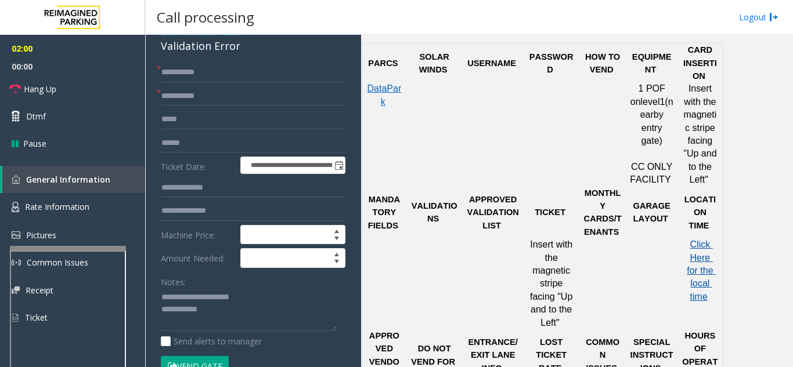
click at [700, 261] on span "Click Here for the local time" at bounding box center [701, 271] width 29 height 62
click at [248, 312] on textarea at bounding box center [249, 310] width 176 height 44
type textarea "**********"
click at [202, 360] on button "Vend Gate" at bounding box center [195, 366] width 68 height 20
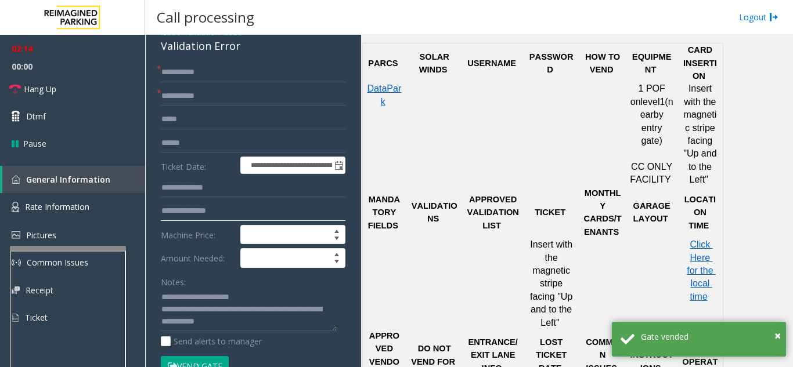
click at [203, 212] on input "text" at bounding box center [253, 211] width 185 height 20
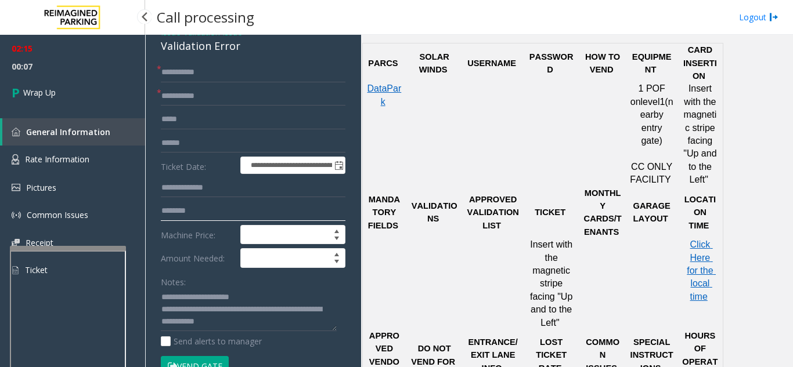
type input "********"
click at [56, 111] on div "02:15 00:07 Wrap Up General Information Rate Information Pictures Common Issues…" at bounding box center [72, 164] width 145 height 259
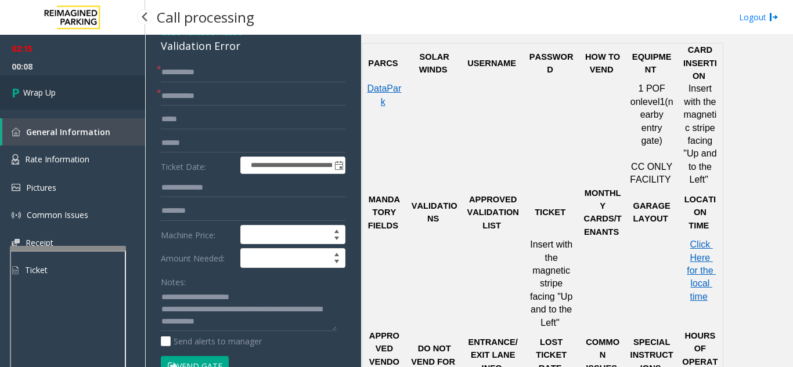
click at [67, 99] on link "Wrap Up" at bounding box center [72, 92] width 145 height 34
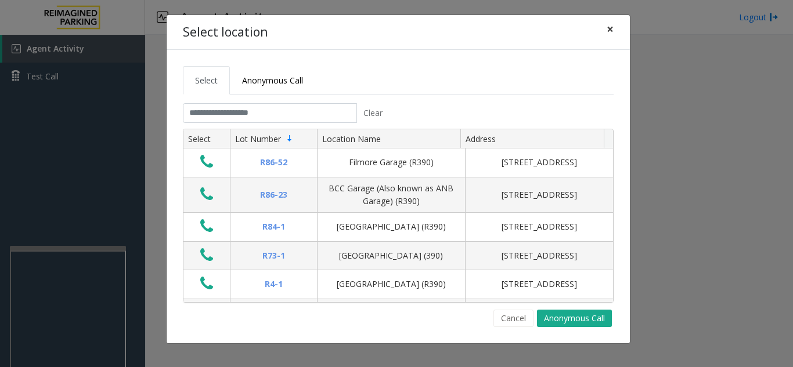
click at [611, 29] on span "×" at bounding box center [610, 29] width 7 height 16
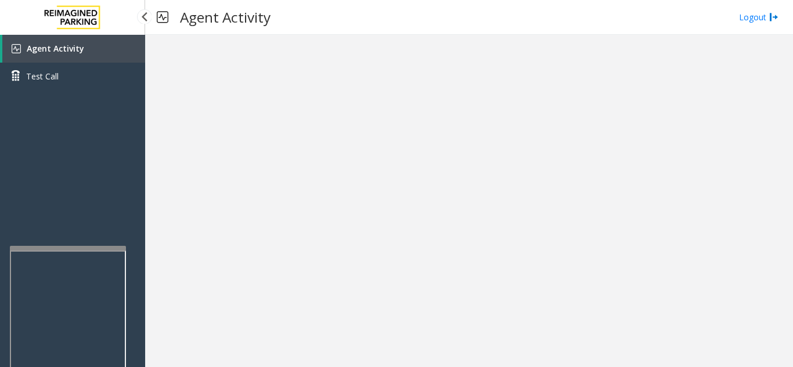
drag, startPoint x: 129, startPoint y: 50, endPoint x: 136, endPoint y: 49, distance: 7.0
click at [129, 50] on link "Agent Activity" at bounding box center [73, 49] width 143 height 28
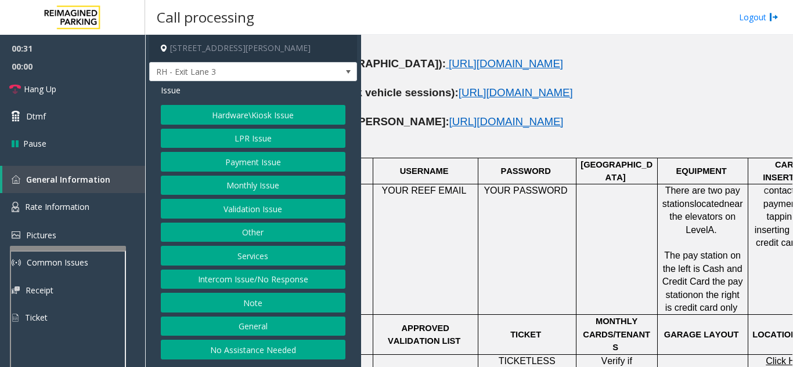
scroll to position [697, 214]
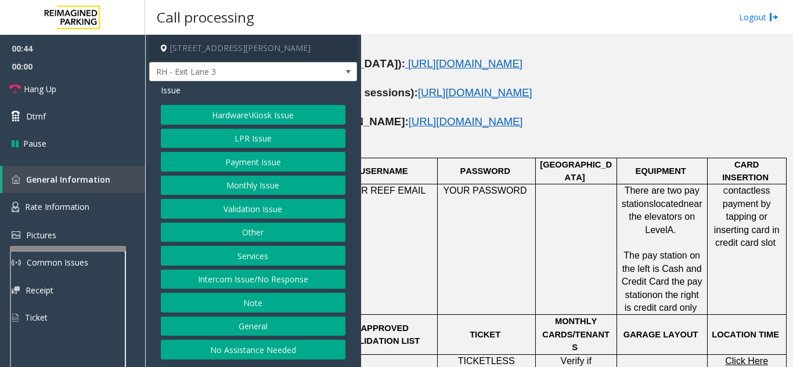
click at [250, 165] on button "Payment Issue" at bounding box center [253, 162] width 185 height 20
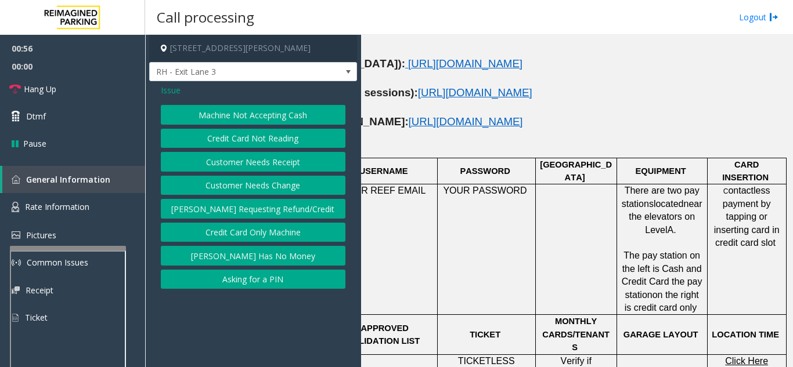
click at [176, 88] on span "Issue" at bounding box center [171, 90] width 20 height 12
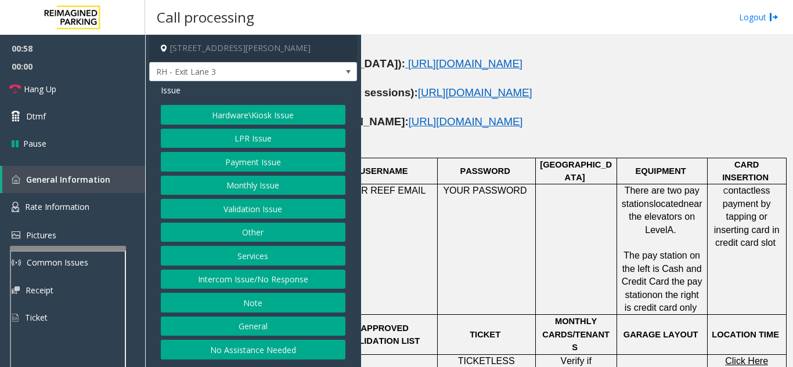
click at [254, 169] on button "Payment Issue" at bounding box center [253, 162] width 185 height 20
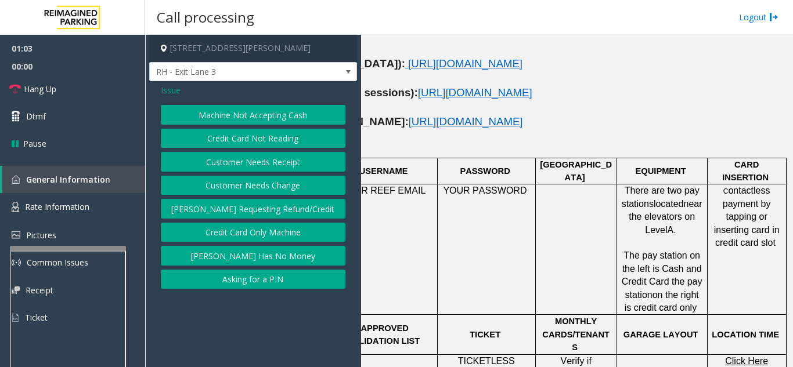
click at [171, 89] on span "Issue" at bounding box center [171, 90] width 20 height 12
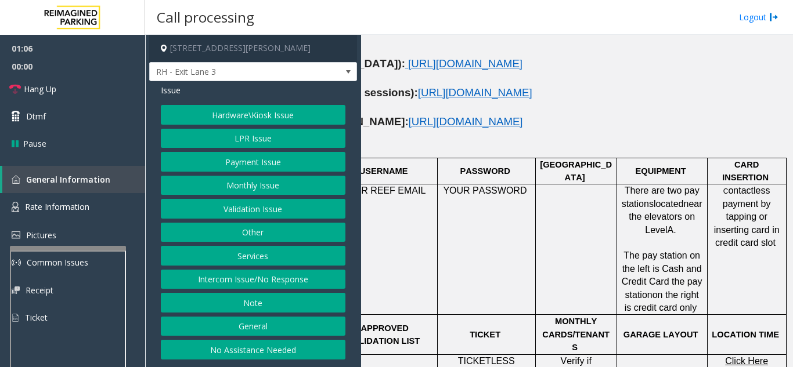
click at [248, 142] on button "LPR Issue" at bounding box center [253, 139] width 185 height 20
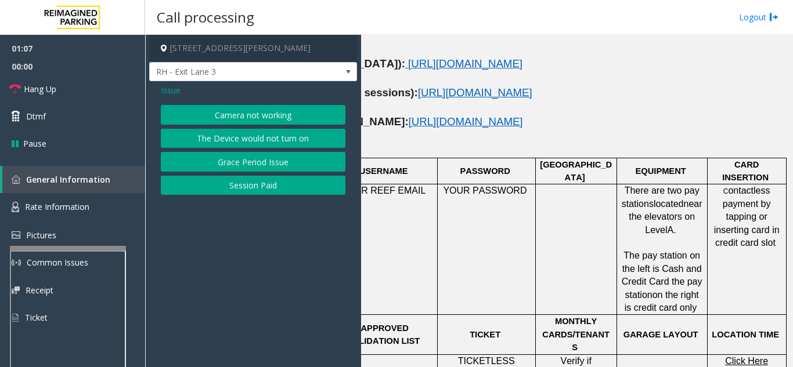
click at [250, 114] on button "Camera not working" at bounding box center [253, 115] width 185 height 20
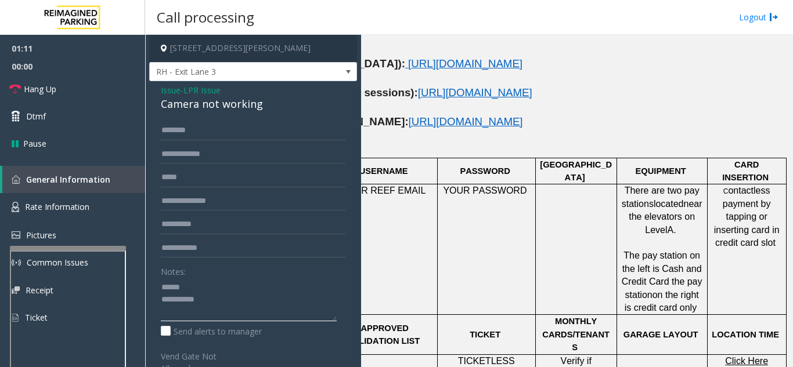
click at [200, 289] on textarea at bounding box center [249, 300] width 176 height 44
drag, startPoint x: 159, startPoint y: 107, endPoint x: 272, endPoint y: 100, distance: 113.4
click at [272, 100] on div "Issue - LPR Issue Camera not working Notes: Send alerts to manager Vend Gate No…" at bounding box center [253, 315] width 208 height 469
click at [232, 274] on div "Notes:" at bounding box center [253, 292] width 185 height 60
click at [226, 277] on div "Notes:" at bounding box center [253, 292] width 185 height 60
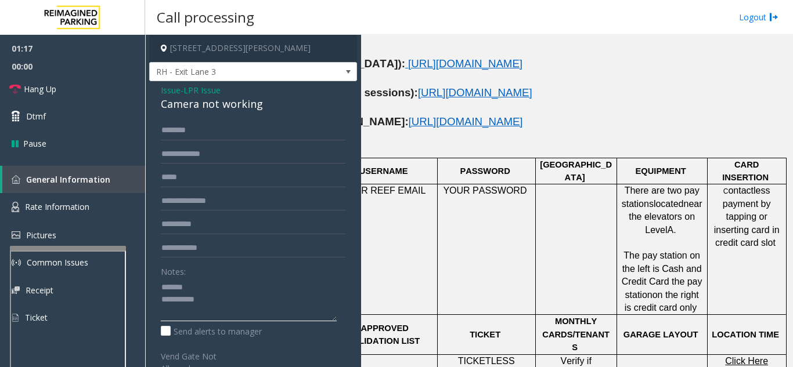
click at [215, 284] on textarea at bounding box center [249, 300] width 176 height 44
type textarea "**********"
drag, startPoint x: 221, startPoint y: 287, endPoint x: 194, endPoint y: 305, distance: 31.7
click at [175, 303] on textarea at bounding box center [249, 300] width 176 height 44
drag, startPoint x: 210, startPoint y: 302, endPoint x: 152, endPoint y: 288, distance: 59.1
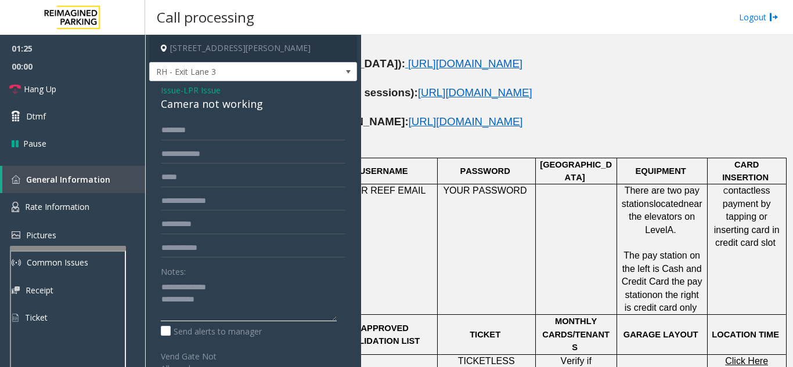
click at [152, 288] on div "Notes: Send alerts to manager Vend Gate Not Allowed Steps to Resolve At ENTRY 1…" at bounding box center [253, 330] width 202 height 418
click at [168, 91] on span "Issue" at bounding box center [171, 90] width 20 height 12
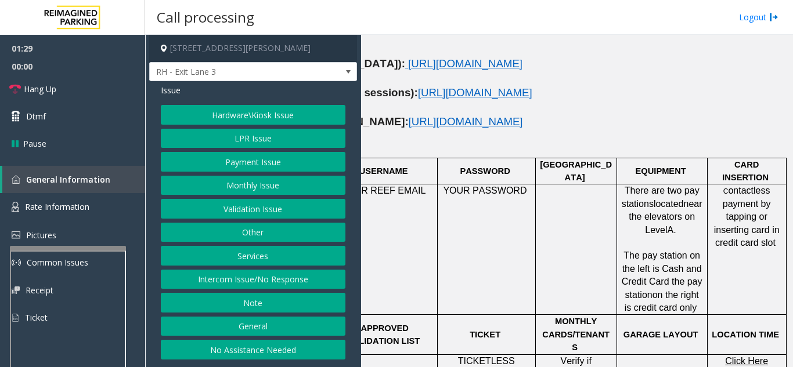
click at [250, 165] on button "Payment Issue" at bounding box center [253, 162] width 185 height 20
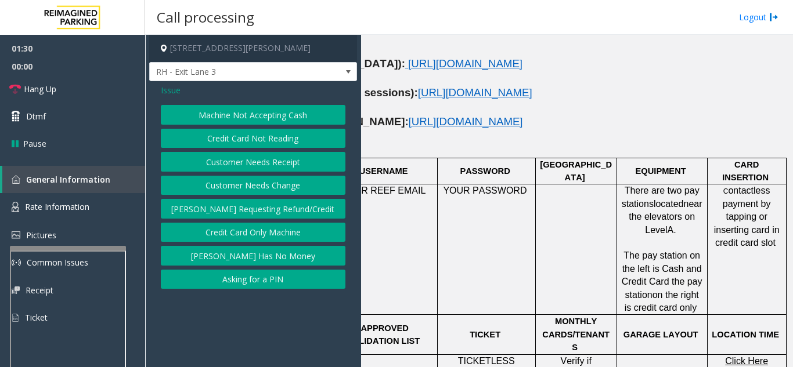
click at [283, 256] on button "[PERSON_NAME] Has No Money" at bounding box center [253, 256] width 185 height 20
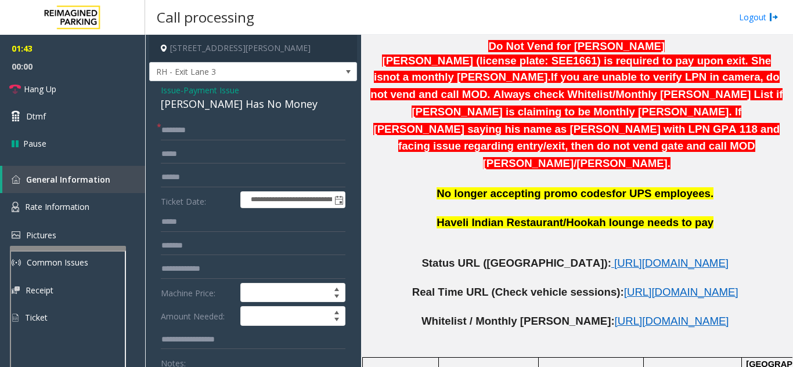
scroll to position [522, 0]
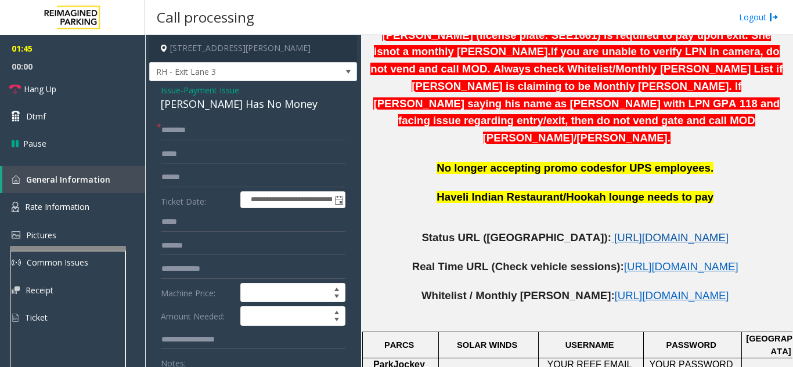
click at [614, 232] on span "[URL][DOMAIN_NAME]" at bounding box center [671, 238] width 114 height 12
click at [194, 176] on input "text" at bounding box center [253, 178] width 185 height 20
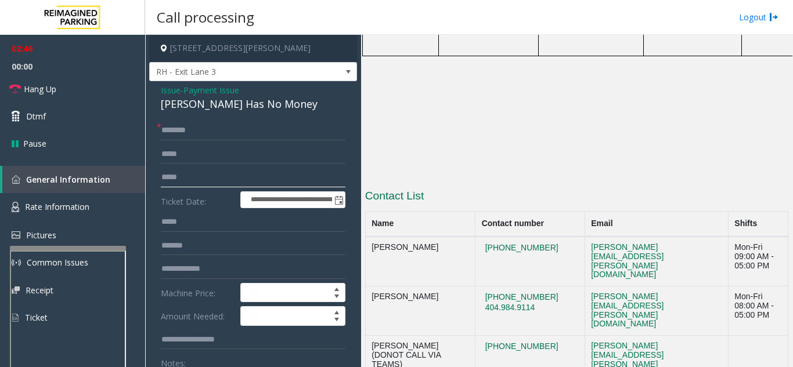
scroll to position [1352, 0]
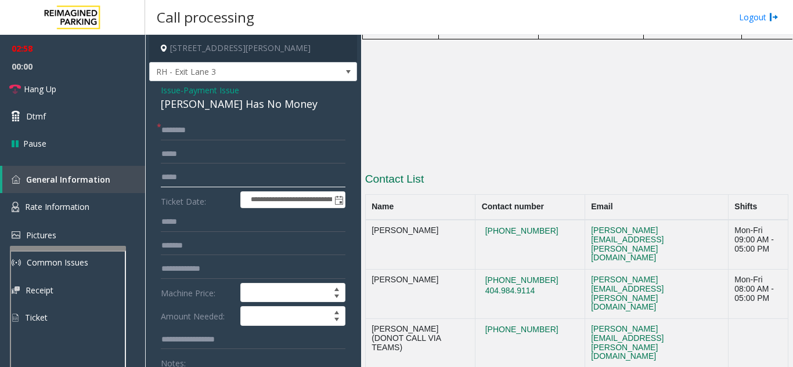
click at [210, 179] on input "*****" at bounding box center [253, 178] width 185 height 20
type input "*******"
click at [60, 204] on div at bounding box center [66, 204] width 116 height 5
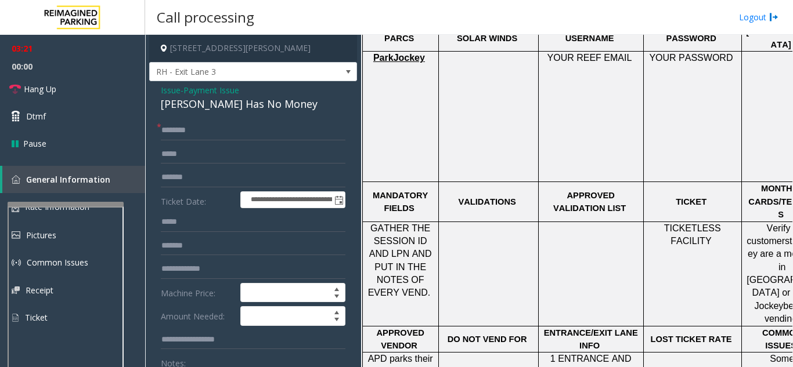
scroll to position [829, 214]
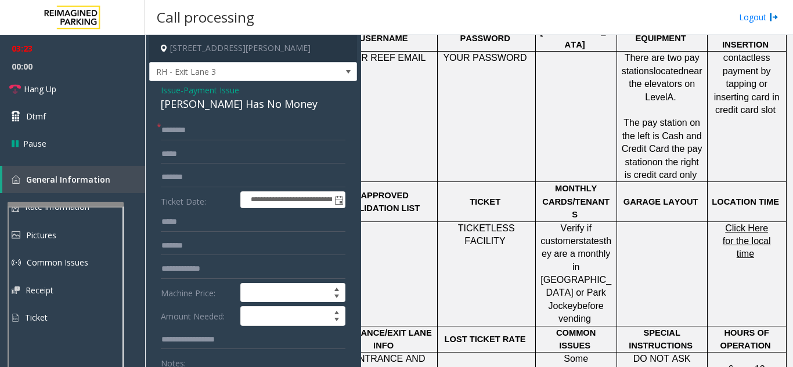
click at [745, 223] on span "Click Here for the local time" at bounding box center [747, 241] width 48 height 36
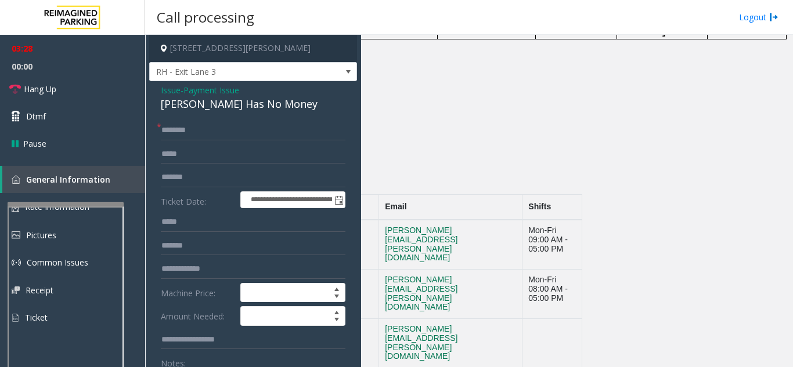
scroll to position [1352, 0]
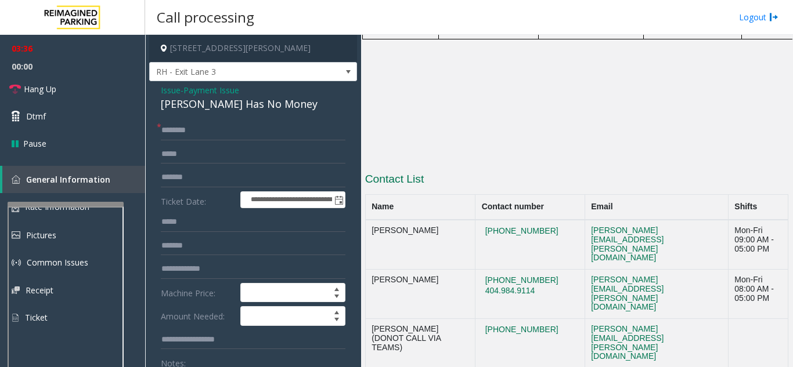
drag, startPoint x: 525, startPoint y: 213, endPoint x: 478, endPoint y: 215, distance: 46.5
drag, startPoint x: 475, startPoint y: 215, endPoint x: 519, endPoint y: 210, distance: 44.5
drag, startPoint x: 539, startPoint y: 216, endPoint x: 472, endPoint y: 218, distance: 66.8
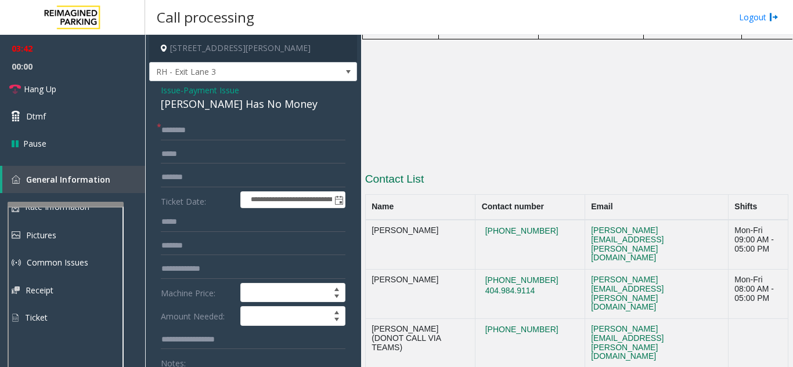
copy button "[PHONE_NUMBER]"
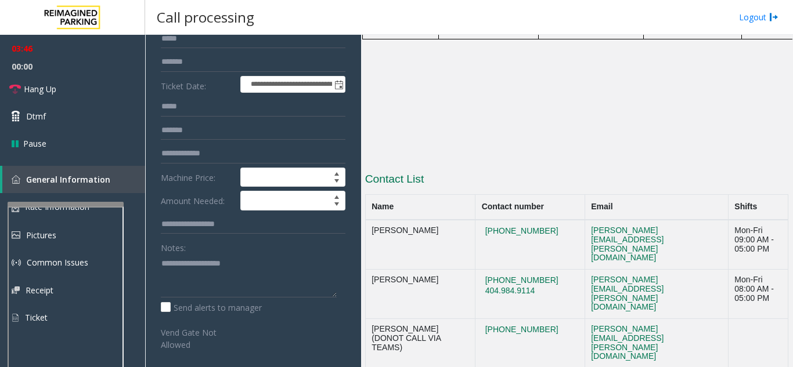
scroll to position [116, 0]
click at [239, 268] on textarea at bounding box center [249, 276] width 176 height 44
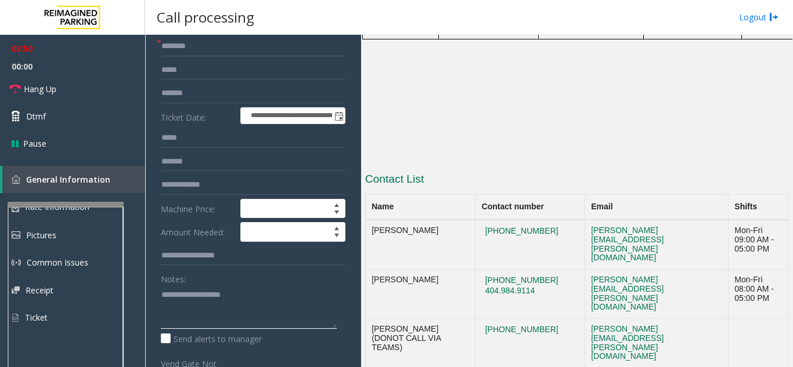
scroll to position [0, 0]
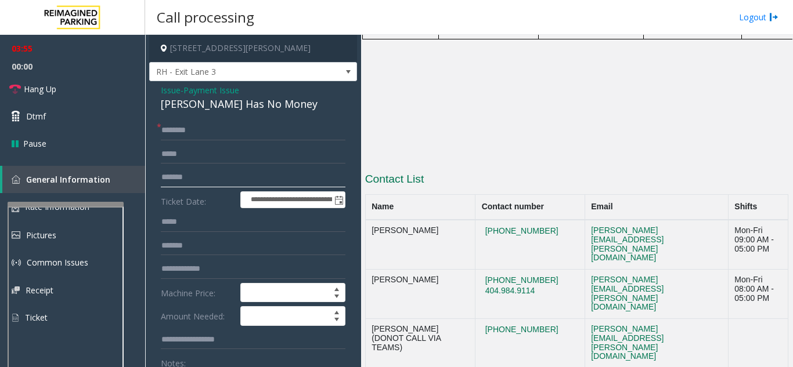
drag, startPoint x: 212, startPoint y: 176, endPoint x: 152, endPoint y: 178, distance: 60.4
click at [223, 275] on input "text" at bounding box center [253, 269] width 185 height 20
paste input "*******"
type input "*******"
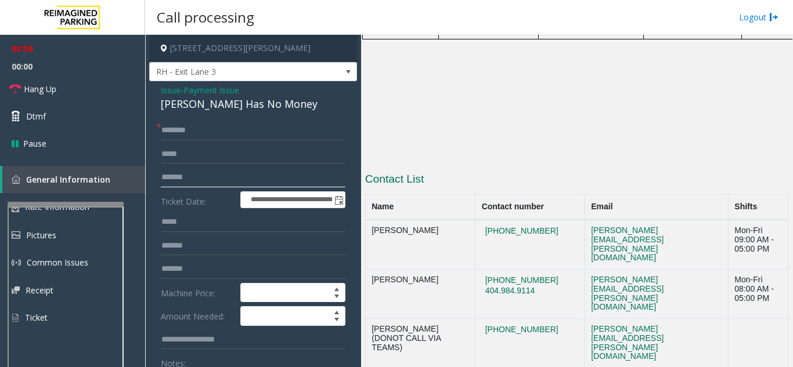
drag, startPoint x: 212, startPoint y: 179, endPoint x: 154, endPoint y: 182, distance: 57.5
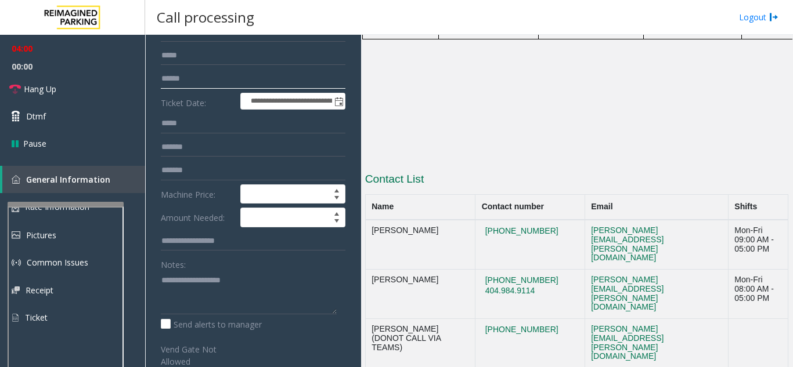
scroll to position [116, 0]
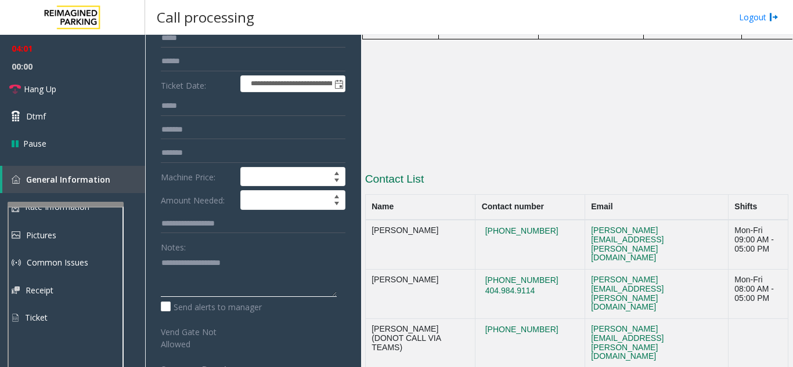
click at [215, 270] on textarea at bounding box center [249, 276] width 176 height 44
click at [219, 259] on textarea at bounding box center [249, 276] width 176 height 44
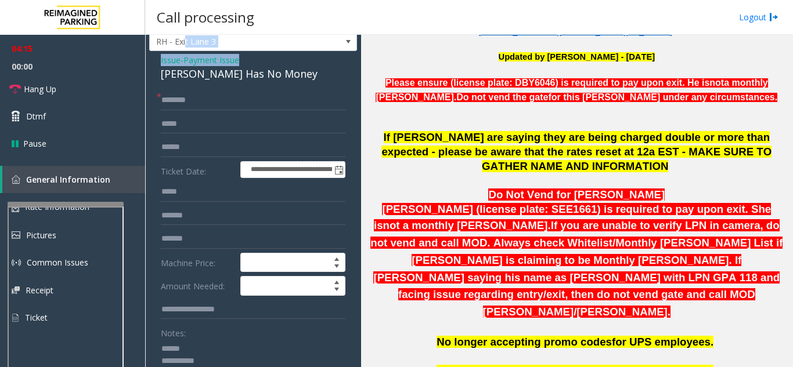
scroll to position [6, 0]
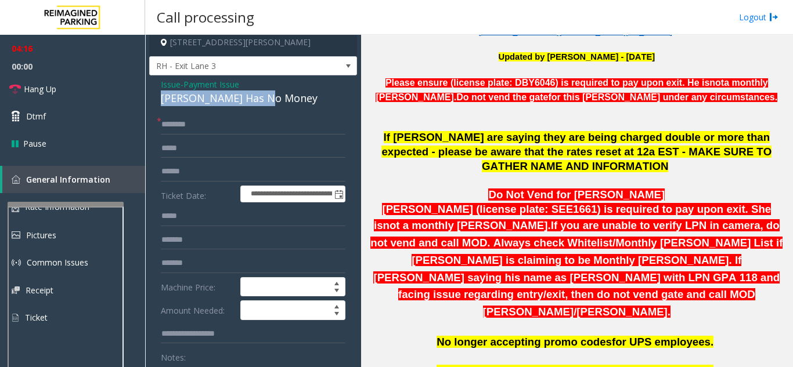
drag, startPoint x: 161, startPoint y: 45, endPoint x: 279, endPoint y: 104, distance: 132.1
click at [279, 104] on div "**********" at bounding box center [253, 374] width 208 height 598
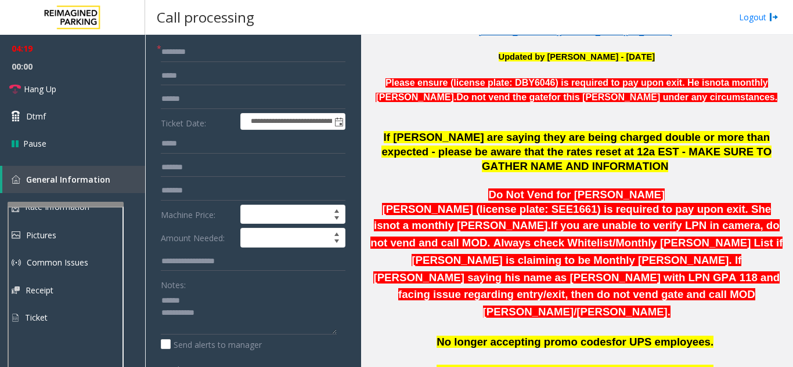
scroll to position [94, 0]
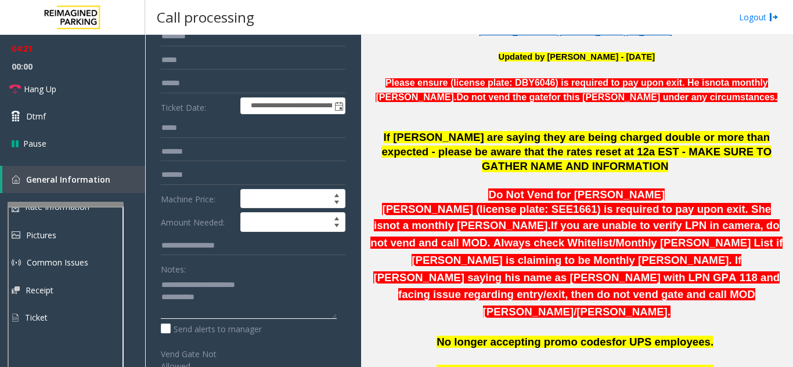
click at [244, 298] on textarea at bounding box center [249, 298] width 176 height 44
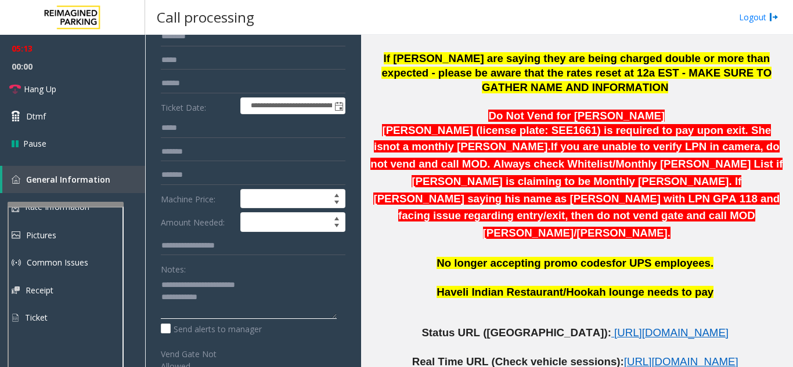
scroll to position [464, 0]
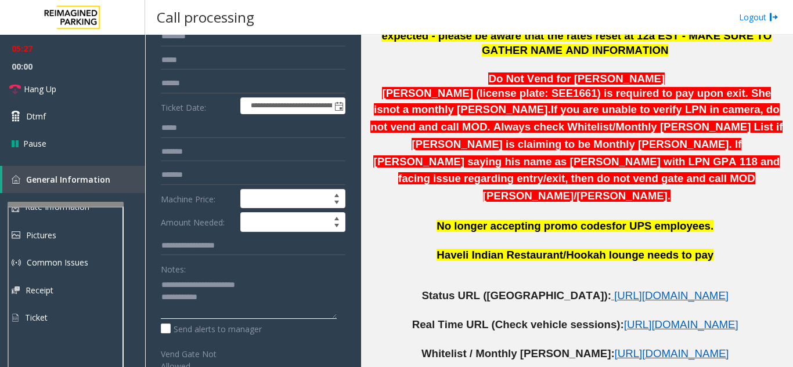
type textarea "**********"
click at [85, 93] on link "Hang Up" at bounding box center [72, 88] width 145 height 27
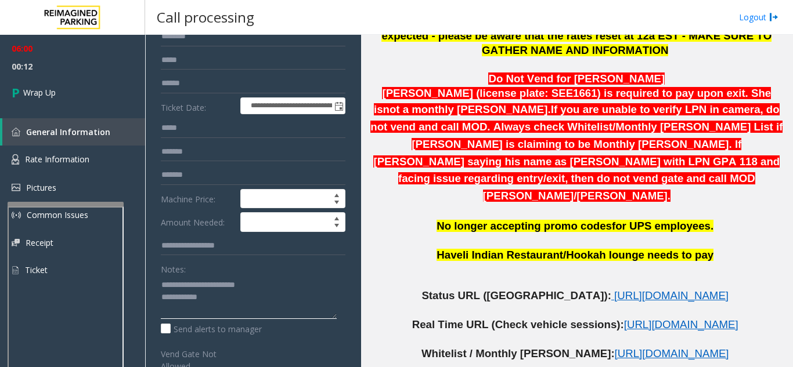
click at [251, 302] on textarea at bounding box center [249, 298] width 176 height 44
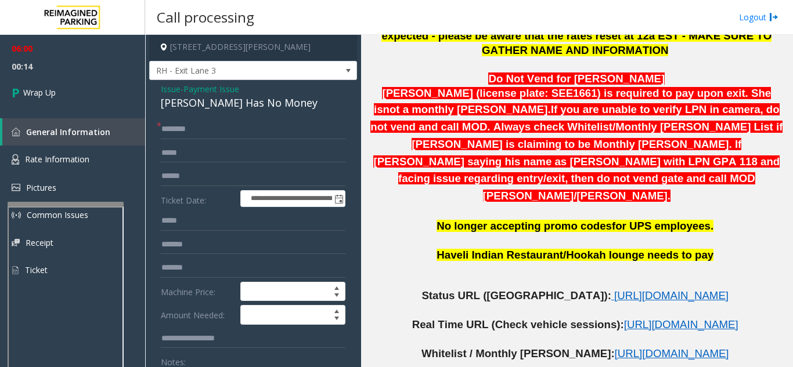
scroll to position [0, 0]
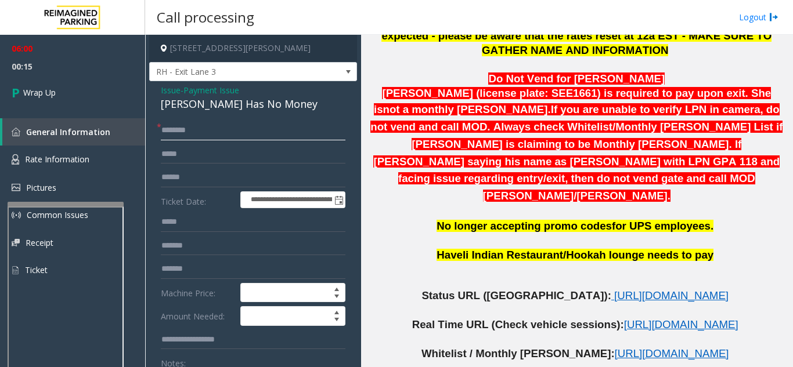
click at [245, 133] on input "text" at bounding box center [253, 131] width 185 height 20
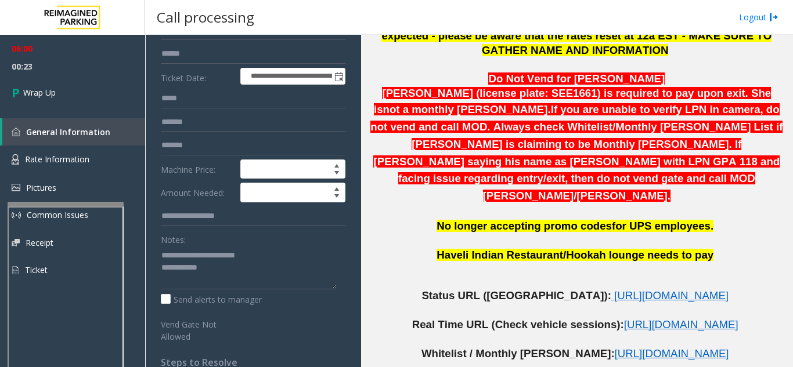
scroll to position [174, 0]
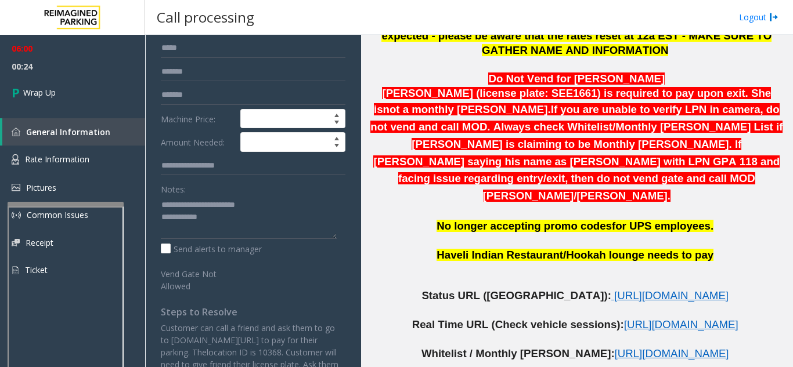
type input "***"
click at [244, 217] on textarea at bounding box center [249, 218] width 176 height 44
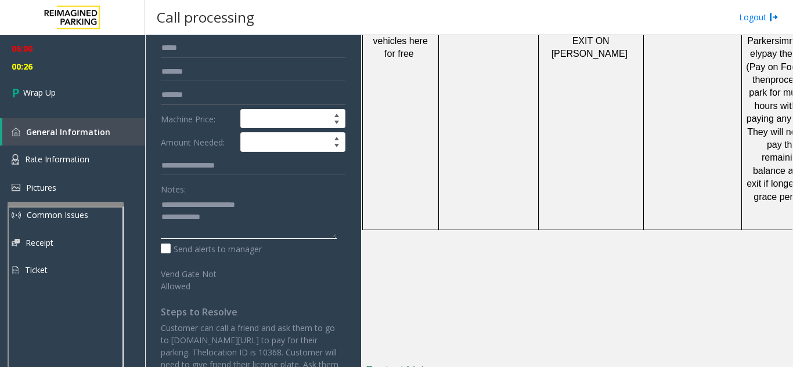
scroll to position [1352, 0]
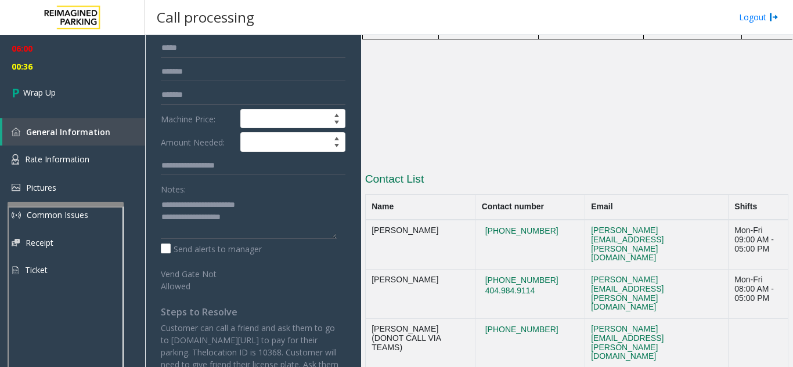
drag, startPoint x: 449, startPoint y: 211, endPoint x: 371, endPoint y: 214, distance: 77.8
copy td "Security AmericasMart"
click at [292, 221] on textarea at bounding box center [249, 218] width 176 height 44
paste textarea "**********"
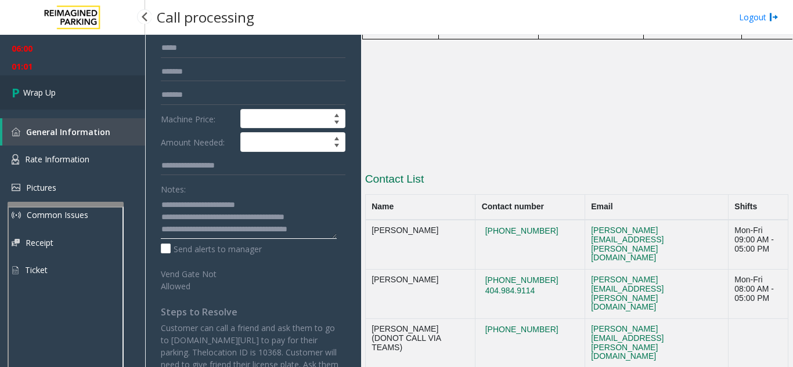
type textarea "**********"
click at [28, 102] on link "Wrap Up" at bounding box center [72, 92] width 145 height 34
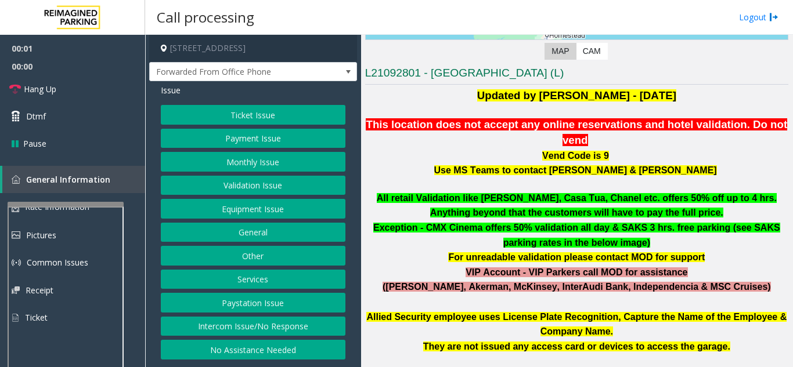
scroll to position [232, 0]
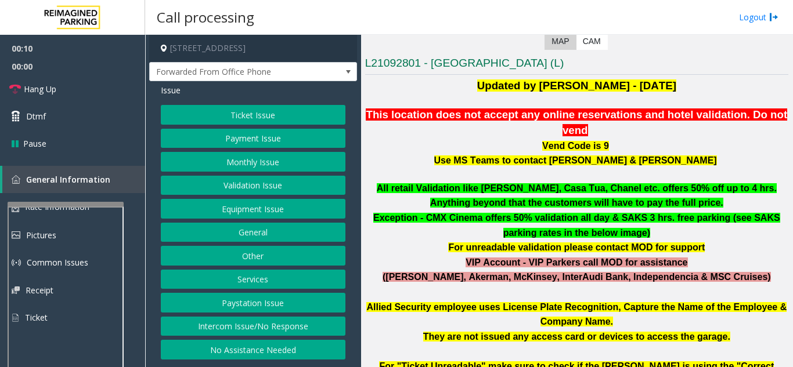
click at [257, 323] on button "Intercom Issue/No Response" at bounding box center [253, 327] width 185 height 20
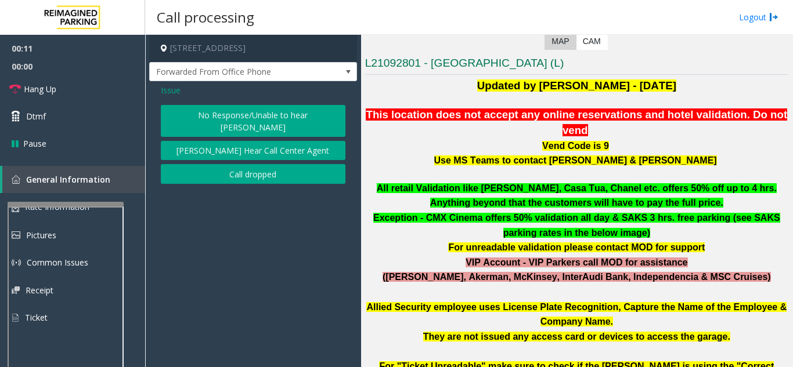
click at [237, 120] on button "No Response/Unable to hear [PERSON_NAME]" at bounding box center [253, 121] width 185 height 32
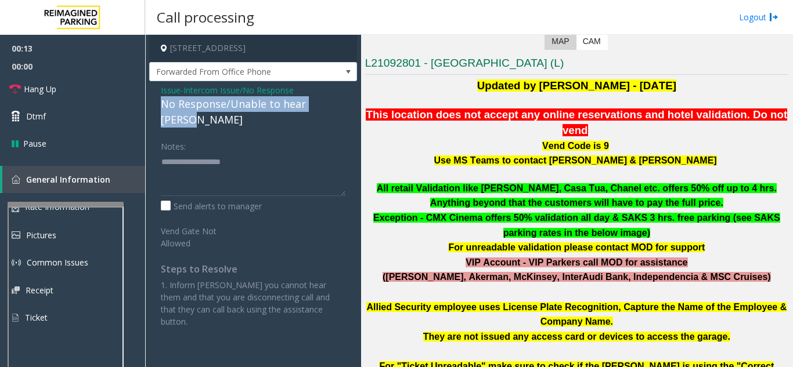
drag, startPoint x: 153, startPoint y: 104, endPoint x: 336, endPoint y: 104, distance: 183.4
click at [340, 104] on div "Issue - Intercom Issue/No Response No Response/Unable to hear [PERSON_NAME] Not…" at bounding box center [253, 210] width 208 height 258
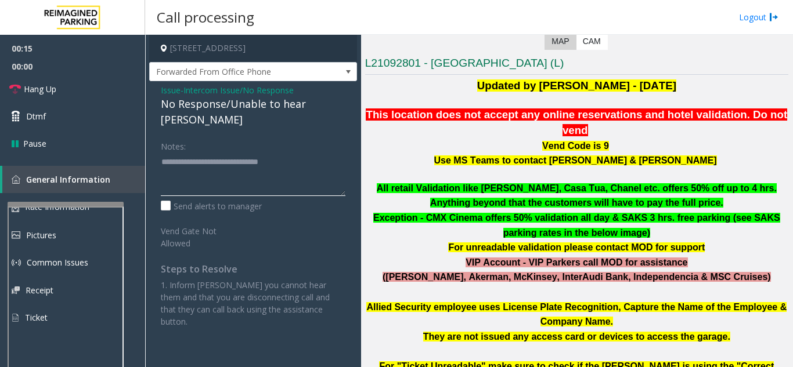
type textarea "**********"
click at [317, 136] on div "Notes:" at bounding box center [253, 166] width 185 height 60
click at [114, 79] on link "Hang Up" at bounding box center [72, 88] width 145 height 27
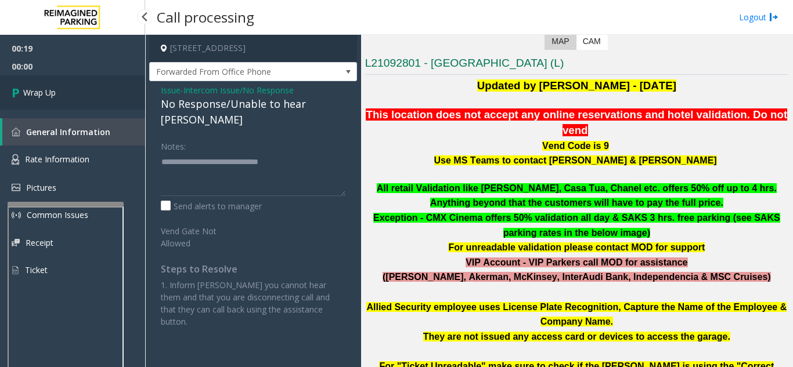
click at [114, 91] on link "Wrap Up" at bounding box center [72, 92] width 145 height 34
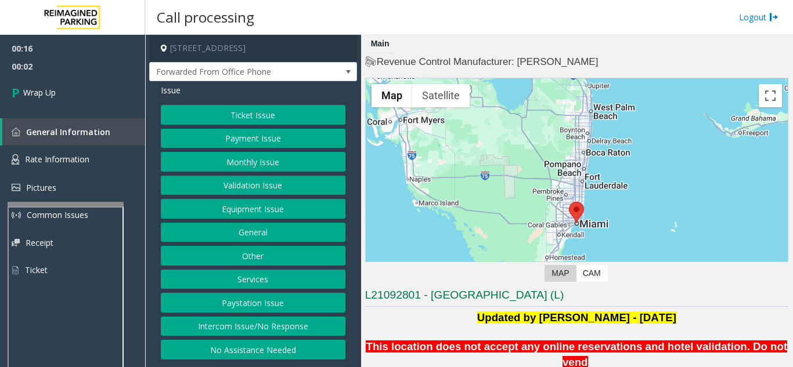
click at [260, 323] on button "Intercom Issue/No Response" at bounding box center [253, 327] width 185 height 20
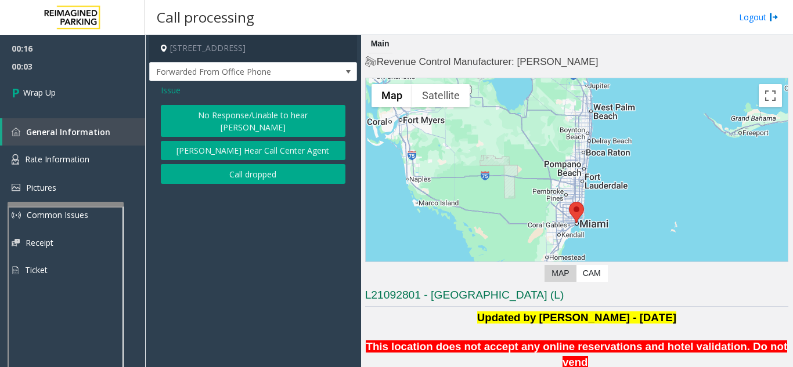
click at [216, 168] on button "Call dropped" at bounding box center [253, 174] width 185 height 20
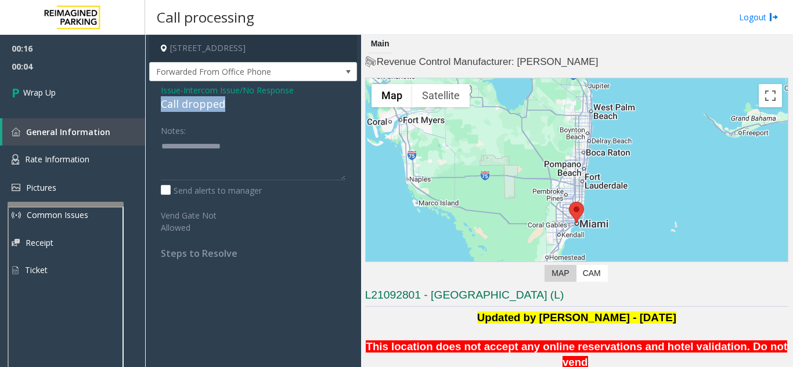
drag, startPoint x: 232, startPoint y: 104, endPoint x: 157, endPoint y: 105, distance: 75.5
click at [157, 105] on div "Issue - Intercom Issue/No Response Call dropped Notes: Send alerts to manager V…" at bounding box center [253, 176] width 208 height 190
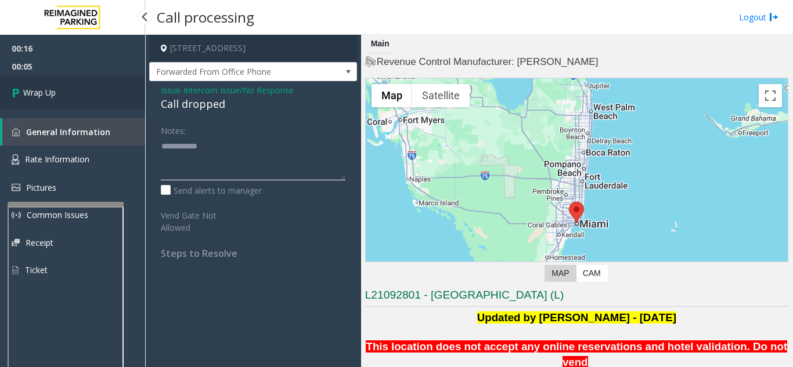
type textarea "**********"
click at [61, 99] on link "Wrap Up" at bounding box center [72, 92] width 145 height 34
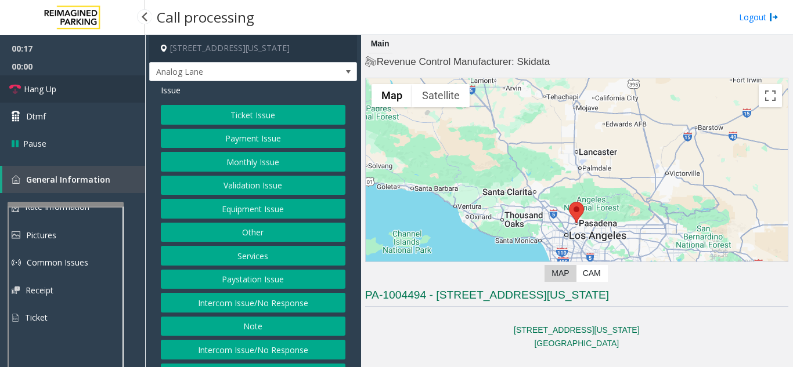
click at [86, 93] on link "Hang Up" at bounding box center [72, 88] width 145 height 27
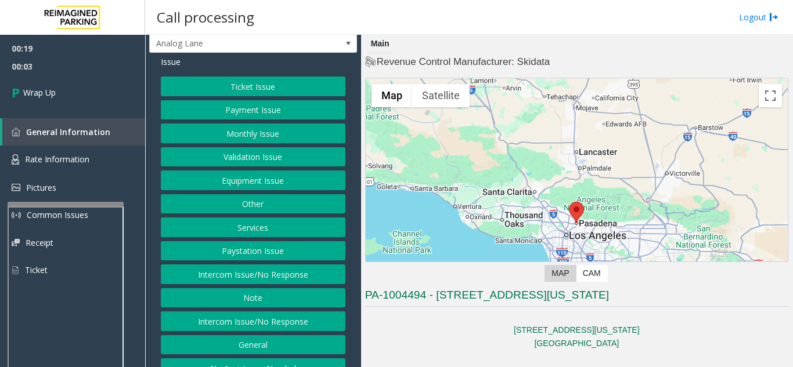
scroll to position [55, 0]
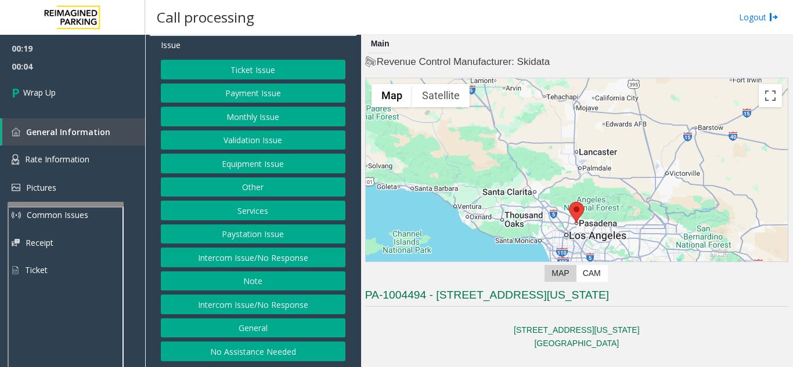
click at [250, 308] on button "Intercom Issue/No Response" at bounding box center [253, 305] width 185 height 20
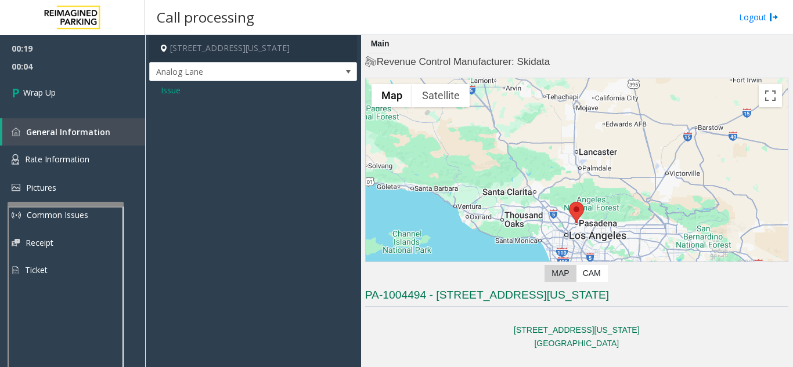
click at [161, 94] on span "Issue" at bounding box center [171, 90] width 20 height 12
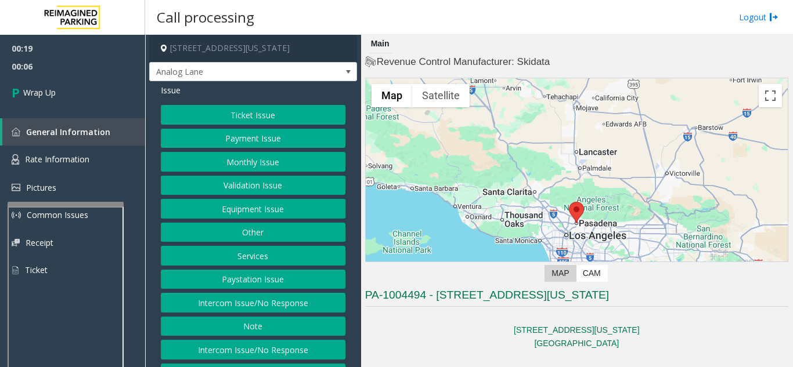
click at [262, 313] on button "Intercom Issue/No Response" at bounding box center [253, 303] width 185 height 20
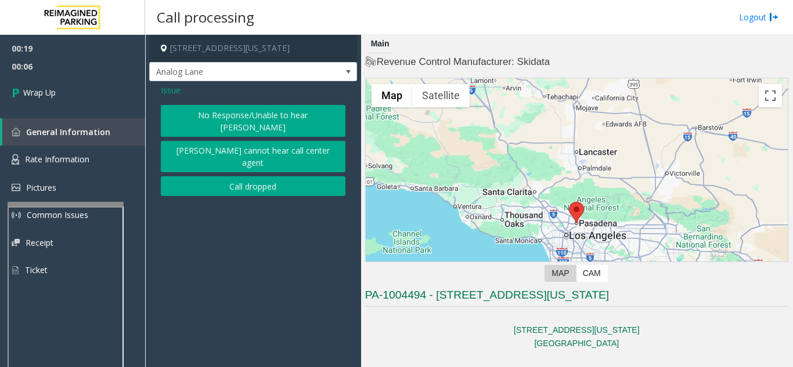
click at [215, 113] on button "No Response/Unable to hear [PERSON_NAME]" at bounding box center [253, 121] width 185 height 32
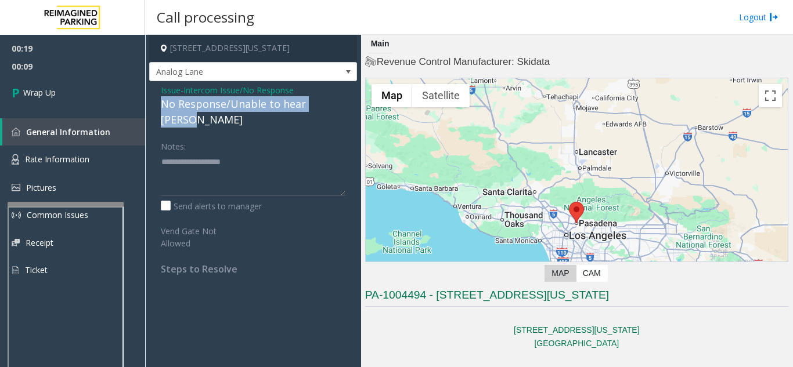
drag, startPoint x: 156, startPoint y: 106, endPoint x: 341, endPoint y: 103, distance: 184.6
click at [341, 103] on div "Issue - Intercom Issue/No Response No Response/Unable to hear [PERSON_NAME] Not…" at bounding box center [253, 183] width 208 height 205
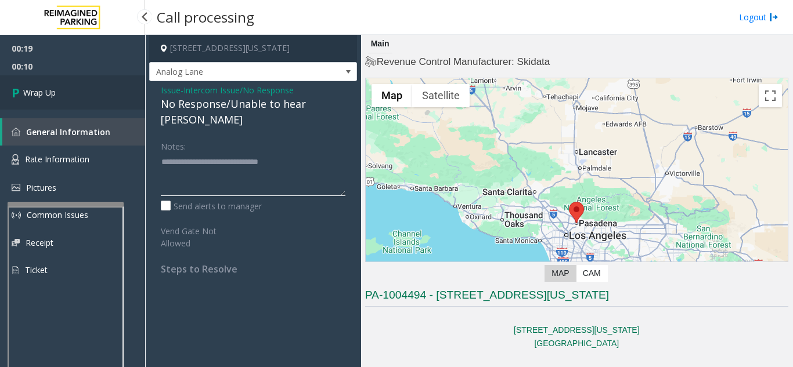
type textarea "**********"
click at [53, 80] on link "Wrap Up" at bounding box center [72, 92] width 145 height 34
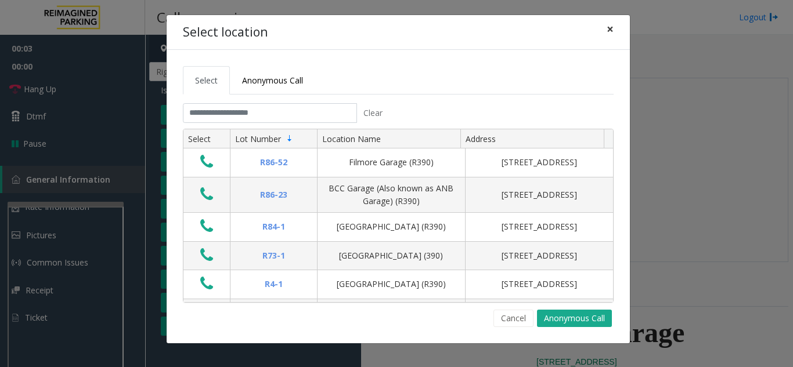
click at [612, 34] on span "×" at bounding box center [610, 29] width 7 height 16
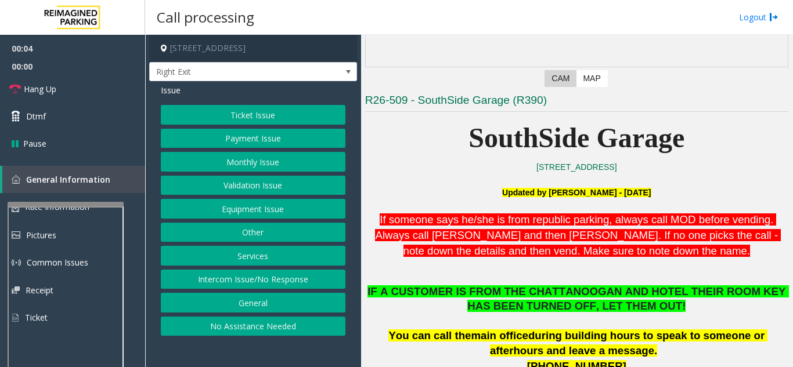
scroll to position [232, 0]
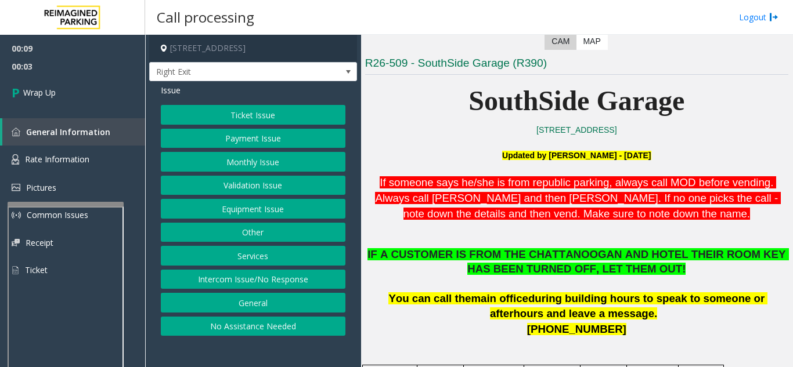
click at [301, 270] on button "Intercom Issue/No Response" at bounding box center [253, 280] width 185 height 20
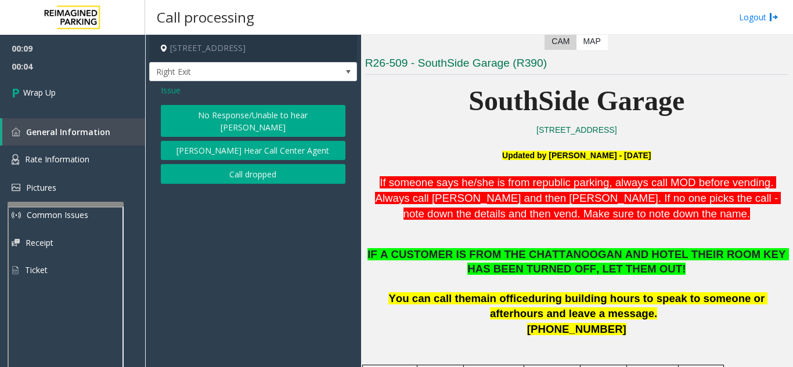
click at [238, 164] on button "Call dropped" at bounding box center [253, 174] width 185 height 20
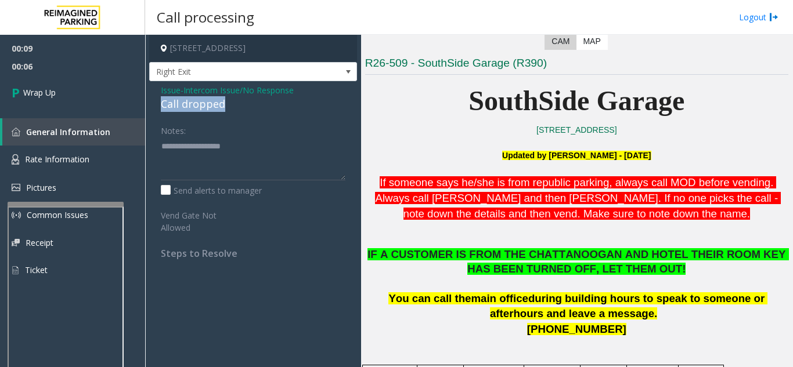
drag, startPoint x: 242, startPoint y: 104, endPoint x: 160, endPoint y: 107, distance: 81.9
click at [160, 107] on div "Issue - Intercom Issue/No Response Call dropped Notes: Send alerts to manager V…" at bounding box center [253, 176] width 208 height 190
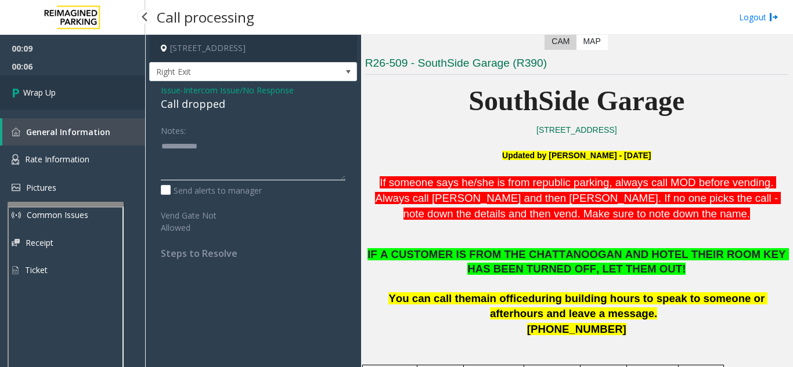
type textarea "**********"
click at [37, 86] on span "Wrap Up" at bounding box center [39, 92] width 33 height 12
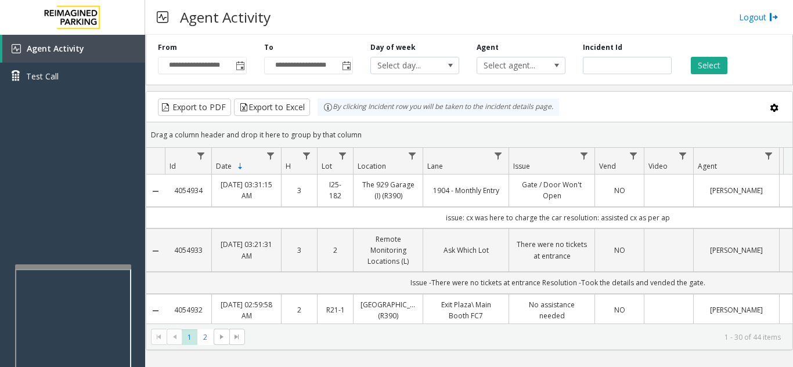
click at [70, 266] on div at bounding box center [73, 267] width 116 height 5
